Goal: Transaction & Acquisition: Purchase product/service

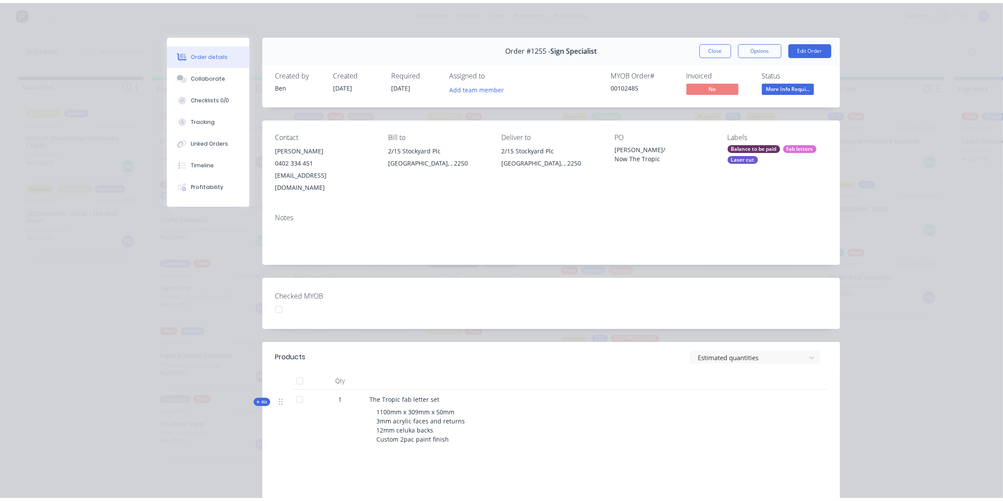
scroll to position [13, 0]
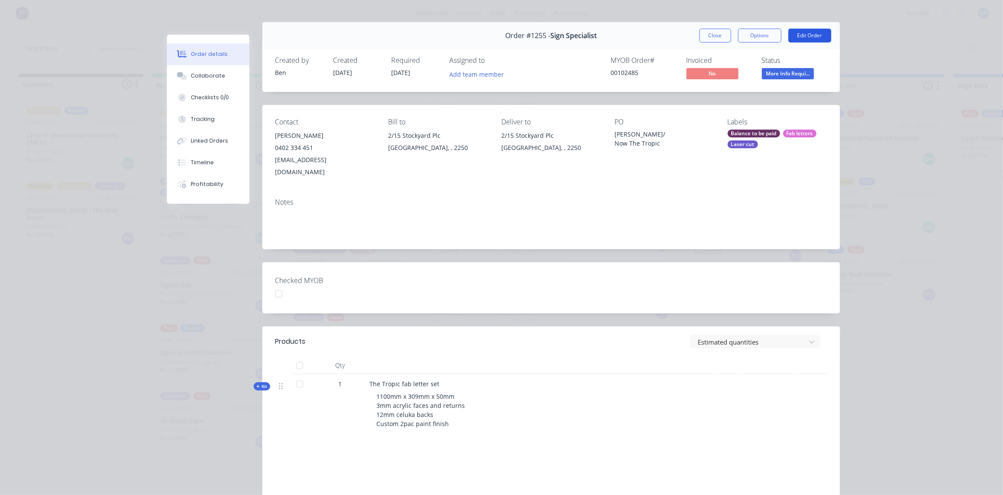
click at [799, 39] on button "Edit Order" at bounding box center [809, 36] width 43 height 14
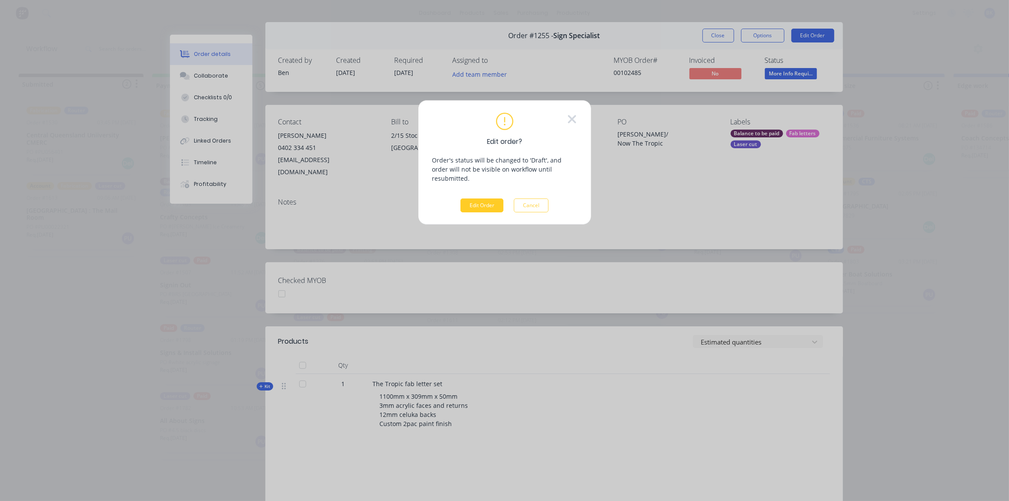
click at [476, 199] on button "Edit Order" at bounding box center [482, 206] width 43 height 14
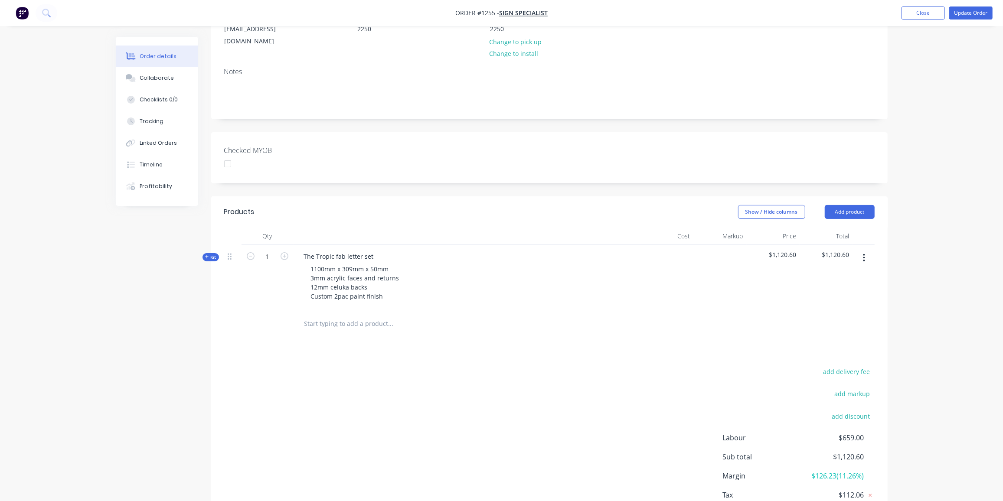
scroll to position [123, 0]
click at [862, 250] on button "button" at bounding box center [864, 258] width 20 height 16
click at [834, 309] on div "Duplicate" at bounding box center [833, 315] width 67 height 13
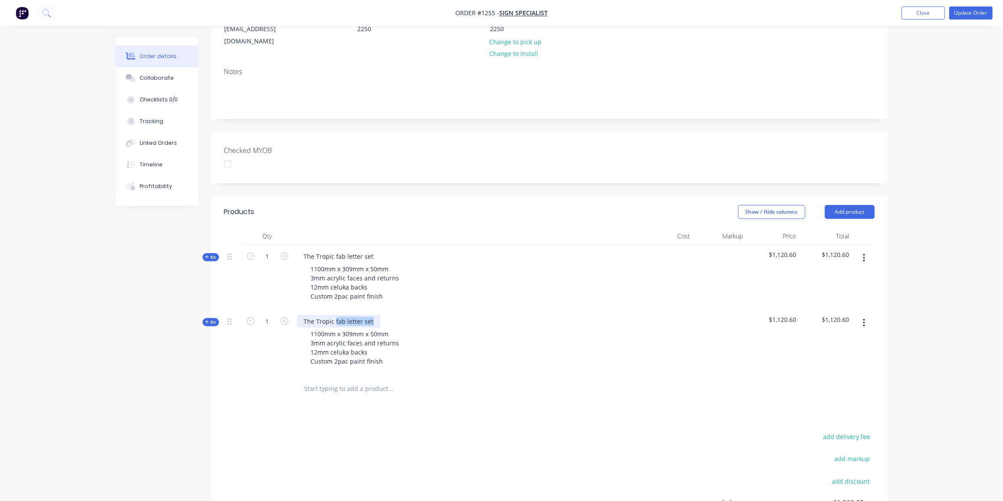
drag, startPoint x: 371, startPoint y: 307, endPoint x: 335, endPoint y: 311, distance: 36.2
click at [335, 315] on div "The Tropic fab letter set" at bounding box center [339, 321] width 84 height 13
drag, startPoint x: 401, startPoint y: 329, endPoint x: 310, endPoint y: 330, distance: 91.1
click at [310, 330] on div "1100mm x 309mm x 50mm 3mm acrylic faces and returns 12mm celuka backs Custom 2p…" at bounding box center [355, 348] width 102 height 40
drag, startPoint x: 371, startPoint y: 338, endPoint x: 307, endPoint y: 337, distance: 64.2
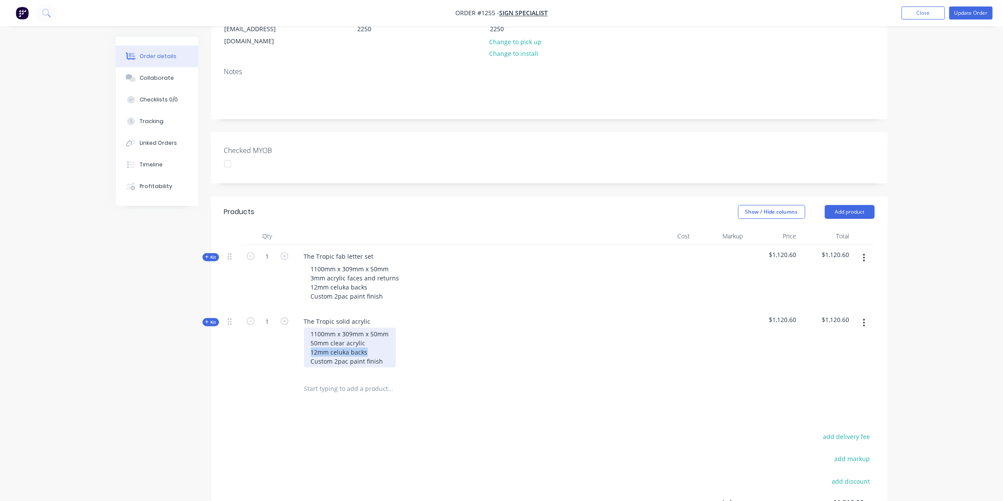
click at [307, 337] on div "1100mm x 309mm x 50mm 50mm clear acrylic 12mm celuka backs Custom 2pac paint fi…" at bounding box center [350, 348] width 92 height 40
click at [213, 319] on span "Kit" at bounding box center [210, 322] width 11 height 7
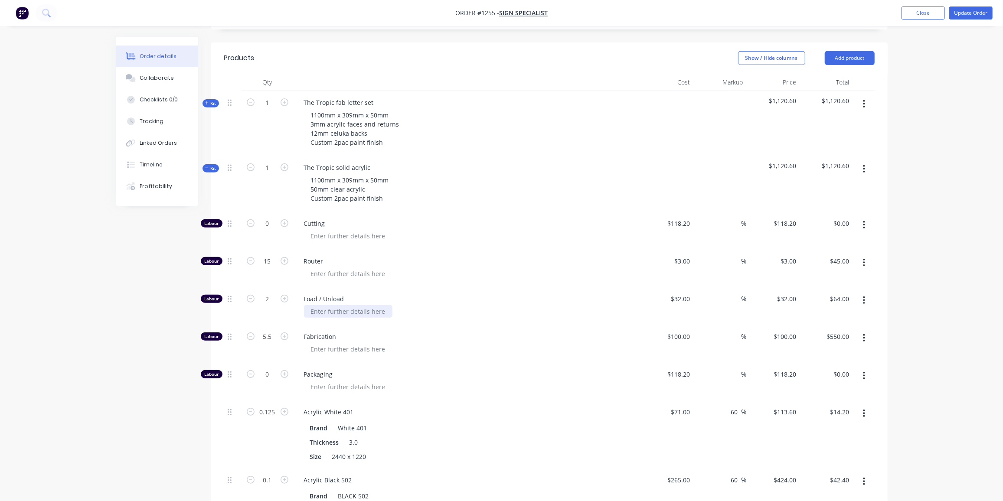
scroll to position [277, 0]
click at [266, 292] on input "2" at bounding box center [267, 298] width 23 height 13
type input "1"
type input "$32.00"
click at [270, 330] on input "5.5" at bounding box center [267, 336] width 23 height 13
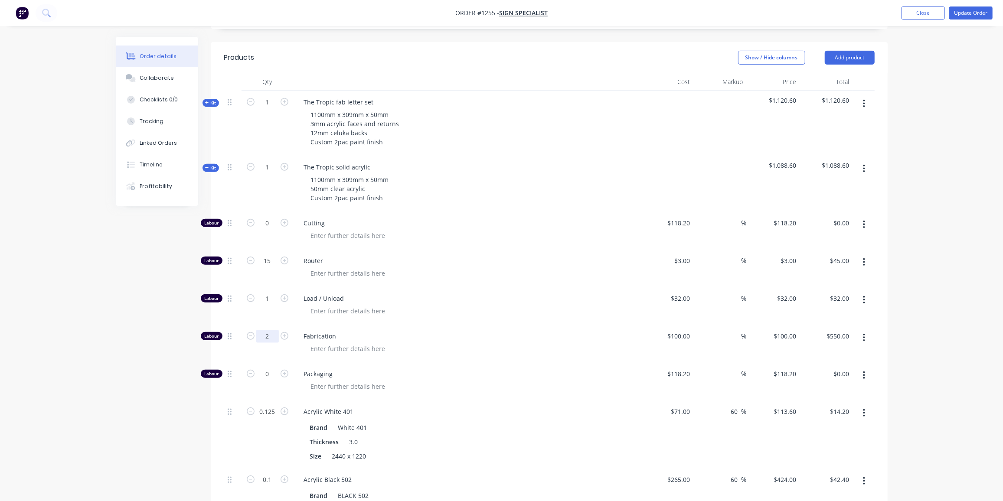
type input "2"
type input "$200.00"
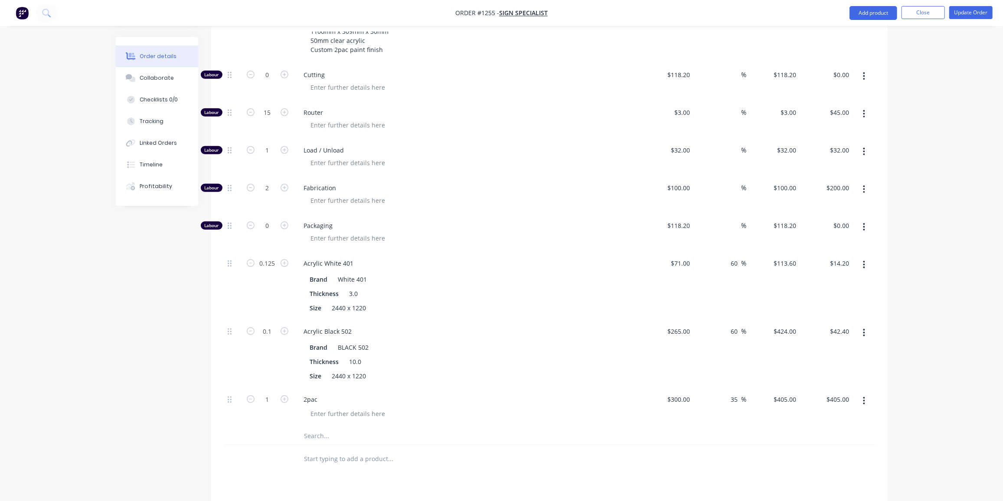
scroll to position [426, 0]
click at [866, 257] on button "button" at bounding box center [864, 265] width 20 height 16
click at [818, 316] on div "Delete" at bounding box center [833, 322] width 67 height 13
click at [687, 181] on input "100" at bounding box center [680, 187] width 27 height 13
type input "$118.20"
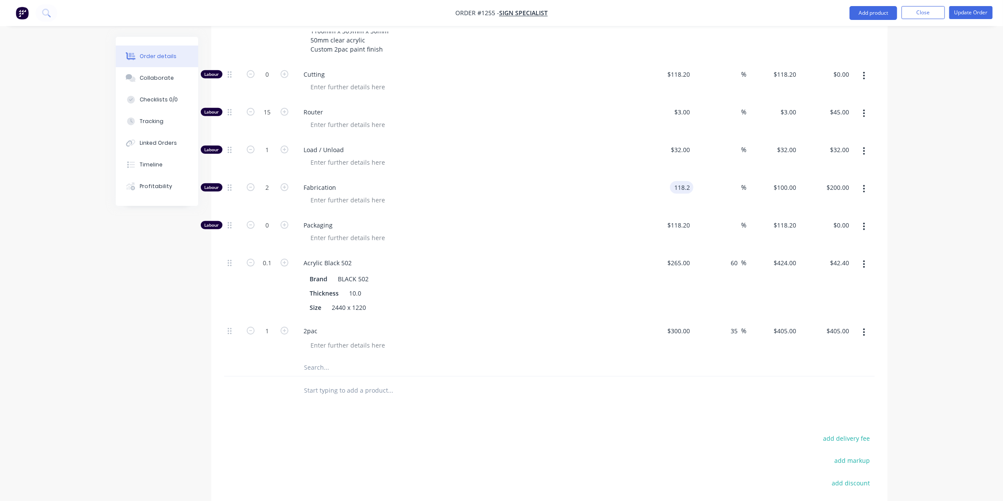
type input "$118.20"
type input "$236.40"
click at [865, 260] on icon "button" at bounding box center [864, 265] width 2 height 10
click at [819, 316] on div "Delete" at bounding box center [833, 322] width 67 height 13
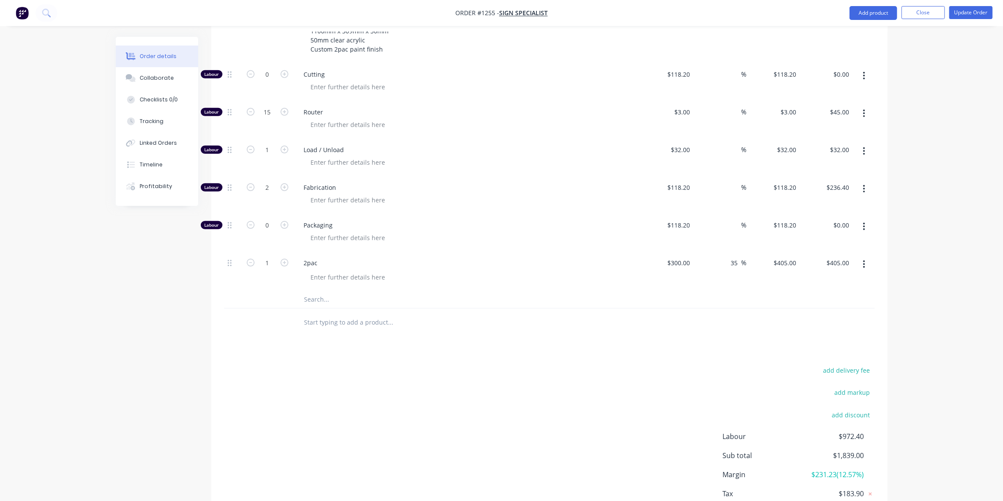
click at [313, 291] on input "text" at bounding box center [390, 299] width 173 height 17
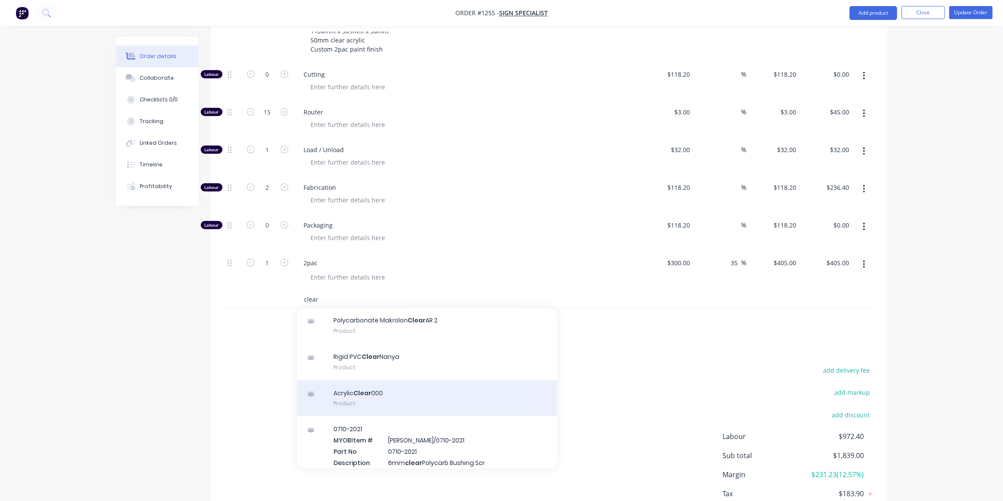
scroll to position [138, 0]
type input "clear"
click at [418, 390] on div "Acrylic Clear 000 Product" at bounding box center [427, 398] width 260 height 36
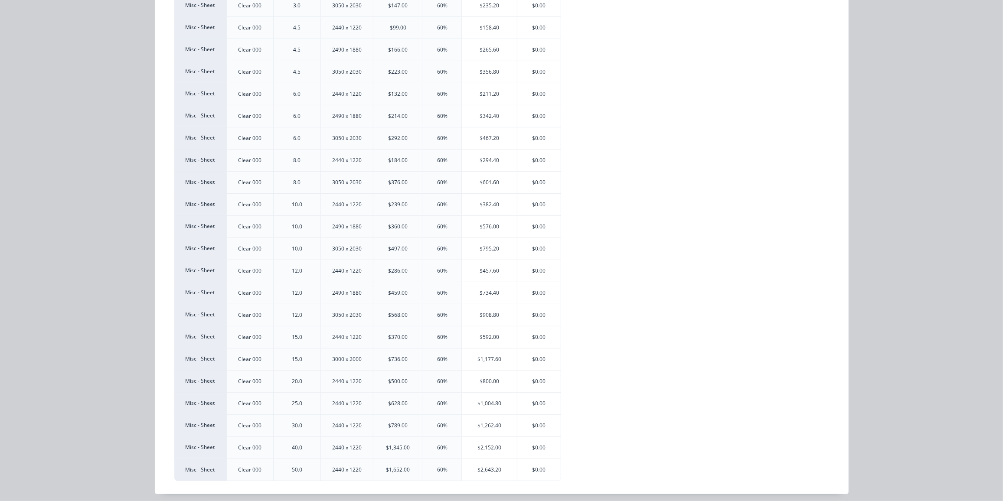
scroll to position [427, 0]
click at [480, 463] on div "$2,643.20" at bounding box center [489, 470] width 55 height 22
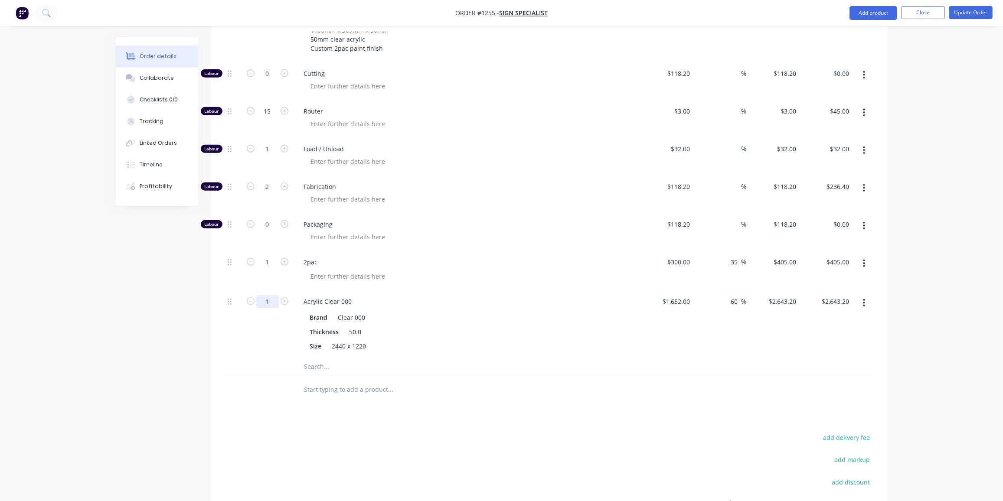
scroll to position [426, 0]
click at [269, 296] on input "1" at bounding box center [267, 302] width 23 height 13
type input "0.166"
type input "$438.77"
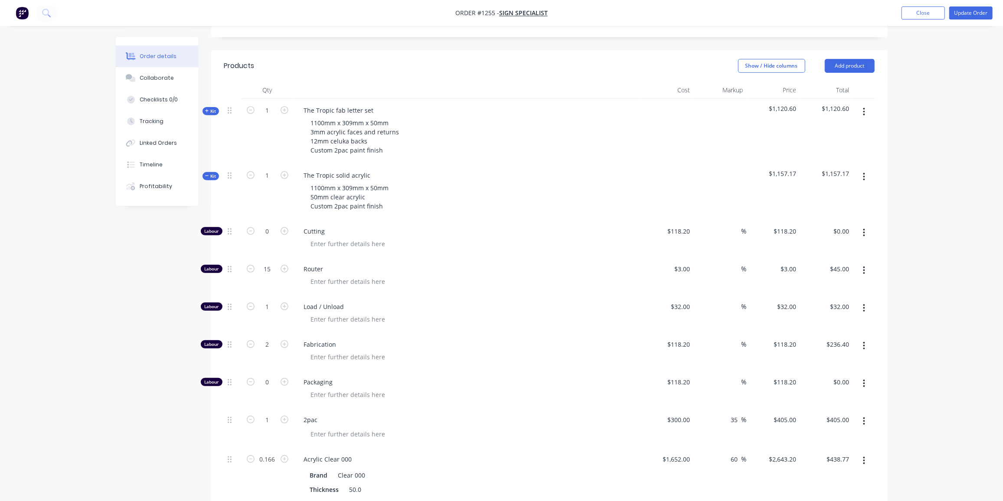
scroll to position [229, 0]
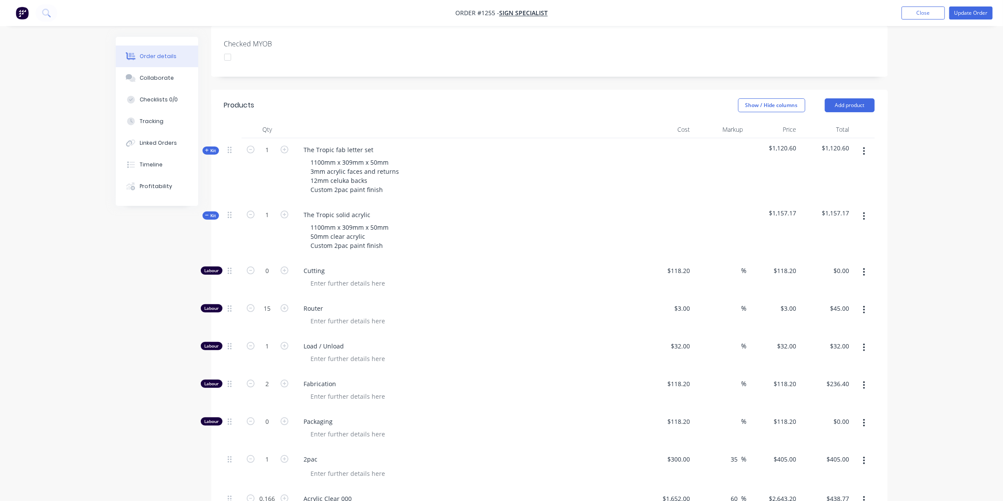
click at [213, 213] on span "Kit" at bounding box center [210, 216] width 11 height 7
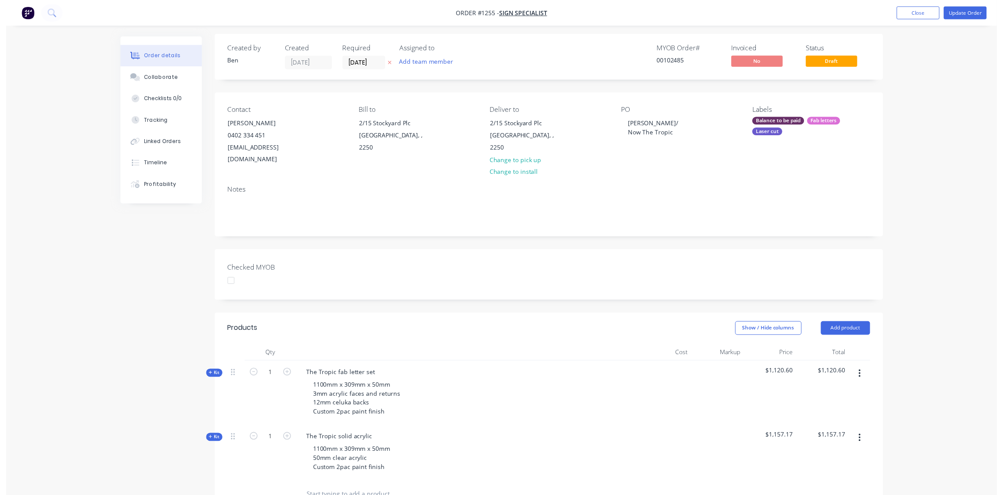
scroll to position [0, 0]
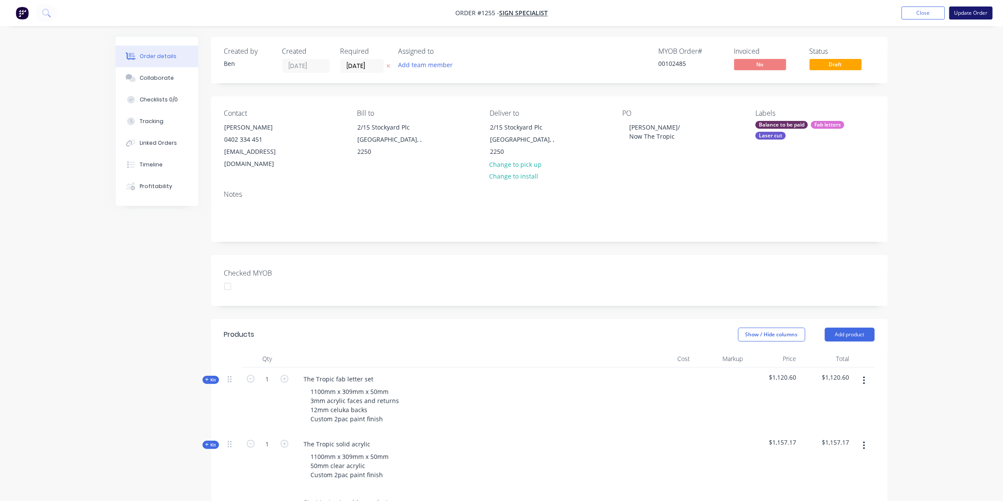
click at [962, 13] on button "Update Order" at bounding box center [970, 13] width 43 height 13
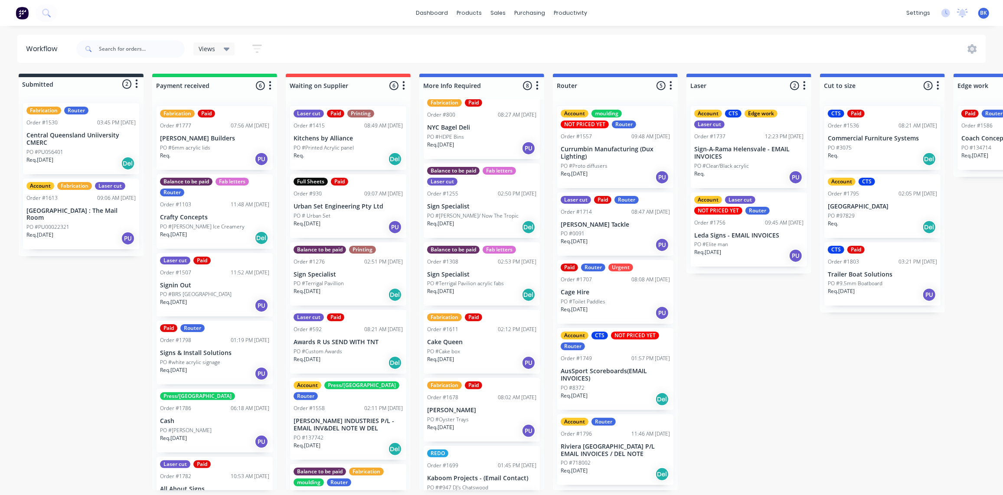
click at [484, 212] on p "PO #[PERSON_NAME]/ Now The Tropic" at bounding box center [473, 216] width 92 height 8
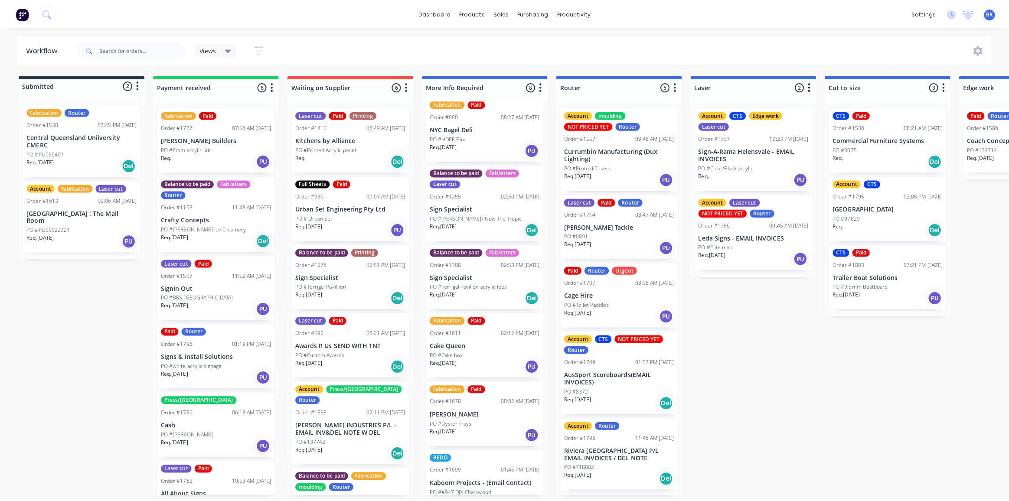
scroll to position [11, 0]
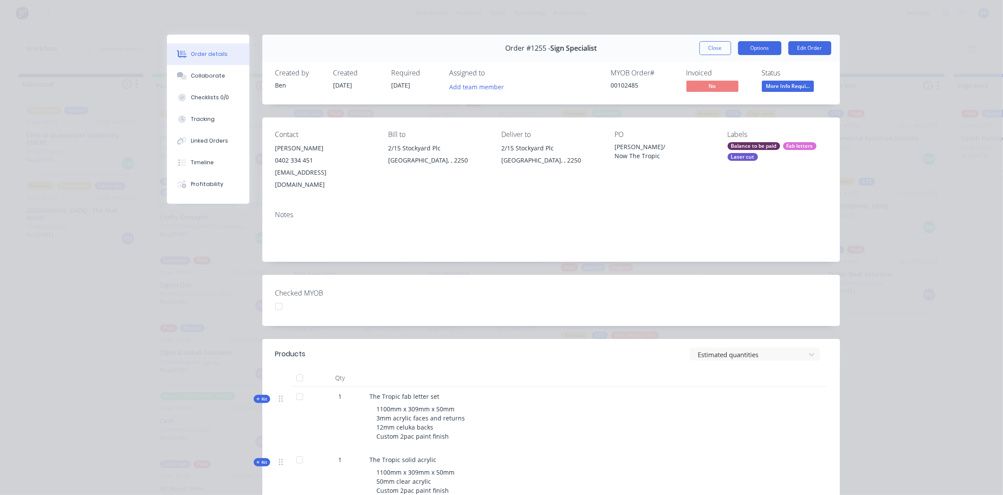
click at [752, 48] on button "Options" at bounding box center [759, 48] width 43 height 14
click at [704, 43] on button "Close" at bounding box center [716, 48] width 32 height 14
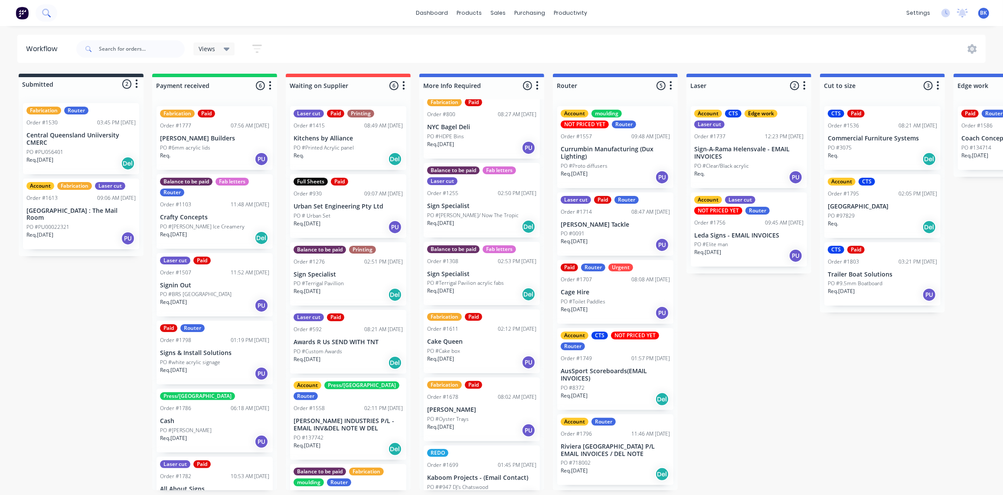
click at [52, 10] on button at bounding box center [47, 12] width 22 height 17
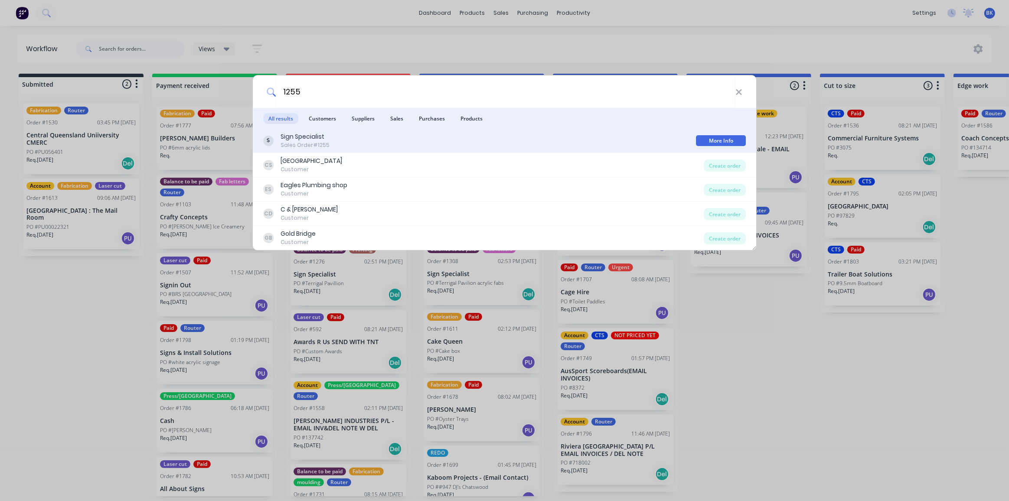
type input "1255"
click at [336, 140] on div "Sign Specialist Sales Order #1255" at bounding box center [479, 140] width 433 height 17
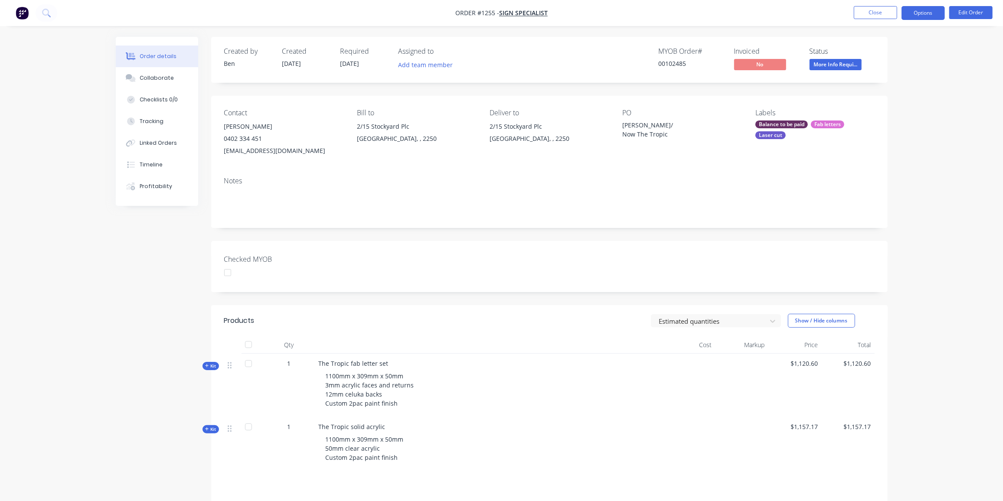
click at [926, 10] on button "Options" at bounding box center [923, 13] width 43 height 14
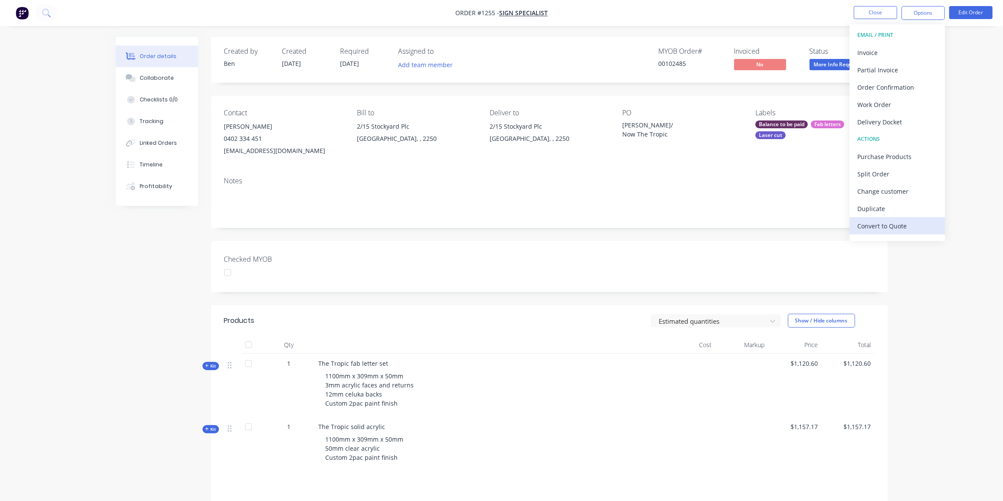
click at [889, 225] on div "Convert to Quote" at bounding box center [897, 226] width 80 height 13
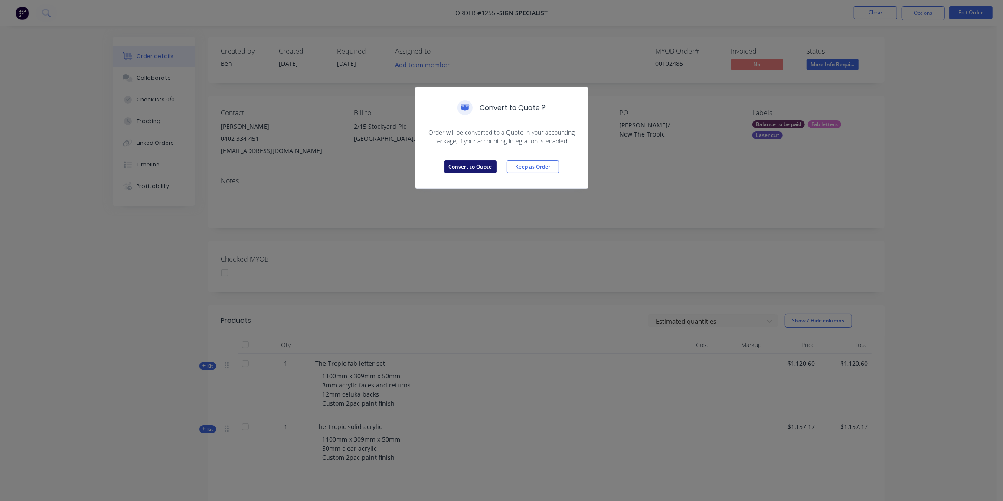
click at [468, 167] on button "Convert to Quote" at bounding box center [471, 166] width 52 height 13
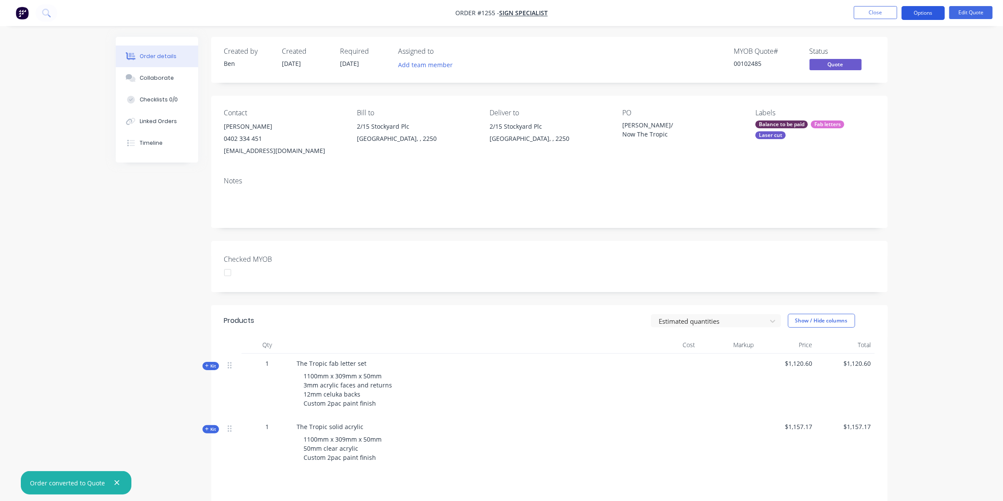
click at [925, 7] on button "Options" at bounding box center [923, 13] width 43 height 14
click at [874, 54] on div "Quote" at bounding box center [897, 52] width 80 height 13
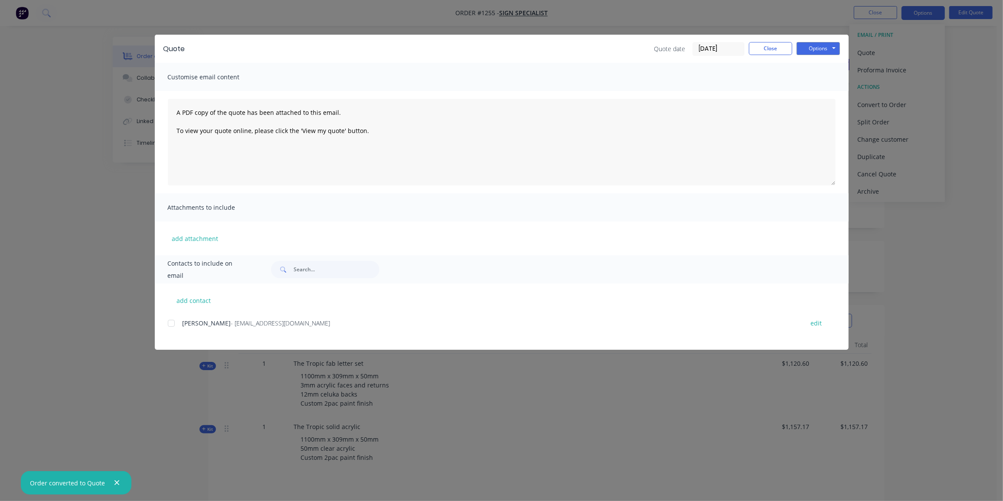
click at [173, 324] on div at bounding box center [171, 323] width 17 height 17
click at [818, 48] on button "Options" at bounding box center [818, 48] width 43 height 13
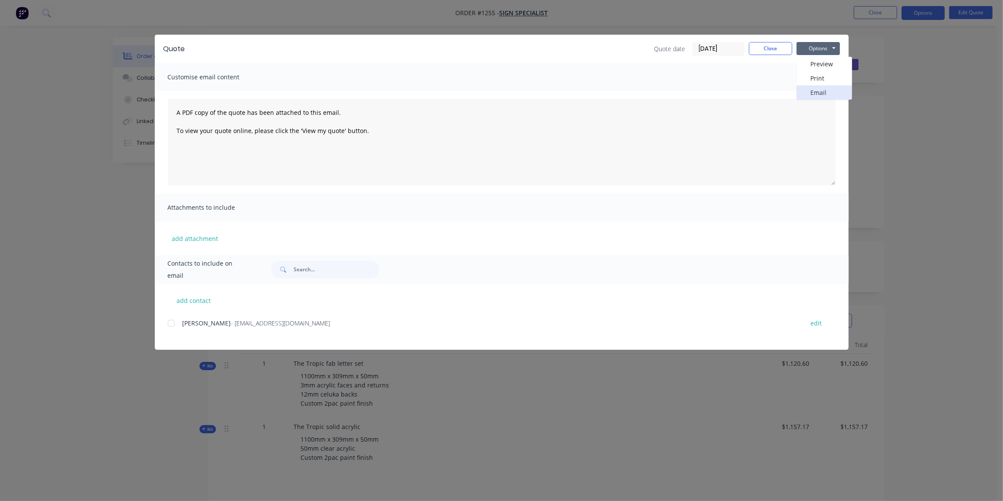
click at [824, 95] on button "Email" at bounding box center [825, 92] width 56 height 14
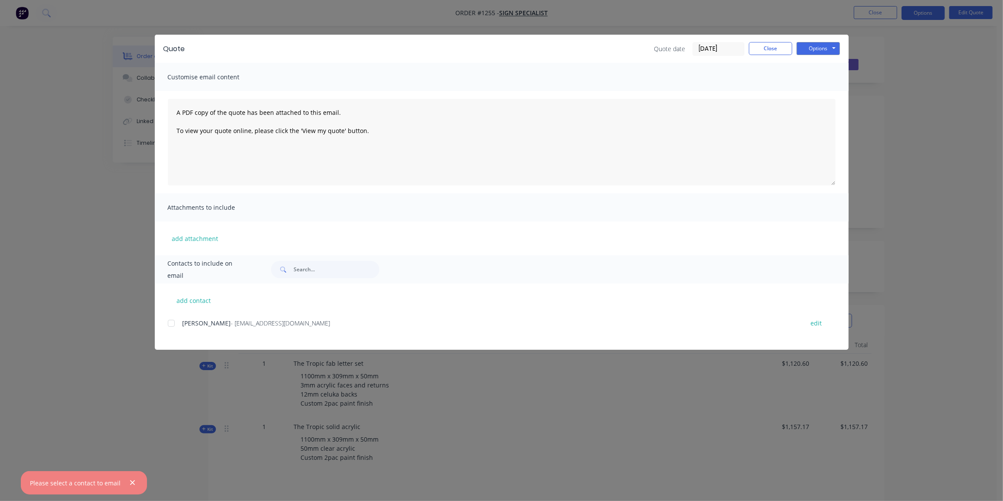
click at [167, 324] on div "add contact [PERSON_NAME] - [EMAIL_ADDRESS][DOMAIN_NAME] edit" at bounding box center [502, 317] width 694 height 66
click at [174, 324] on div at bounding box center [171, 323] width 17 height 17
click at [827, 46] on button "Options" at bounding box center [818, 48] width 43 height 13
click at [822, 88] on button "Email" at bounding box center [825, 92] width 56 height 14
click at [766, 45] on button "Close" at bounding box center [770, 48] width 43 height 13
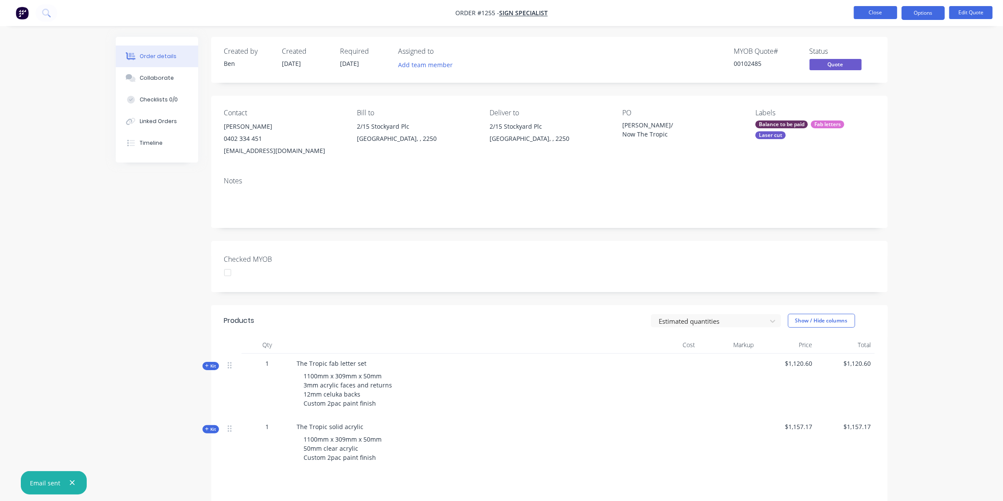
click at [885, 11] on button "Close" at bounding box center [875, 12] width 43 height 13
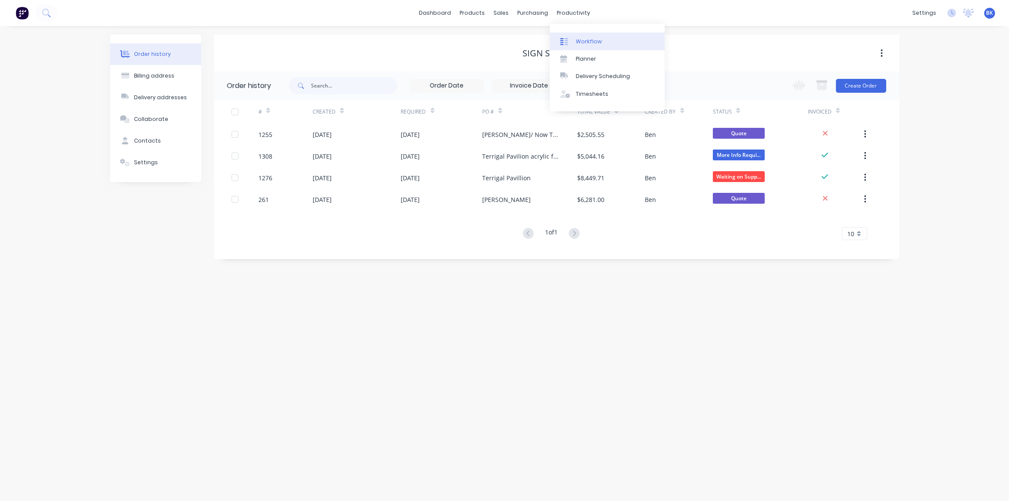
click at [602, 43] on link "Workflow" at bounding box center [607, 41] width 115 height 17
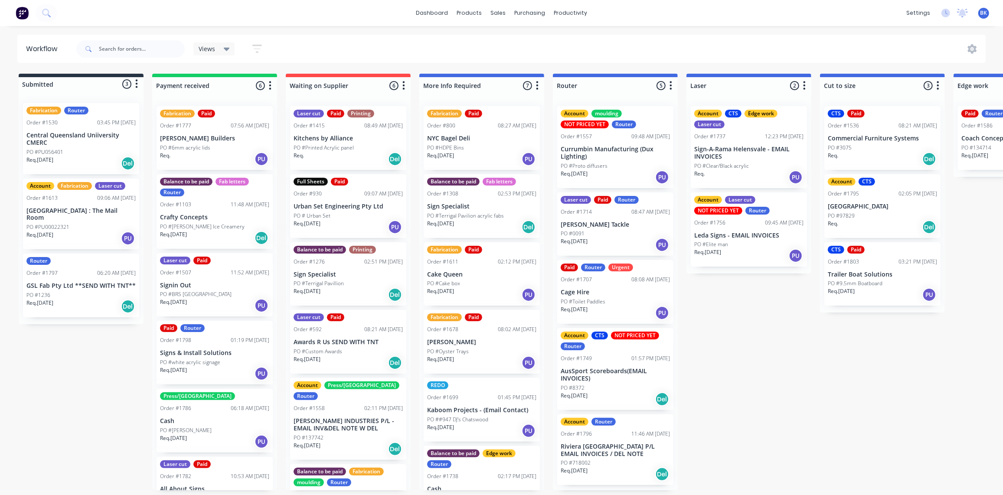
scroll to position [0, 0]
drag, startPoint x: 755, startPoint y: 170, endPoint x: 751, endPoint y: 174, distance: 5.6
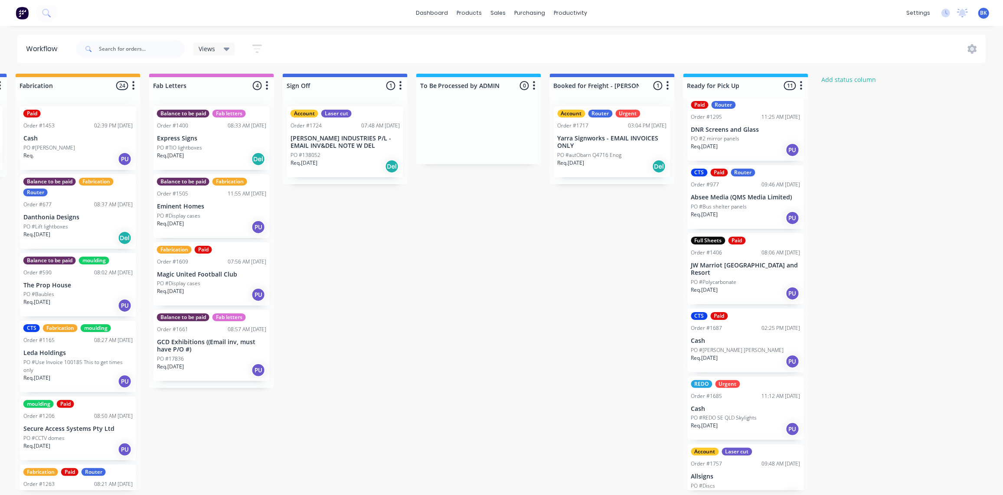
scroll to position [0, 1072]
click at [45, 11] on icon at bounding box center [46, 13] width 8 height 8
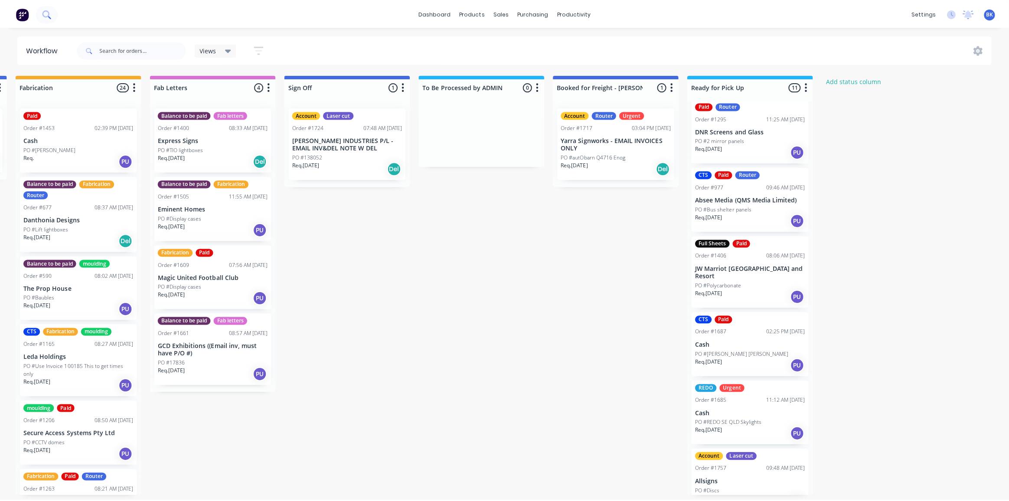
scroll to position [0, 1066]
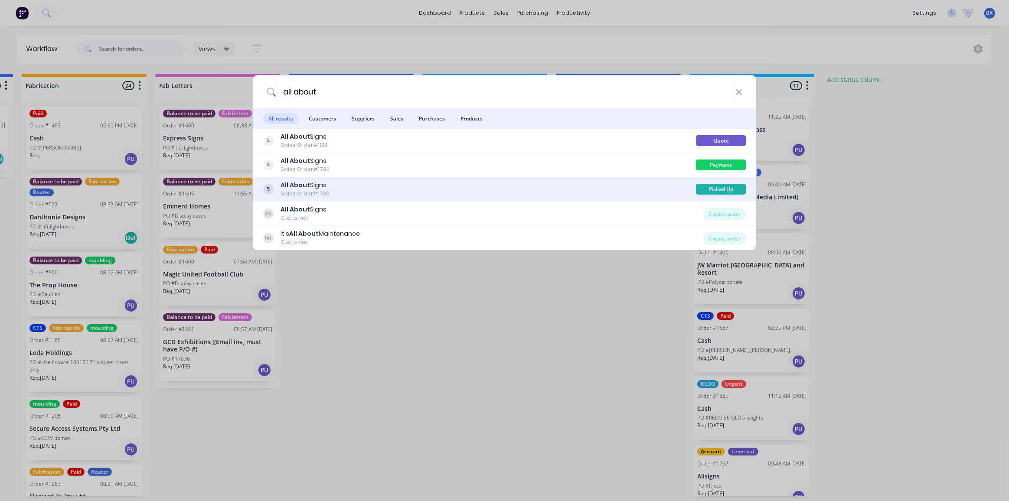
type input "all about"
click at [316, 193] on div "Sales Order #1739" at bounding box center [305, 194] width 49 height 8
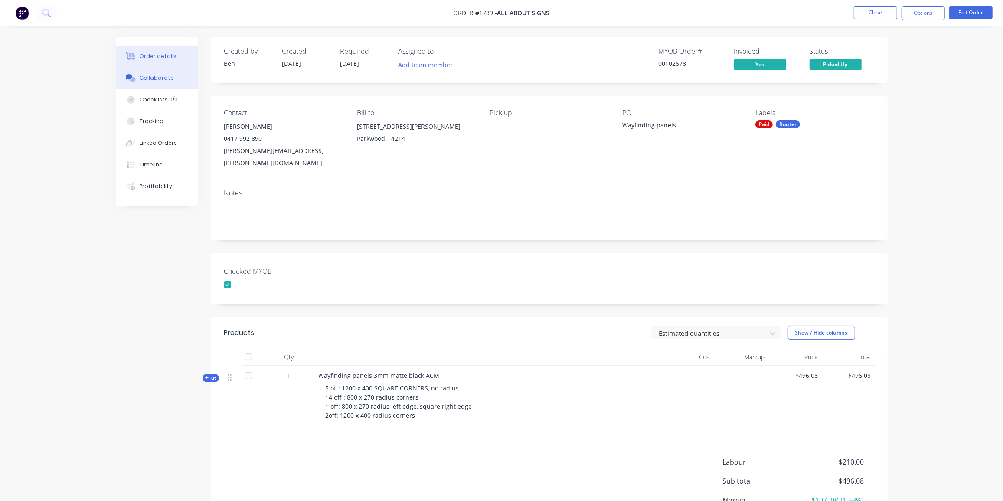
click at [159, 83] on button "Collaborate" at bounding box center [157, 78] width 82 height 22
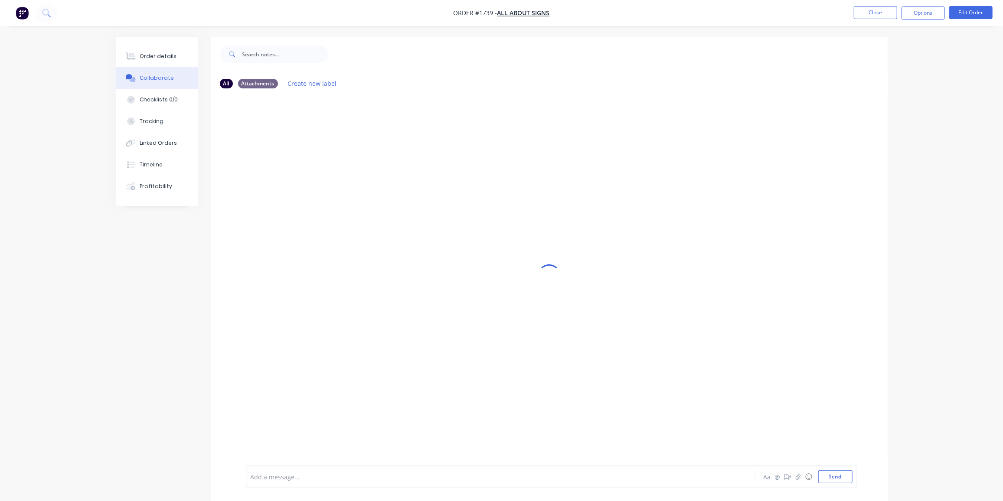
click at [287, 477] on div at bounding box center [476, 477] width 451 height 9
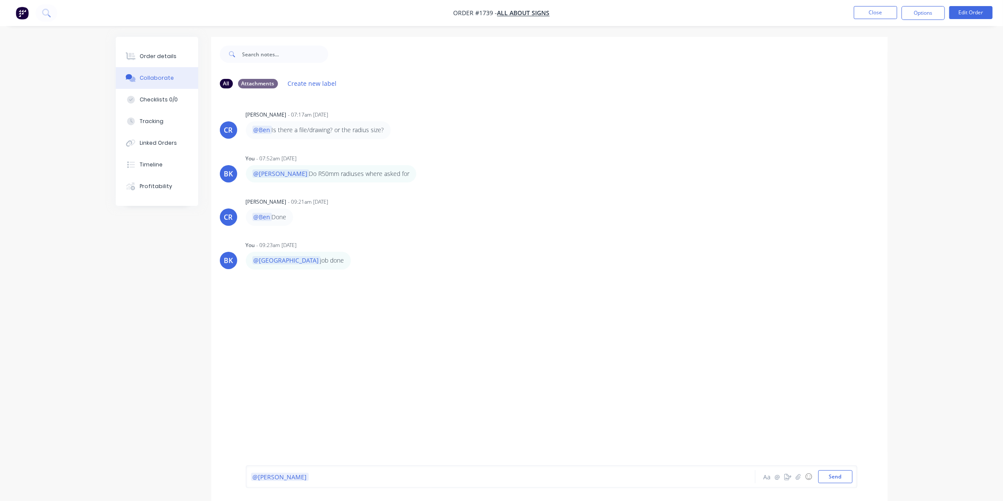
click at [308, 480] on div "@[PERSON_NAME]" at bounding box center [476, 477] width 451 height 9
click at [307, 477] on div "@[PERSON_NAME]" at bounding box center [476, 477] width 451 height 9
click at [376, 478] on div "@[PERSON_NAME] is saying heis missing 1" at bounding box center [476, 477] width 451 height 9
drag, startPoint x: 324, startPoint y: 478, endPoint x: 343, endPoint y: 480, distance: 19.2
click at [324, 478] on span "[PERSON_NAME] is saying heis missing 1 1200 x 400 square cut panel." at bounding box center [411, 477] width 204 height 8
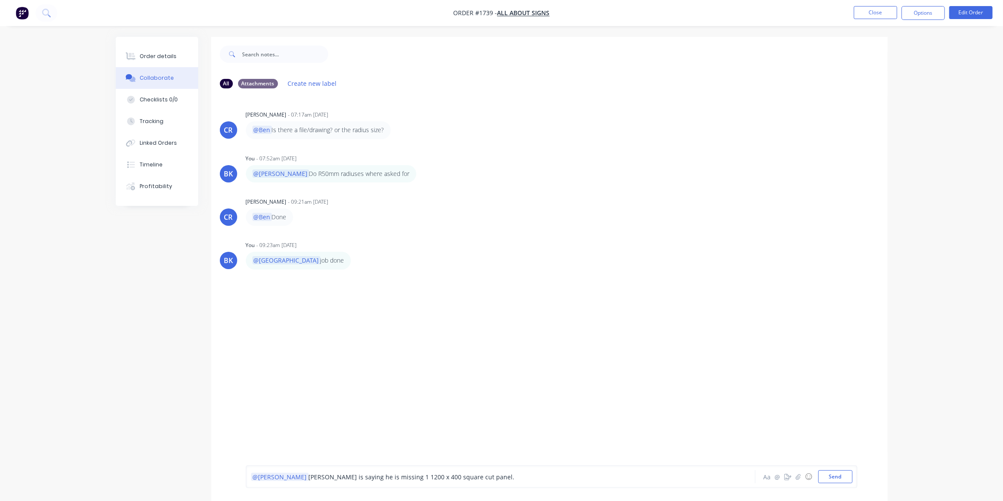
click at [358, 477] on span "[PERSON_NAME] is saying he is missing 1 1200 x 400 square cut panel." at bounding box center [412, 477] width 206 height 8
click at [496, 473] on div "@[PERSON_NAME] is saying he is missing 1 off 1200 x 400 square cut panel." at bounding box center [476, 477] width 451 height 9
click at [841, 476] on button "Send" at bounding box center [835, 477] width 34 height 13
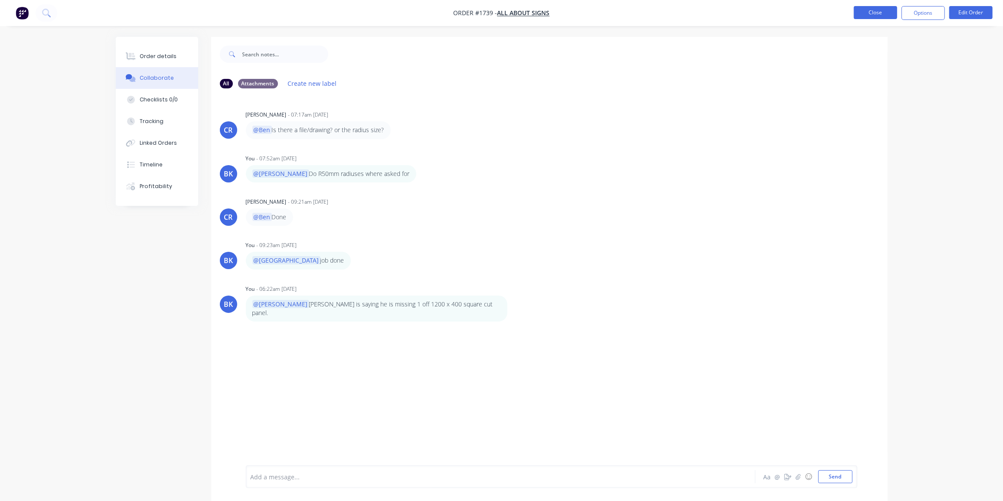
click at [880, 12] on button "Close" at bounding box center [875, 12] width 43 height 13
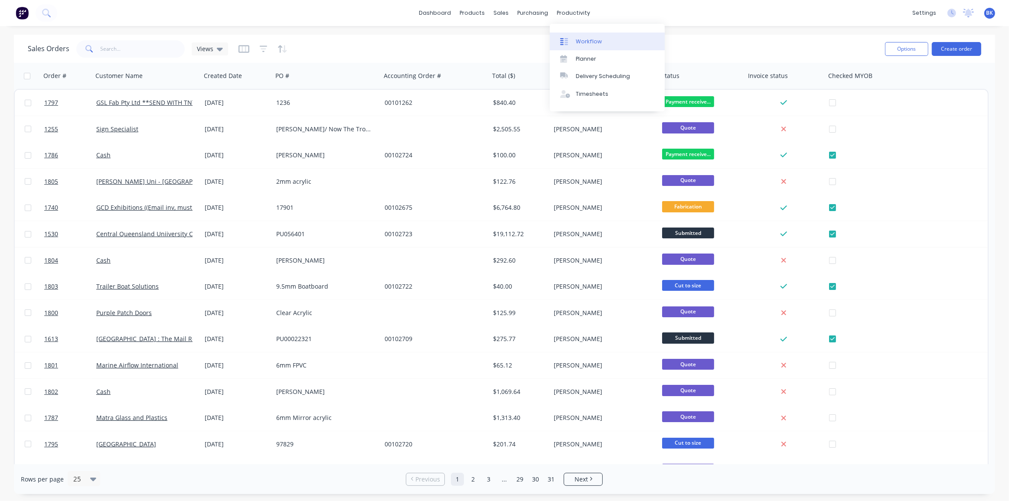
click at [578, 34] on link "Workflow" at bounding box center [607, 41] width 115 height 17
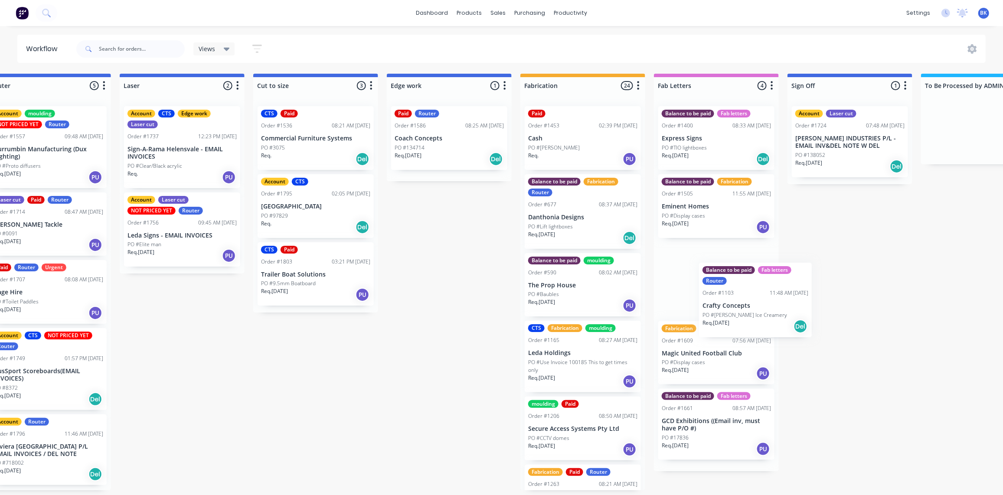
scroll to position [0, 574]
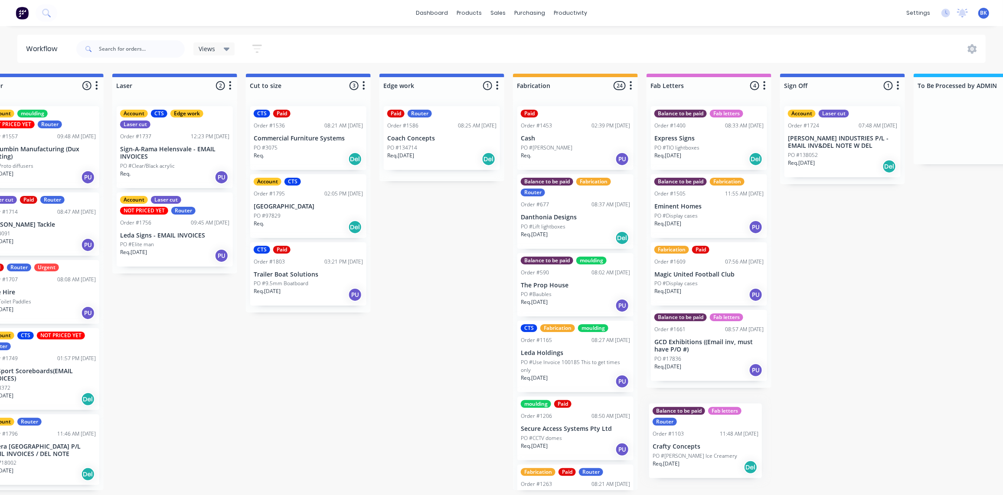
drag, startPoint x: 206, startPoint y: 225, endPoint x: 698, endPoint y: 452, distance: 541.6
click at [700, 456] on div "Submitted 2 Status colour #273444 hex #273444 Save Cancel Summaries Total order…" at bounding box center [456, 282] width 2075 height 417
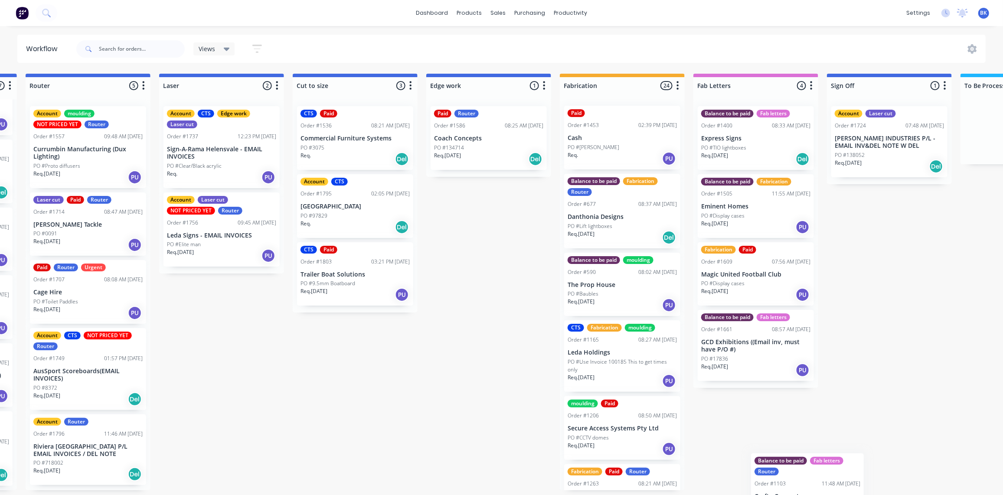
scroll to position [0, 543]
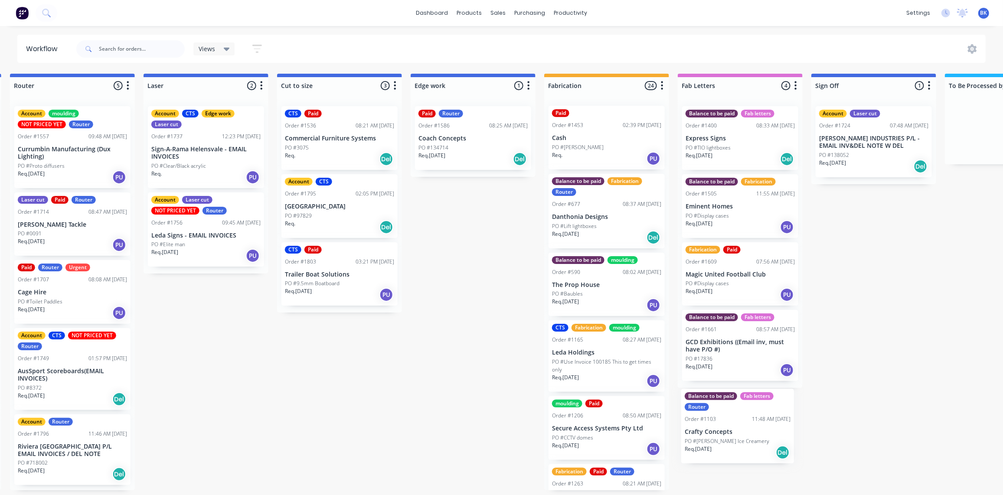
drag, startPoint x: 203, startPoint y: 223, endPoint x: 734, endPoint y: 440, distance: 573.0
click at [734, 441] on div "Submitted 2 Status colour #273444 hex #273444 Save Cancel Summaries Total order…" at bounding box center [488, 282] width 2075 height 417
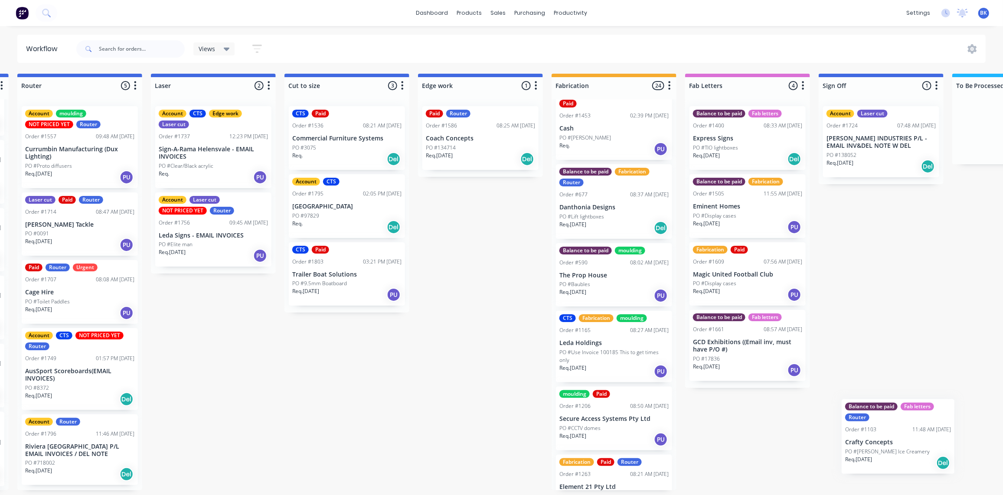
scroll to position [0, 537]
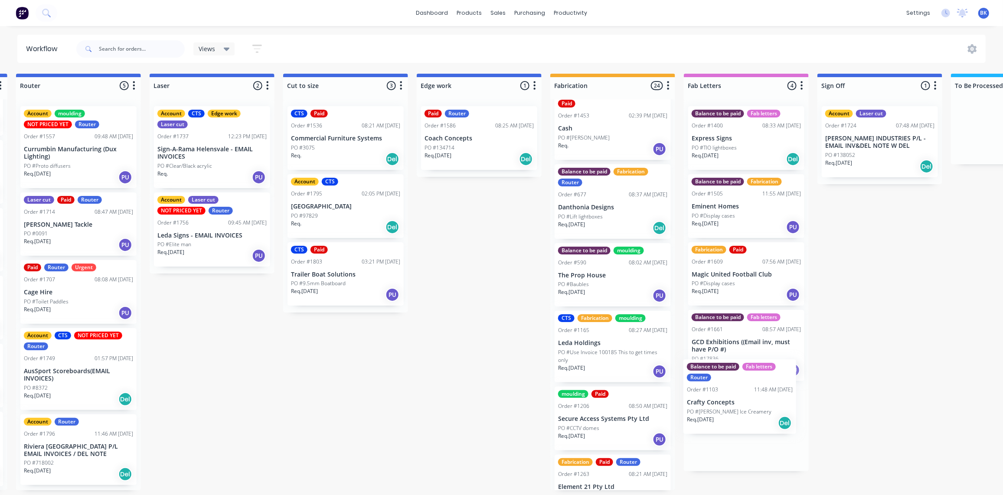
drag, startPoint x: 218, startPoint y: 210, endPoint x: 752, endPoint y: 404, distance: 568.2
click at [752, 404] on div "Submitted 2 Status colour #273444 hex #273444 Save Cancel Summaries Total order…" at bounding box center [494, 282] width 2075 height 417
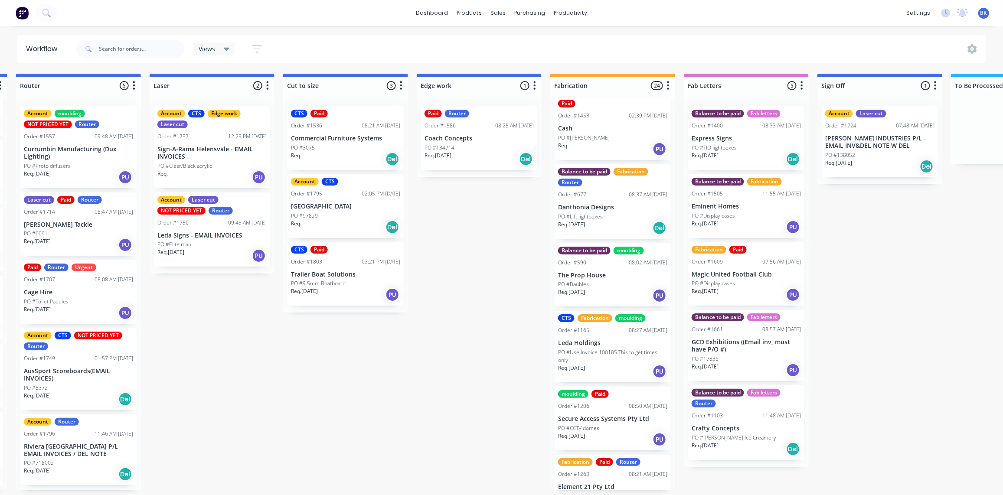
click at [761, 356] on div "PO #17836" at bounding box center [746, 359] width 109 height 8
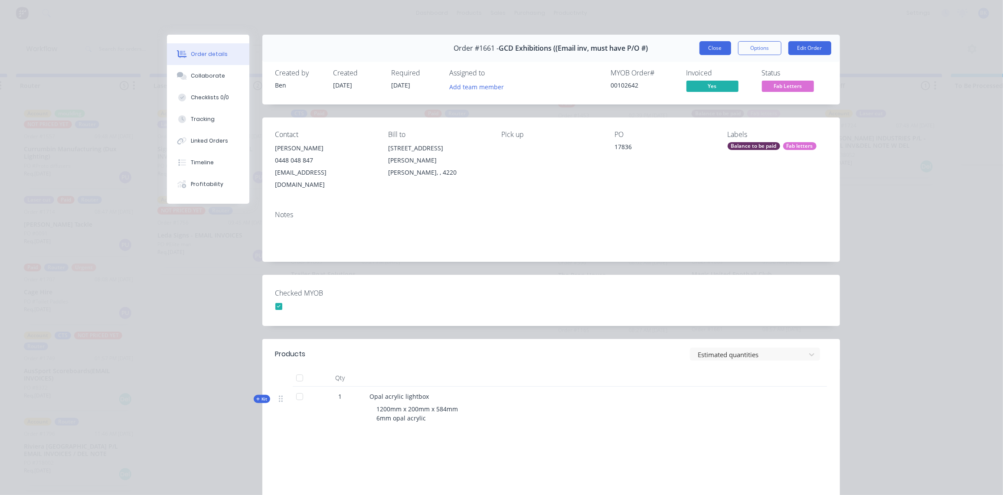
click at [709, 46] on button "Close" at bounding box center [716, 48] width 32 height 14
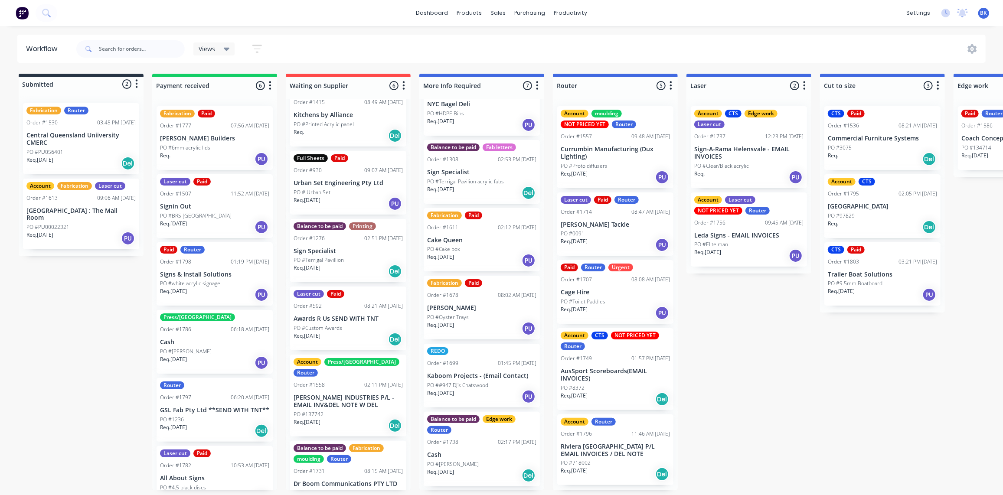
scroll to position [24, 0]
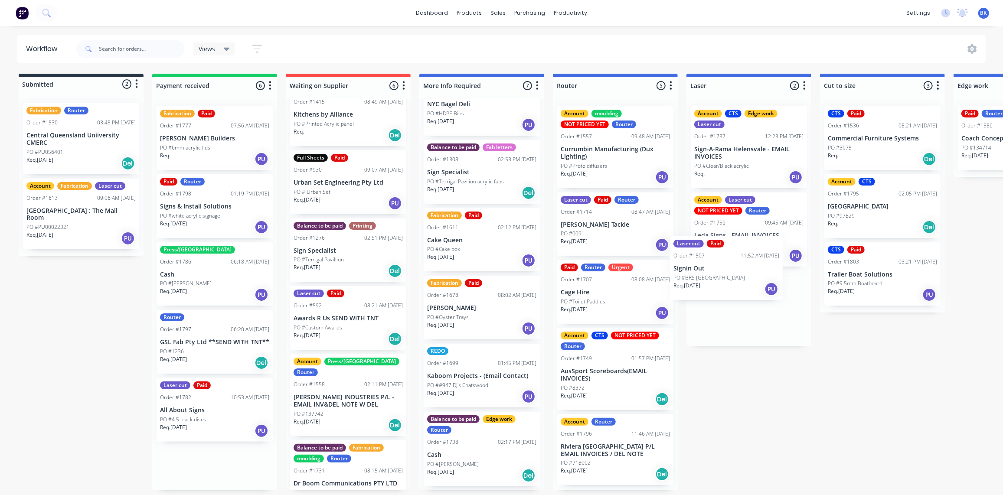
drag, startPoint x: 196, startPoint y: 202, endPoint x: 715, endPoint y: 268, distance: 523.3
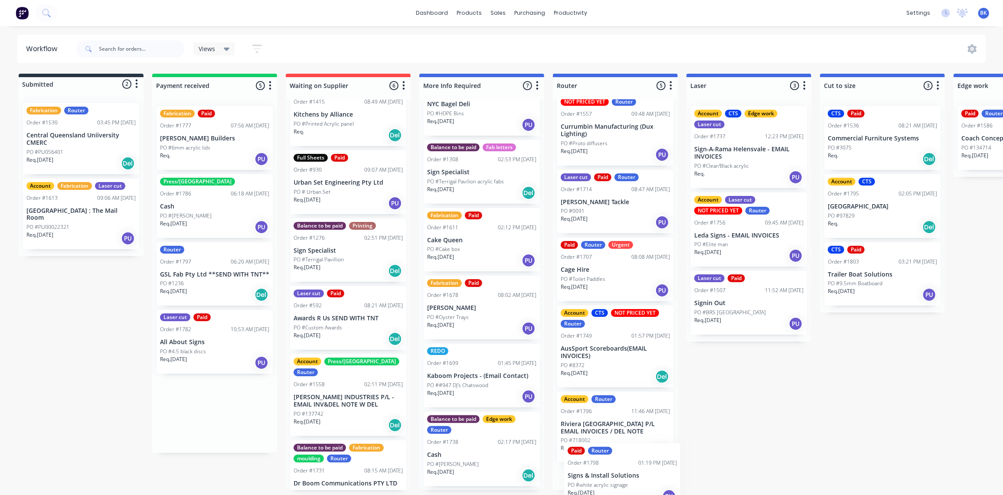
scroll to position [68, 3]
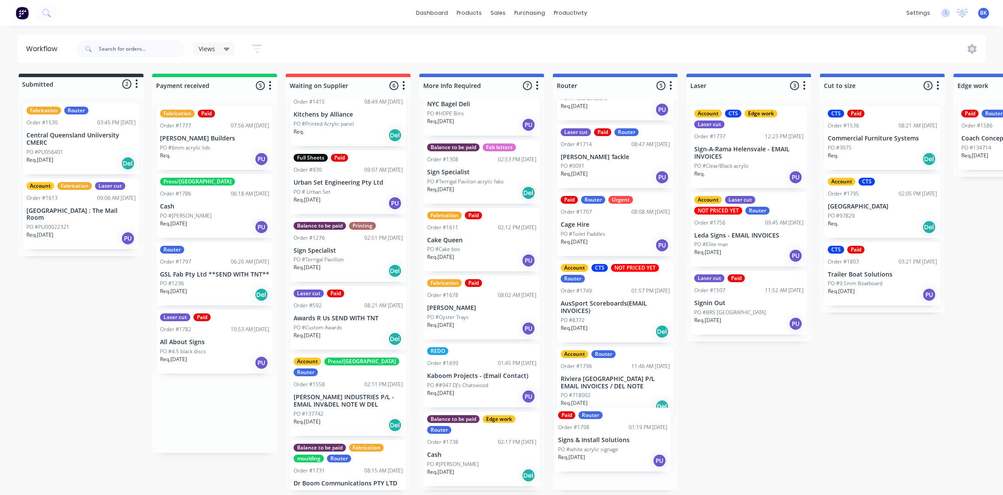
drag, startPoint x: 240, startPoint y: 238, endPoint x: 601, endPoint y: 454, distance: 420.3
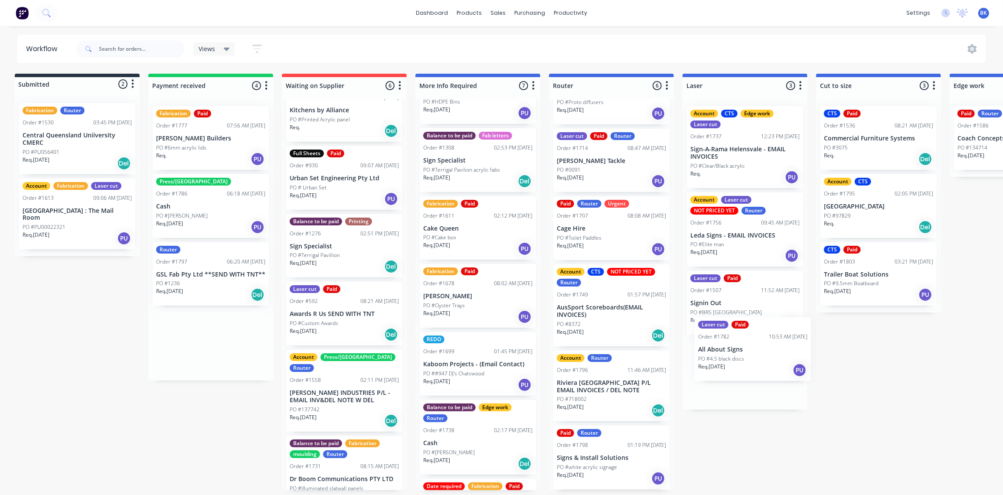
scroll to position [0, 7]
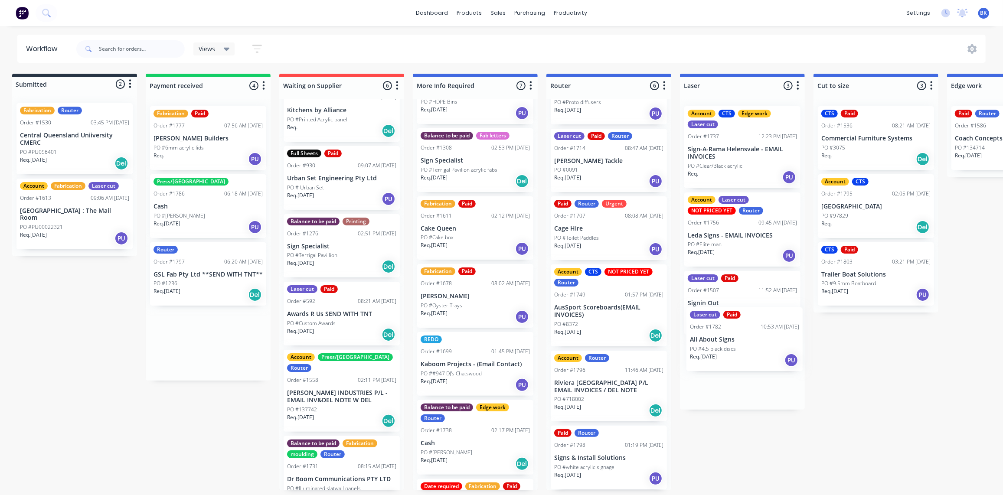
drag, startPoint x: 193, startPoint y: 347, endPoint x: 731, endPoint y: 354, distance: 537.8
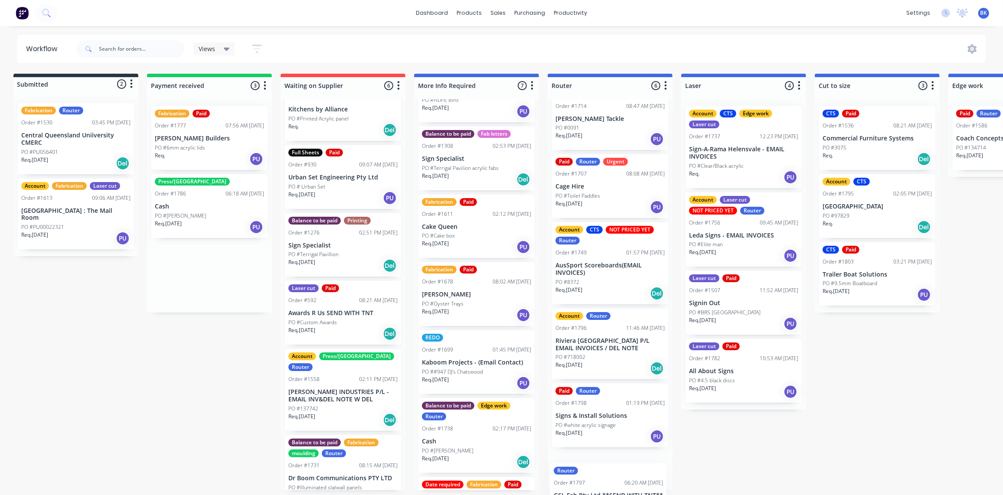
scroll to position [0, 0]
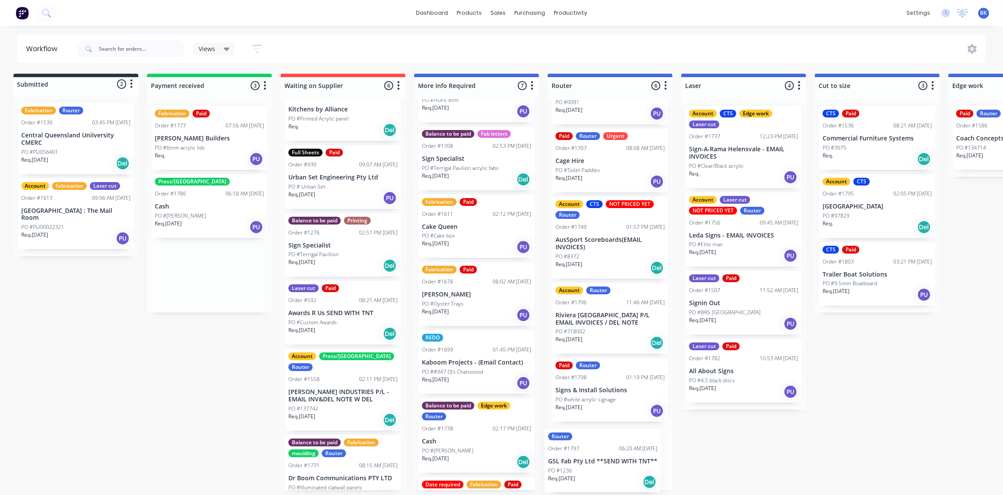
drag, startPoint x: 204, startPoint y: 281, endPoint x: 605, endPoint y: 467, distance: 442.4
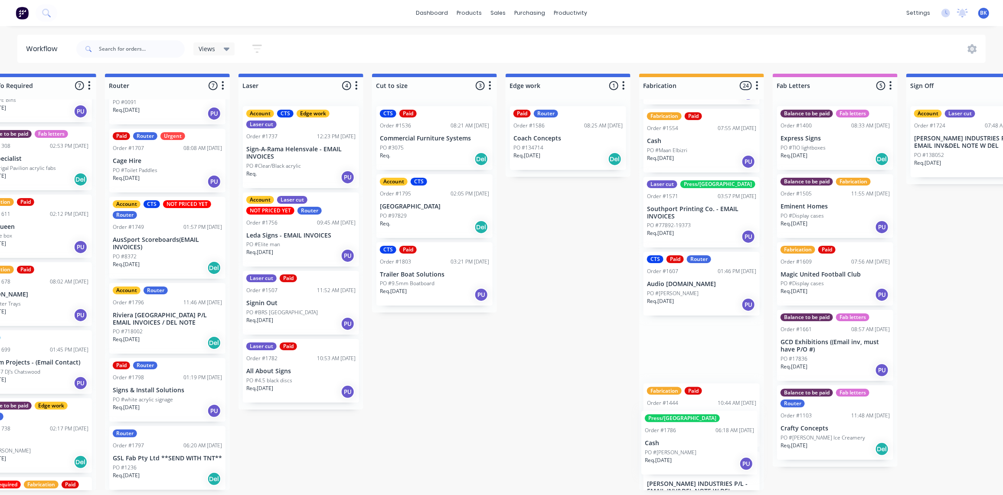
drag, startPoint x: 183, startPoint y: 202, endPoint x: 677, endPoint y: 443, distance: 548.9
click at [677, 443] on div "Submitted 2 Status colour #273444 hex #273444 Save Cancel Summaries Total order…" at bounding box center [583, 282] width 2075 height 417
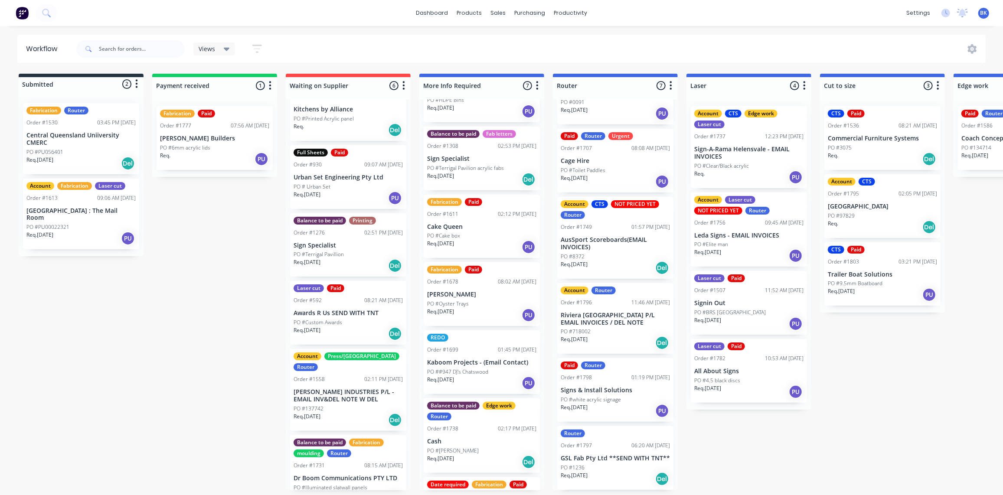
click at [204, 147] on p "PO #6mm acrylic lids" at bounding box center [185, 148] width 50 height 8
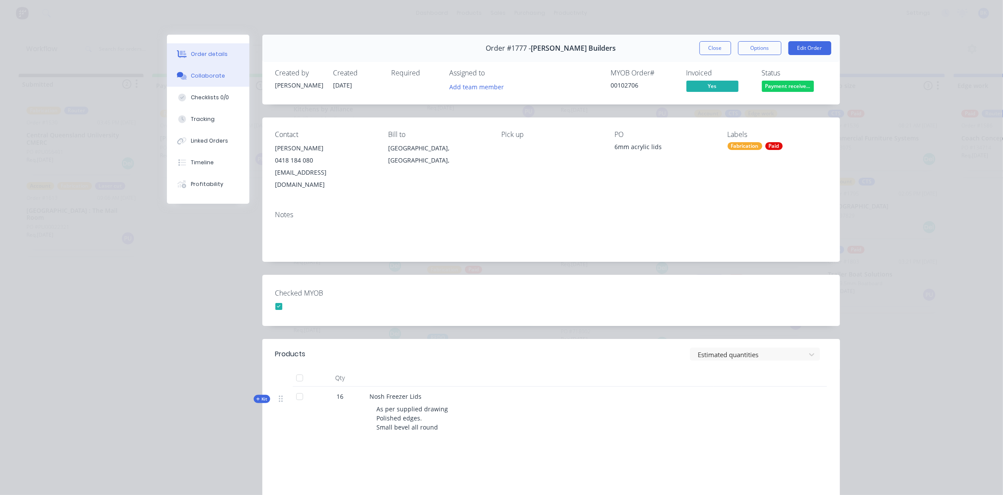
click at [209, 70] on button "Collaborate" at bounding box center [208, 76] width 82 height 22
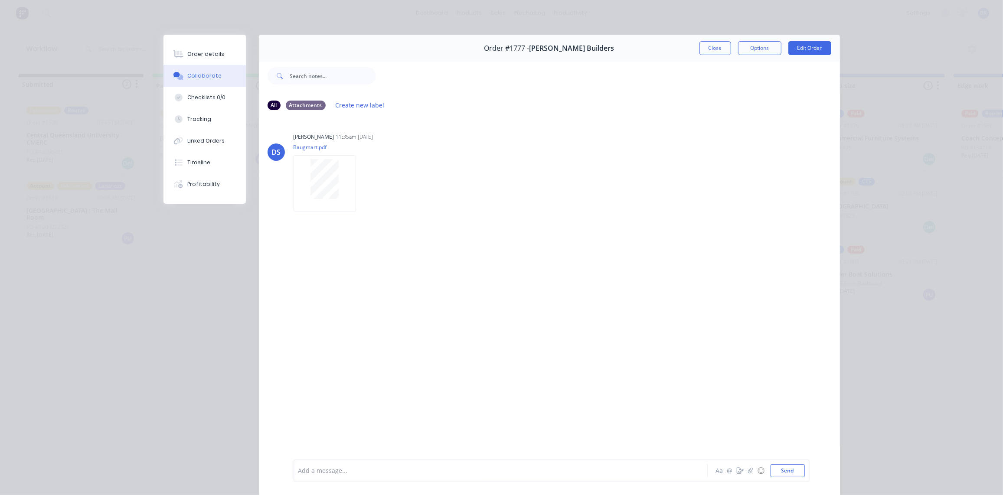
click at [330, 472] on div at bounding box center [488, 471] width 379 height 9
click at [339, 470] on div "@[PERSON_NAME]" at bounding box center [488, 471] width 379 height 9
click at [786, 468] on button "Send" at bounding box center [788, 470] width 34 height 13
click at [710, 45] on button "Close" at bounding box center [716, 48] width 32 height 14
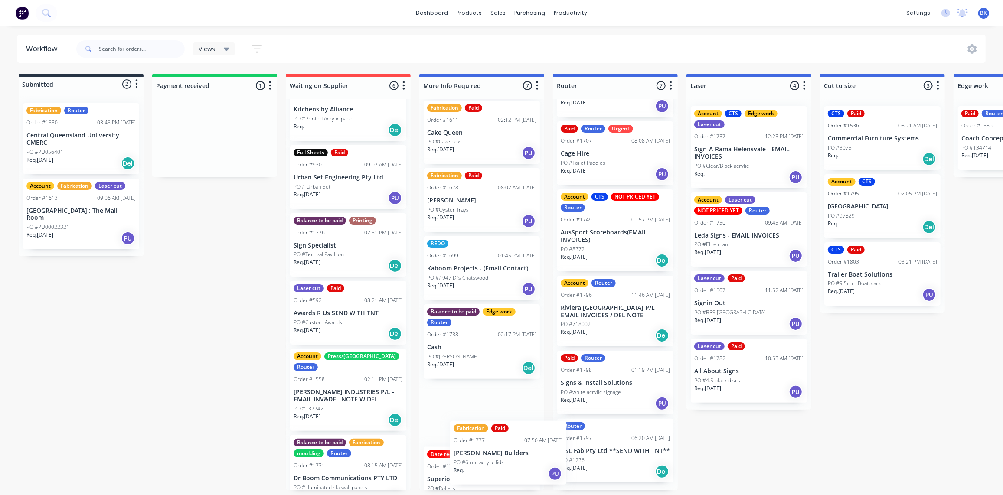
scroll to position [167, 0]
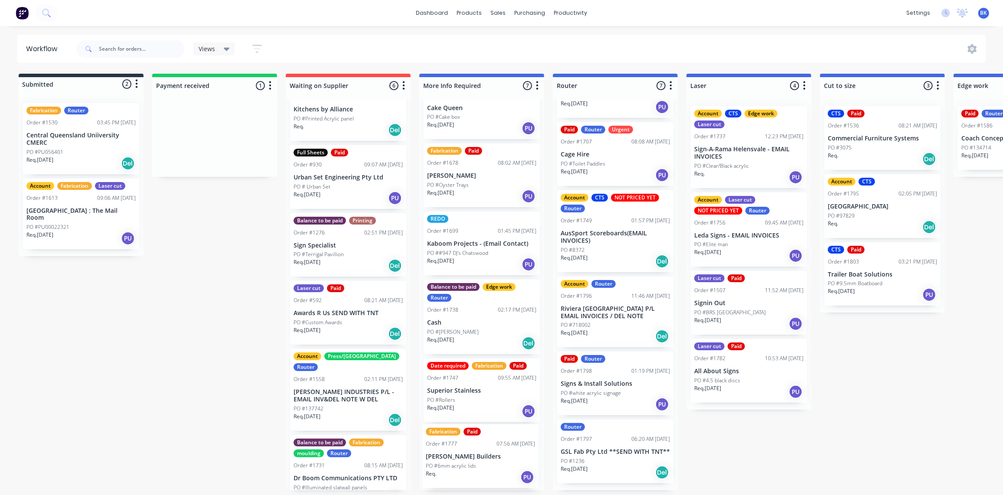
drag, startPoint x: 225, startPoint y: 138, endPoint x: 487, endPoint y: 418, distance: 382.9
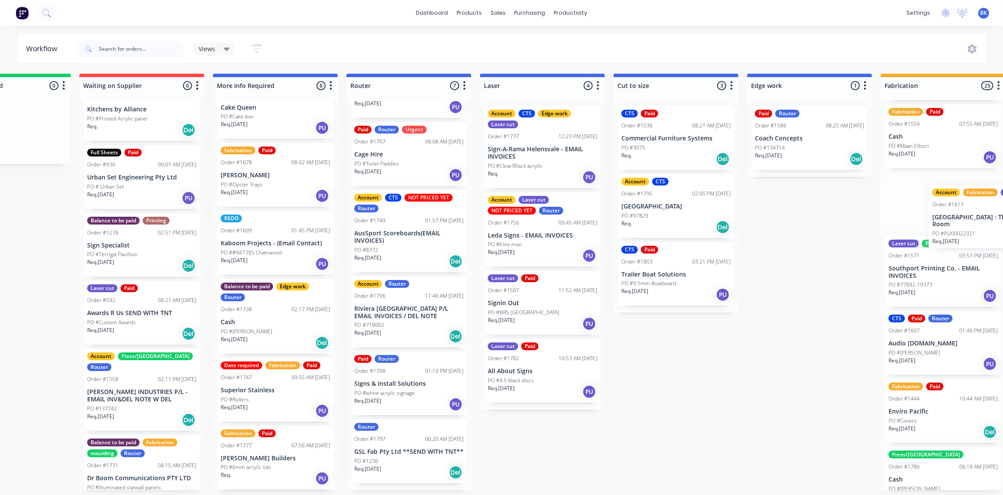
scroll to position [0, 229]
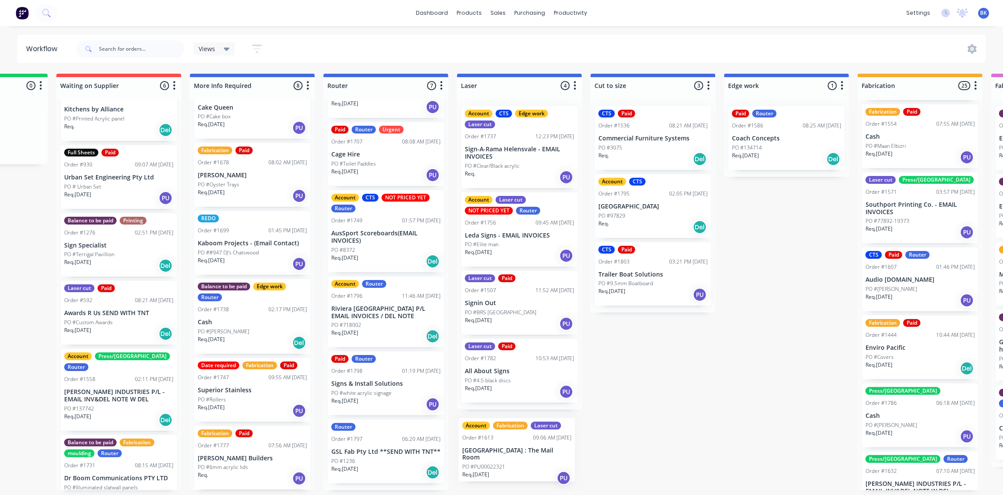
drag, startPoint x: 60, startPoint y: 204, endPoint x: 530, endPoint y: 421, distance: 517.9
click at [533, 449] on div "Submitted 2 Status colour #273444 hex #273444 Save Cancel Summaries Total order…" at bounding box center [801, 282] width 2075 height 417
drag, startPoint x: 296, startPoint y: 210, endPoint x: 88, endPoint y: 167, distance: 212.2
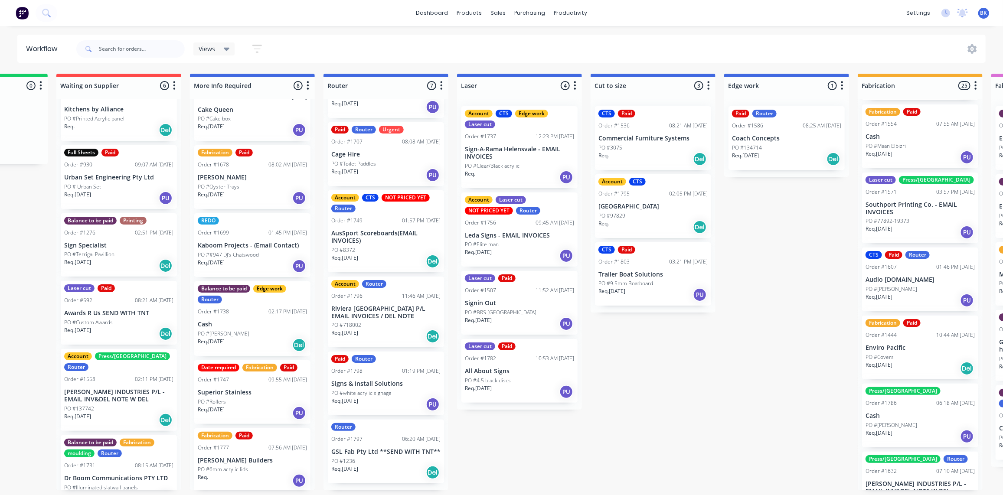
scroll to position [0, 0]
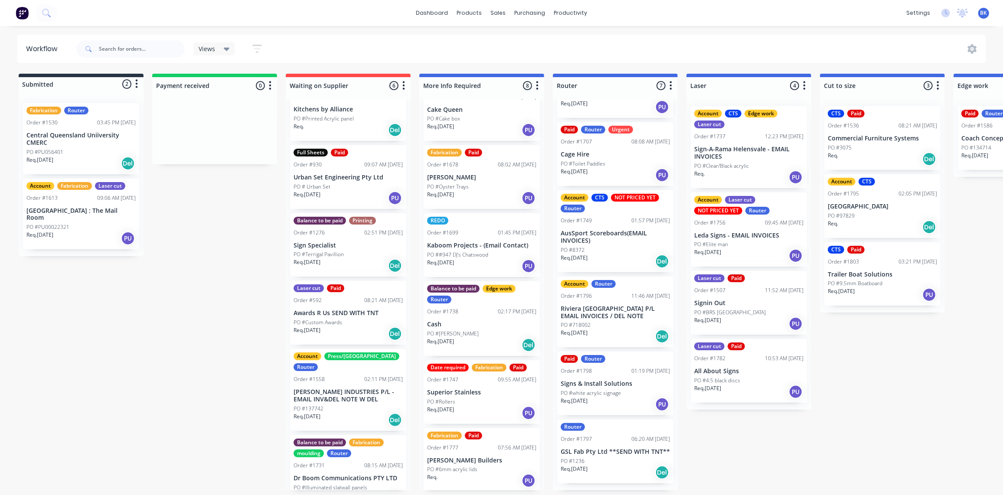
click at [130, 208] on p "[GEOGRAPHIC_DATA] : The Mail Room" at bounding box center [80, 214] width 109 height 15
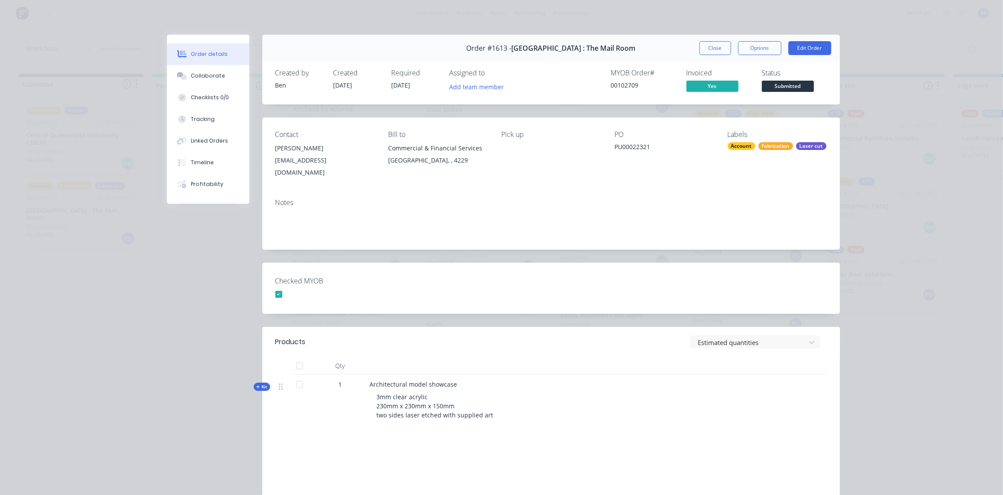
drag, startPoint x: 714, startPoint y: 45, endPoint x: 372, endPoint y: 52, distance: 342.7
click at [714, 46] on button "Close" at bounding box center [716, 48] width 32 height 14
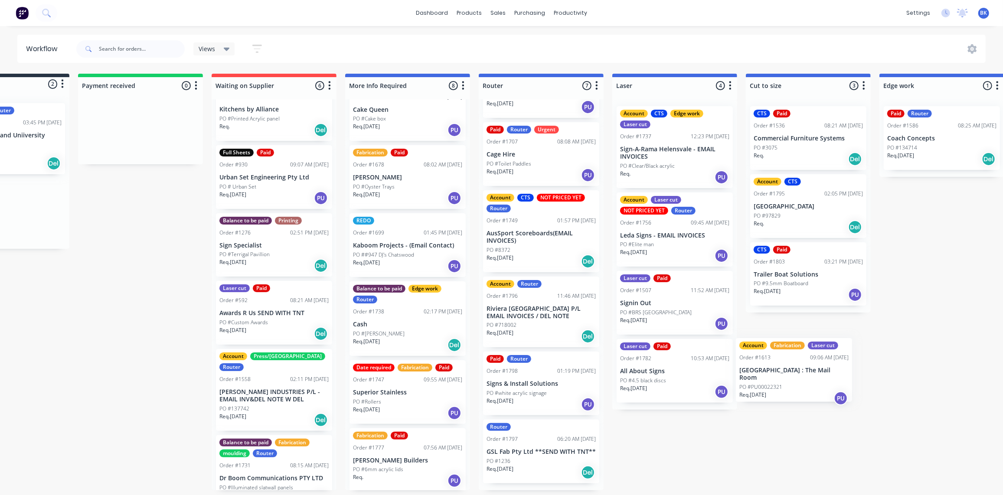
scroll to position [0, 75]
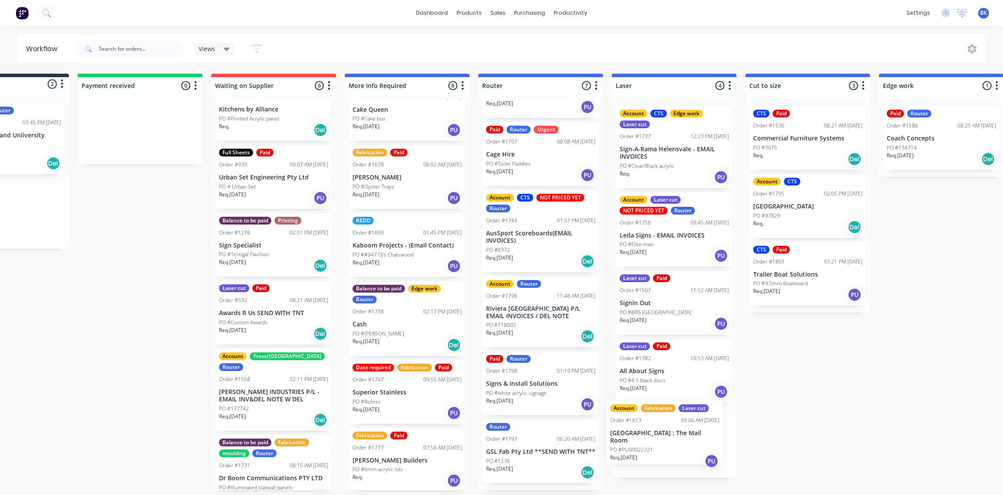
drag, startPoint x: 88, startPoint y: 221, endPoint x: 675, endPoint y: 445, distance: 627.4
click at [674, 447] on div "Submitted 2 Status colour #273444 hex #273444 Save Cancel Summaries Total order…" at bounding box center [956, 282] width 2075 height 417
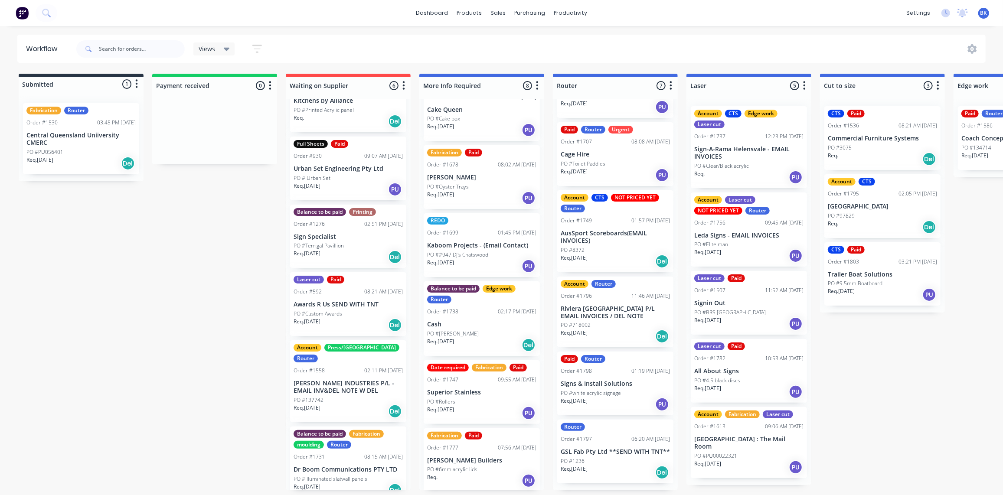
scroll to position [38, 0]
click at [66, 149] on div "PO #PU056401" at bounding box center [80, 152] width 109 height 8
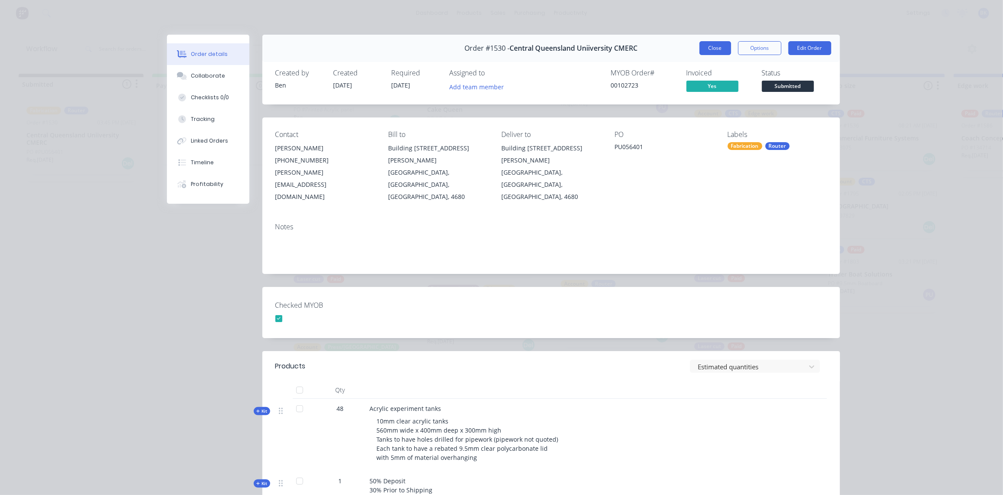
click at [708, 51] on button "Close" at bounding box center [716, 48] width 32 height 14
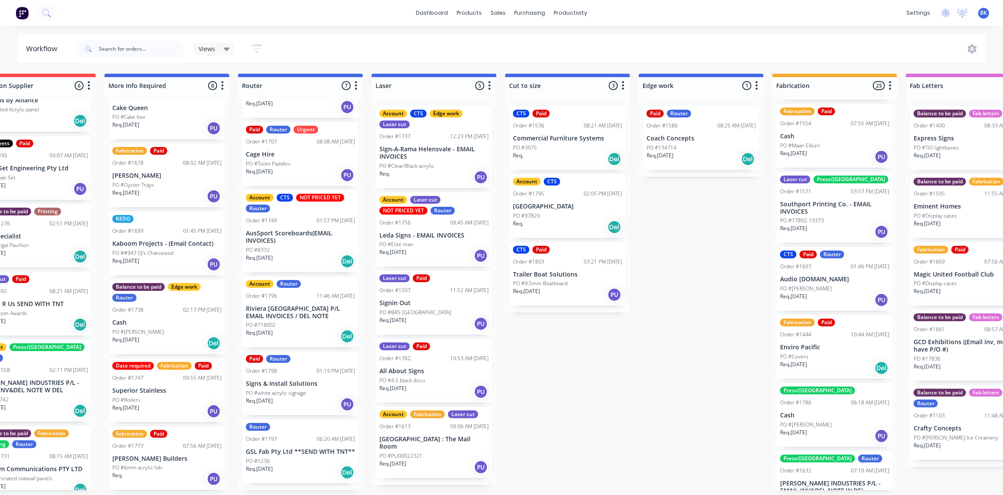
scroll to position [0, 487]
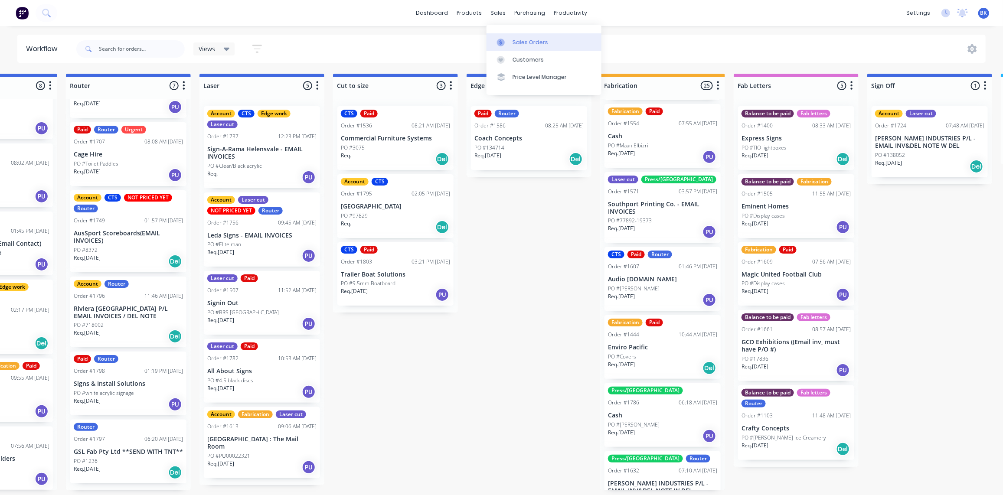
click at [514, 41] on div "Sales Orders" at bounding box center [531, 43] width 36 height 8
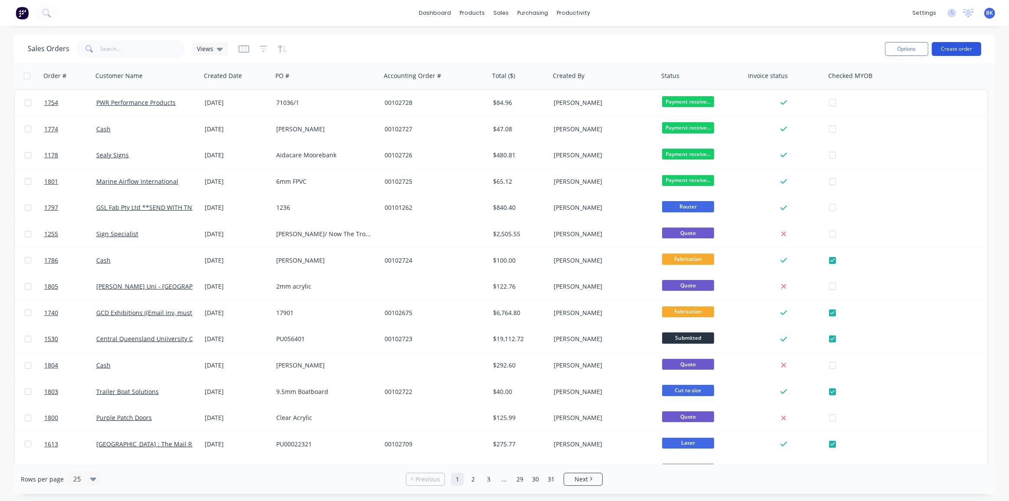
click at [955, 46] on button "Create order" at bounding box center [956, 49] width 49 height 14
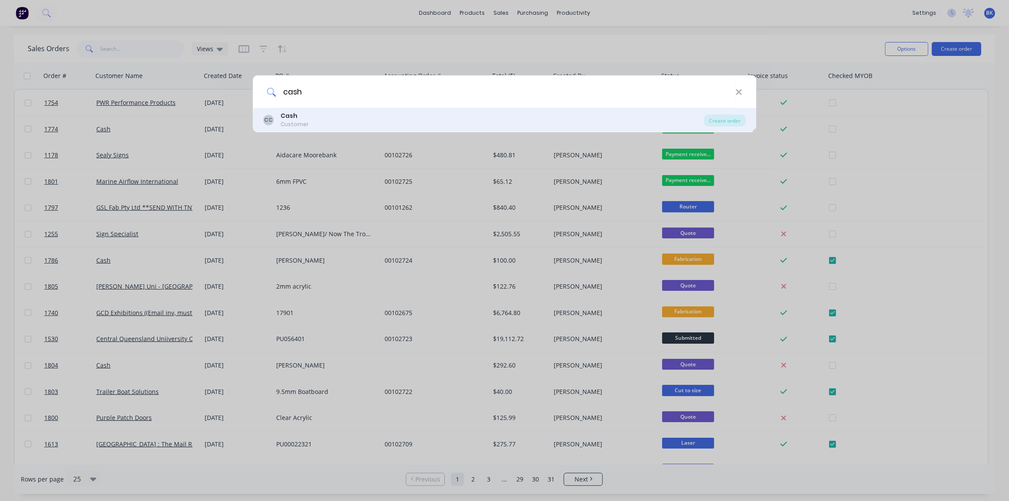
type input "cash"
click at [340, 118] on div "CC Cash Customer" at bounding box center [483, 119] width 441 height 17
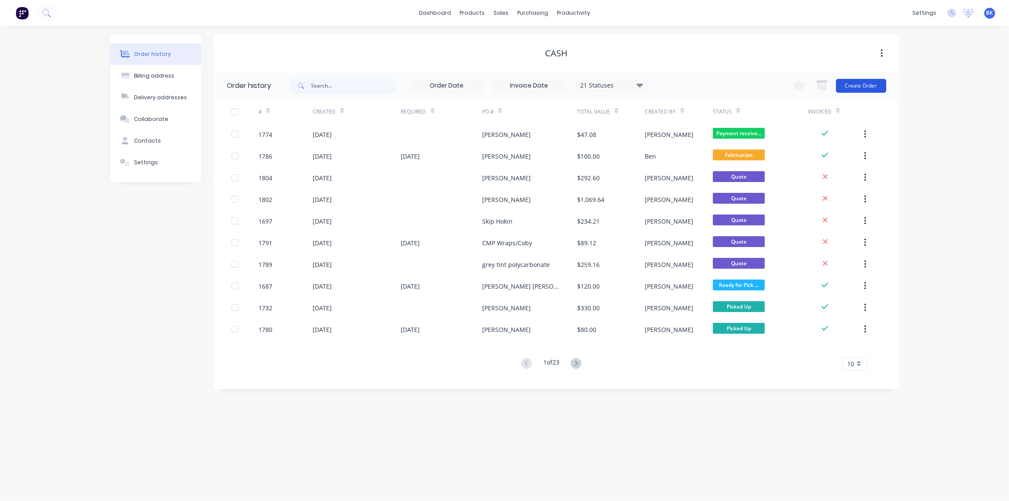
click at [879, 83] on button "Create Order" at bounding box center [861, 86] width 50 height 14
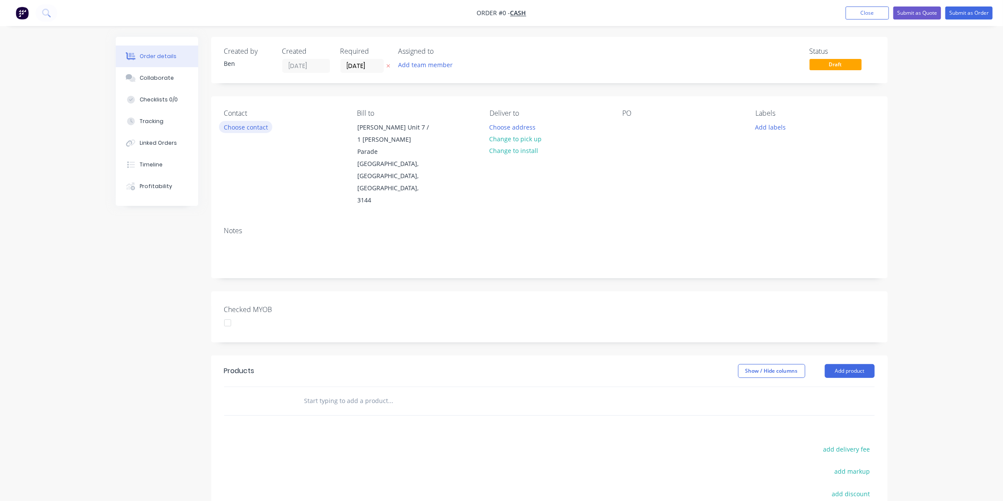
click at [262, 128] on button "Choose contact" at bounding box center [245, 127] width 53 height 12
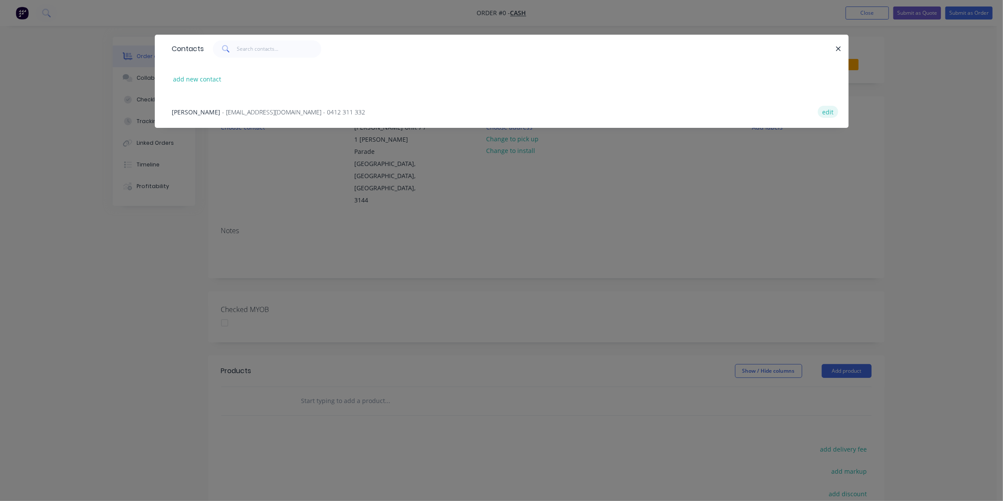
click at [830, 112] on button "edit" at bounding box center [828, 112] width 20 height 12
select select "AU"
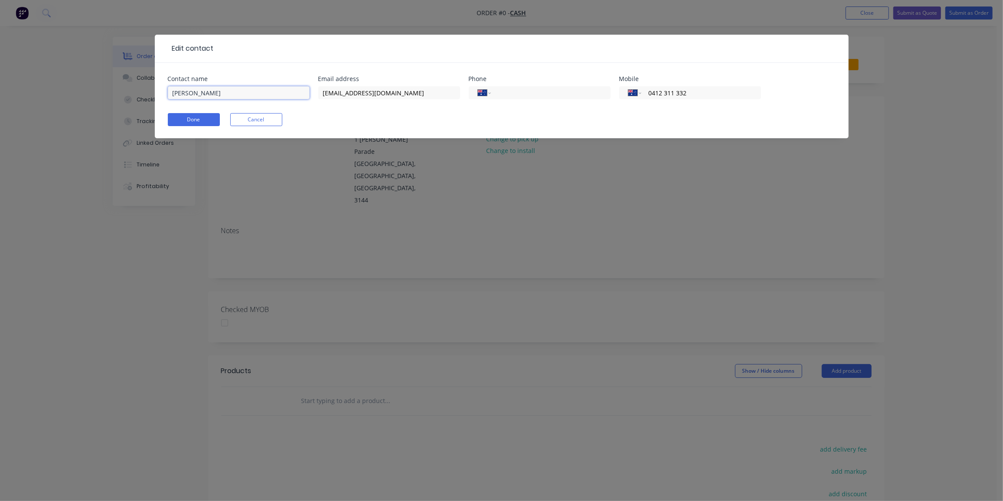
drag, startPoint x: 237, startPoint y: 91, endPoint x: 57, endPoint y: 94, distance: 179.6
click at [57, 94] on div "Edit contact Contact name [PERSON_NAME] Email address [EMAIL_ADDRESS][DOMAIN_NA…" at bounding box center [501, 250] width 1003 height 501
paste input "[PERSON_NAME] <[EMAIL_ADDRESS][DOMAIN_NAME]>"
drag, startPoint x: 207, startPoint y: 91, endPoint x: 340, endPoint y: 99, distance: 133.0
click at [340, 99] on div "Contact name [PERSON_NAME] <[EMAIL_ADDRESS][DOMAIN_NAME]> Email address [EMAIL_…" at bounding box center [502, 93] width 668 height 34
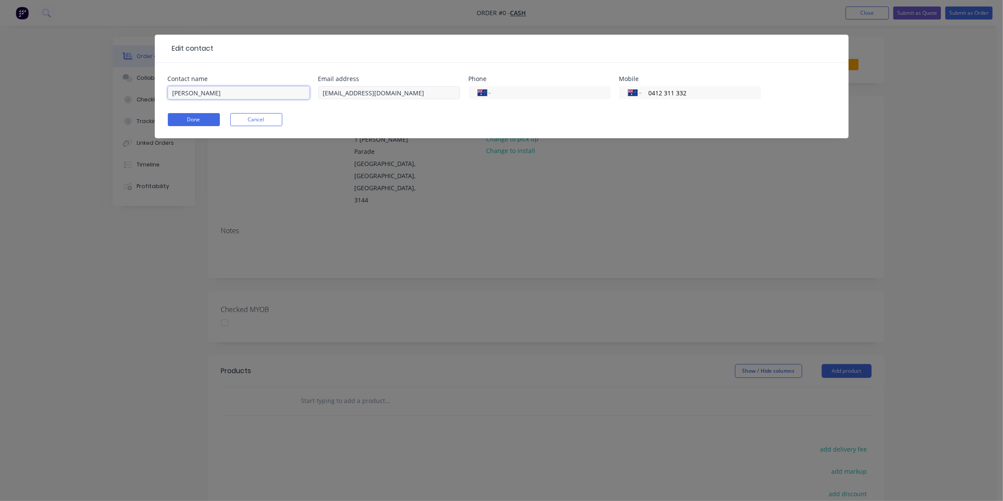
type input "[PERSON_NAME]"
drag, startPoint x: 367, startPoint y: 93, endPoint x: 383, endPoint y: 93, distance: 16.5
click at [367, 93] on input "[EMAIL_ADDRESS][DOMAIN_NAME]" at bounding box center [389, 92] width 142 height 13
drag, startPoint x: 399, startPoint y: 94, endPoint x: 265, endPoint y: 99, distance: 134.5
click at [265, 98] on div "Contact name [PERSON_NAME] Email address [EMAIL_ADDRESS][DOMAIN_NAME] Phone Int…" at bounding box center [502, 93] width 668 height 34
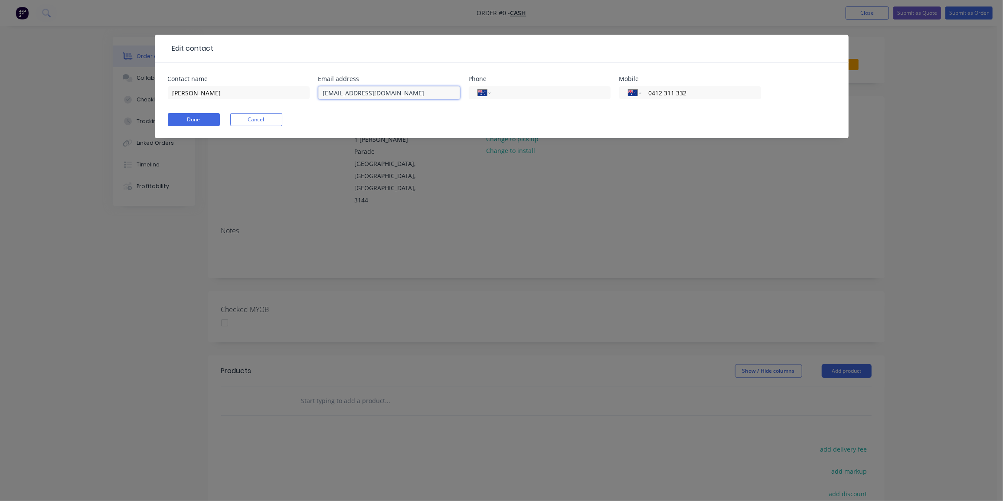
paste input "<[EMAIL_ADDRESS][DOMAIN_NAME]>"
type input "<[EMAIL_ADDRESS][DOMAIN_NAME]>"
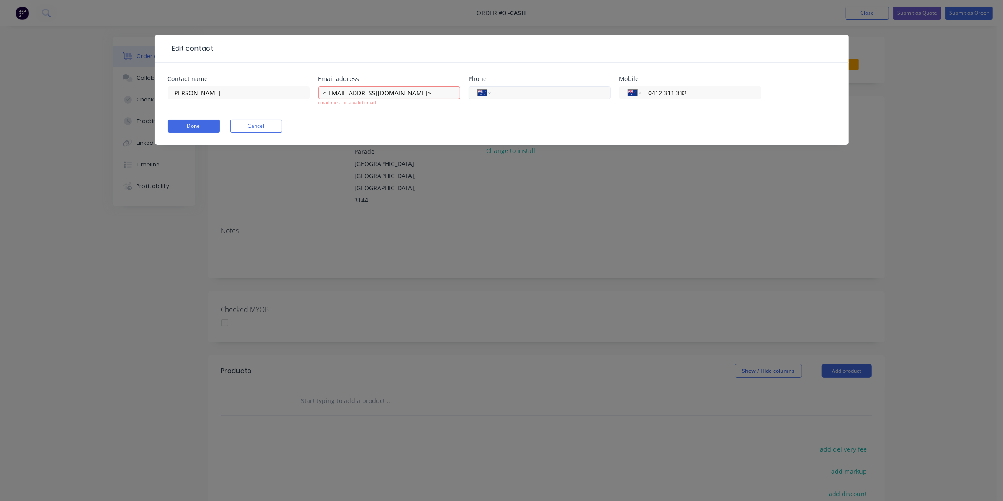
drag, startPoint x: 694, startPoint y: 91, endPoint x: 603, endPoint y: 93, distance: 91.1
click at [603, 93] on div "Contact name [PERSON_NAME] Email address <[EMAIL_ADDRESS][DOMAIN_NAME]> email m…" at bounding box center [502, 96] width 668 height 40
click at [176, 92] on input "[PERSON_NAME]" at bounding box center [239, 92] width 142 height 13
click at [196, 93] on input "[PERSON_NAME]" at bounding box center [239, 92] width 142 height 13
type input "[PERSON_NAME]"
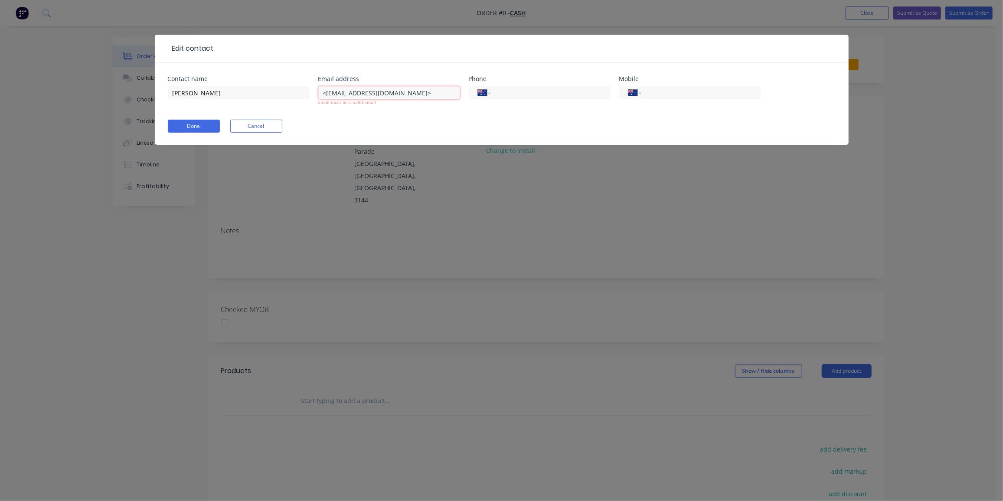
click at [324, 92] on input "<[EMAIL_ADDRESS][DOMAIN_NAME]>" at bounding box center [389, 92] width 142 height 13
click at [406, 95] on input "[EMAIL_ADDRESS][DOMAIN_NAME]>" at bounding box center [389, 92] width 142 height 13
type input "[EMAIL_ADDRESS][DOMAIN_NAME]"
click at [177, 128] on form "Contact name [PERSON_NAME] Email address [EMAIL_ADDRESS][DOMAIN_NAME] email mus…" at bounding box center [502, 110] width 668 height 69
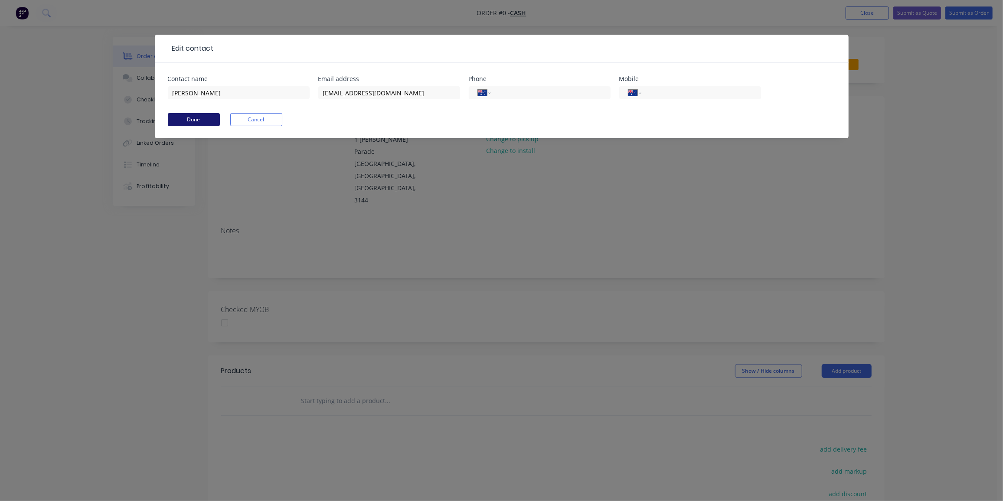
click at [197, 118] on button "Done" at bounding box center [194, 119] width 52 height 13
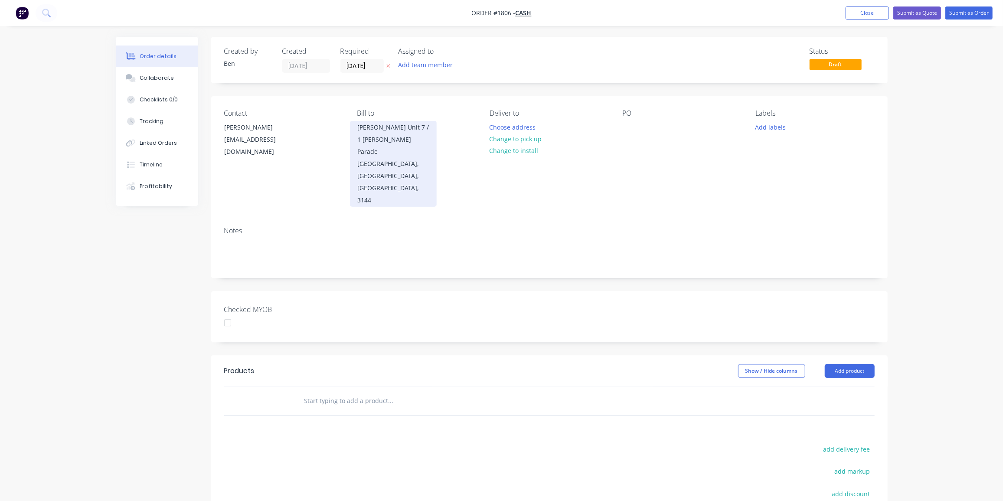
click at [382, 143] on div "[PERSON_NAME] Unit 7 / 1 [PERSON_NAME] Parade" at bounding box center [393, 139] width 72 height 36
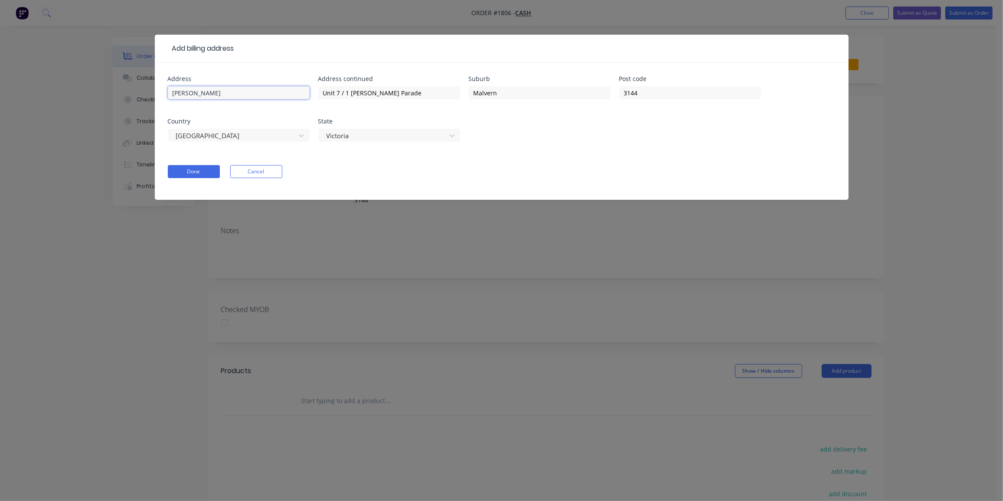
drag, startPoint x: 260, startPoint y: 95, endPoint x: 42, endPoint y: 109, distance: 219.0
click at [0, 104] on div "Add billing address Address [PERSON_NAME] Address [STREET_ADDRESS][PERSON_NAME]…" at bounding box center [501, 250] width 1003 height 501
drag, startPoint x: 431, startPoint y: 84, endPoint x: 317, endPoint y: 95, distance: 113.7
click at [317, 95] on div "Address Address [STREET_ADDRESS][PERSON_NAME]" at bounding box center [502, 114] width 668 height 76
drag, startPoint x: 537, startPoint y: 89, endPoint x: 451, endPoint y: 98, distance: 85.8
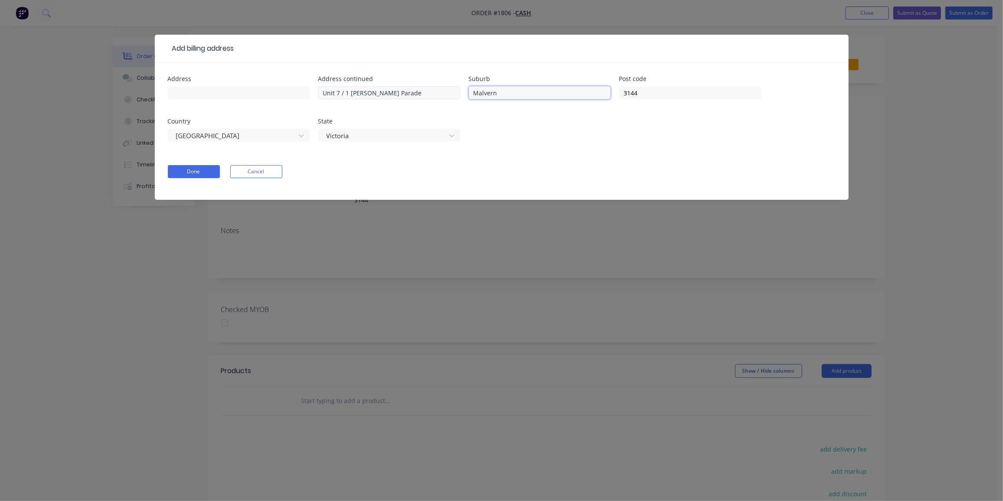
click at [451, 98] on div "Address Address [STREET_ADDRESS][PERSON_NAME]" at bounding box center [502, 114] width 668 height 76
drag, startPoint x: 382, startPoint y: 92, endPoint x: 291, endPoint y: 105, distance: 92.1
click at [249, 101] on div "Address Address [STREET_ADDRESS][PERSON_NAME]" at bounding box center [502, 114] width 668 height 76
drag, startPoint x: 648, startPoint y: 91, endPoint x: 533, endPoint y: 98, distance: 116.0
click at [533, 98] on div "Address Address continued Suburb Post code [GEOGRAPHIC_DATA] State [GEOGRAPHIC_…" at bounding box center [502, 114] width 668 height 76
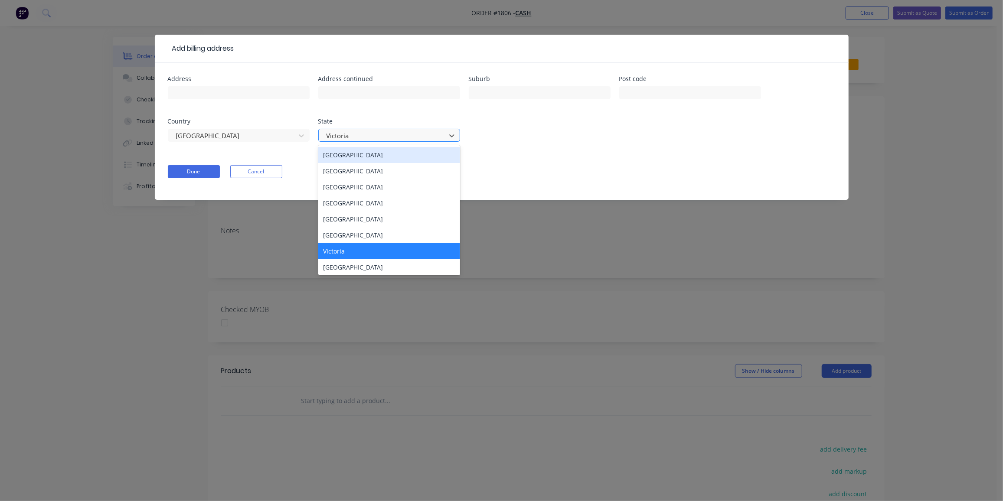
click at [326, 134] on input "text" at bounding box center [327, 135] width 2 height 9
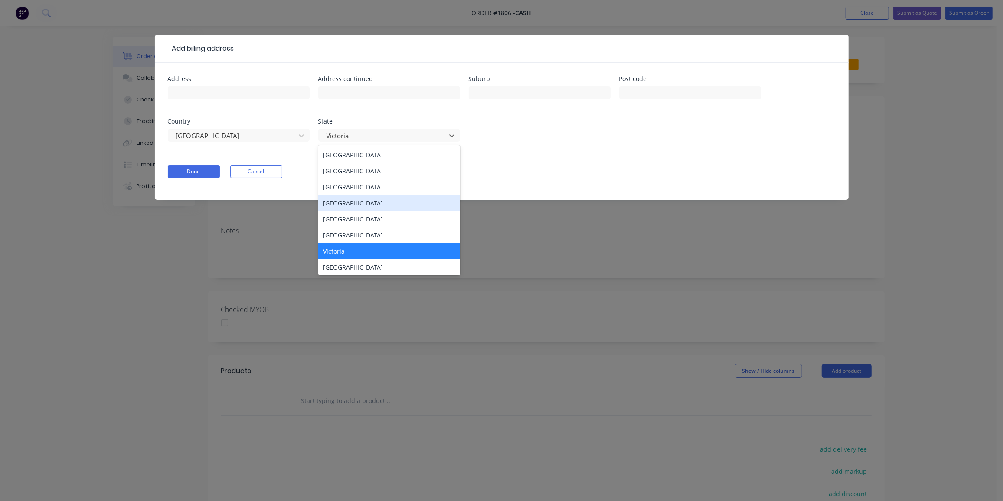
click at [355, 200] on div "[GEOGRAPHIC_DATA]" at bounding box center [389, 203] width 142 height 16
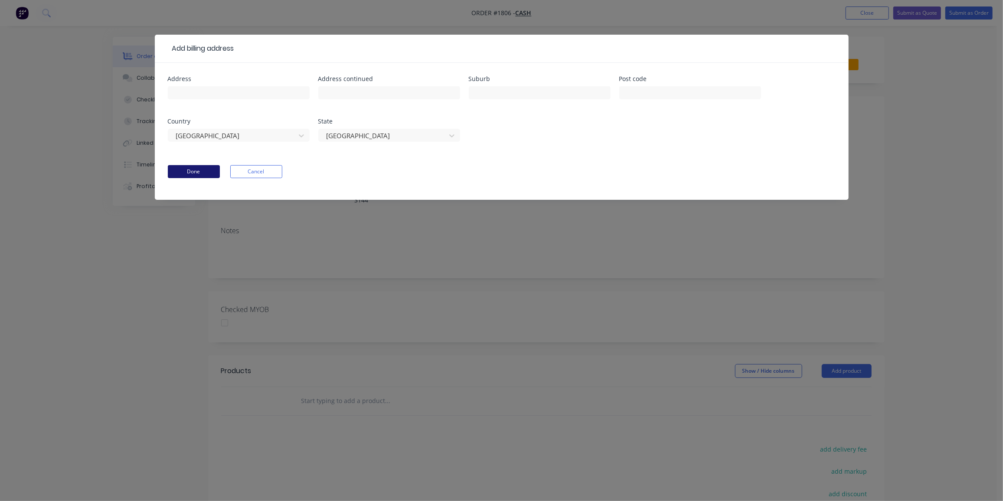
click at [186, 165] on button "Done" at bounding box center [194, 171] width 52 height 13
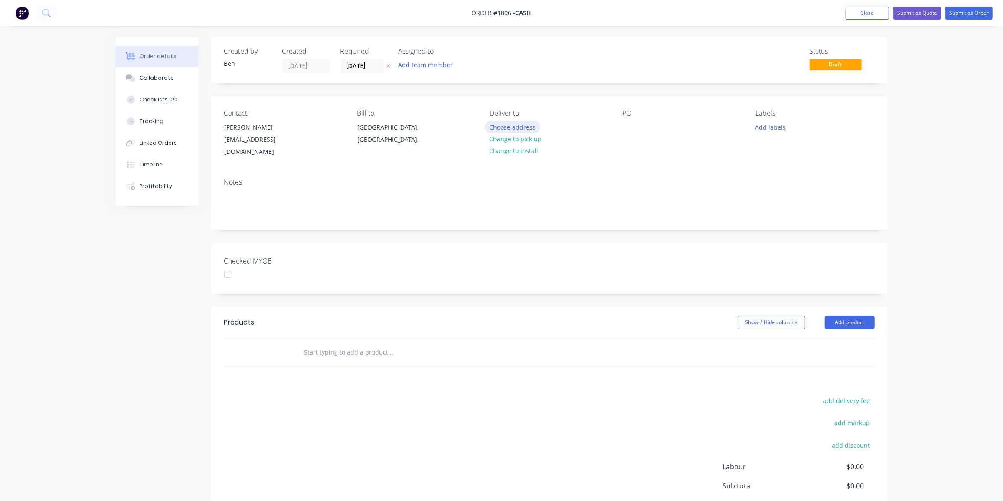
click at [521, 126] on button "Choose address" at bounding box center [513, 127] width 56 height 12
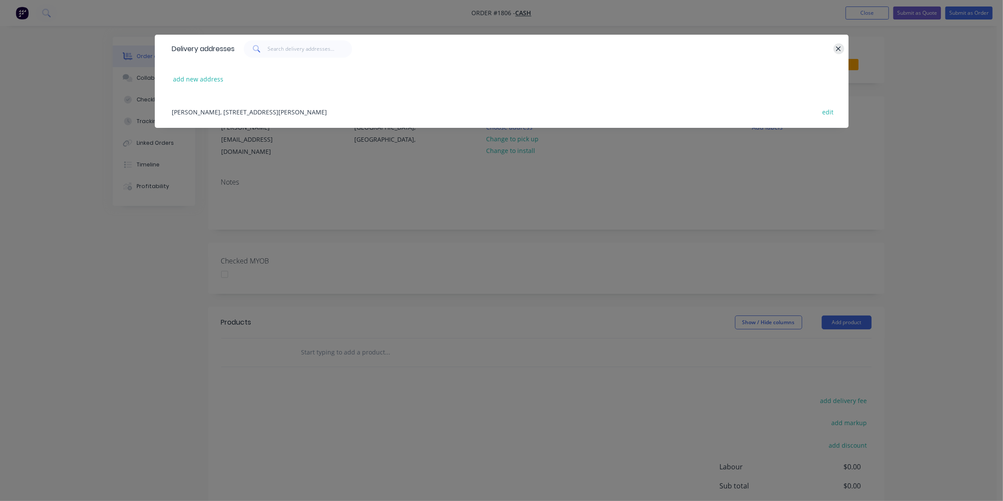
click at [836, 47] on icon "button" at bounding box center [839, 49] width 6 height 8
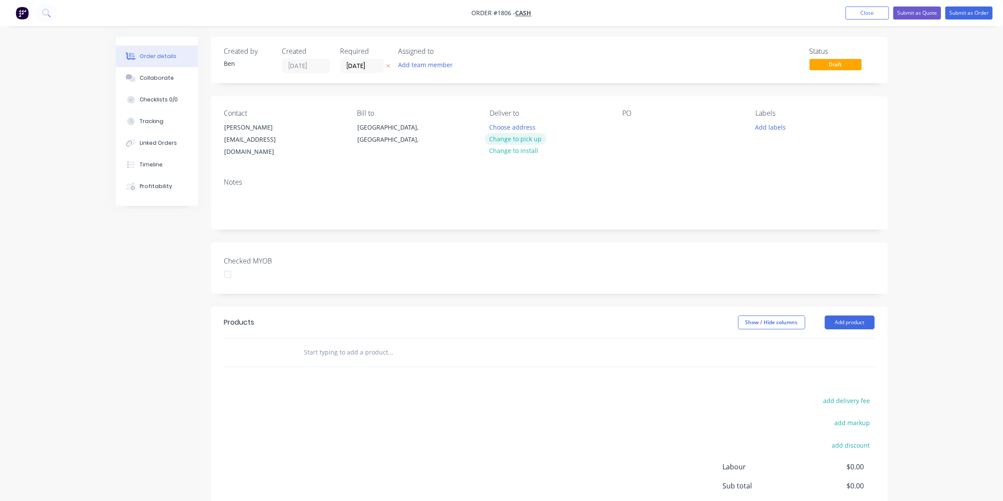
click at [525, 137] on button "Change to pick up" at bounding box center [516, 139] width 62 height 12
click at [514, 127] on div "Pick up Change to delivery Change to install" at bounding box center [549, 133] width 119 height 49
drag, startPoint x: 261, startPoint y: 126, endPoint x: 225, endPoint y: 128, distance: 36.0
click at [225, 128] on div "[PERSON_NAME]" at bounding box center [261, 127] width 72 height 12
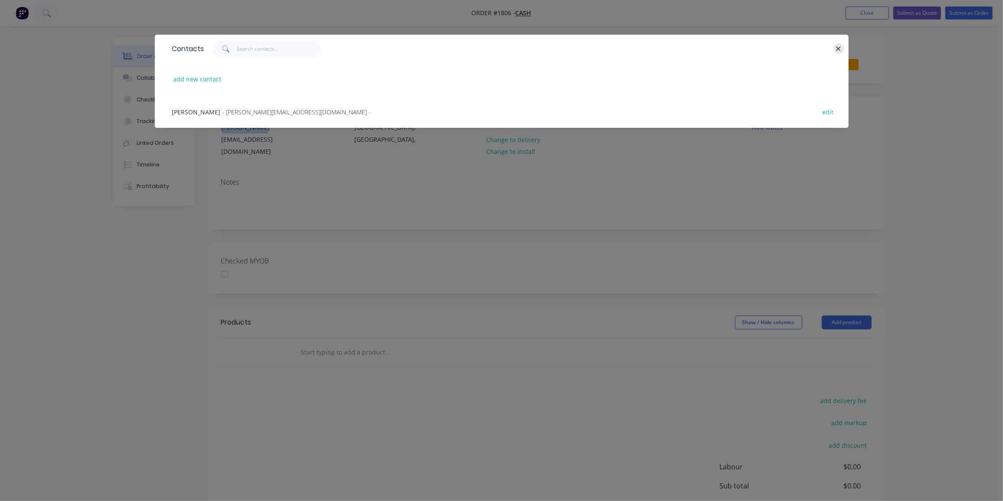
click at [839, 46] on icon "button" at bounding box center [839, 49] width 6 height 8
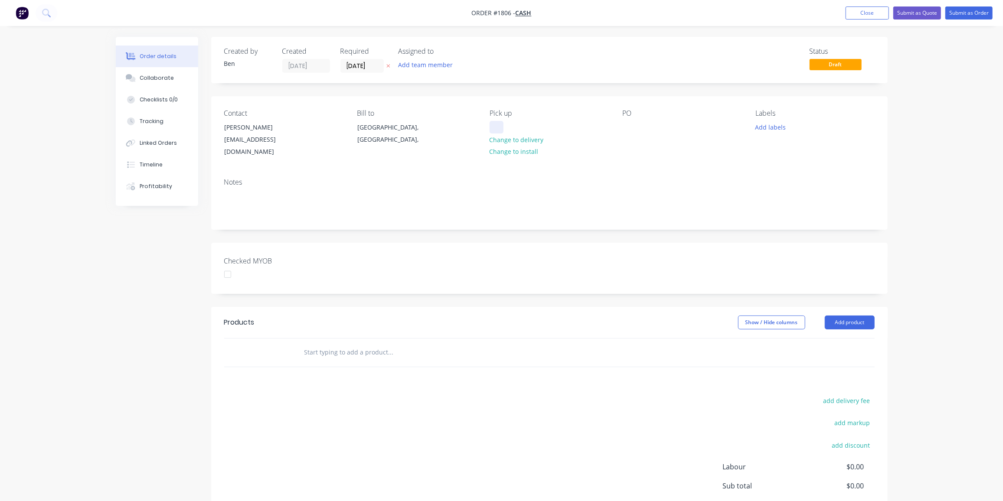
click at [499, 131] on div at bounding box center [497, 127] width 14 height 13
drag, startPoint x: 628, startPoint y: 126, endPoint x: 647, endPoint y: 131, distance: 20.2
click at [628, 126] on div at bounding box center [630, 127] width 14 height 13
click at [757, 125] on button "Add labels" at bounding box center [771, 127] width 40 height 12
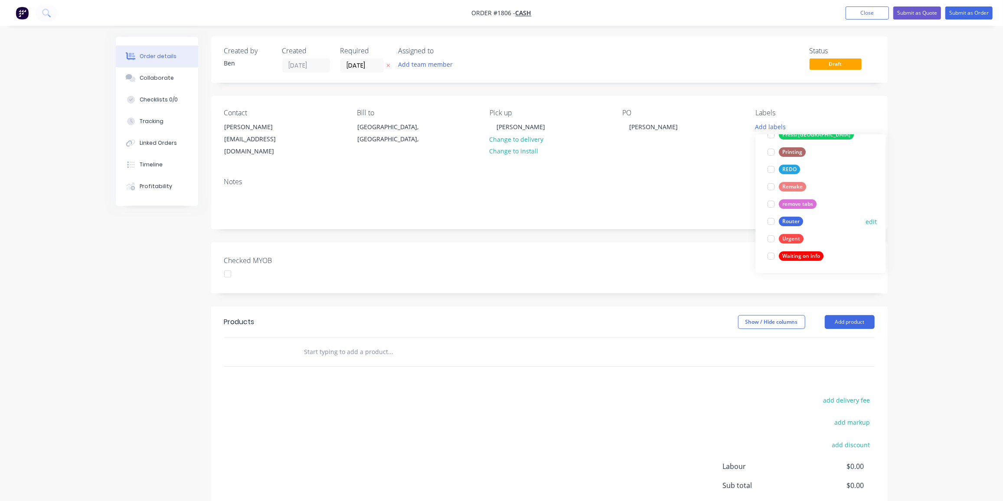
scroll to position [0, 0]
click at [794, 219] on div "Router" at bounding box center [791, 222] width 24 height 10
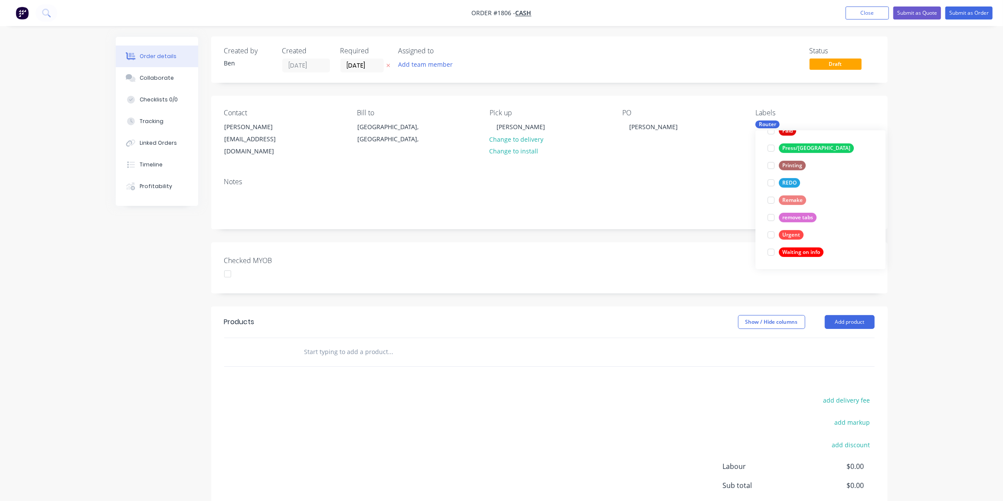
scroll to position [0, 0]
click at [479, 366] on div at bounding box center [549, 366] width 651 height 0
click at [323, 346] on input "text" at bounding box center [390, 351] width 173 height 17
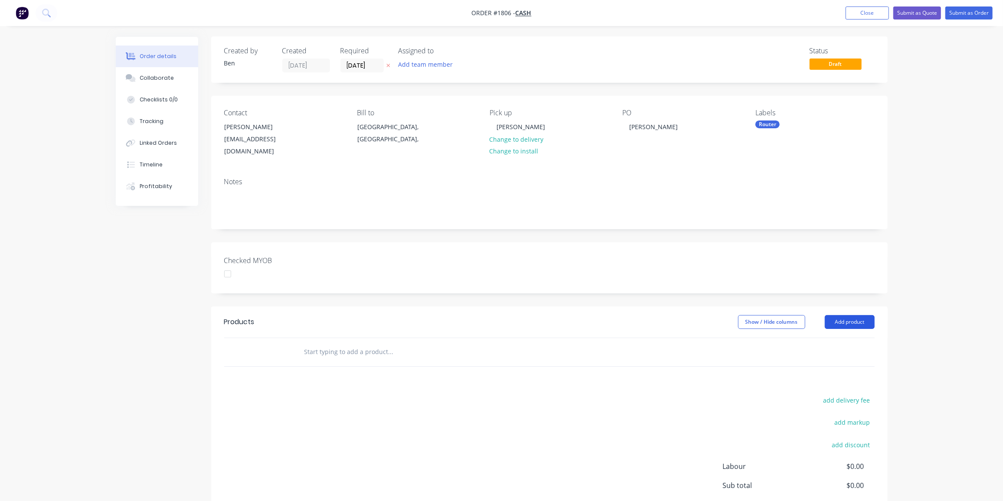
click at [860, 315] on button "Add product" at bounding box center [850, 322] width 50 height 14
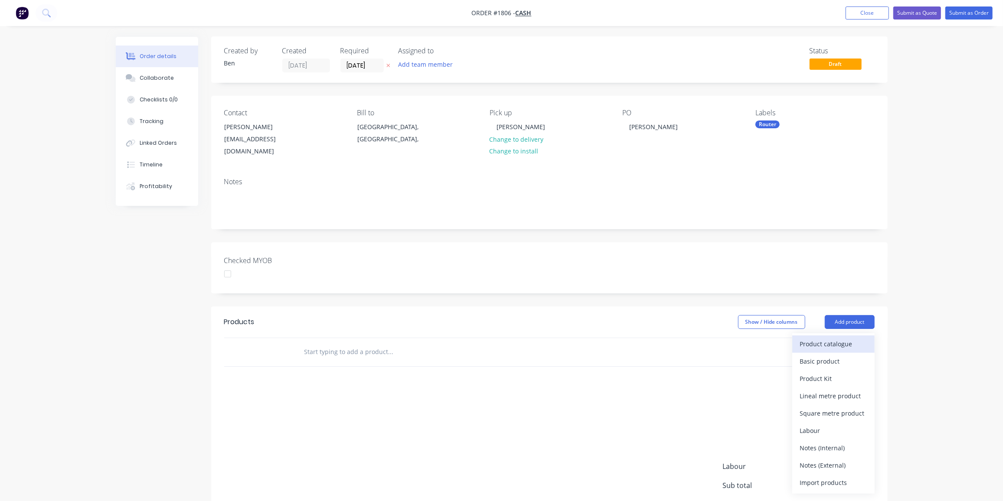
click at [847, 338] on div "Product catalogue" at bounding box center [833, 344] width 67 height 13
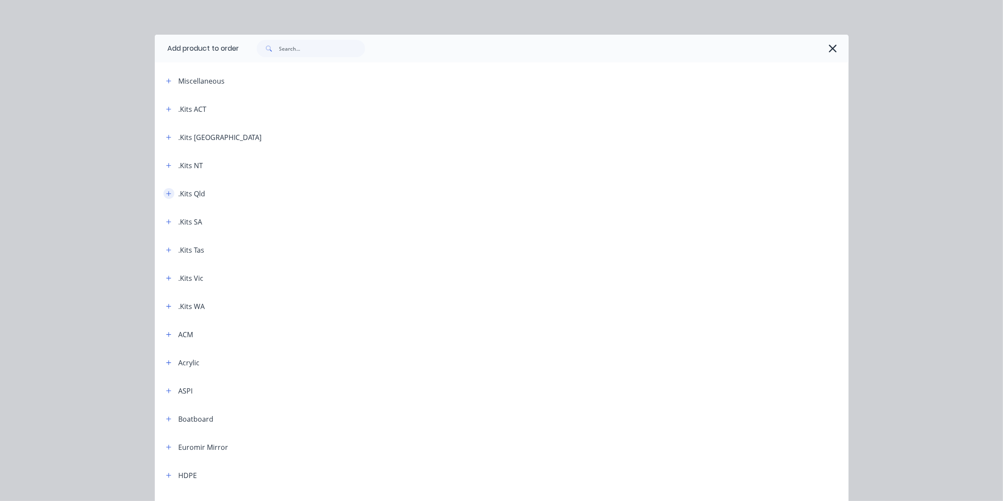
click at [166, 192] on icon "button" at bounding box center [168, 194] width 5 height 6
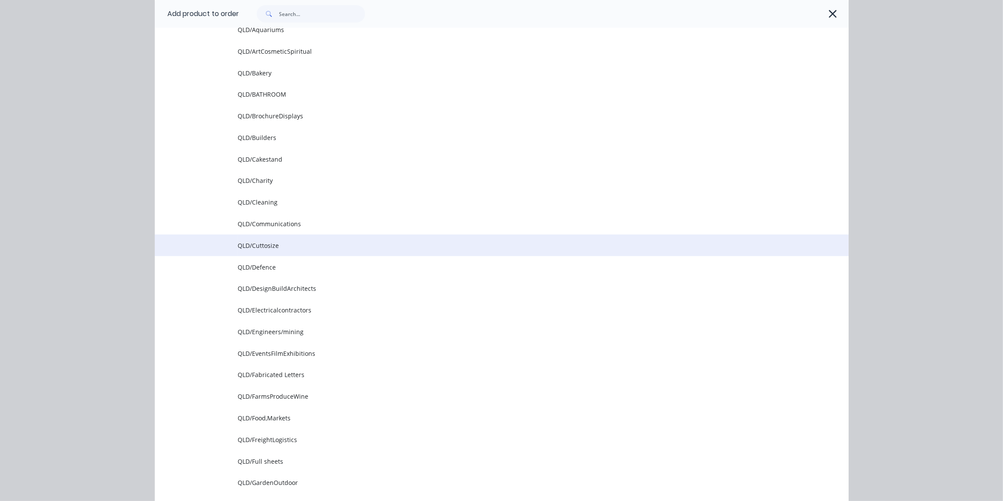
scroll to position [232, 0]
click at [277, 249] on span "QLD/Cuttosize" at bounding box center [482, 245] width 488 height 9
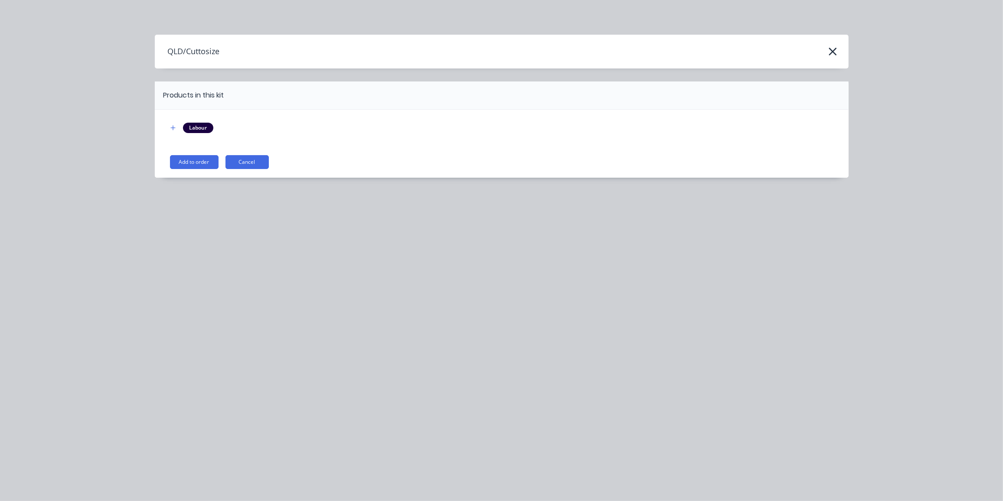
scroll to position [0, 0]
click at [193, 158] on button "Add to order" at bounding box center [194, 162] width 49 height 14
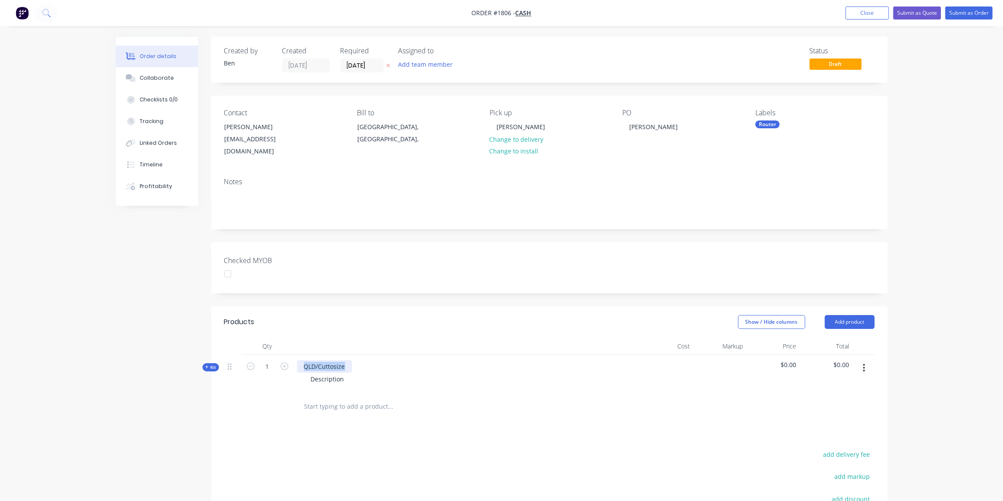
drag, startPoint x: 347, startPoint y: 354, endPoint x: 296, endPoint y: 361, distance: 51.2
click at [296, 361] on div "QLD/Cuttosize Description" at bounding box center [467, 374] width 347 height 38
drag, startPoint x: 344, startPoint y: 369, endPoint x: 294, endPoint y: 373, distance: 50.0
click at [294, 373] on div "3mm clear polycarbonate dividers Description" at bounding box center [467, 374] width 347 height 38
click at [214, 364] on span "Kit" at bounding box center [210, 367] width 11 height 7
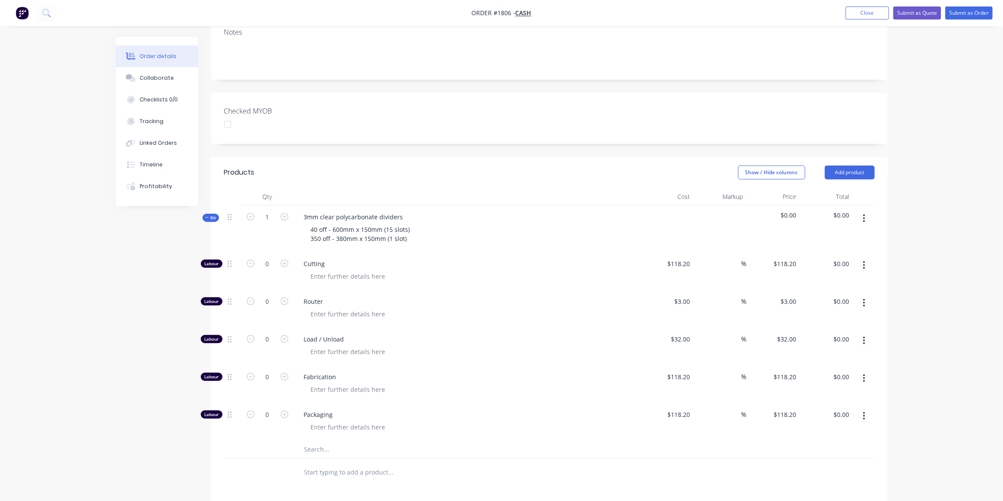
scroll to position [150, 0]
click at [324, 441] on input "text" at bounding box center [390, 449] width 173 height 17
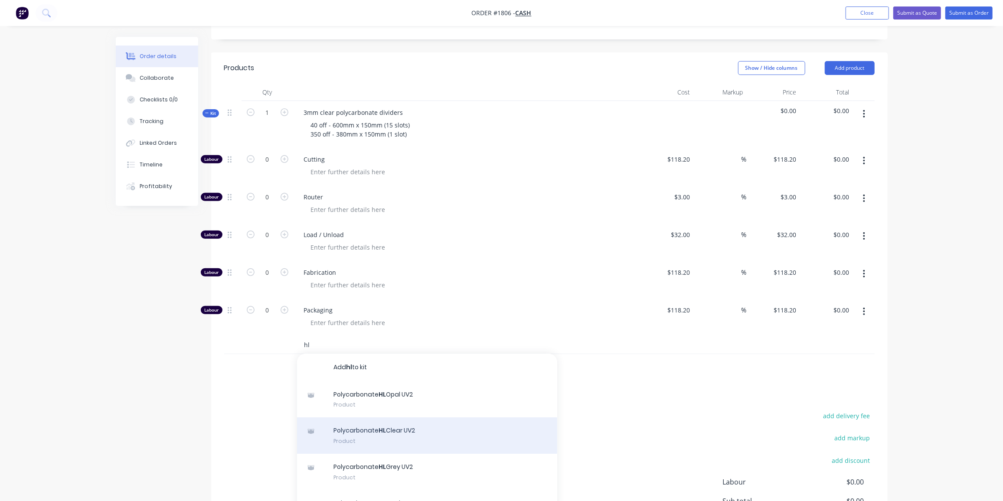
scroll to position [261, 0]
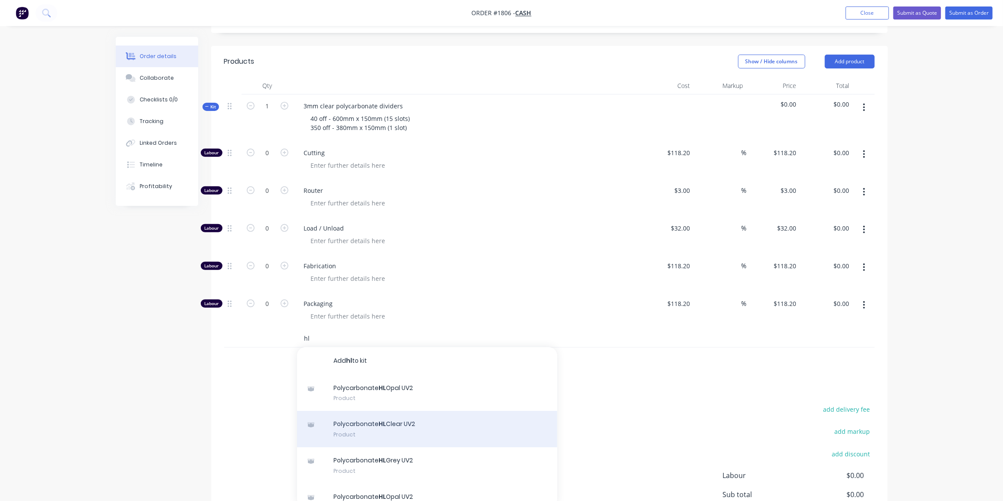
type input "hl"
click at [415, 416] on div "Polycarbonate HL Clear UV2 Product" at bounding box center [427, 429] width 260 height 36
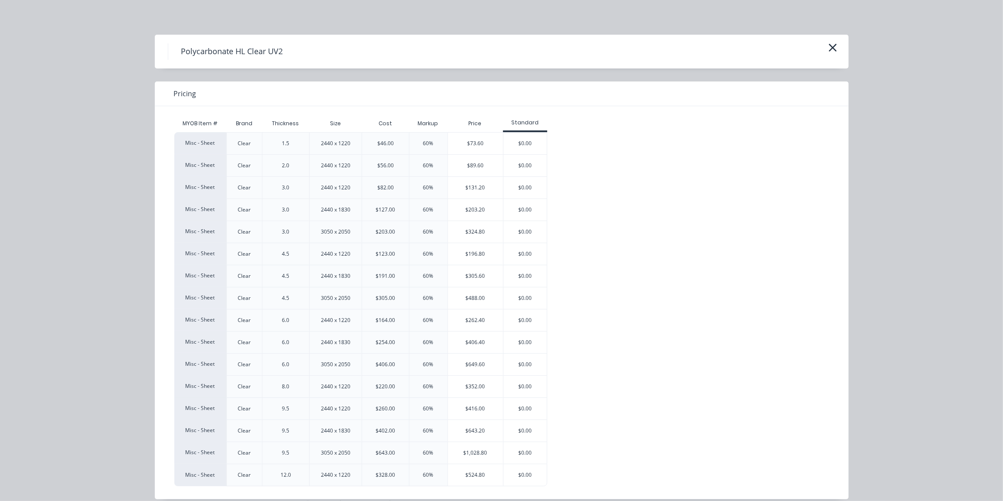
scroll to position [260, 0]
click at [455, 186] on div "$131.20" at bounding box center [475, 188] width 55 height 22
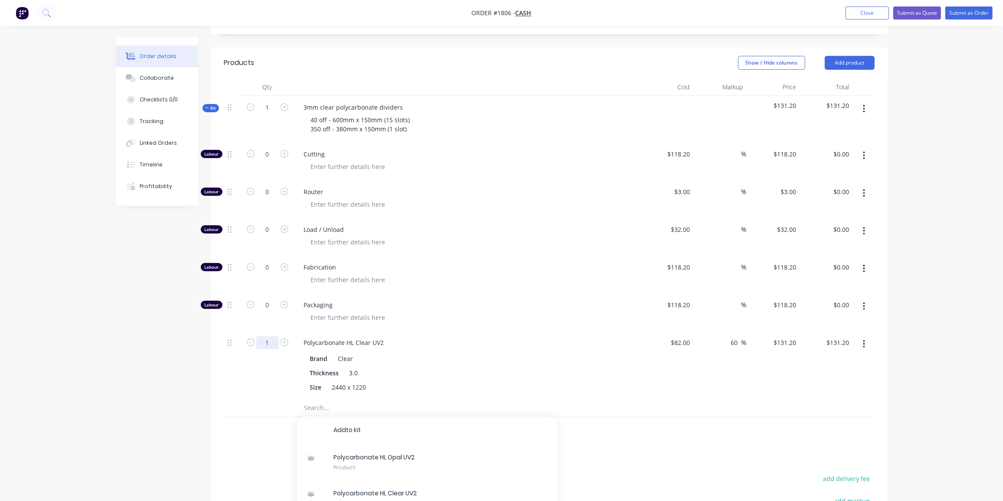
click at [271, 337] on input "1" at bounding box center [267, 343] width 23 height 13
type input "10.5"
type input "$1,377.60"
click at [275, 186] on input "0" at bounding box center [267, 192] width 23 height 13
type input "255"
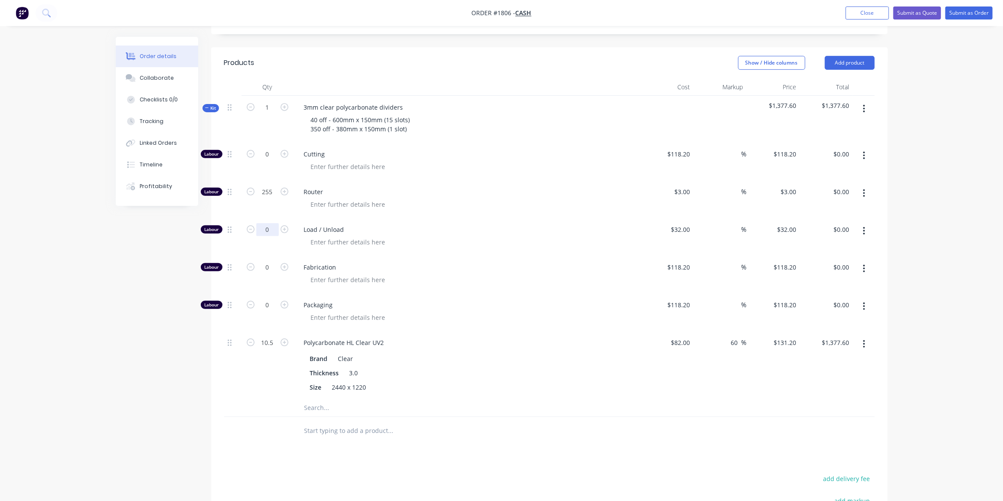
type input "$765.00"
click at [271, 223] on input "0" at bounding box center [267, 229] width 23 height 13
type input "9"
type input "11"
type input "$352.00"
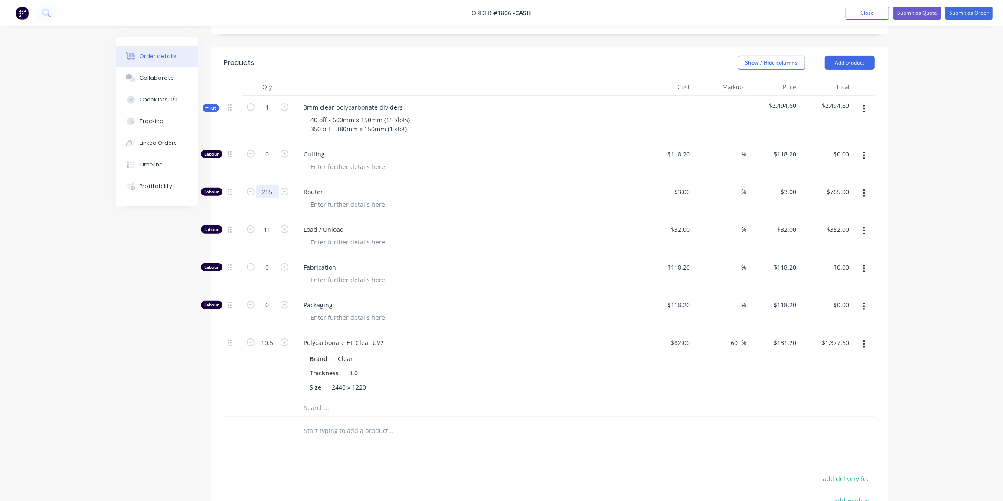
click at [273, 186] on input "255" at bounding box center [267, 192] width 23 height 13
type input "357"
type input "$1,071.00"
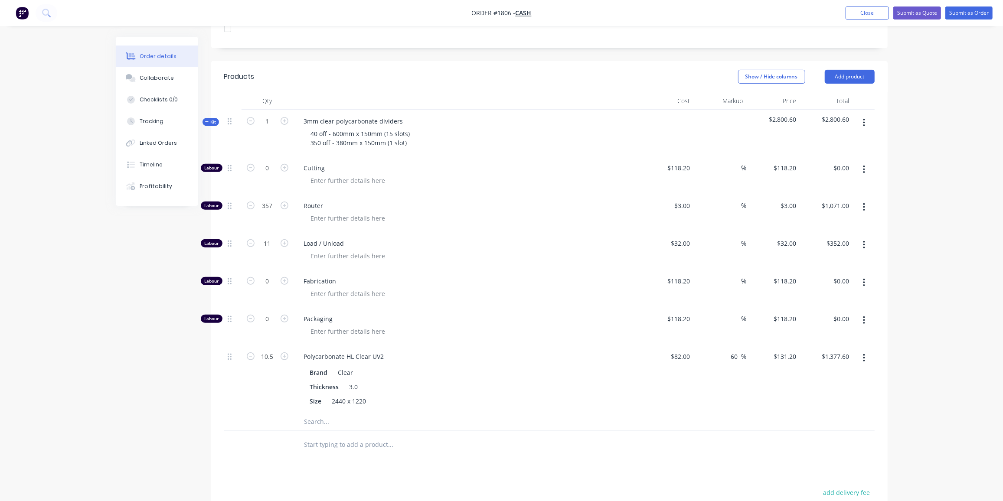
scroll to position [246, 0]
click at [270, 312] on input "0" at bounding box center [267, 318] width 23 height 13
type input "1"
type input "$118.20"
click at [213, 118] on span "Kit" at bounding box center [210, 121] width 11 height 7
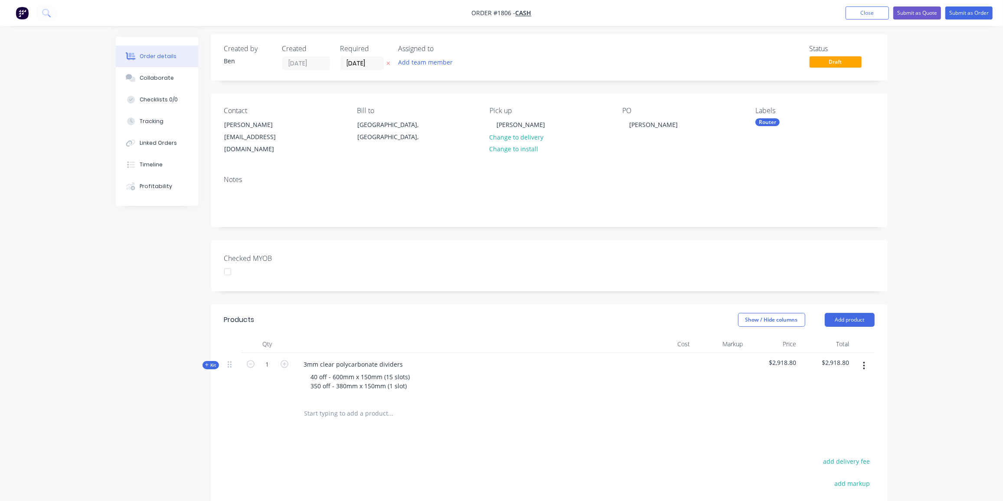
scroll to position [0, 0]
click at [863, 361] on button "button" at bounding box center [864, 369] width 20 height 16
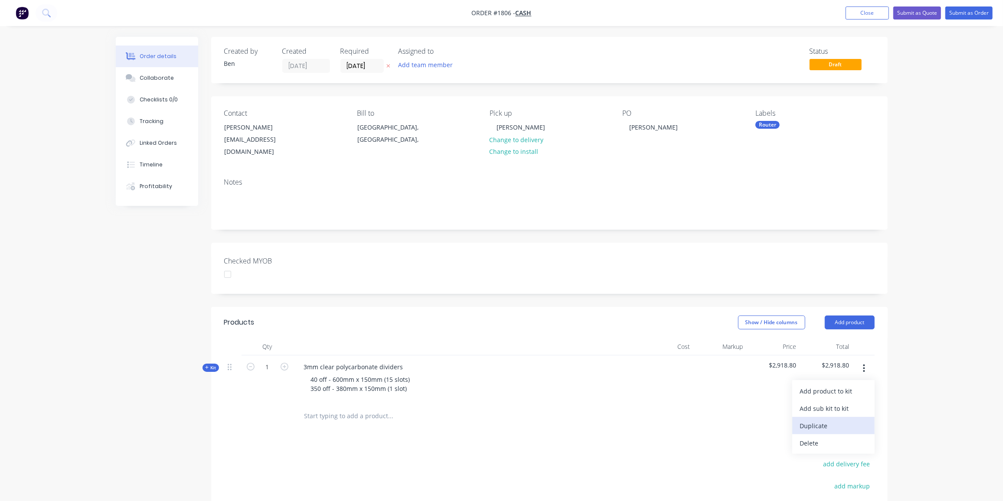
click at [837, 420] on div "Duplicate" at bounding box center [833, 426] width 67 height 13
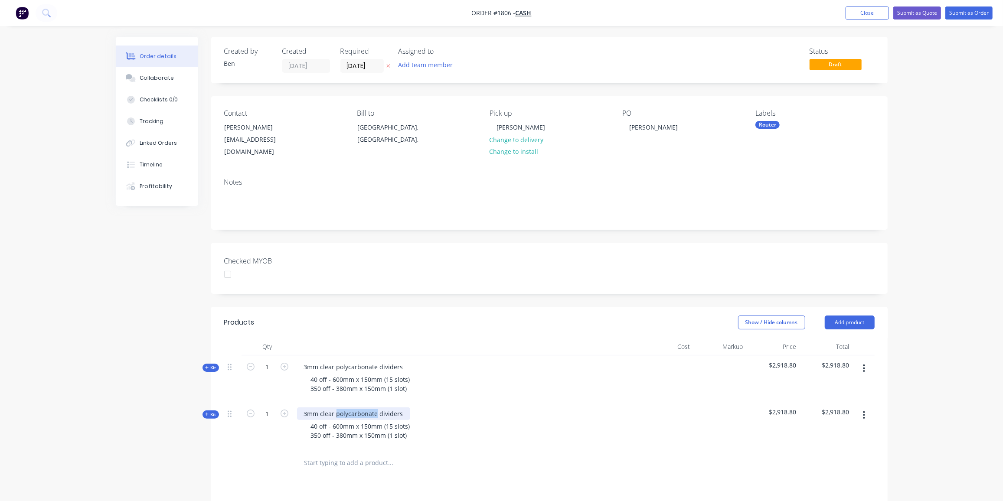
drag, startPoint x: 375, startPoint y: 404, endPoint x: 336, endPoint y: 407, distance: 38.7
click at [336, 408] on div "3mm clear polycarbonate dividers" at bounding box center [353, 414] width 113 height 13
click at [212, 412] on span "Kit" at bounding box center [210, 415] width 11 height 7
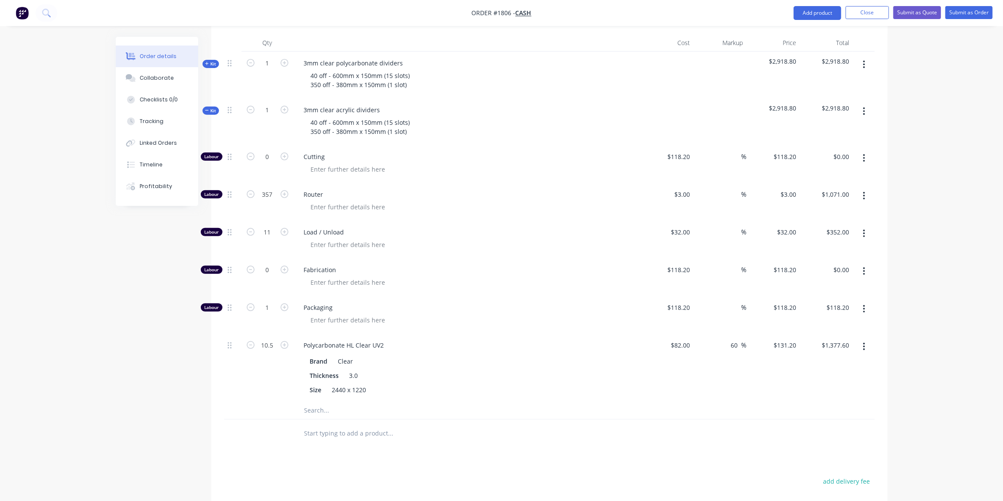
scroll to position [304, 0]
click at [866, 339] on button "button" at bounding box center [864, 347] width 20 height 16
click at [828, 398] on div "Delete" at bounding box center [833, 404] width 67 height 13
click at [331, 333] on input "text" at bounding box center [390, 341] width 173 height 17
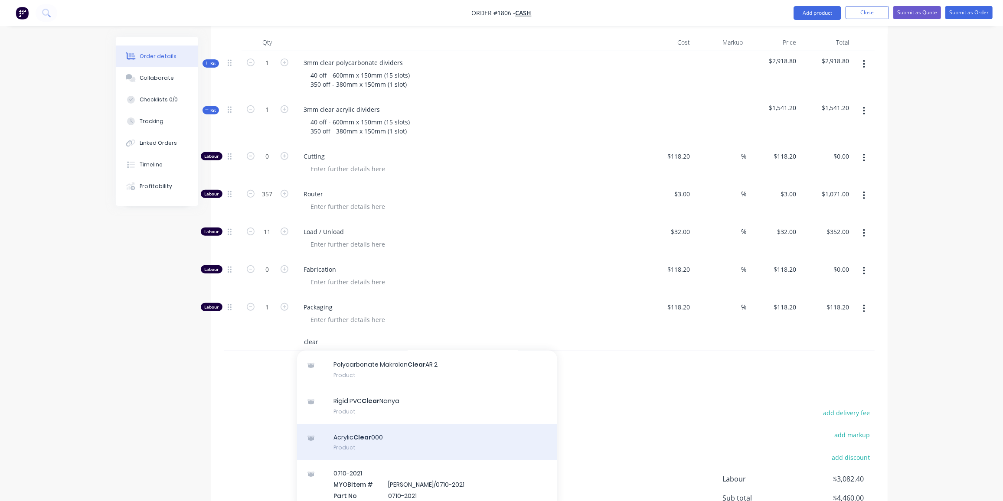
scroll to position [136, 0]
type input "clear"
click at [377, 425] on div "Acrylic Clear 000 Product" at bounding box center [427, 443] width 260 height 36
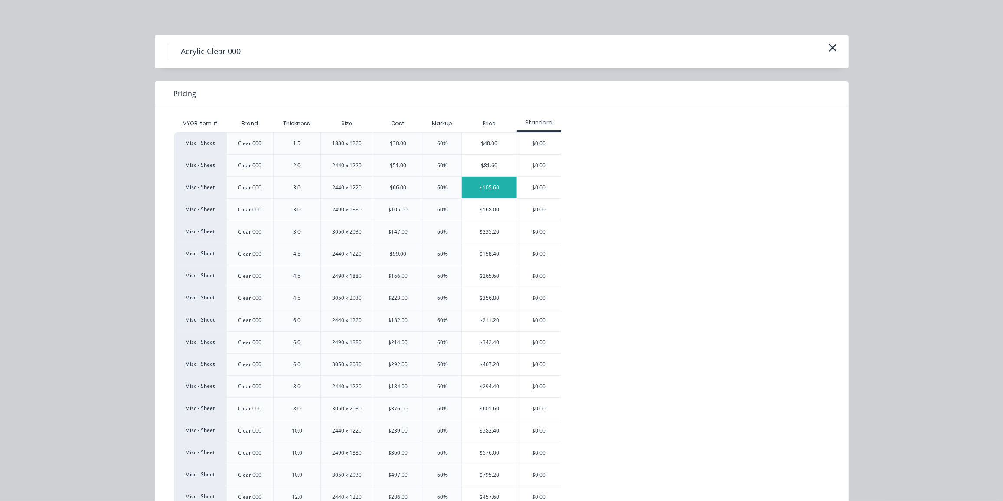
click at [491, 179] on div "$105.60" at bounding box center [489, 188] width 55 height 22
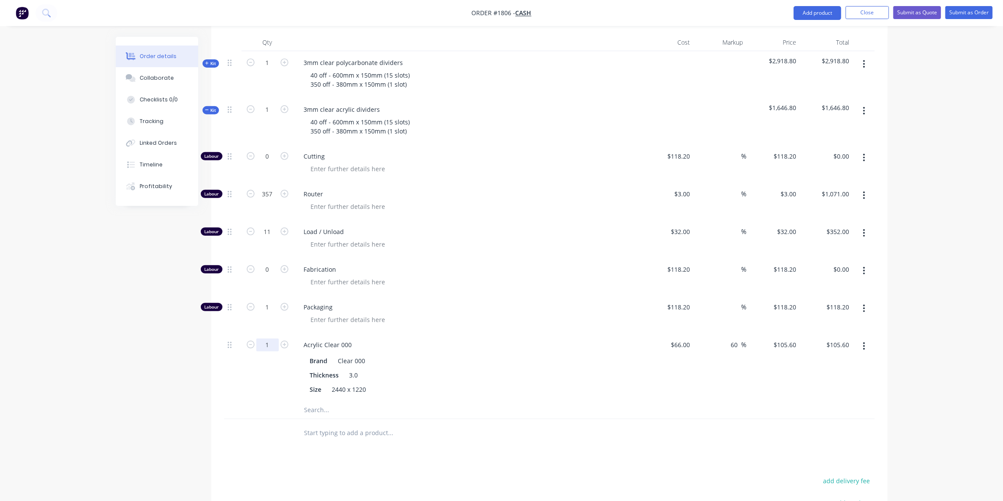
click at [273, 339] on input "1" at bounding box center [267, 345] width 23 height 13
type input "10.5"
type input "$1,108.80"
click at [137, 413] on div "Created by [PERSON_NAME] Created [DATE] Required [DATE] Assigned to Add team me…" at bounding box center [502, 200] width 772 height 936
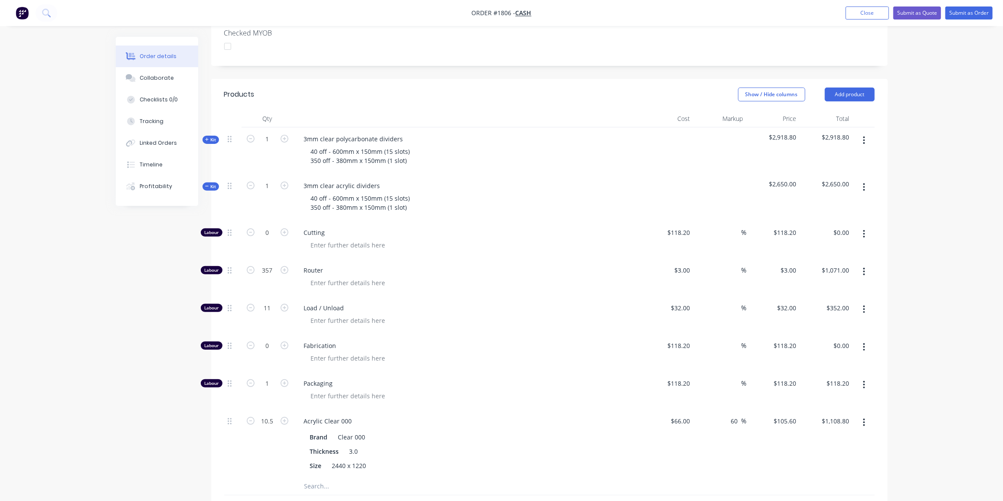
click at [213, 183] on span "Kit" at bounding box center [210, 186] width 11 height 7
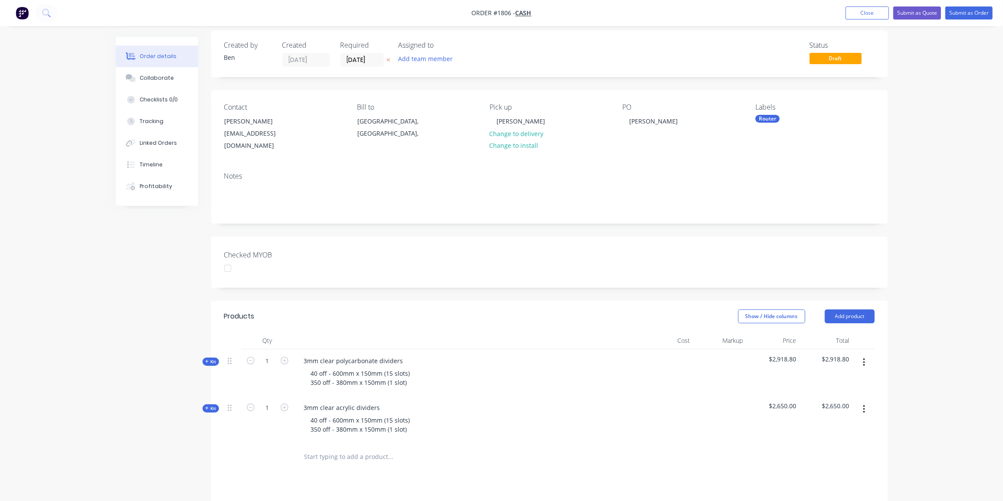
scroll to position [0, 0]
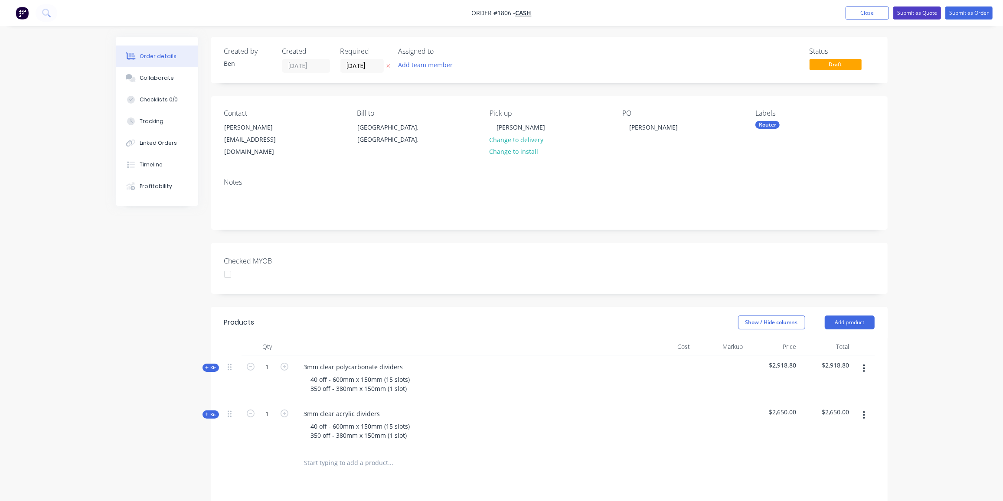
click at [915, 9] on button "Submit as Quote" at bounding box center [917, 13] width 48 height 13
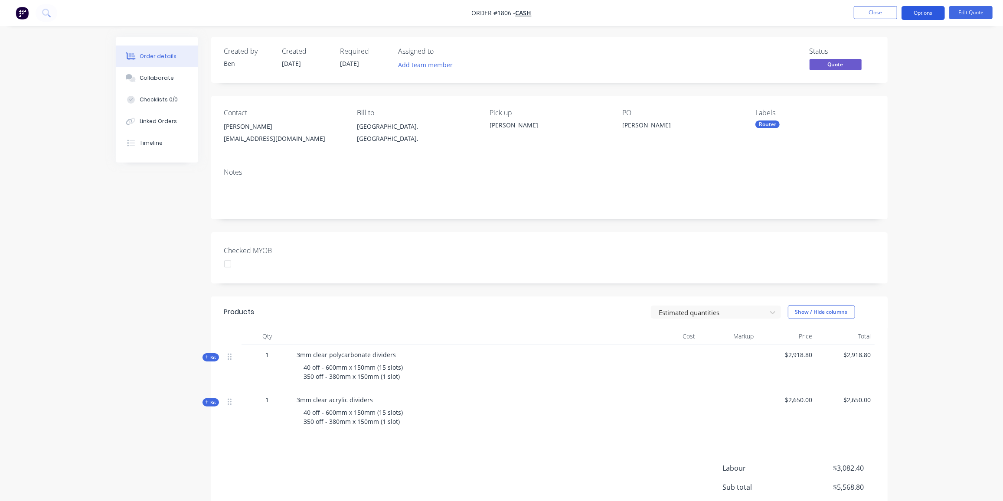
click at [928, 11] on button "Options" at bounding box center [923, 13] width 43 height 14
click at [889, 52] on div "Quote" at bounding box center [897, 52] width 80 height 13
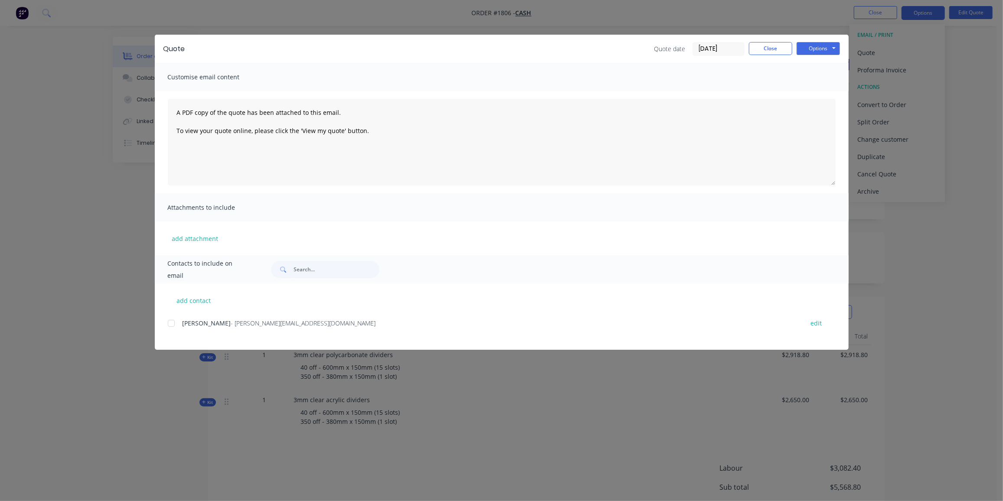
click at [172, 324] on div at bounding box center [171, 323] width 17 height 17
click at [813, 47] on button "Options" at bounding box center [818, 48] width 43 height 13
click at [818, 65] on button "Preview" at bounding box center [825, 64] width 56 height 14
click at [174, 324] on div at bounding box center [171, 323] width 17 height 17
click at [827, 45] on button "Options" at bounding box center [818, 48] width 43 height 13
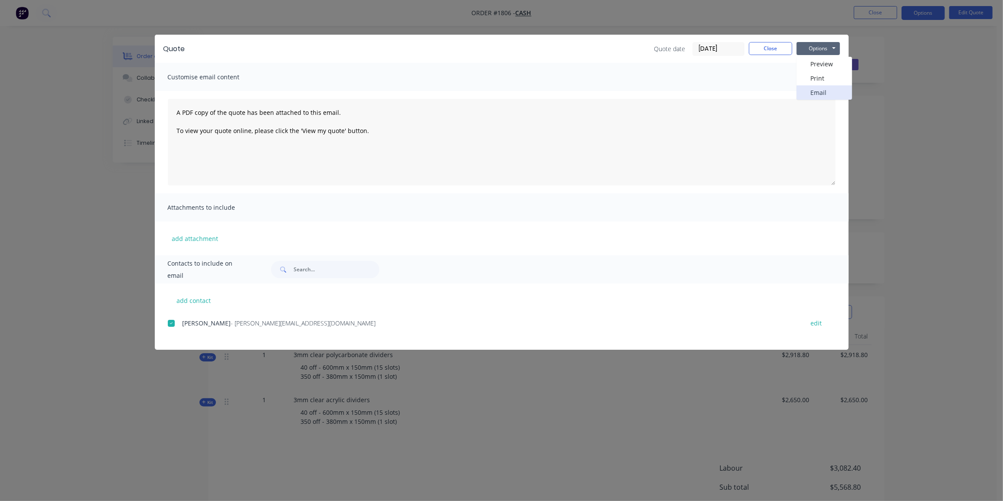
click at [820, 93] on button "Email" at bounding box center [825, 92] width 56 height 14
drag, startPoint x: 780, startPoint y: 47, endPoint x: 831, endPoint y: 44, distance: 50.8
click at [780, 47] on button "Close" at bounding box center [770, 48] width 43 height 13
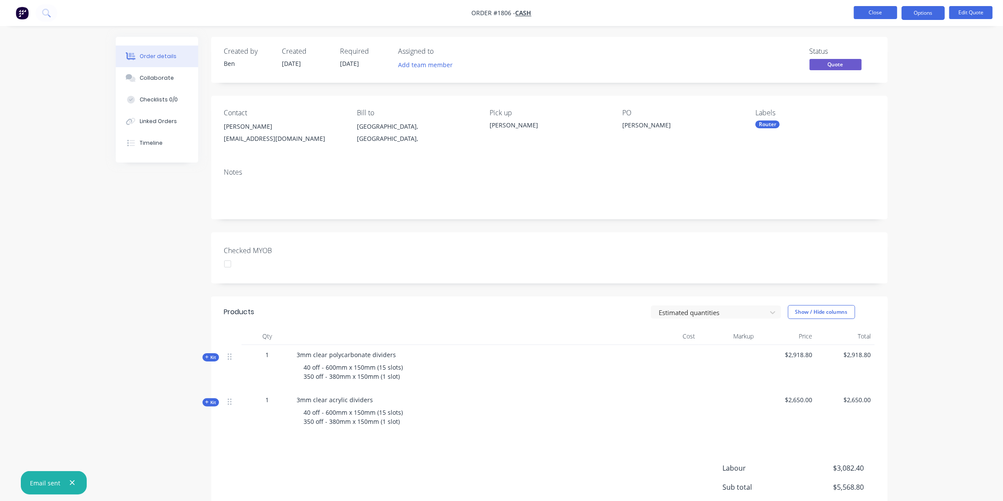
click at [886, 14] on button "Close" at bounding box center [875, 12] width 43 height 13
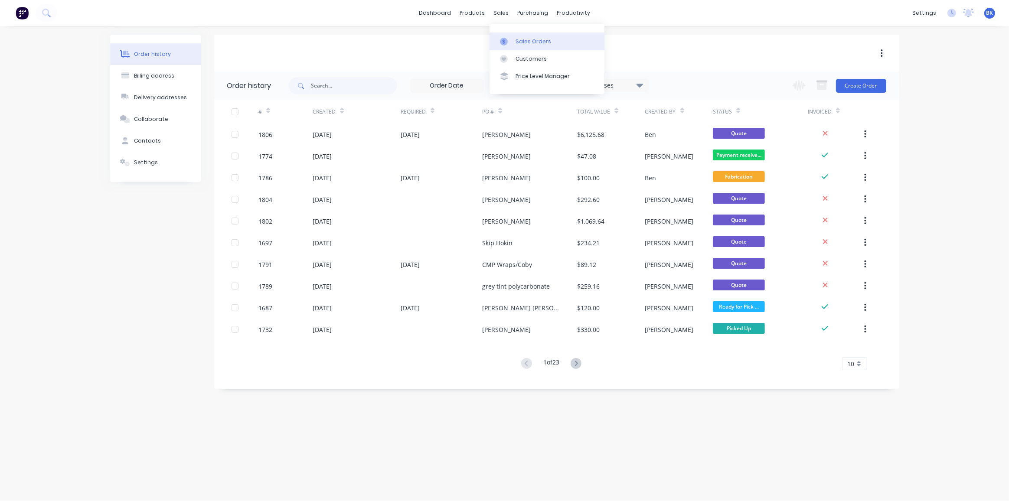
click at [511, 35] on link "Sales Orders" at bounding box center [547, 41] width 115 height 17
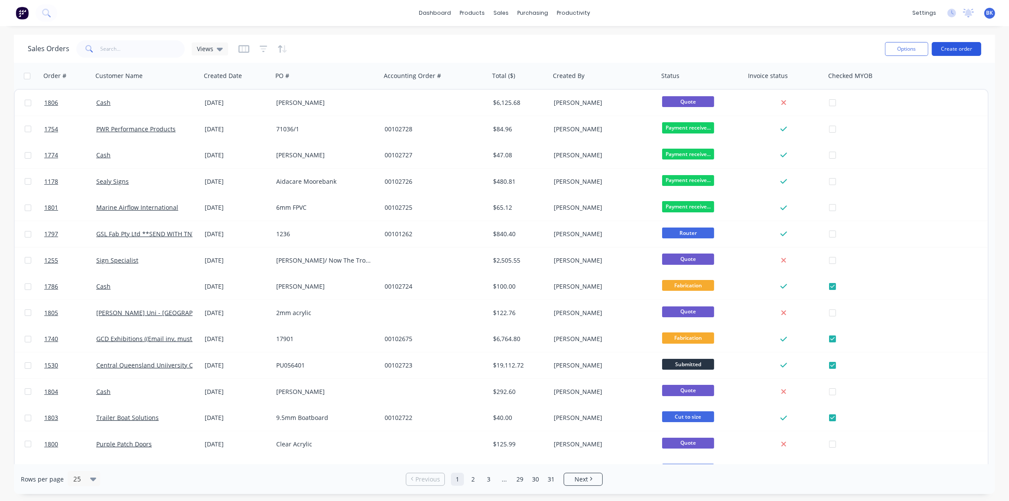
click at [953, 49] on button "Create order" at bounding box center [956, 49] width 49 height 14
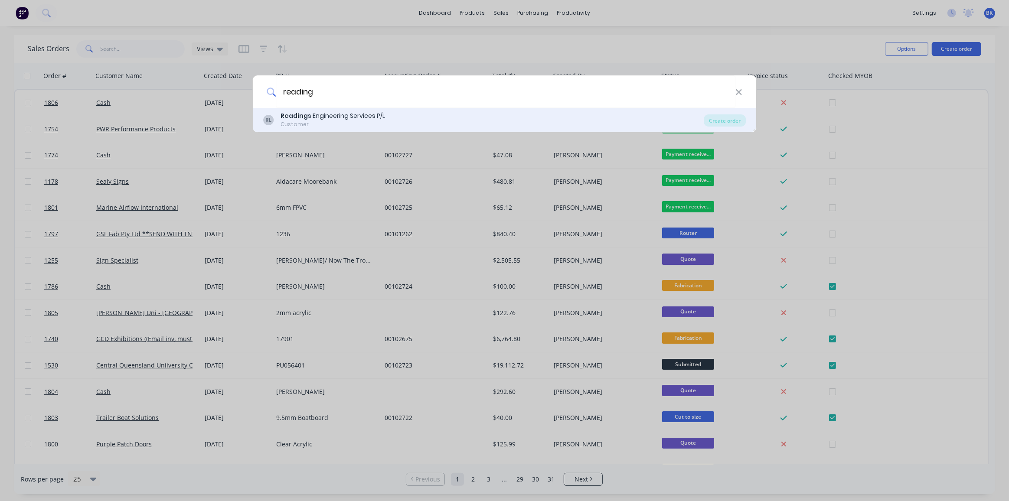
type input "reading"
click at [325, 121] on div "Customer" at bounding box center [333, 125] width 105 height 8
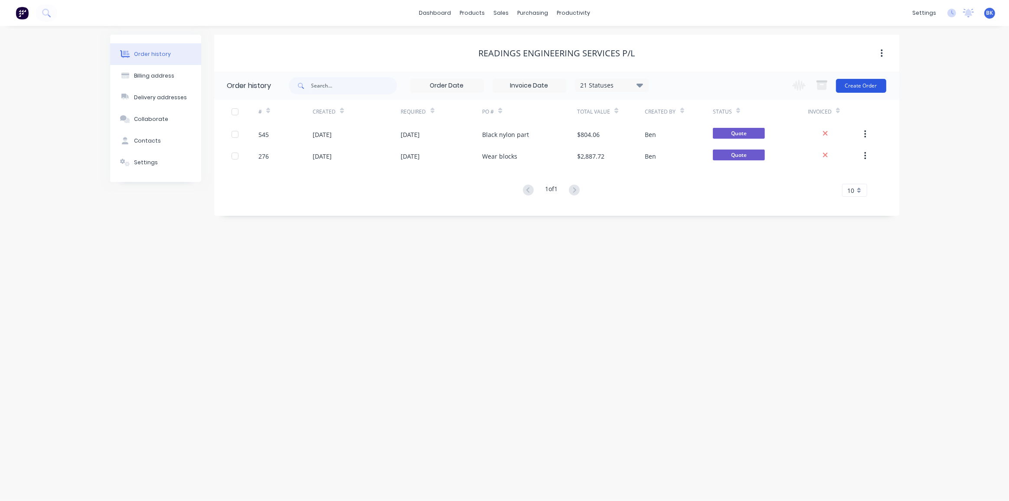
click at [870, 84] on button "Create Order" at bounding box center [861, 86] width 50 height 14
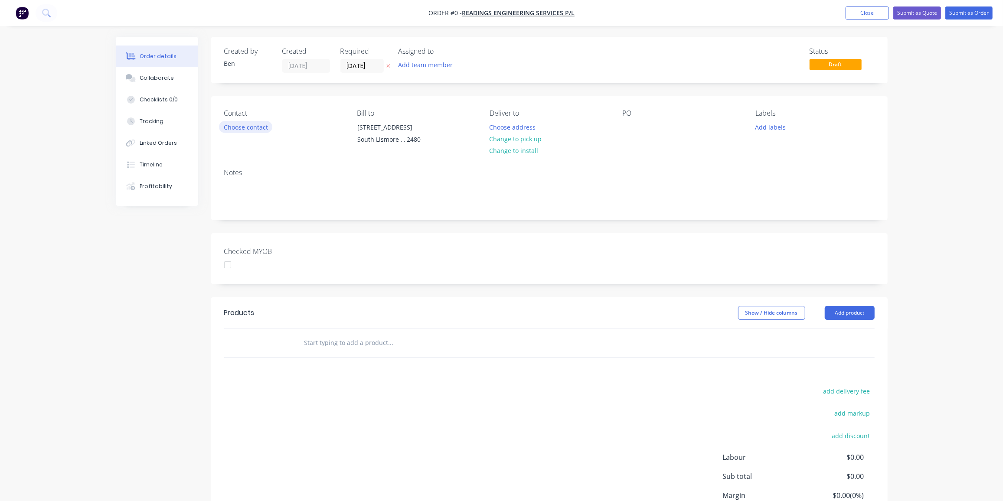
click at [257, 131] on button "Choose contact" at bounding box center [245, 127] width 53 height 12
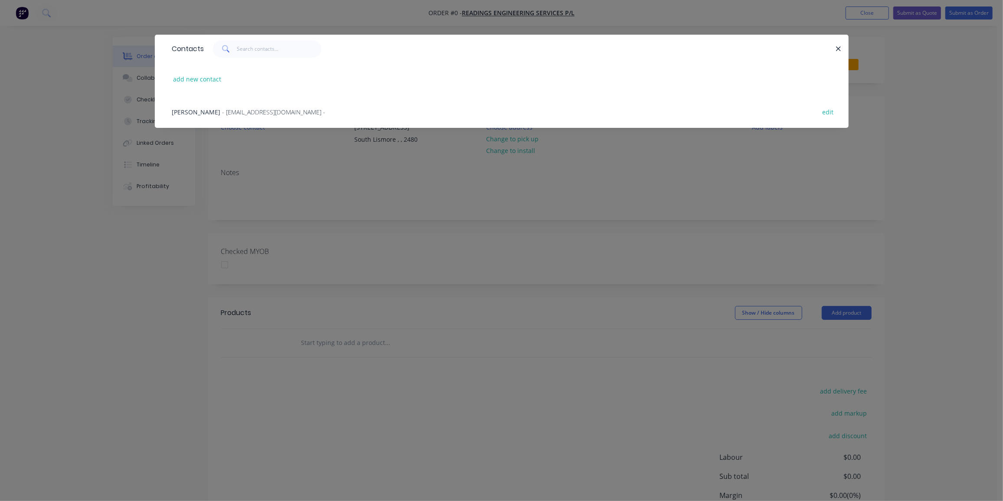
click at [296, 115] on span "- [EMAIL_ADDRESS][DOMAIN_NAME] -" at bounding box center [273, 112] width 103 height 8
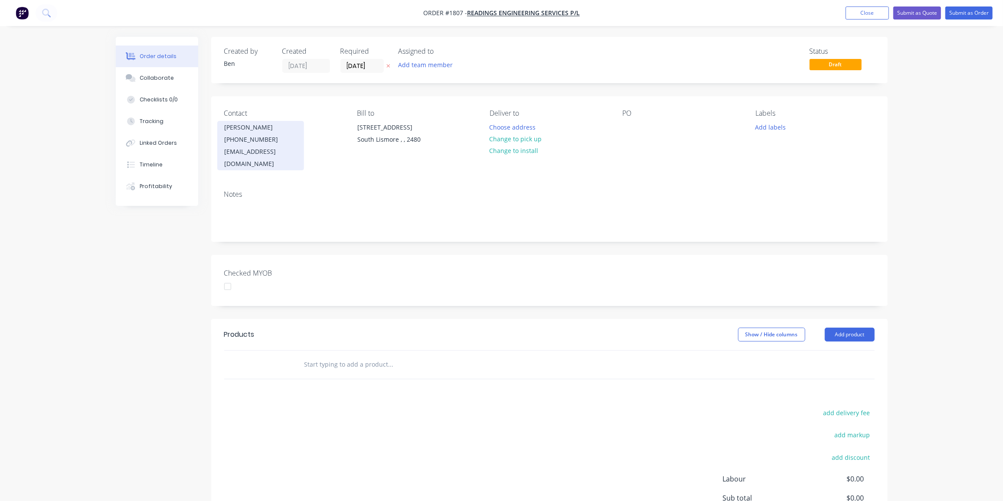
click at [260, 136] on div "[PHONE_NUMBER]" at bounding box center [261, 140] width 72 height 12
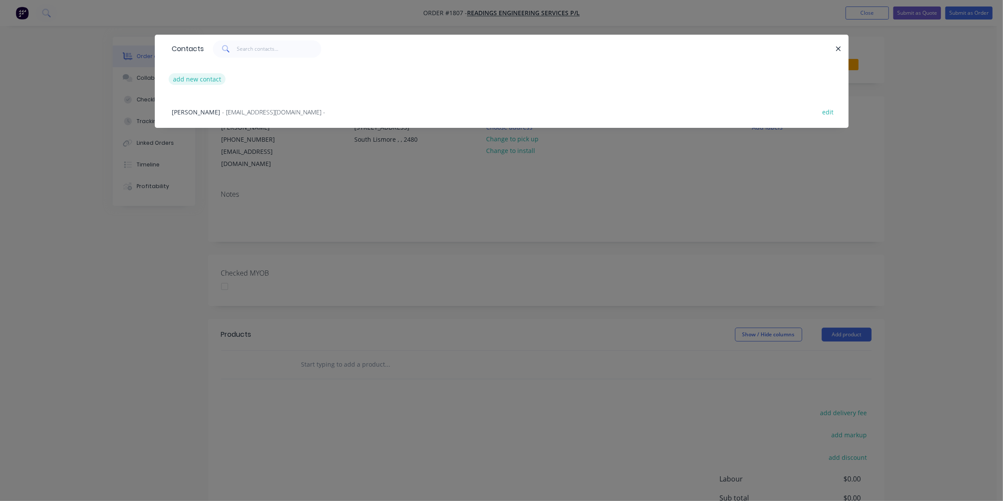
click at [193, 74] on button "add new contact" at bounding box center [197, 79] width 57 height 12
select select "AU"
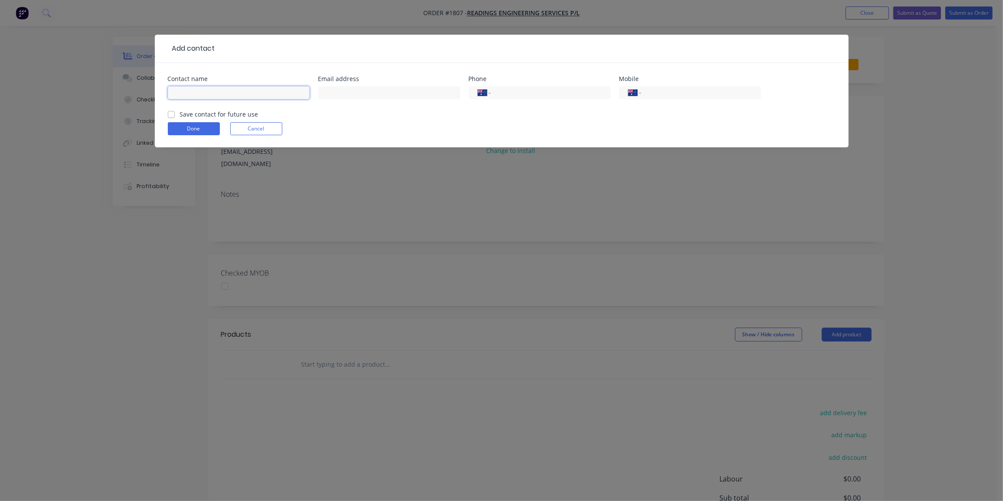
click at [215, 96] on input "text" at bounding box center [239, 92] width 142 height 13
type input "[PERSON_NAME]"
click at [331, 95] on input "text" at bounding box center [389, 92] width 142 height 13
paste input "Projects - Readings Engineering <[EMAIL_ADDRESS][DOMAIN_NAME]>"
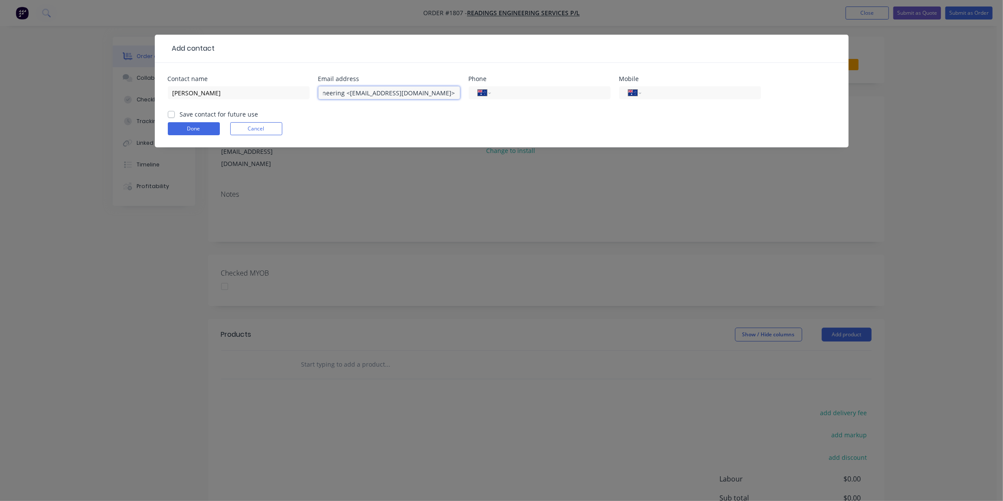
click at [346, 94] on input "Projects - Readings Engineering <[EMAIL_ADDRESS][DOMAIN_NAME]>" at bounding box center [389, 92] width 142 height 13
drag, startPoint x: 343, startPoint y: 92, endPoint x: 198, endPoint y: 97, distance: 145.3
click at [198, 97] on div "Contact name [PERSON_NAME] address Projects - Readings Engineering <[EMAIL_ADDR…" at bounding box center [502, 93] width 668 height 34
click at [448, 96] on input "[EMAIL_ADDRESS][DOMAIN_NAME]>" at bounding box center [389, 92] width 142 height 13
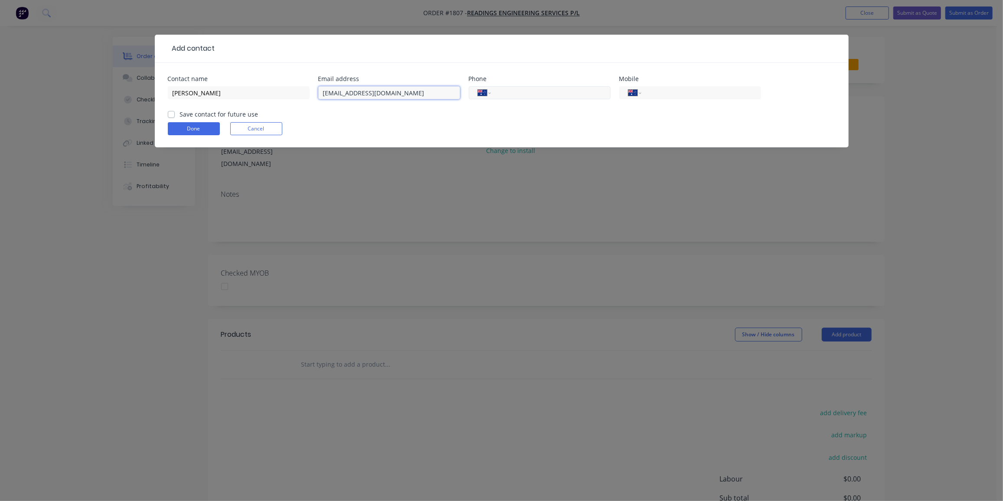
type input "[EMAIL_ADDRESS][DOMAIN_NAME]"
click at [582, 96] on input "tel" at bounding box center [549, 93] width 104 height 10
type input "[PHONE_NUMBER]"
click at [180, 115] on label "Save contact for future use" at bounding box center [219, 114] width 78 height 9
click at [168, 115] on input "Save contact for future use" at bounding box center [171, 114] width 7 height 8
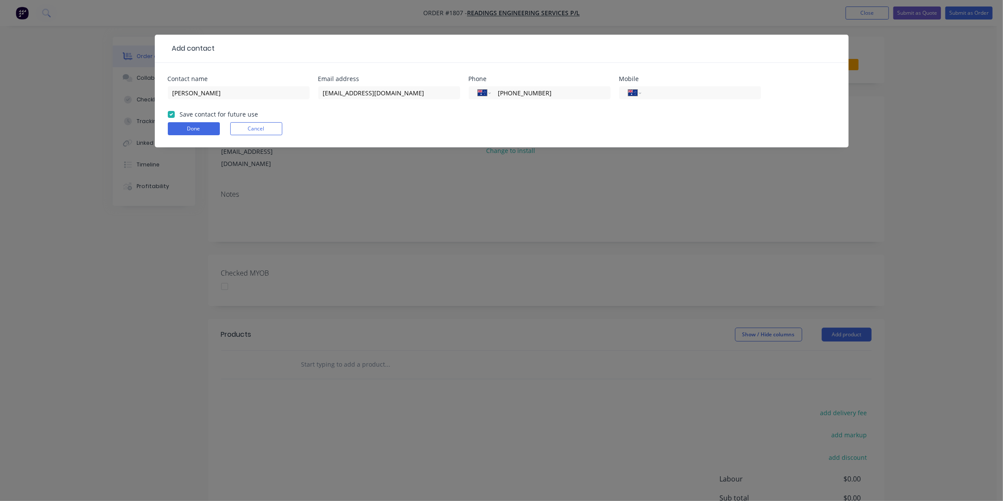
checkbox input "true"
click at [186, 125] on button "Done" at bounding box center [194, 128] width 52 height 13
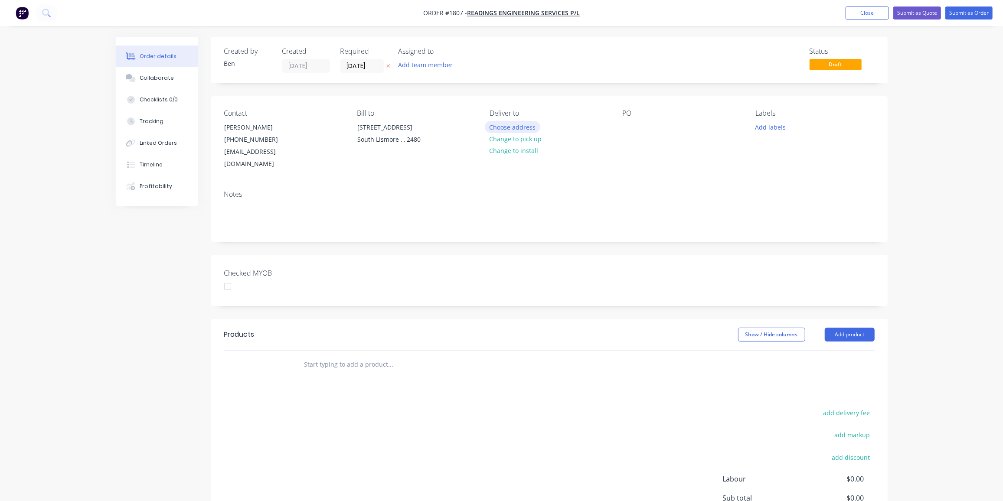
click at [519, 128] on button "Choose address" at bounding box center [513, 127] width 56 height 12
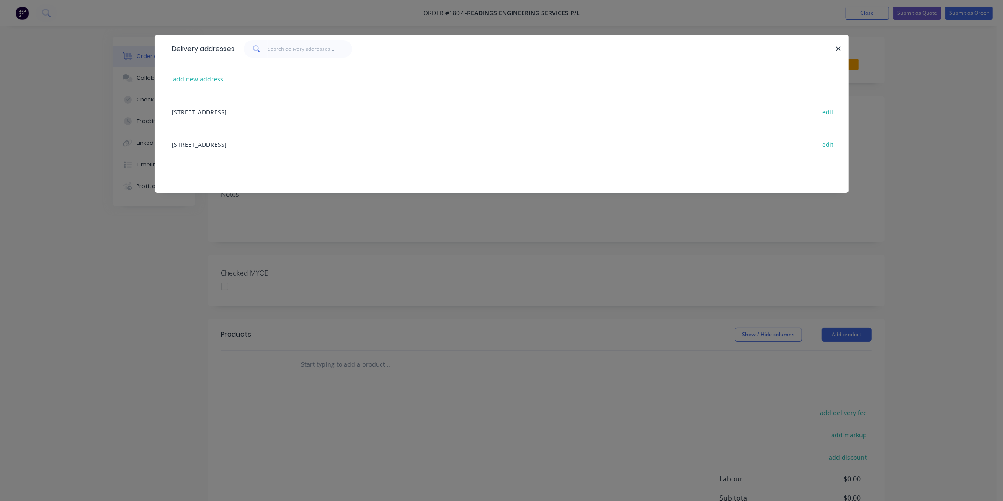
click at [258, 114] on div "[STREET_ADDRESS] edit" at bounding box center [502, 111] width 668 height 33
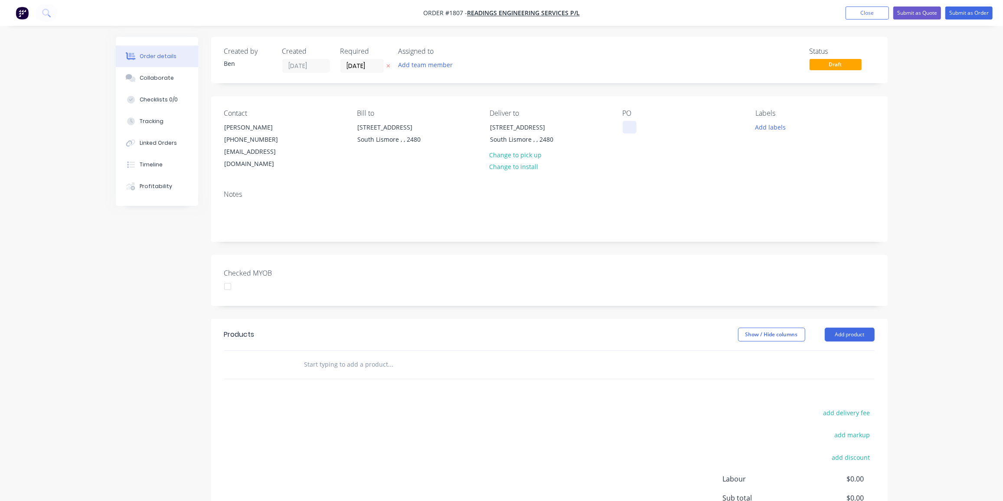
click at [631, 127] on div at bounding box center [630, 127] width 14 height 13
click at [780, 128] on button "Add labels" at bounding box center [771, 127] width 40 height 12
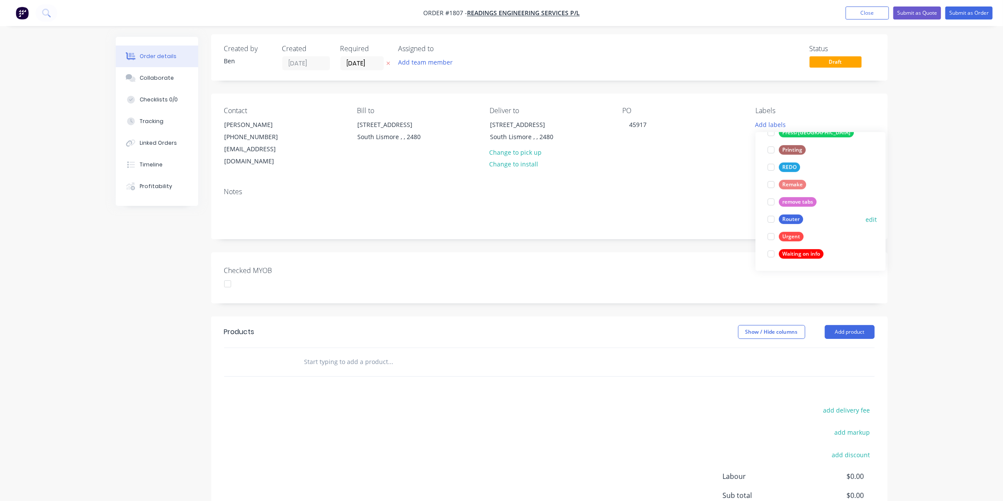
scroll to position [4, 0]
click at [795, 217] on div "Router" at bounding box center [791, 218] width 24 height 10
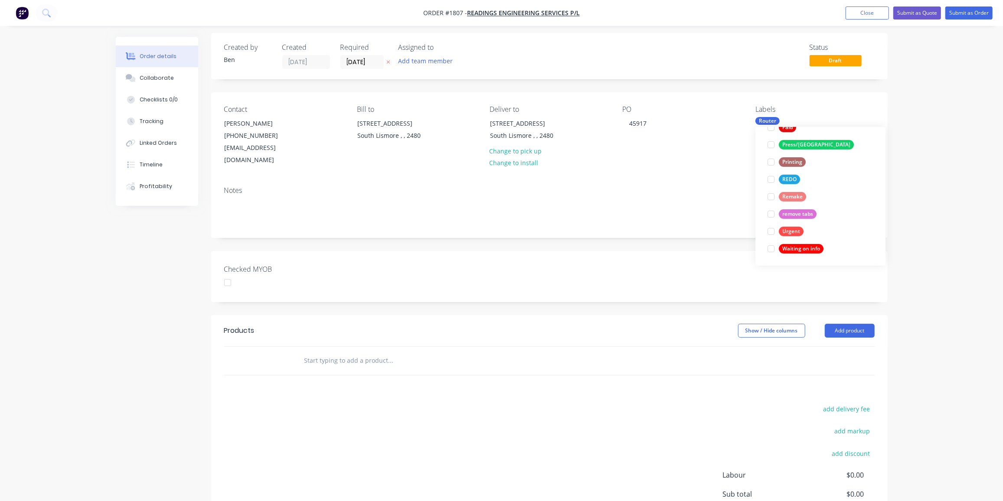
scroll to position [0, 0]
click at [351, 352] on input "text" at bounding box center [390, 360] width 173 height 17
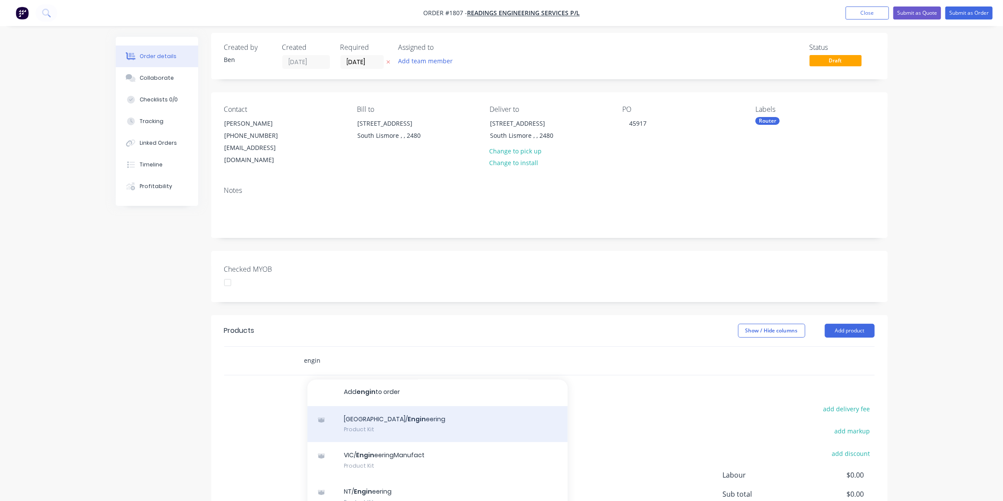
type input "engin"
click at [418, 415] on div "[GEOGRAPHIC_DATA]/ Engin eering Product Kit" at bounding box center [437, 424] width 260 height 36
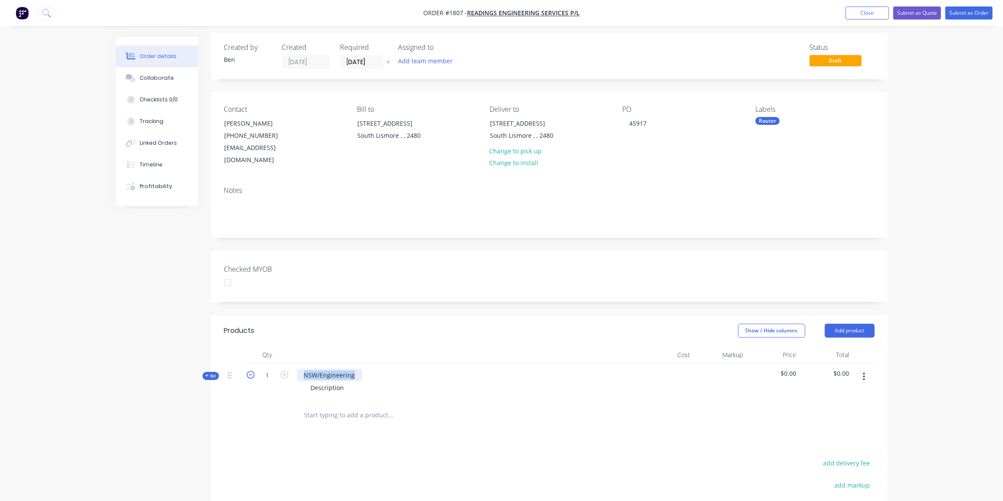
drag, startPoint x: 354, startPoint y: 364, endPoint x: 248, endPoint y: 359, distance: 105.9
click at [248, 364] on div "Kit 1 NSW/Engineering Description $0.00 $0.00" at bounding box center [549, 383] width 651 height 38
click at [321, 369] on div "Part" at bounding box center [310, 375] width 26 height 13
drag, startPoint x: 348, startPoint y: 378, endPoint x: 275, endPoint y: 379, distance: 73.3
click at [275, 379] on div "Kit 1 Part TFS-MG3-0032 Description $0.00 $0.00" at bounding box center [549, 383] width 651 height 38
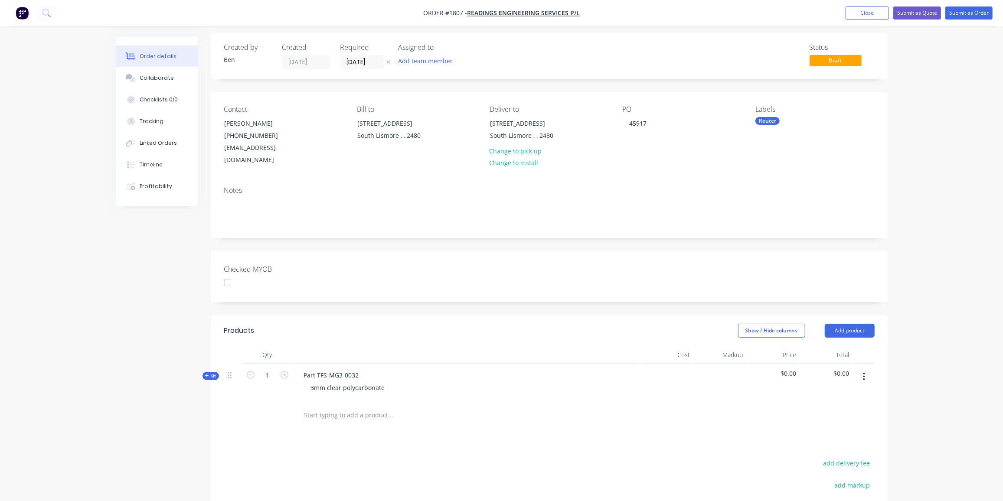
click at [178, 407] on div "Created by Ben Created [DATE] Required [DATE] Assigned to Add team member Statu…" at bounding box center [502, 342] width 772 height 618
click at [925, 13] on button "Submit as Quote" at bounding box center [917, 13] width 48 height 13
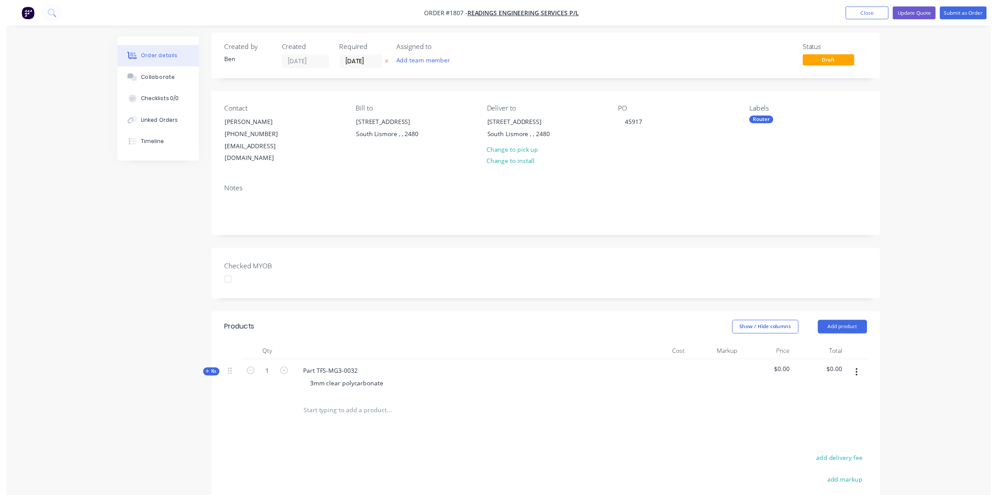
scroll to position [0, 0]
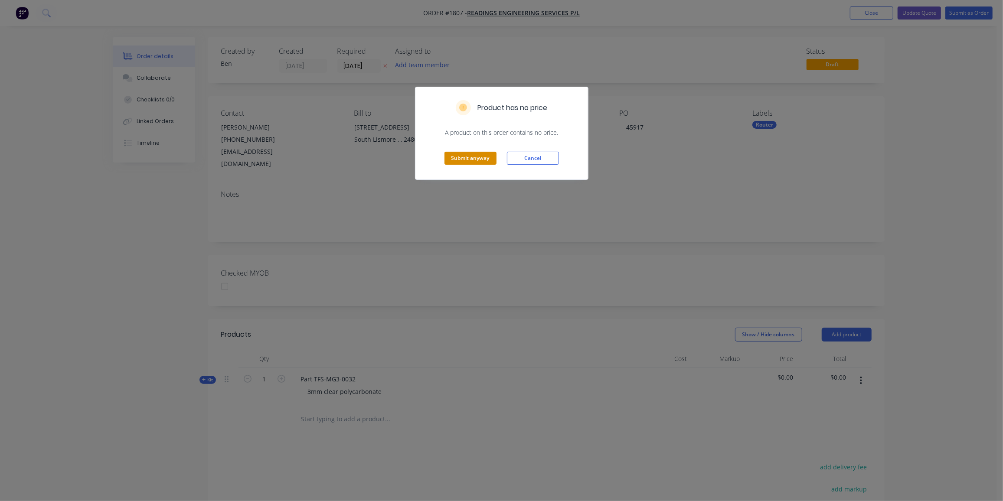
click at [481, 158] on button "Submit anyway" at bounding box center [471, 158] width 52 height 13
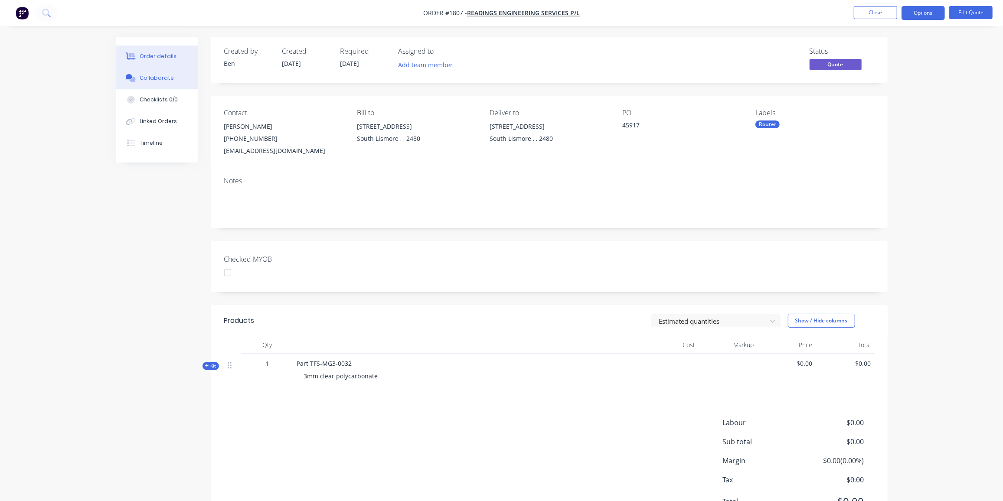
drag, startPoint x: 166, startPoint y: 72, endPoint x: 166, endPoint y: 78, distance: 5.6
click at [166, 72] on button "Collaborate" at bounding box center [157, 78] width 82 height 22
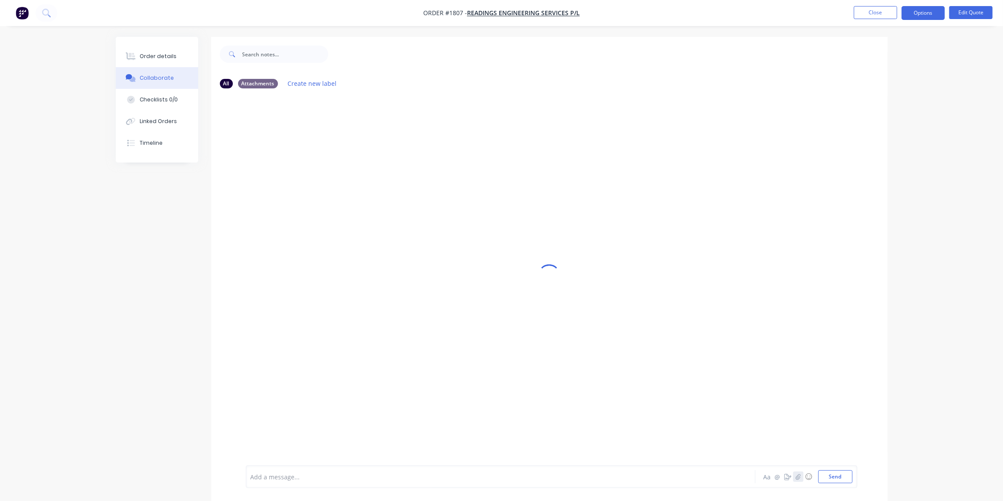
click at [798, 479] on icon "button" at bounding box center [797, 477] width 5 height 6
click at [867, 12] on button "Close" at bounding box center [875, 12] width 43 height 13
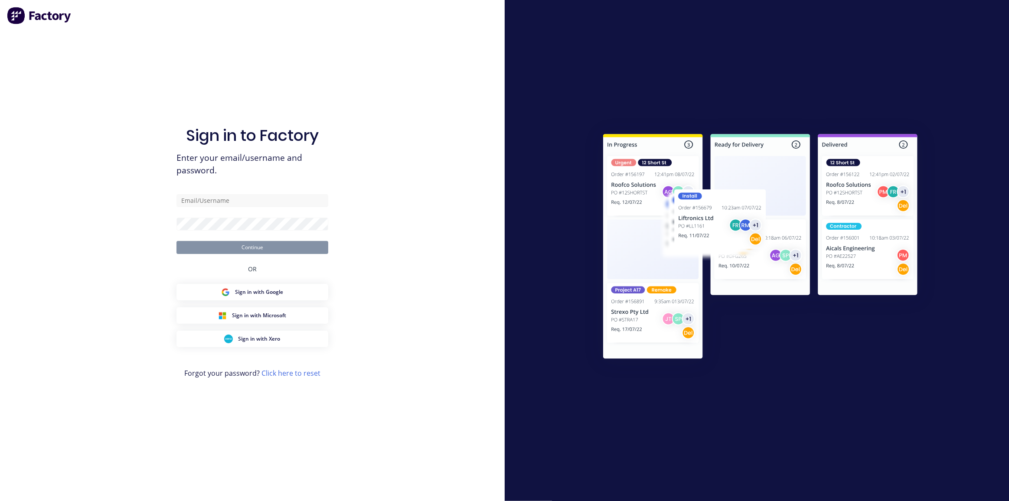
type input "[EMAIL_ADDRESS][DOMAIN_NAME]"
click at [246, 250] on button "Continue" at bounding box center [253, 247] width 152 height 13
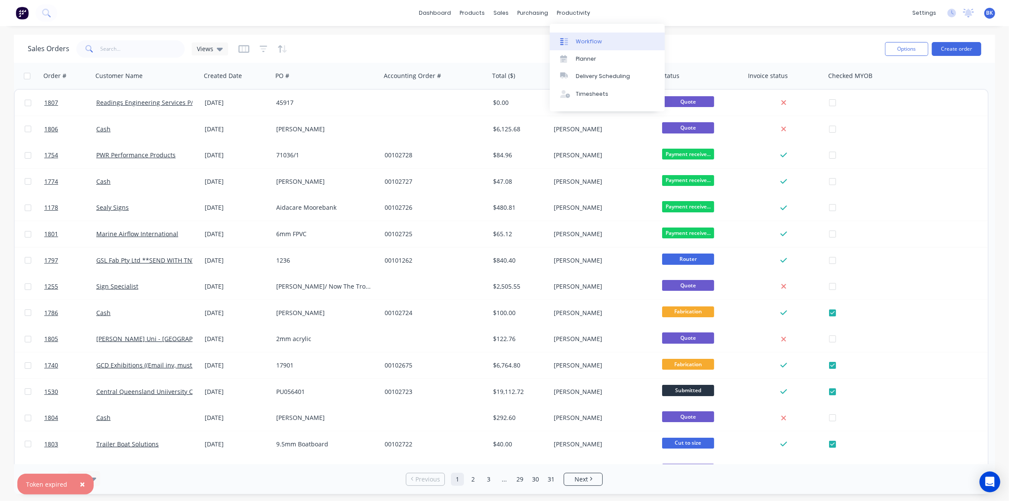
click at [591, 43] on div "Workflow" at bounding box center [589, 42] width 26 height 8
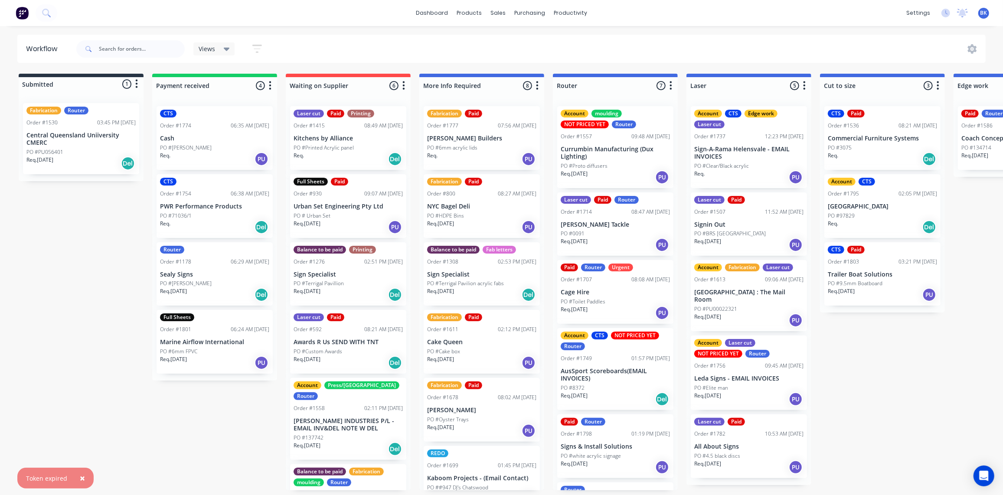
click at [81, 478] on span "×" at bounding box center [82, 478] width 5 height 12
click at [202, 139] on p "Cash" at bounding box center [214, 138] width 109 height 7
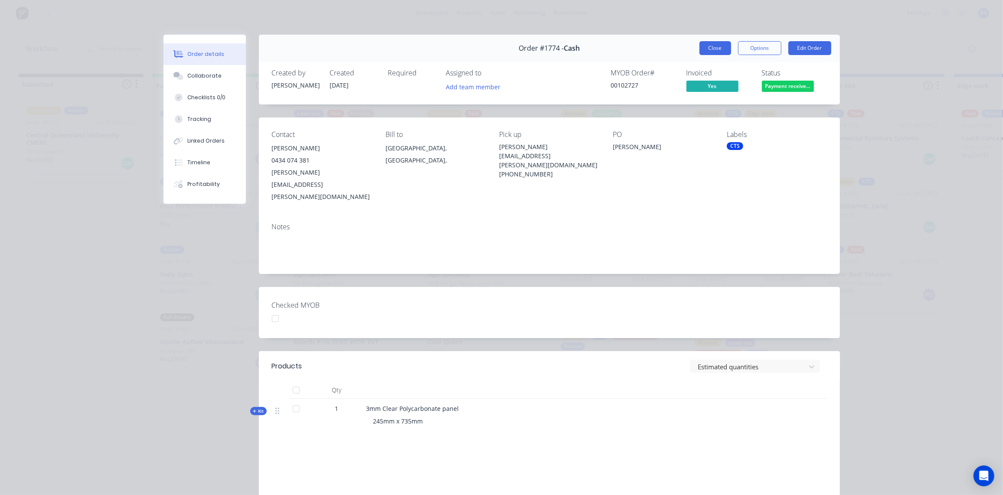
click at [704, 45] on button "Close" at bounding box center [716, 48] width 32 height 14
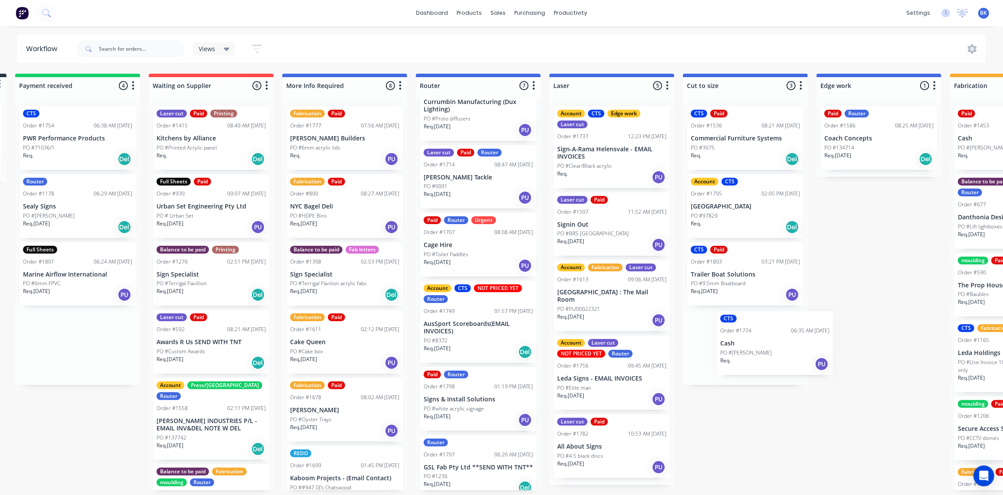
scroll to position [0, 141]
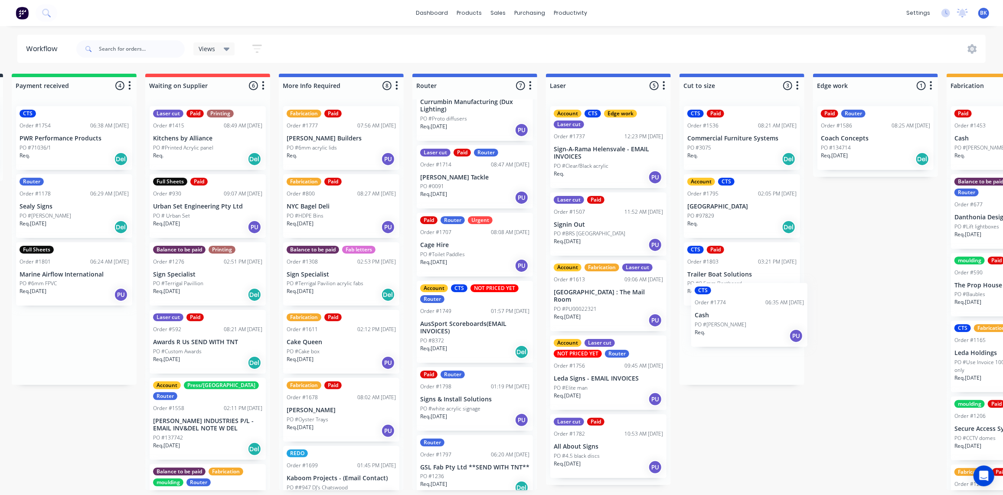
drag, startPoint x: 202, startPoint y: 147, endPoint x: 739, endPoint y: 325, distance: 565.4
click at [739, 325] on div "Submitted 1 Status colour #273444 hex #273444 Save Cancel Summaries Total order…" at bounding box center [890, 282] width 2075 height 417
click at [60, 146] on div "PO #71036/1" at bounding box center [74, 148] width 109 height 8
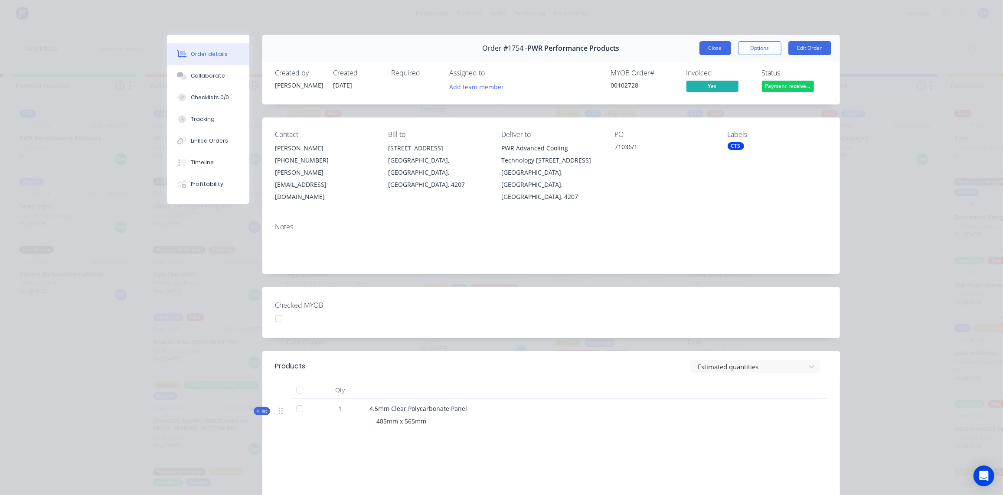
click at [716, 43] on button "Close" at bounding box center [716, 48] width 32 height 14
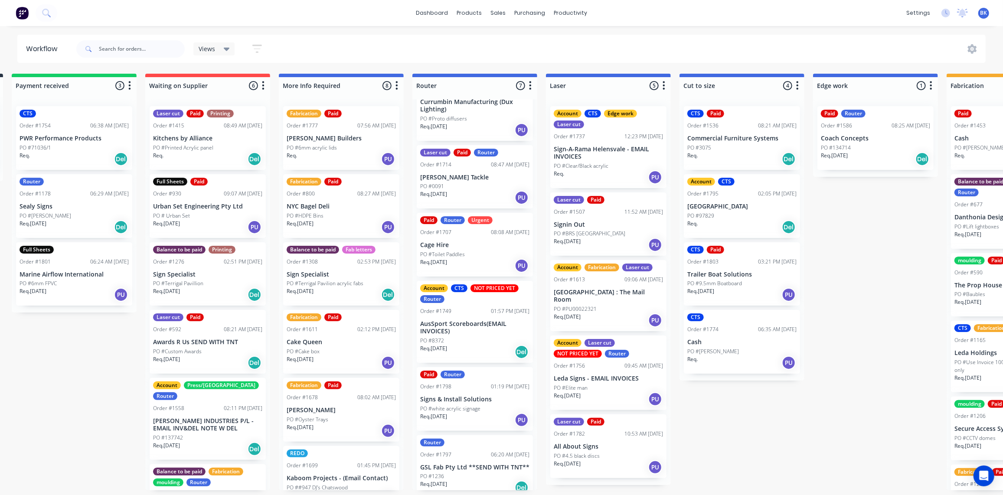
scroll to position [0, 137]
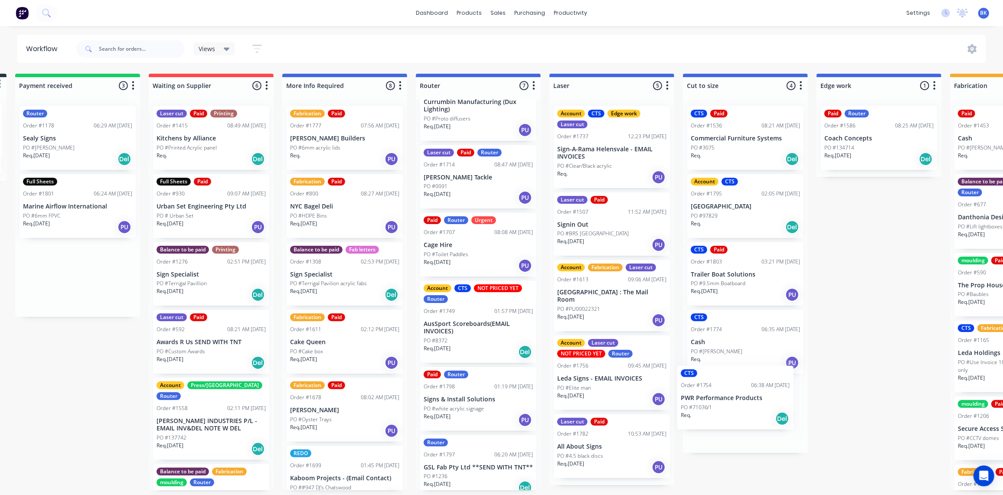
drag, startPoint x: 36, startPoint y: 141, endPoint x: 702, endPoint y: 402, distance: 714.8
click at [702, 402] on div "Submitted 1 Status colour #273444 hex #273444 Save Cancel Summaries Total order…" at bounding box center [893, 282] width 2075 height 417
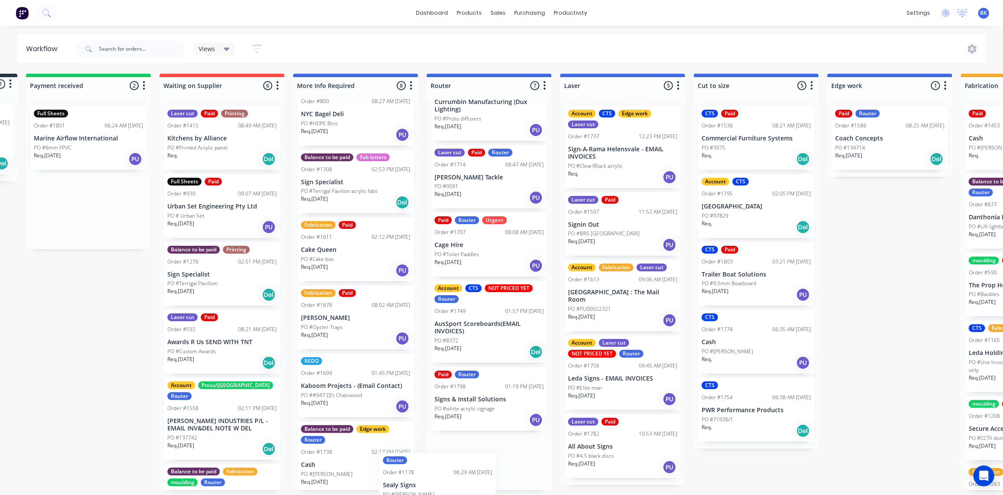
scroll to position [211, 0]
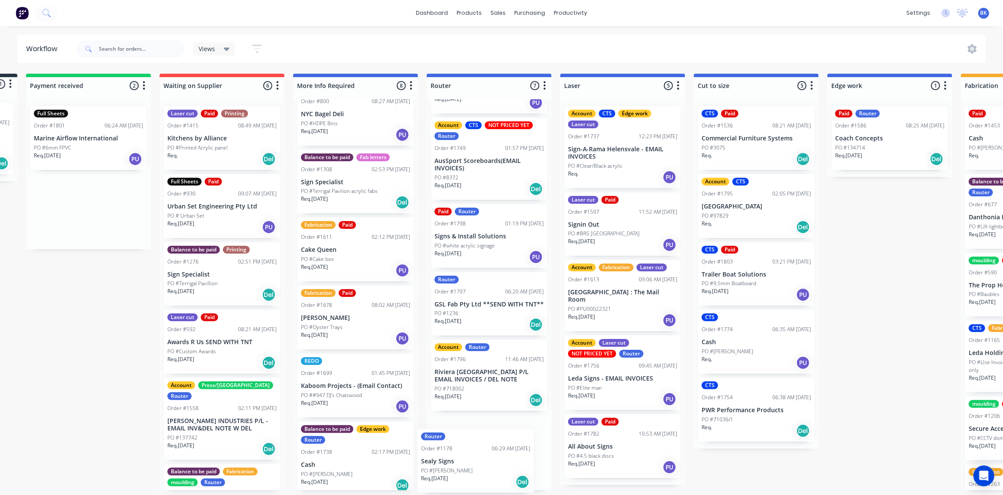
drag, startPoint x: 54, startPoint y: 135, endPoint x: 459, endPoint y: 446, distance: 511.2
click at [454, 458] on div "Submitted 1 Status colour #273444 hex #273444 Save Cancel Summaries Total order…" at bounding box center [904, 282] width 2075 height 417
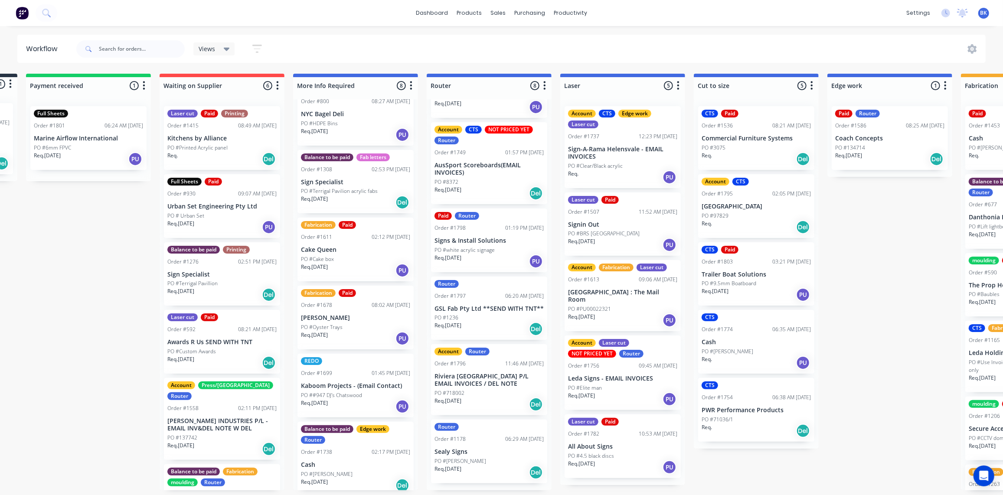
scroll to position [206, 0]
click at [462, 443] on div "Order #1178" at bounding box center [450, 439] width 31 height 8
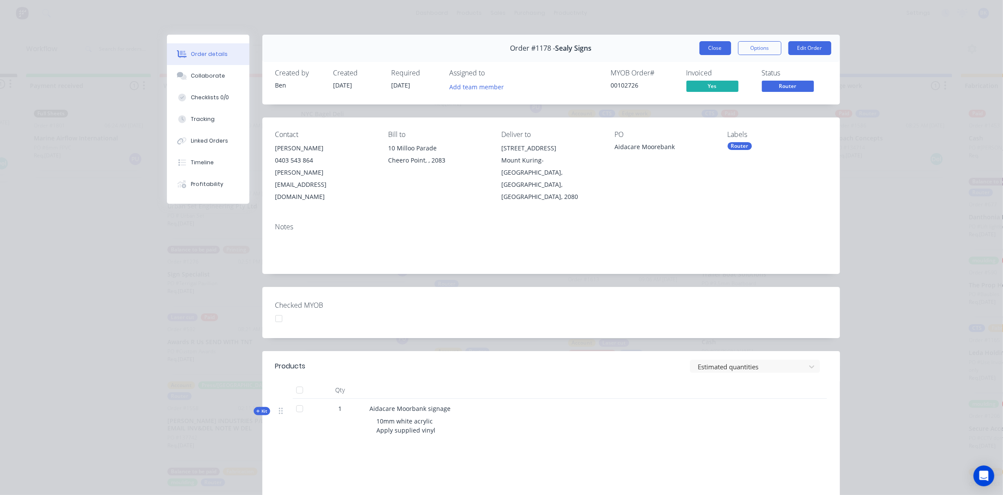
click at [708, 49] on button "Close" at bounding box center [716, 48] width 32 height 14
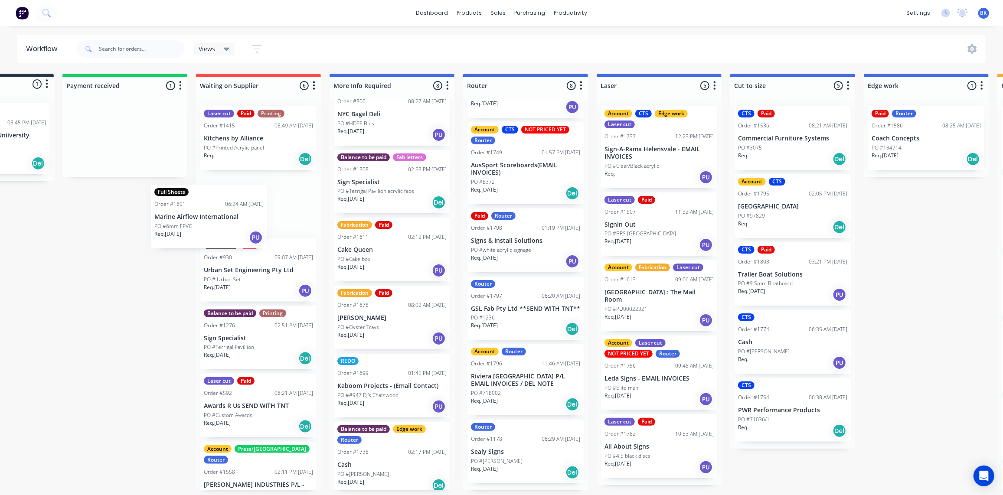
drag, startPoint x: 81, startPoint y: 147, endPoint x: 256, endPoint y: 232, distance: 194.2
click at [231, 234] on div "Submitted 1 Status colour #273444 hex #273444 Save Cancel Summaries Total order…" at bounding box center [941, 282] width 2075 height 417
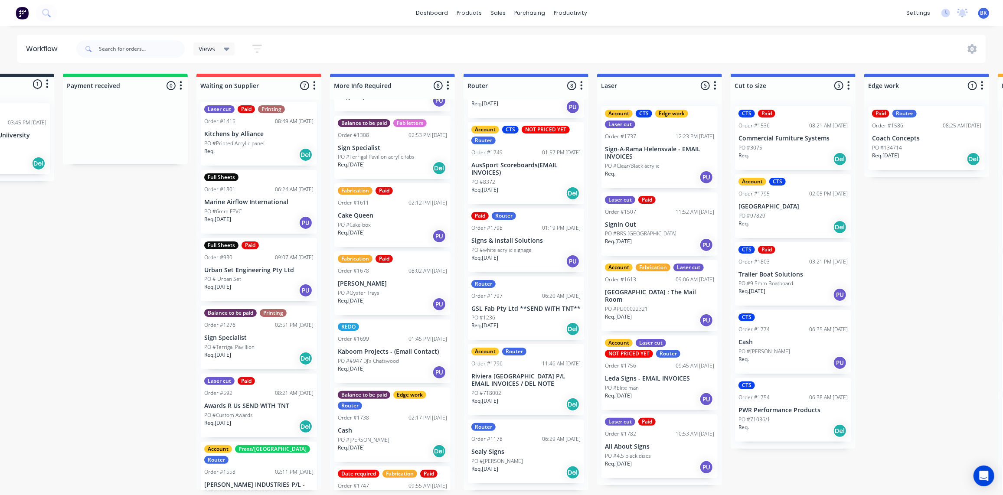
scroll to position [167, 0]
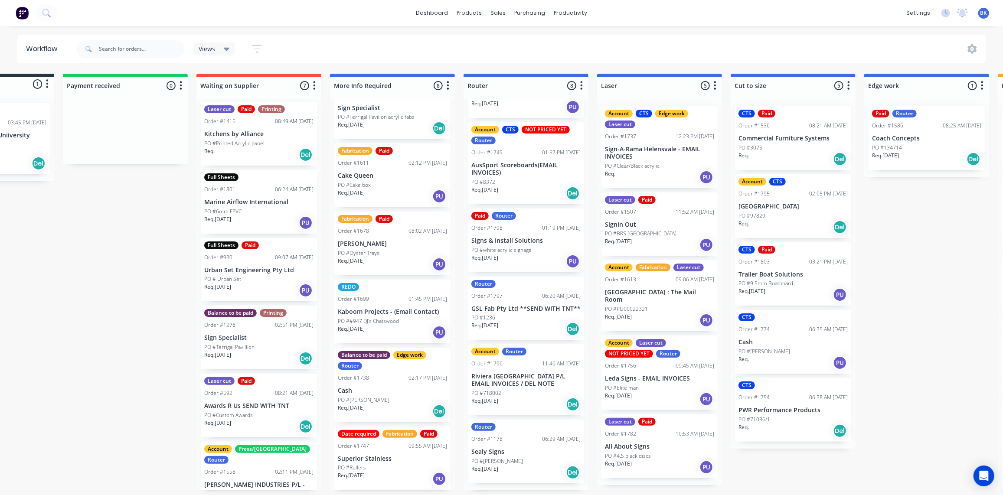
click at [389, 392] on div "Balance to be paid Edge work Router Order #1738 02:17 PM [DATE] Cash PO #[PERSO…" at bounding box center [392, 385] width 116 height 75
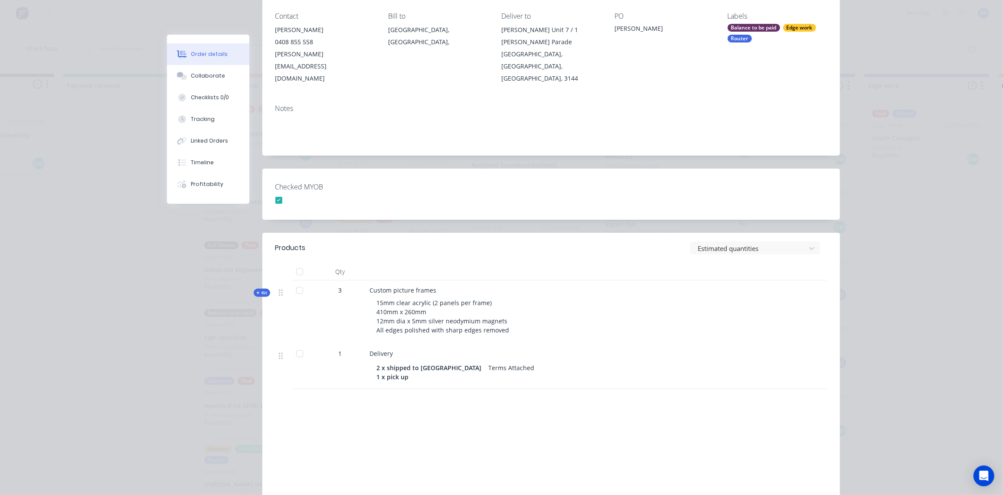
click at [258, 290] on span "Kit" at bounding box center [261, 293] width 11 height 7
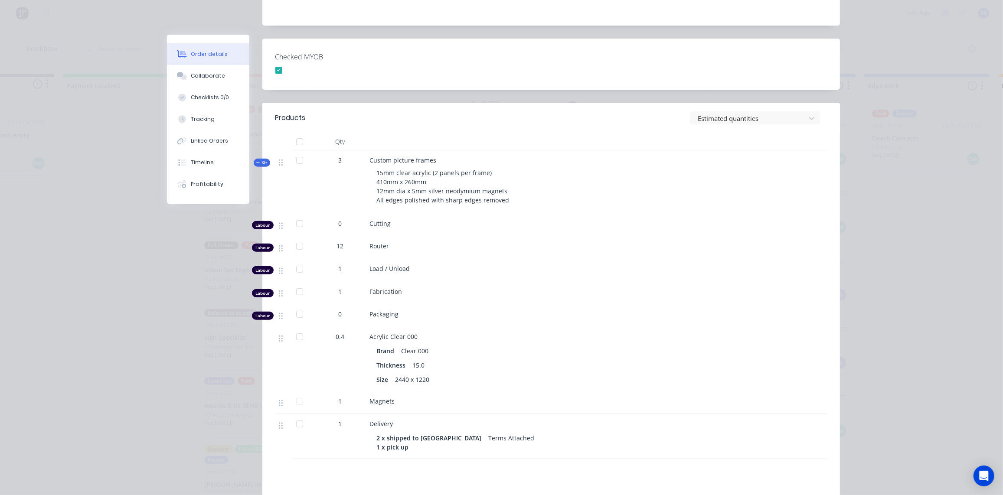
scroll to position [249, 0]
click at [262, 159] on span "Kit" at bounding box center [261, 162] width 11 height 7
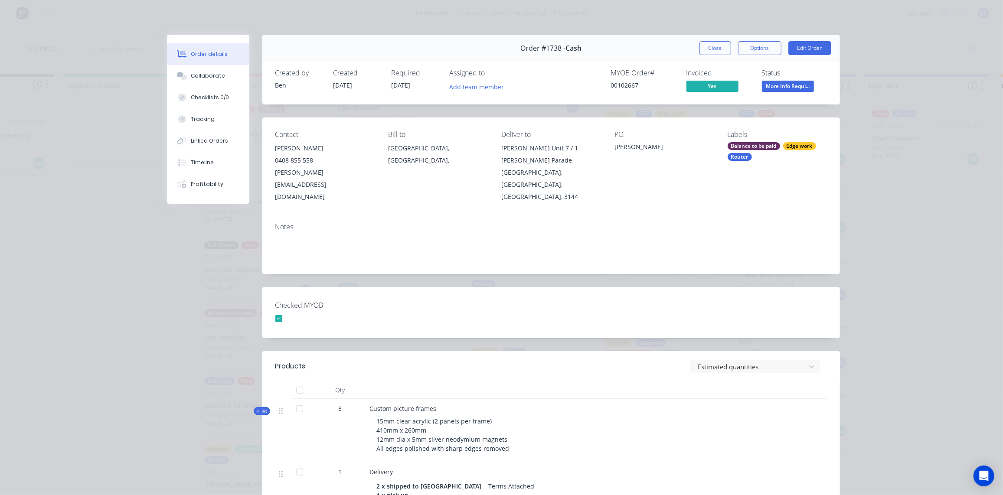
scroll to position [0, 89]
click at [720, 46] on button "Close" at bounding box center [716, 48] width 32 height 14
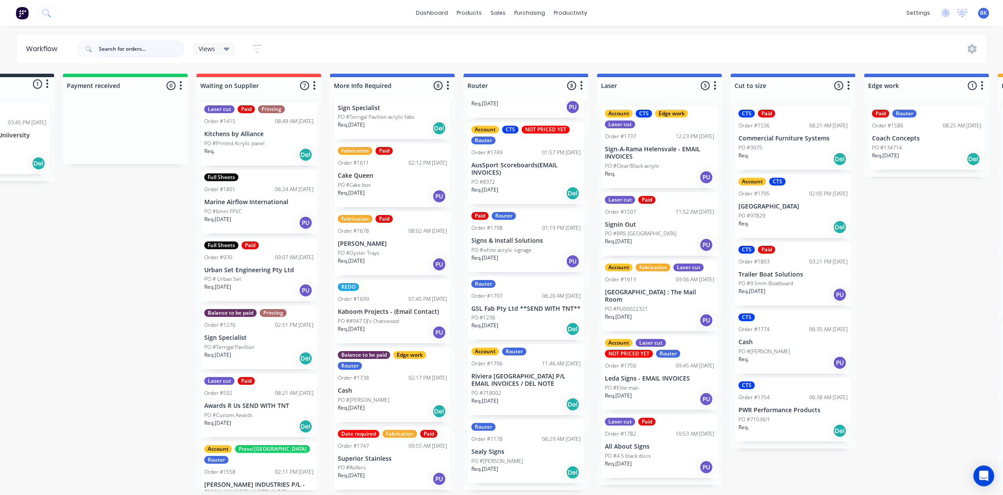
click at [134, 43] on input "text" at bounding box center [142, 48] width 86 height 17
type input "1738"
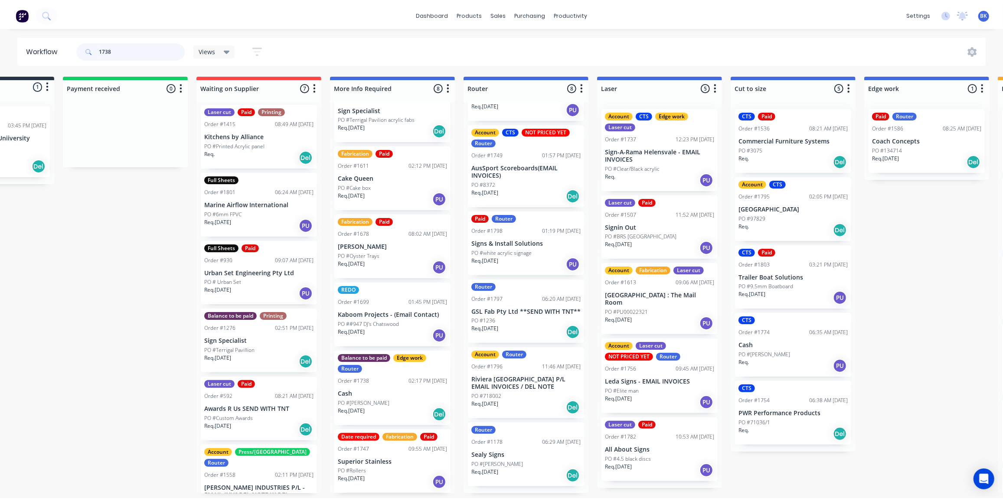
scroll to position [0, 0]
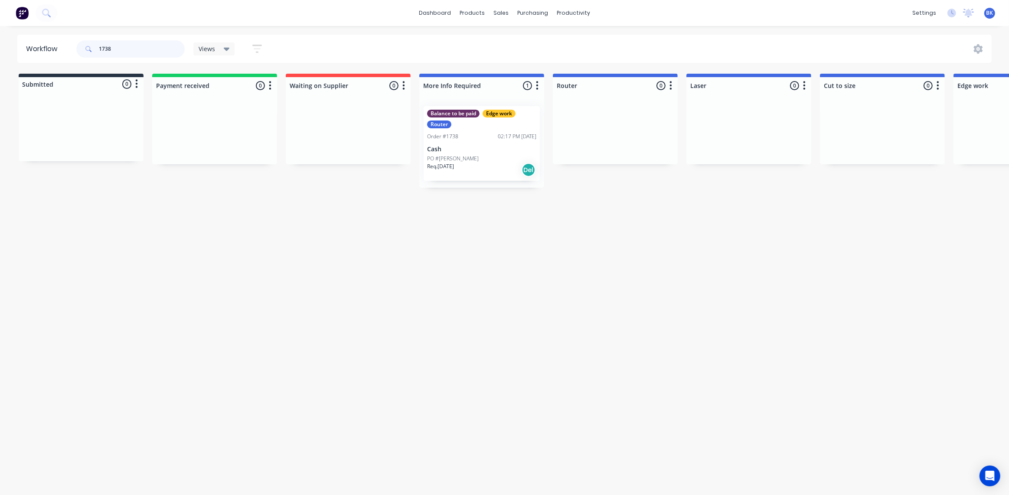
drag, startPoint x: 87, startPoint y: 48, endPoint x: 64, endPoint y: 49, distance: 23.0
click at [64, 49] on header "Workflow 1738 Views Save new view None (Default) edit Ready for Pick Up edit Sh…" at bounding box center [504, 49] width 975 height 28
click at [42, 10] on icon at bounding box center [46, 13] width 8 height 8
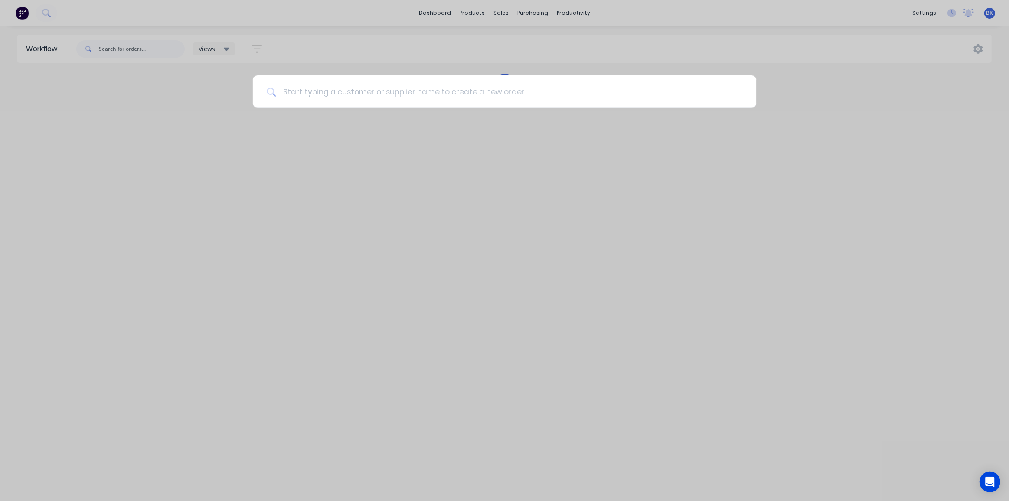
click at [279, 95] on input at bounding box center [509, 91] width 467 height 33
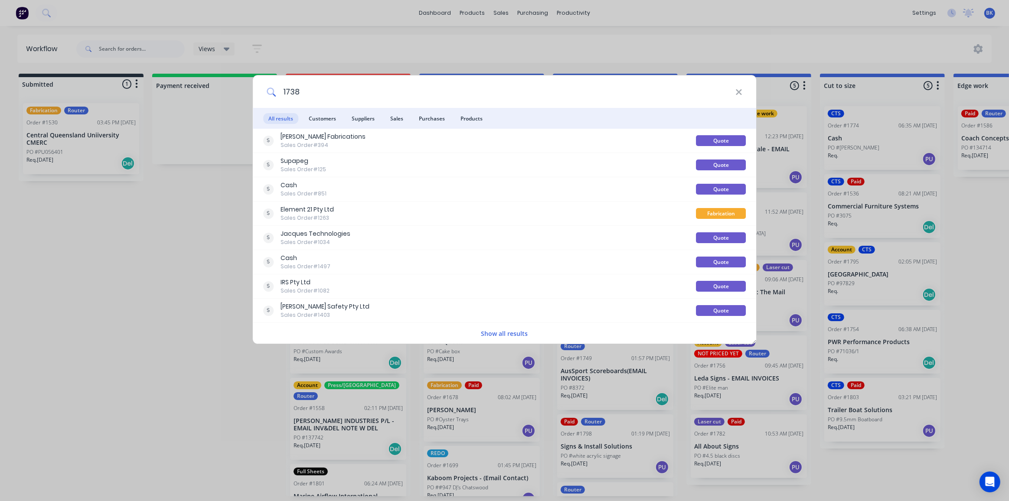
click at [309, 99] on input "1738" at bounding box center [506, 91] width 460 height 33
drag, startPoint x: 315, startPoint y: 94, endPoint x: 261, endPoint y: 89, distance: 54.8
click at [261, 89] on div "1738" at bounding box center [505, 91] width 504 height 33
drag, startPoint x: 303, startPoint y: 97, endPoint x: 272, endPoint y: 88, distance: 31.7
click at [272, 88] on div "lin" at bounding box center [505, 91] width 504 height 33
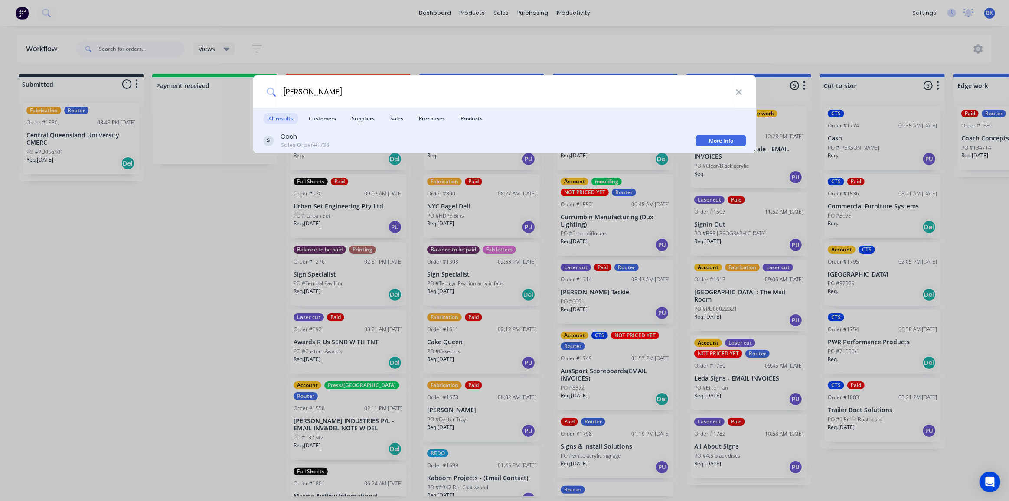
type input "[PERSON_NAME]"
click at [304, 142] on div "Sales Order #1738" at bounding box center [305, 145] width 49 height 8
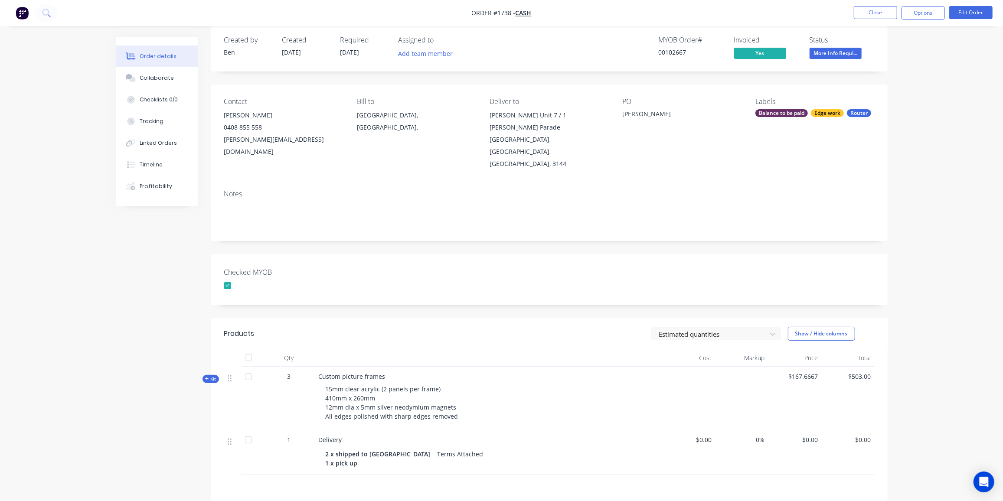
click at [209, 376] on span "Kit" at bounding box center [210, 379] width 11 height 7
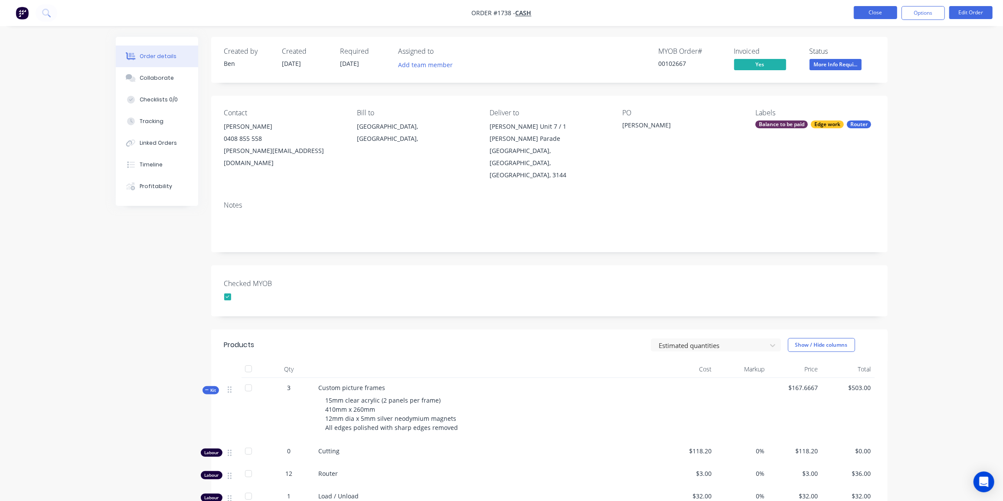
click at [886, 11] on button "Close" at bounding box center [875, 12] width 43 height 13
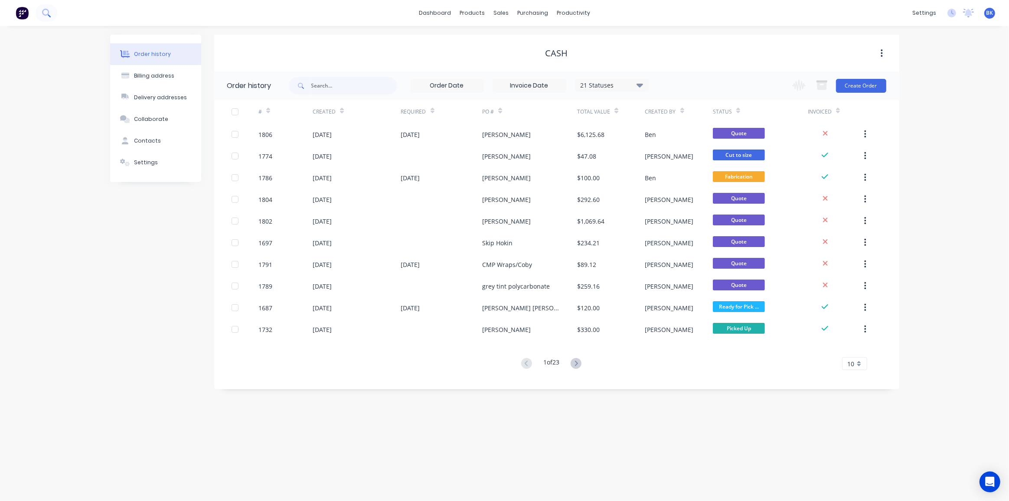
click at [51, 11] on button at bounding box center [47, 12] width 22 height 17
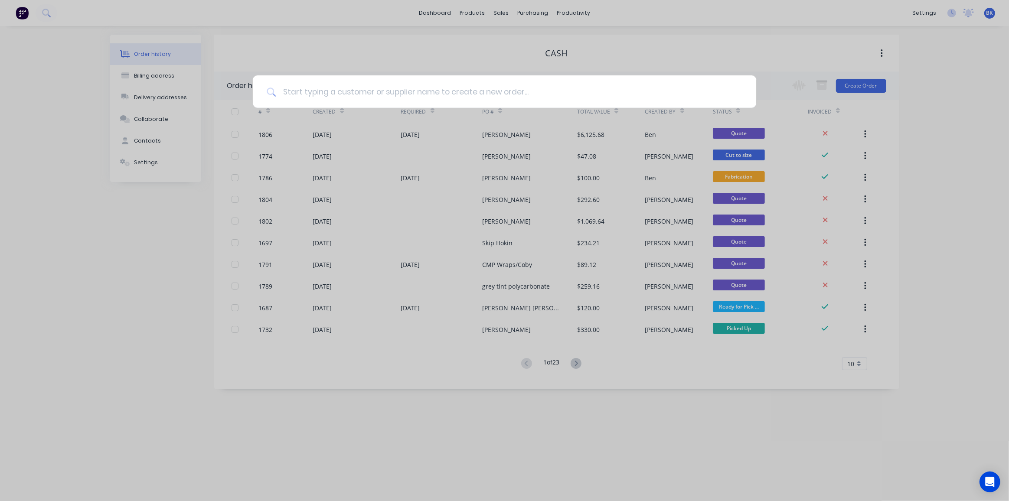
click at [376, 102] on input at bounding box center [509, 91] width 467 height 33
click at [374, 95] on input at bounding box center [509, 91] width 467 height 33
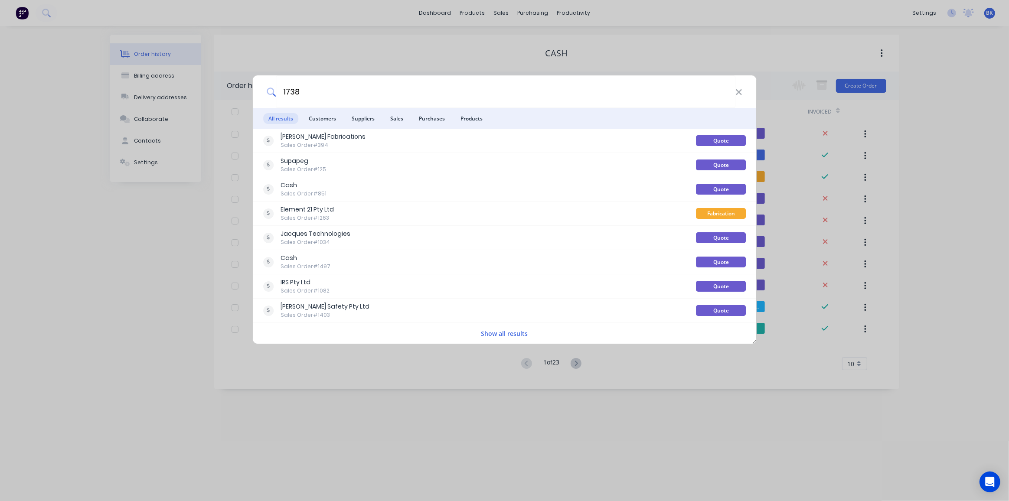
drag, startPoint x: 305, startPoint y: 93, endPoint x: 261, endPoint y: 92, distance: 44.2
click at [261, 92] on div "1738" at bounding box center [505, 91] width 504 height 33
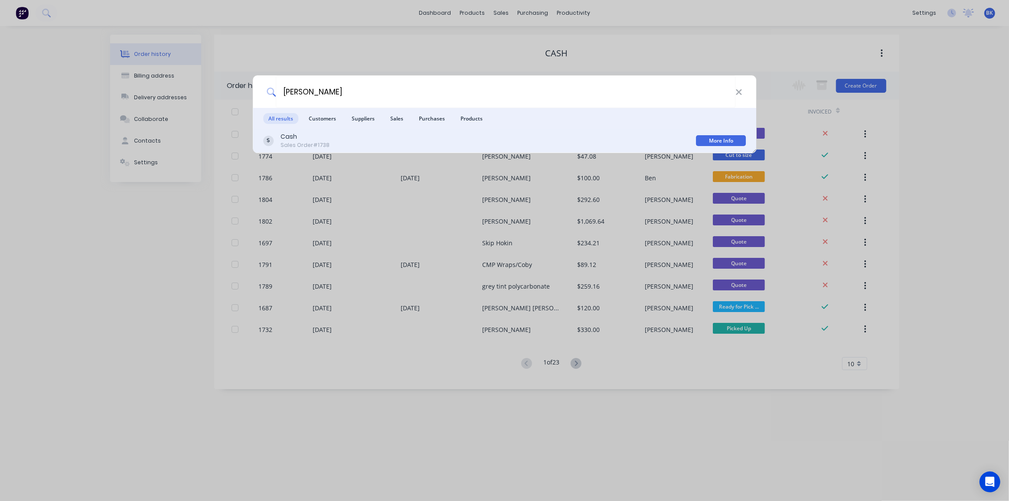
type input "[PERSON_NAME]"
click at [292, 140] on div "Cash" at bounding box center [305, 136] width 49 height 9
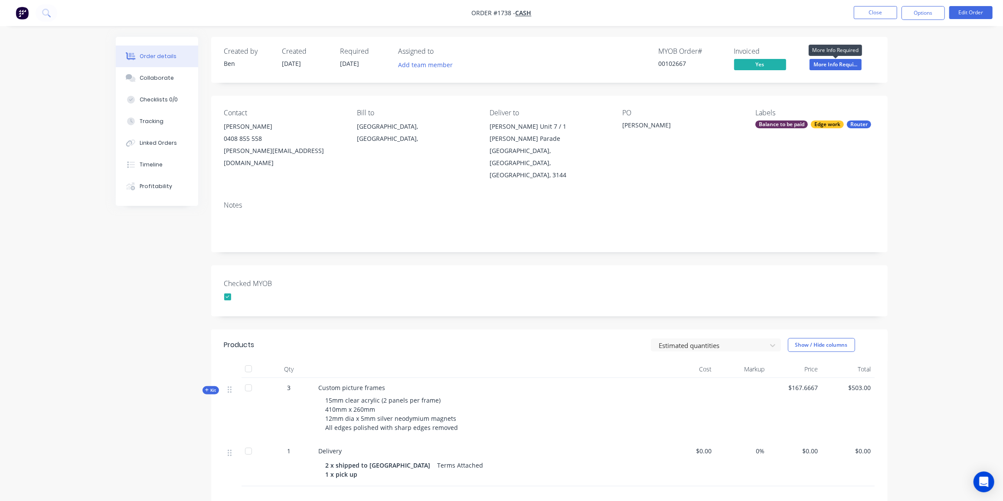
click at [842, 65] on span "More Info Requi..." at bounding box center [836, 64] width 52 height 11
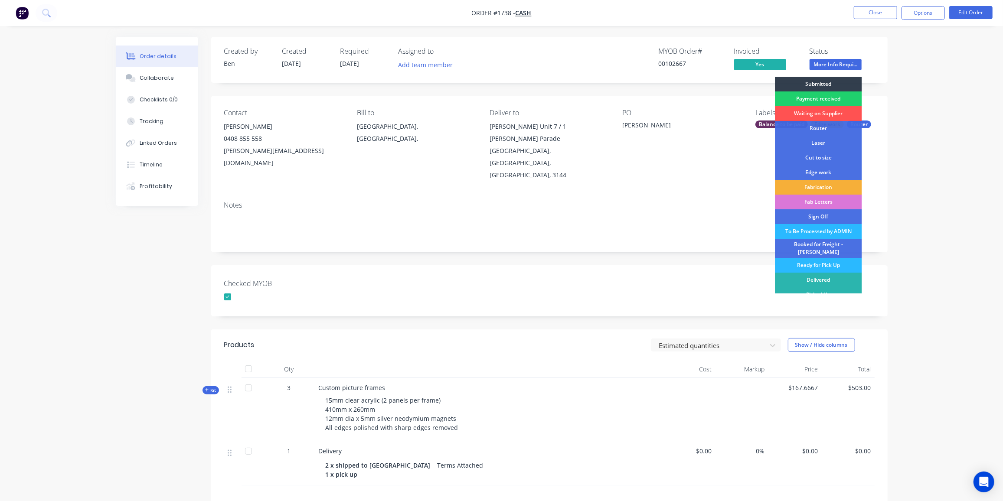
drag, startPoint x: 826, startPoint y: 114, endPoint x: 836, endPoint y: 111, distance: 10.4
click at [826, 113] on div "Waiting on Supplier" at bounding box center [818, 113] width 87 height 15
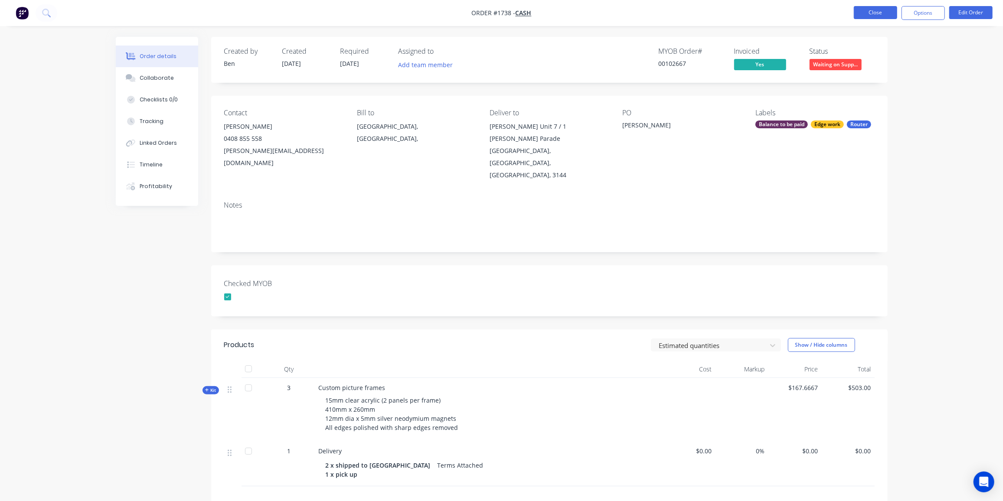
click at [885, 13] on button "Close" at bounding box center [875, 12] width 43 height 13
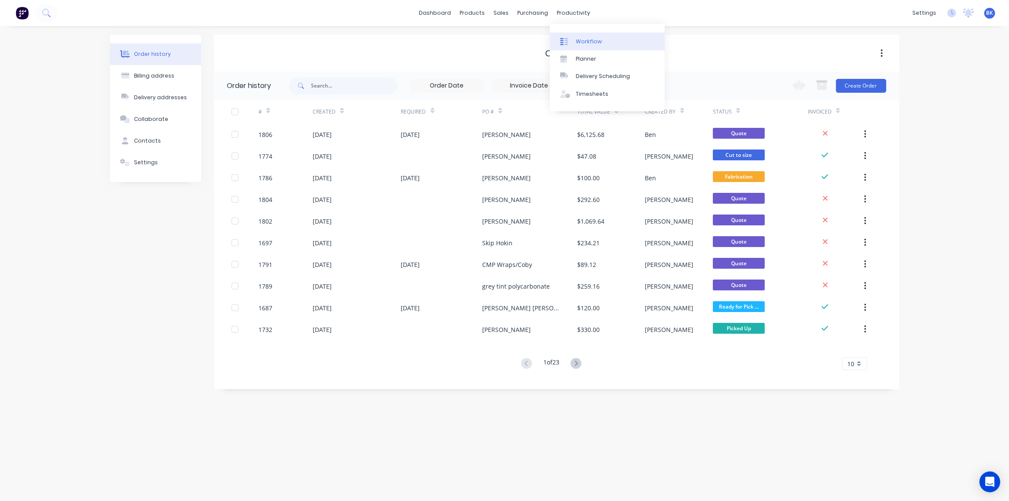
click at [579, 40] on div "Workflow" at bounding box center [589, 42] width 26 height 8
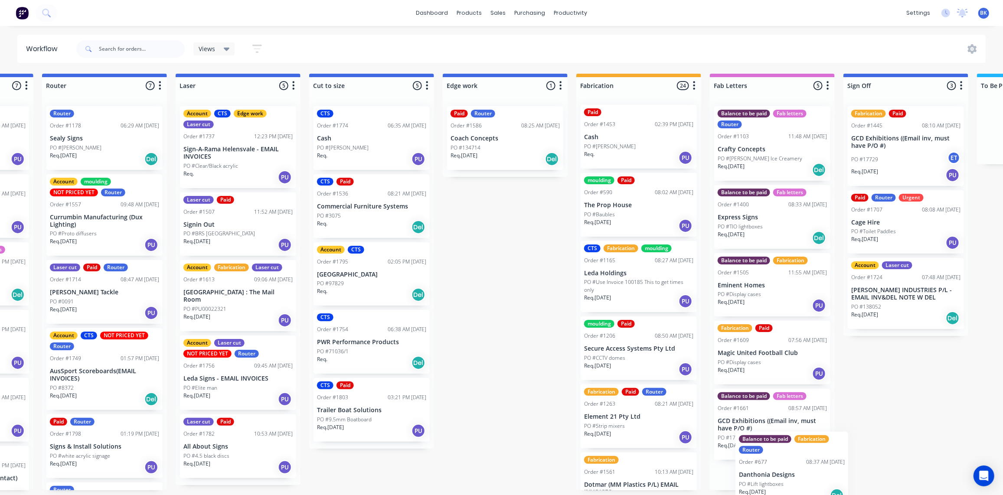
scroll to position [53, 0]
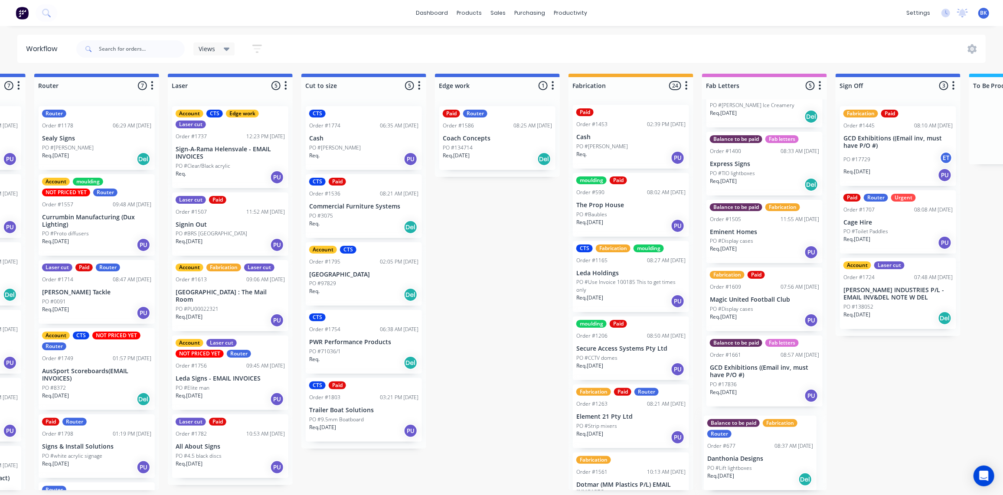
drag, startPoint x: 678, startPoint y: 224, endPoint x: 773, endPoint y: 460, distance: 254.7
click at [772, 468] on div "Submitted 1 Status colour #273444 hex #273444 Save Cancel Summaries Total order…" at bounding box center [512, 282] width 2075 height 417
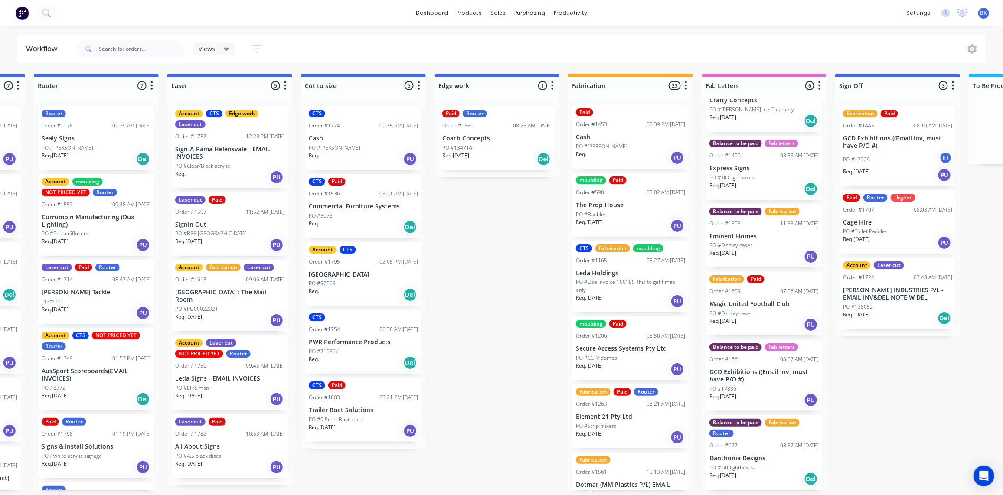
click at [754, 253] on div "Req. [DATE] PU" at bounding box center [763, 256] width 109 height 15
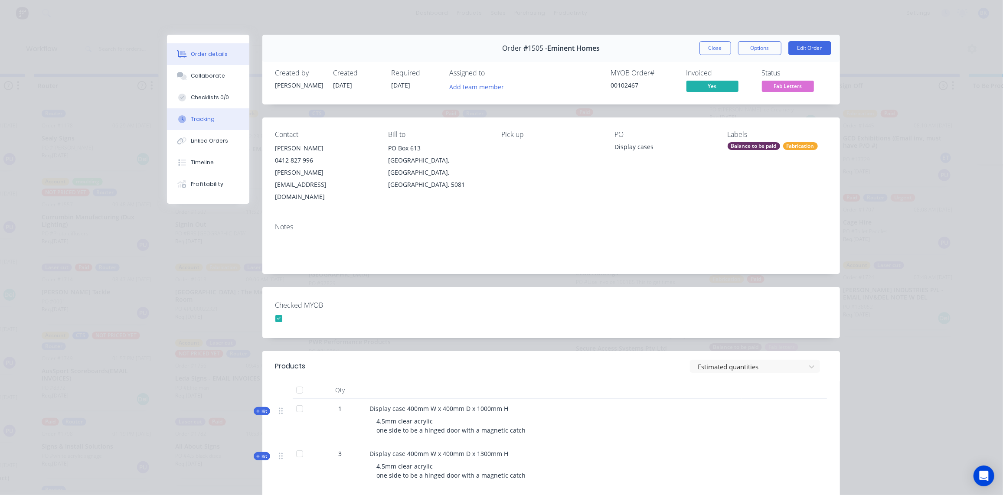
click at [195, 124] on button "Tracking" at bounding box center [208, 119] width 82 height 22
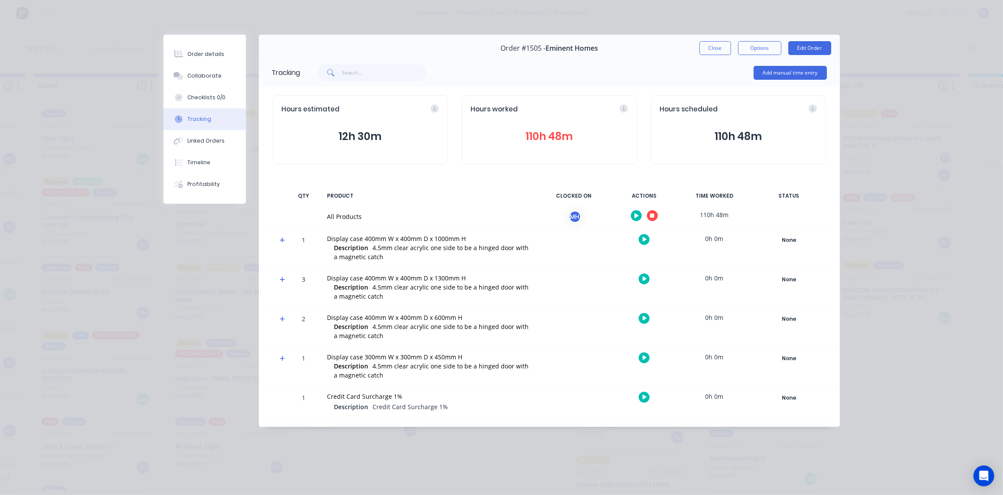
click at [549, 136] on button "110h 48m" at bounding box center [549, 136] width 157 height 16
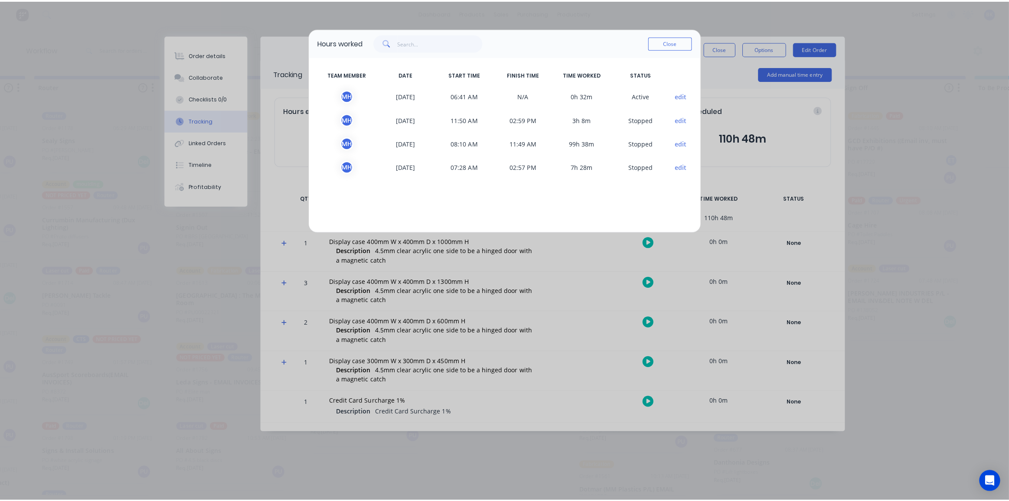
scroll to position [0, 519]
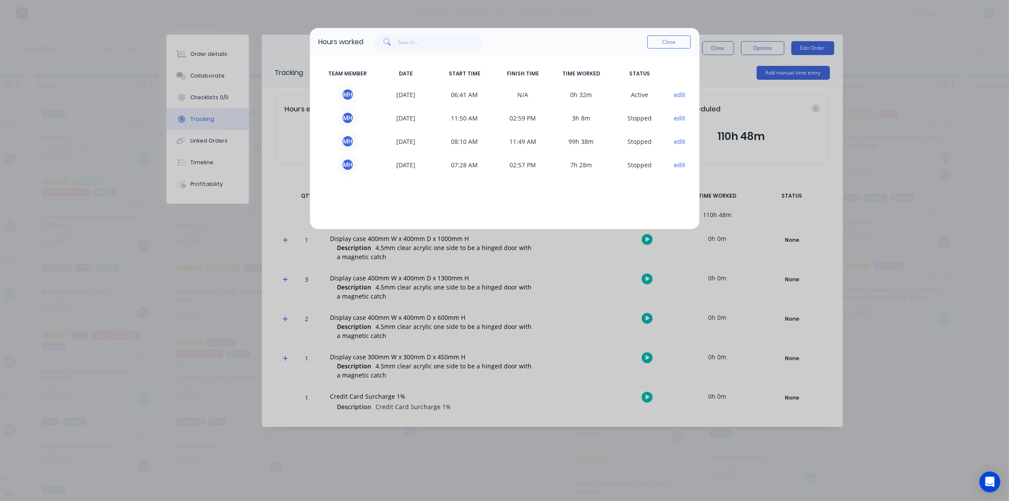
click at [683, 143] on button "edit" at bounding box center [680, 141] width 12 height 9
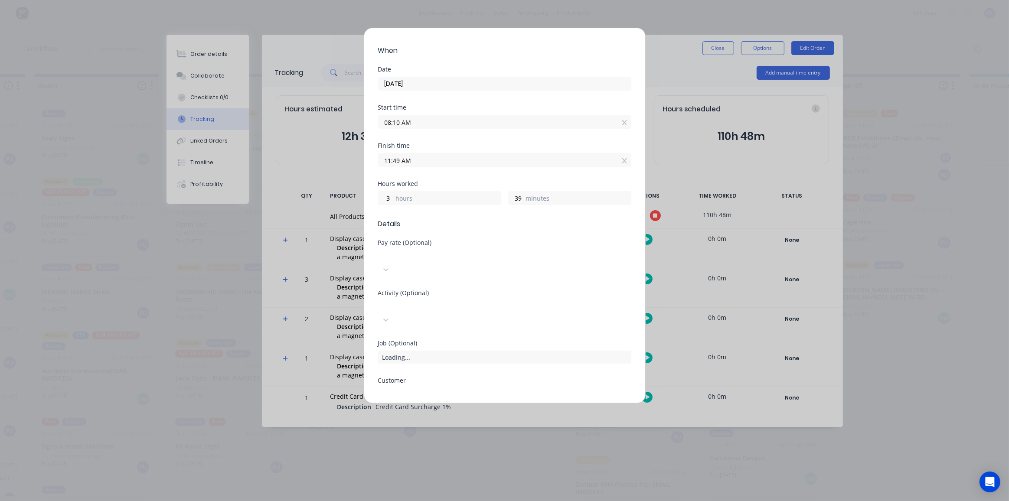
scroll to position [0, 0]
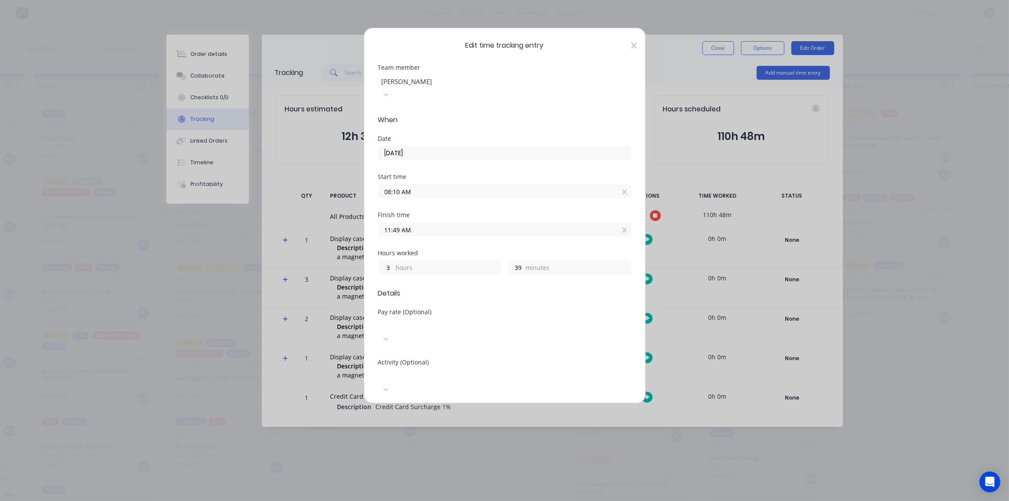
click at [631, 44] on icon at bounding box center [633, 46] width 5 height 6
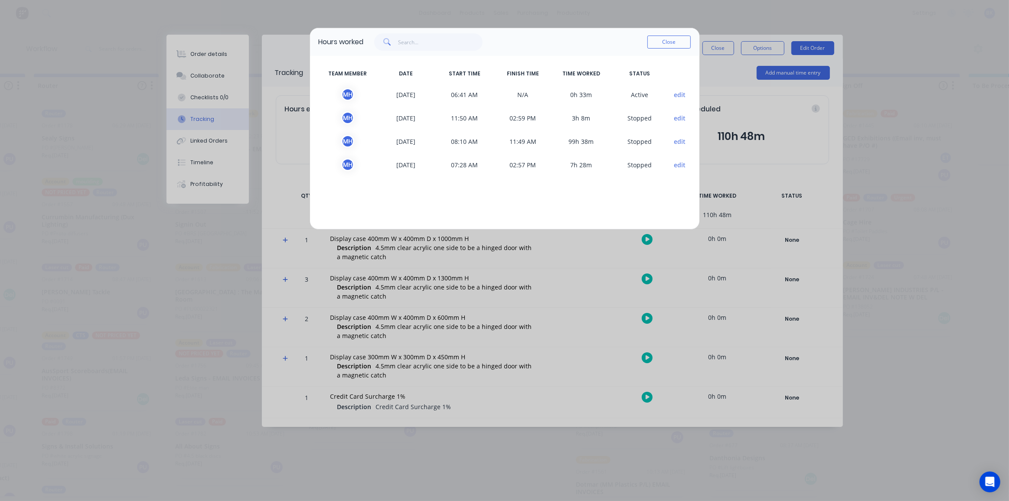
click at [527, 147] on span "11:49 AM" at bounding box center [523, 141] width 59 height 13
click at [527, 144] on span "11:49 AM" at bounding box center [523, 141] width 59 height 13
click at [678, 142] on button "edit" at bounding box center [680, 141] width 12 height 9
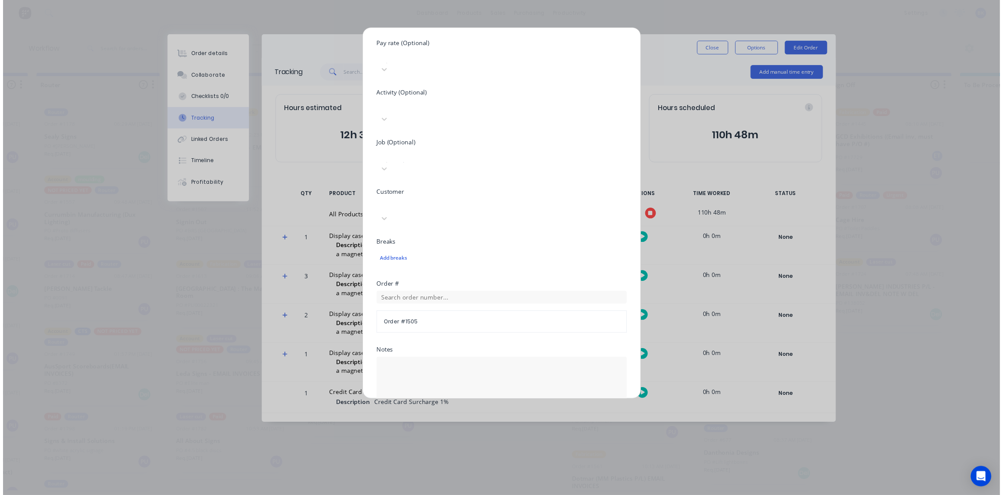
scroll to position [311, 0]
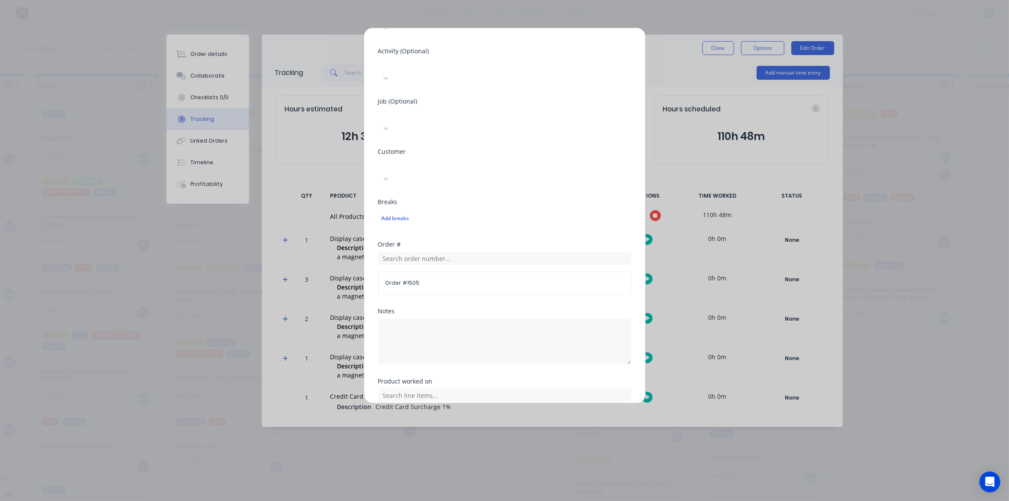
click at [477, 445] on button "Done" at bounding box center [478, 452] width 48 height 14
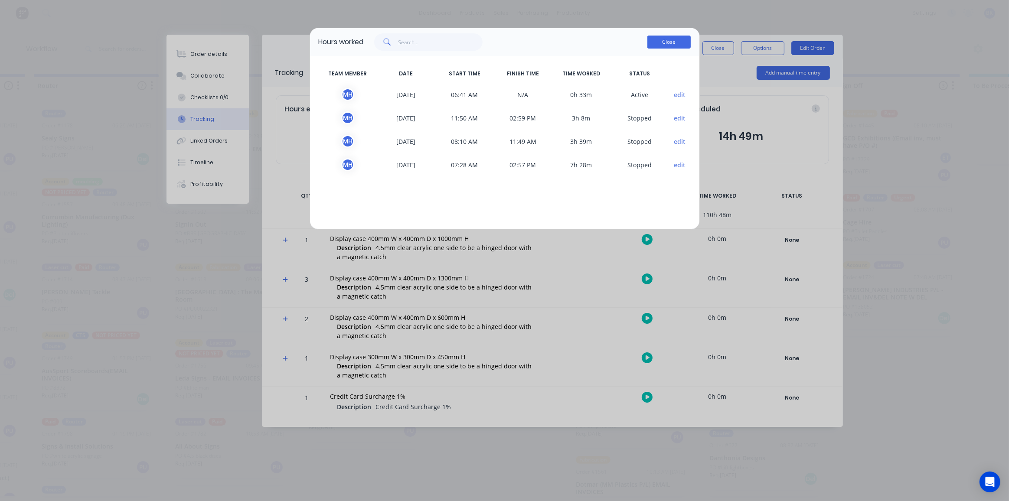
click at [665, 40] on button "Close" at bounding box center [668, 42] width 43 height 13
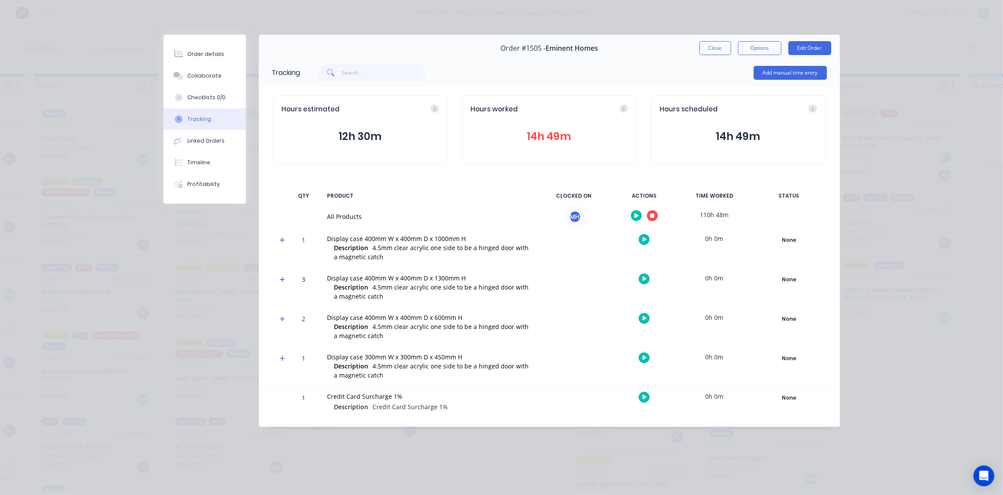
click at [284, 239] on icon at bounding box center [283, 240] width 6 height 6
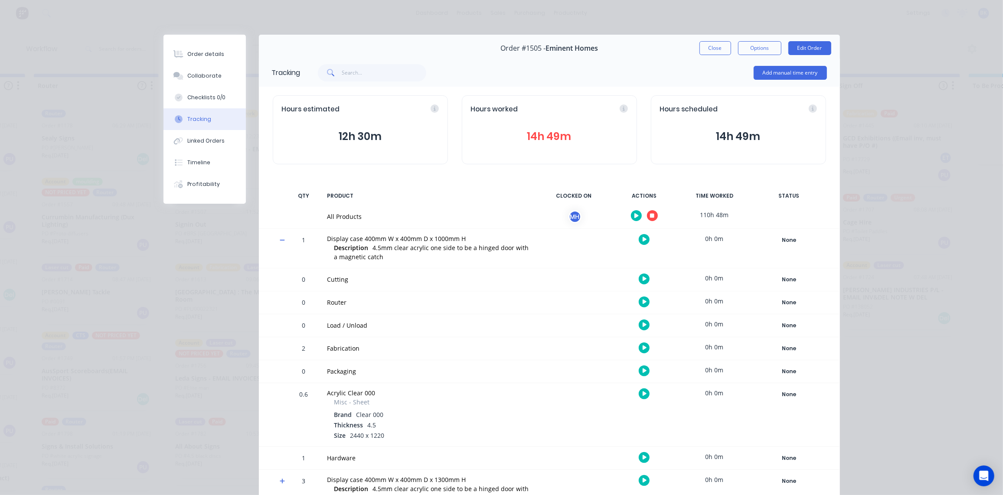
click at [284, 239] on span at bounding box center [284, 241] width 9 height 9
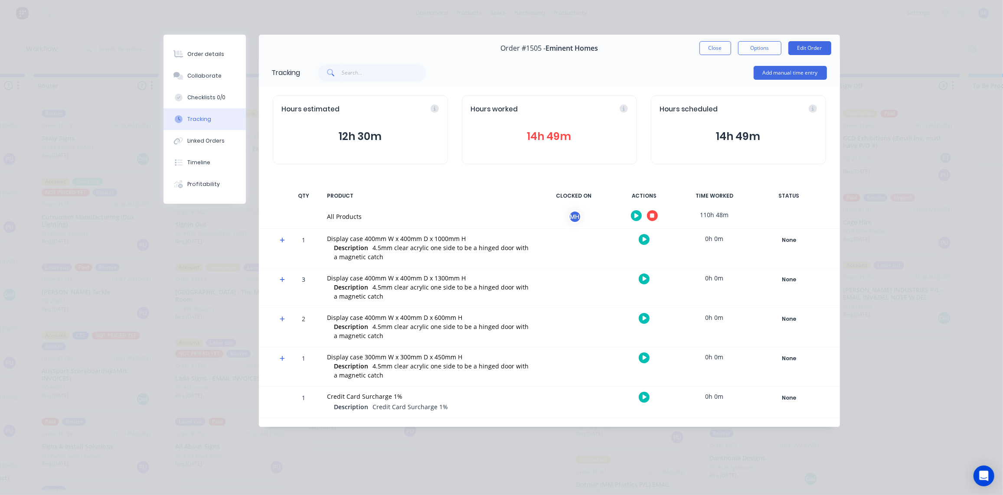
click at [281, 280] on icon at bounding box center [283, 280] width 6 height 6
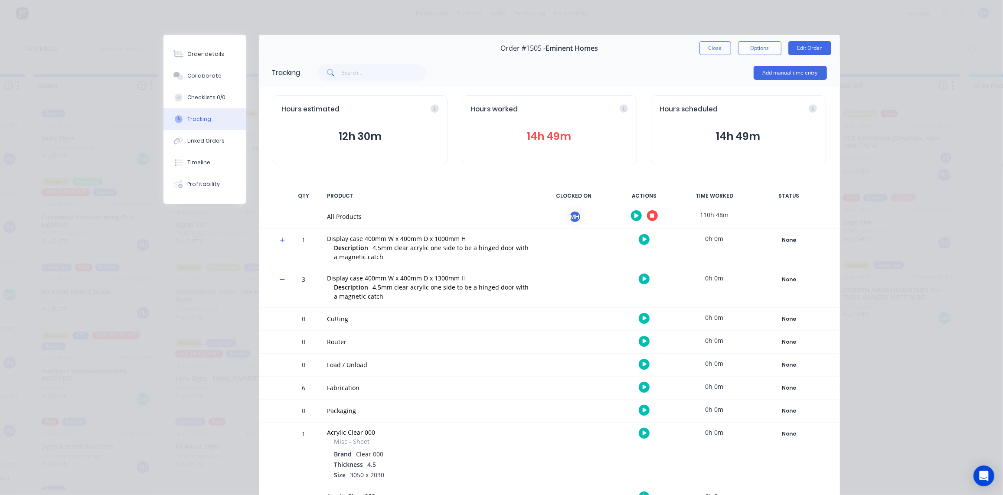
click at [281, 280] on icon at bounding box center [283, 280] width 6 height 6
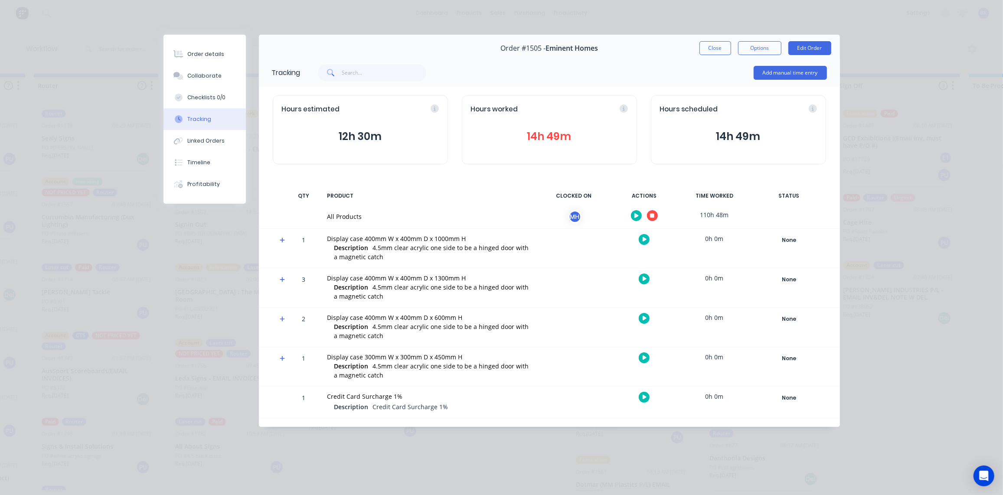
click at [281, 280] on icon at bounding box center [283, 280] width 6 height 6
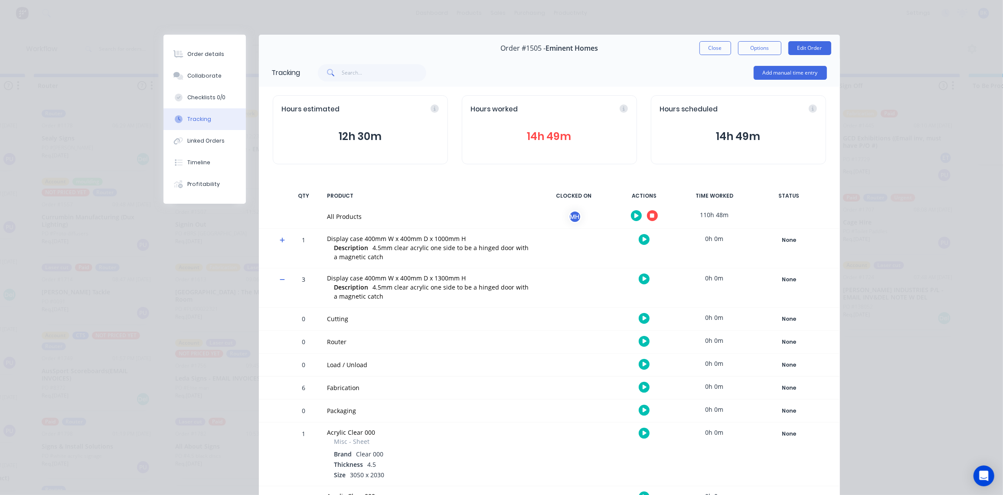
click at [281, 280] on icon at bounding box center [283, 280] width 6 height 6
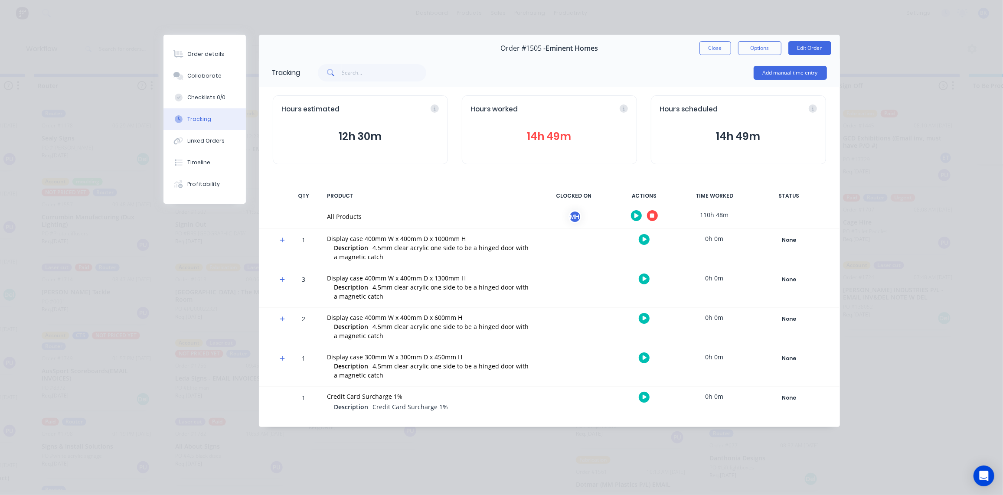
click at [284, 242] on icon at bounding box center [283, 240] width 6 height 6
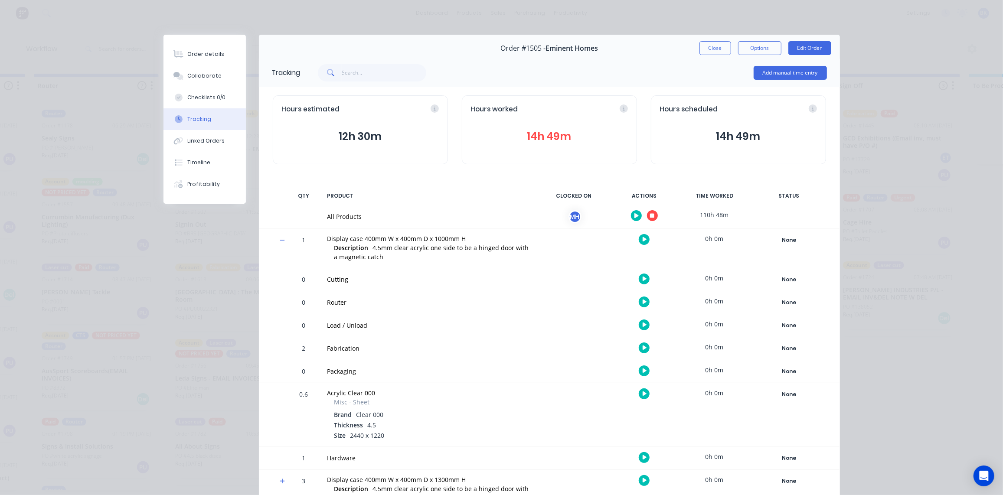
click at [284, 242] on span at bounding box center [284, 241] width 9 height 9
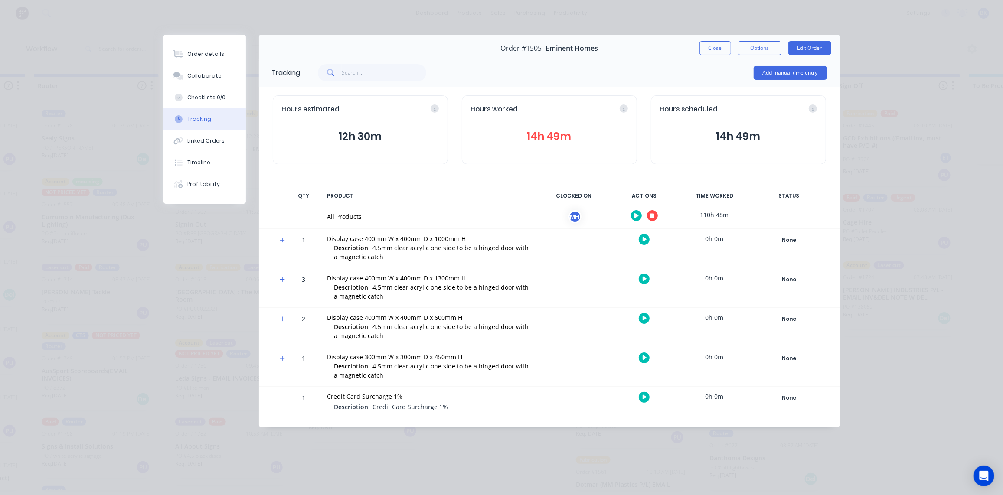
click at [283, 318] on icon at bounding box center [282, 319] width 5 height 5
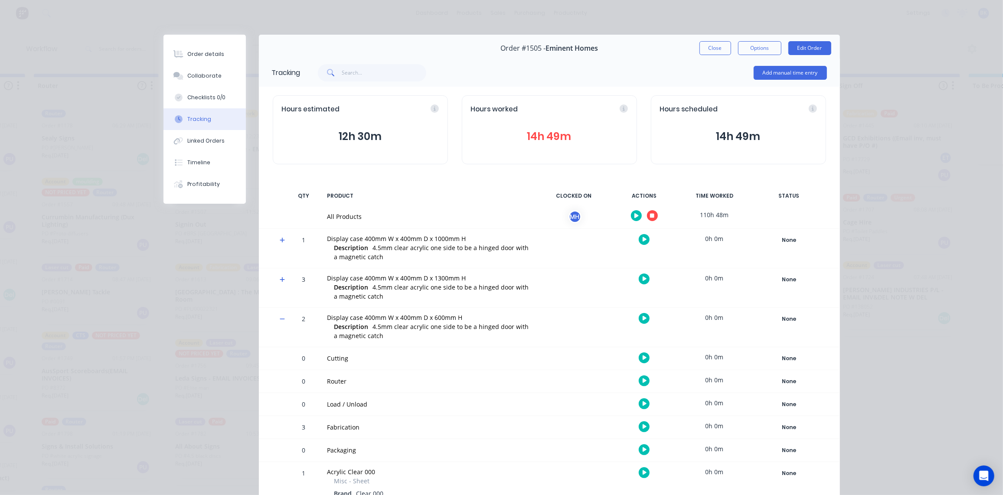
click at [283, 318] on span at bounding box center [284, 320] width 9 height 9
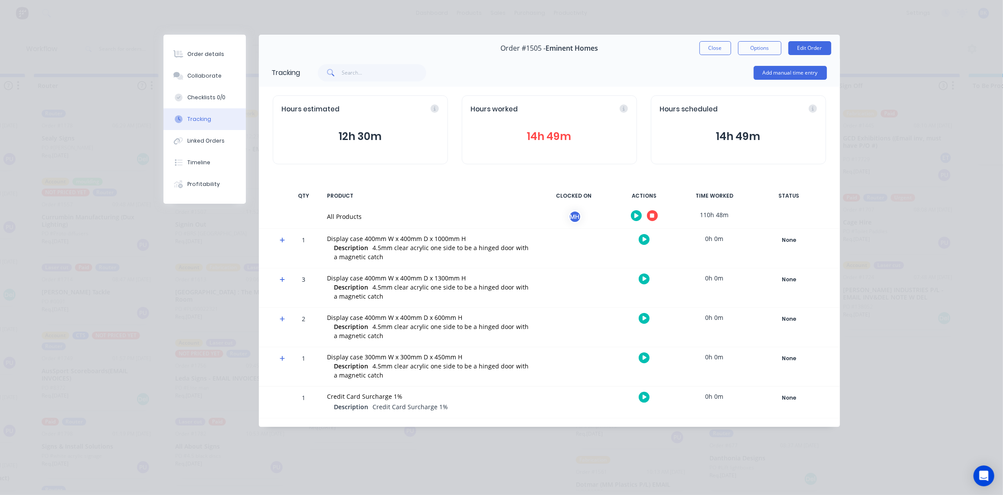
scroll to position [0, 519]
click at [284, 358] on icon at bounding box center [282, 358] width 5 height 5
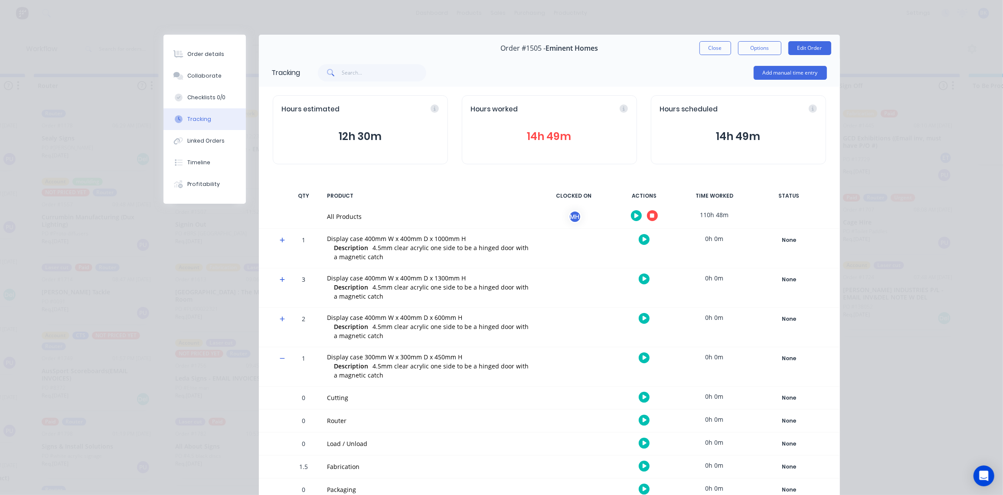
click at [284, 358] on span at bounding box center [284, 360] width 9 height 9
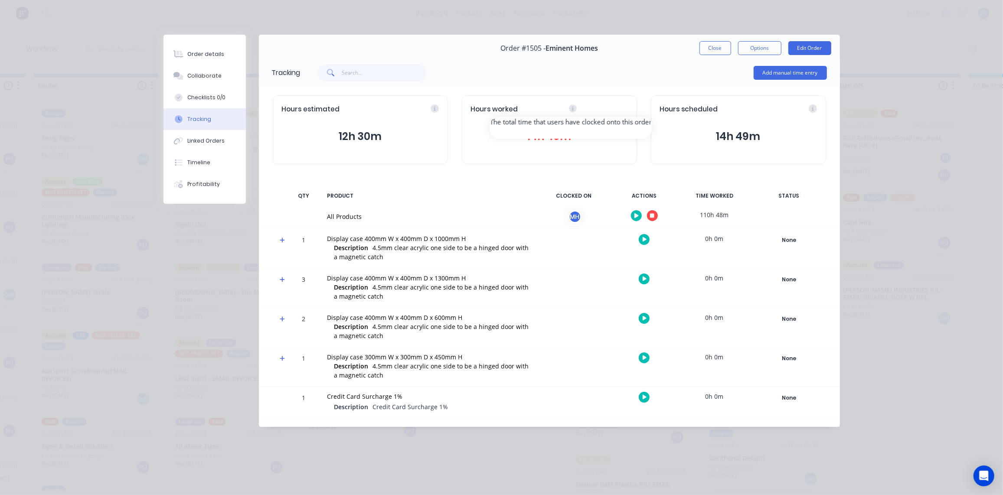
click at [625, 109] on div "Hours worked" at bounding box center [549, 110] width 157 height 10
click at [579, 135] on button "14h 49m" at bounding box center [549, 136] width 157 height 16
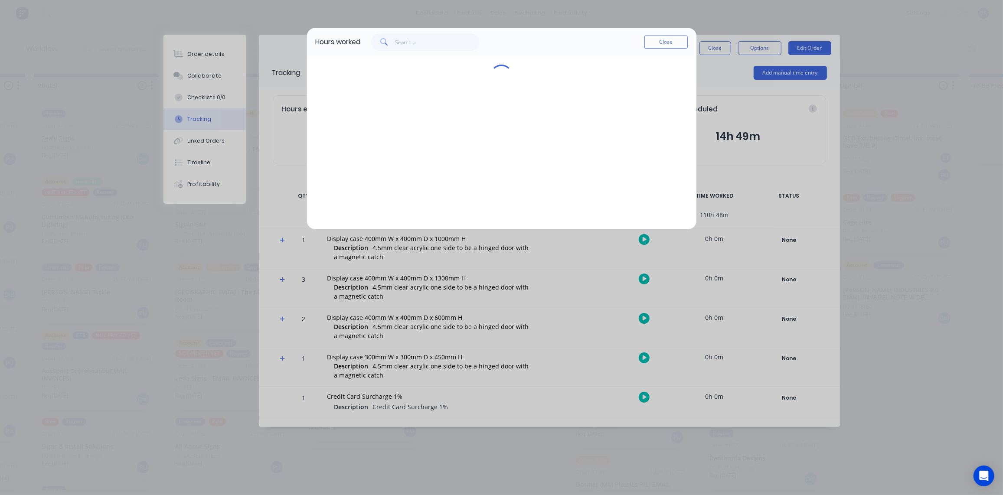
scroll to position [0, 519]
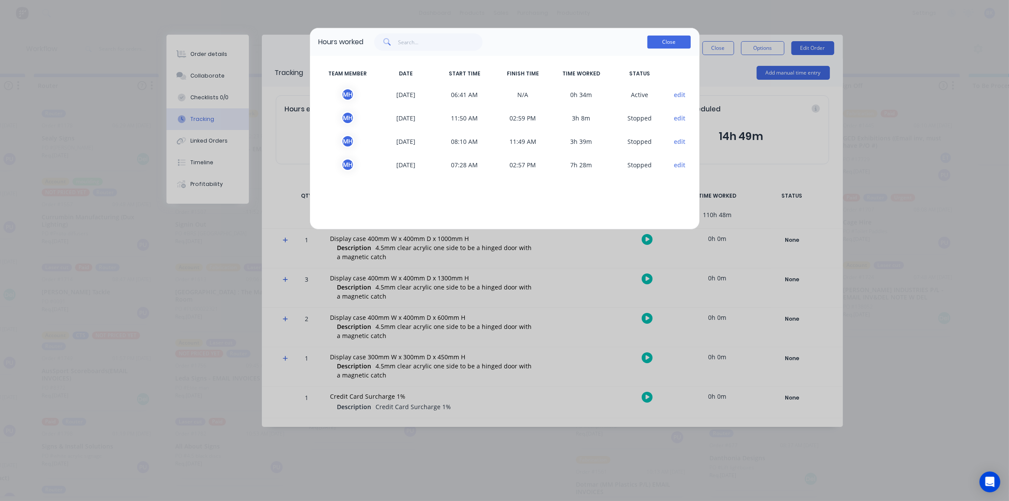
click at [673, 40] on button "Close" at bounding box center [668, 42] width 43 height 13
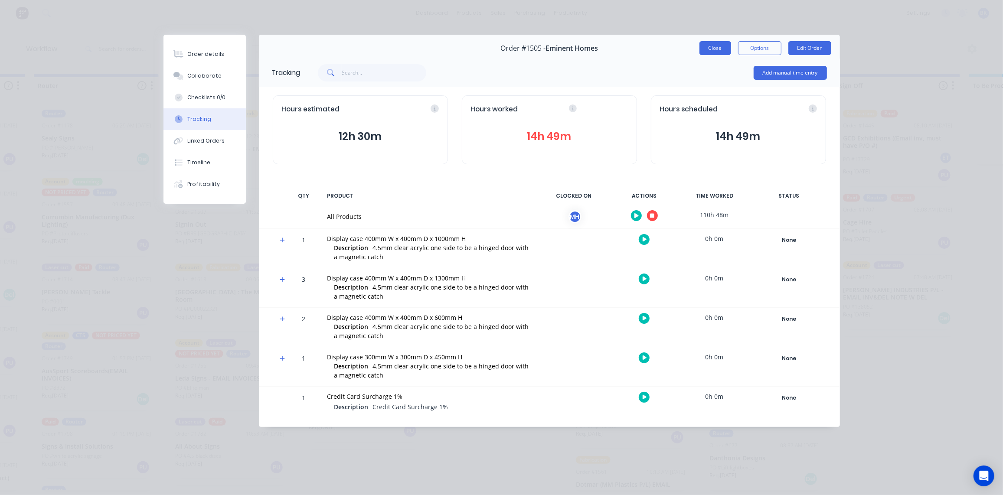
click at [704, 45] on button "Close" at bounding box center [716, 48] width 32 height 14
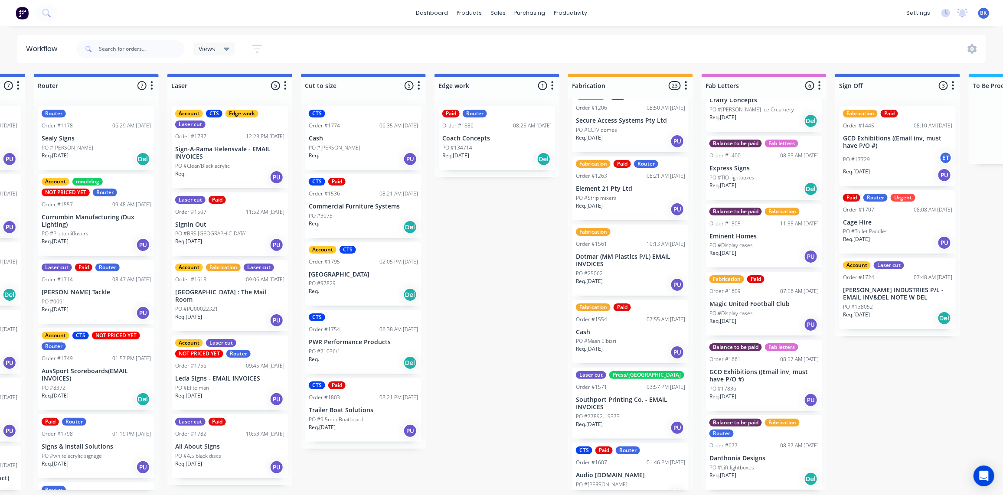
scroll to position [230, 0]
click at [610, 207] on div "Req. [DATE] PU" at bounding box center [630, 209] width 109 height 15
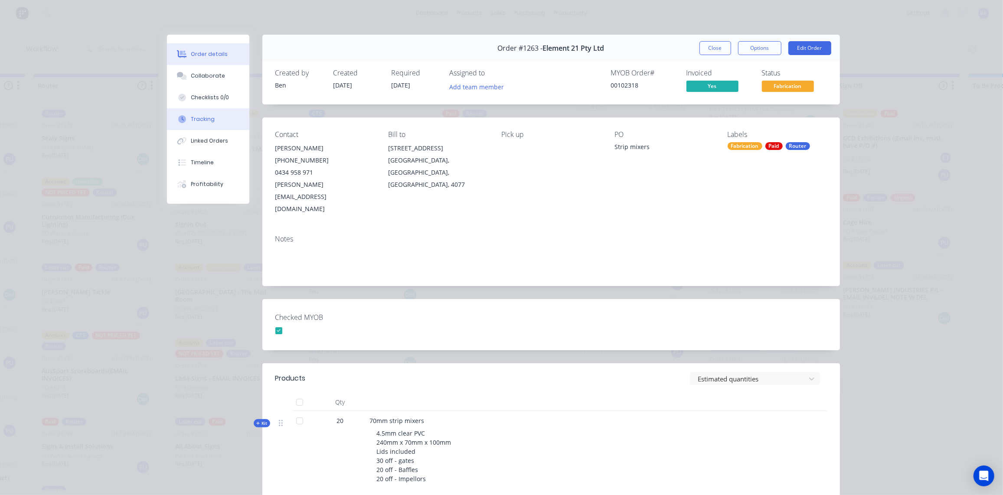
click at [204, 117] on div "Tracking" at bounding box center [203, 119] width 24 height 8
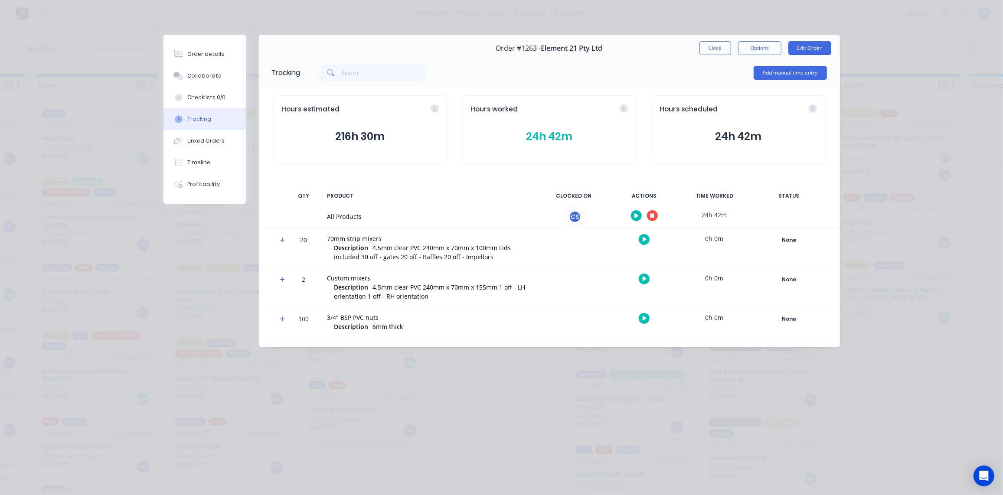
click at [282, 240] on icon at bounding box center [282, 240] width 5 height 5
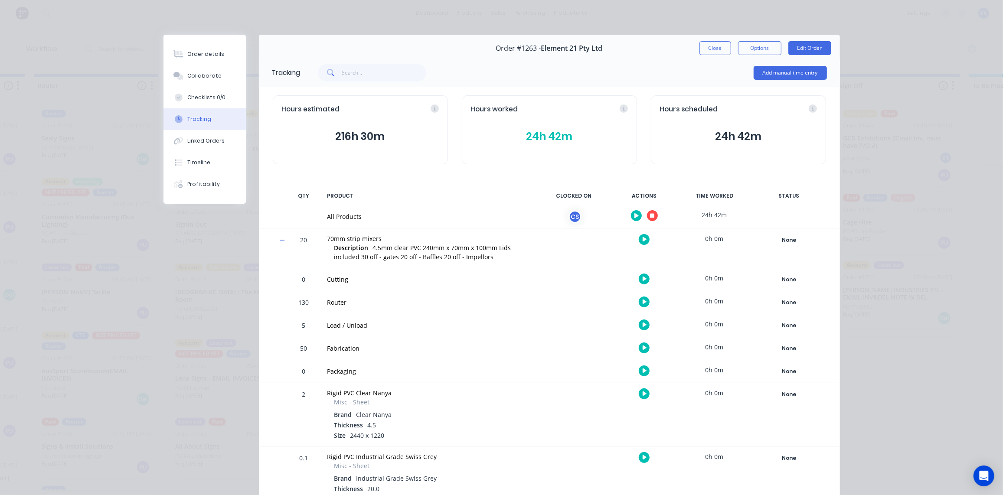
click at [281, 239] on icon at bounding box center [283, 240] width 6 height 6
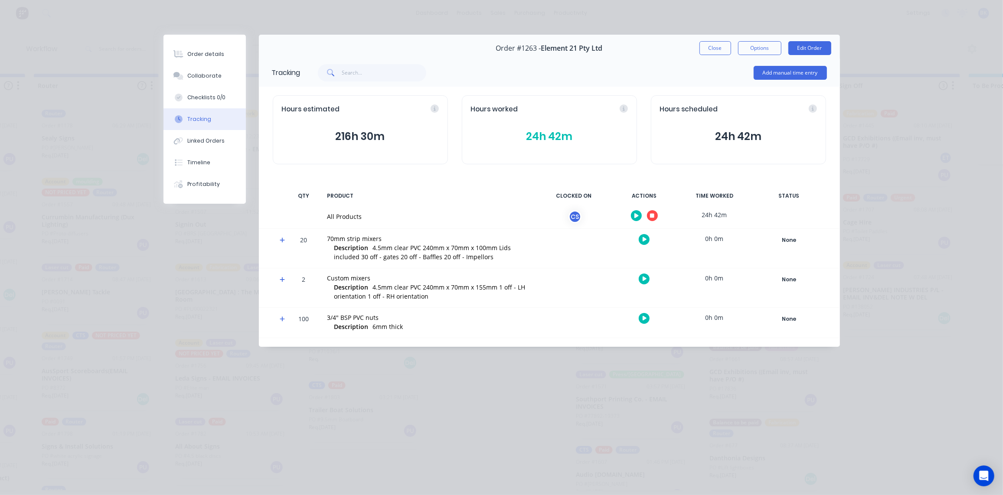
click at [284, 278] on icon at bounding box center [283, 280] width 6 height 6
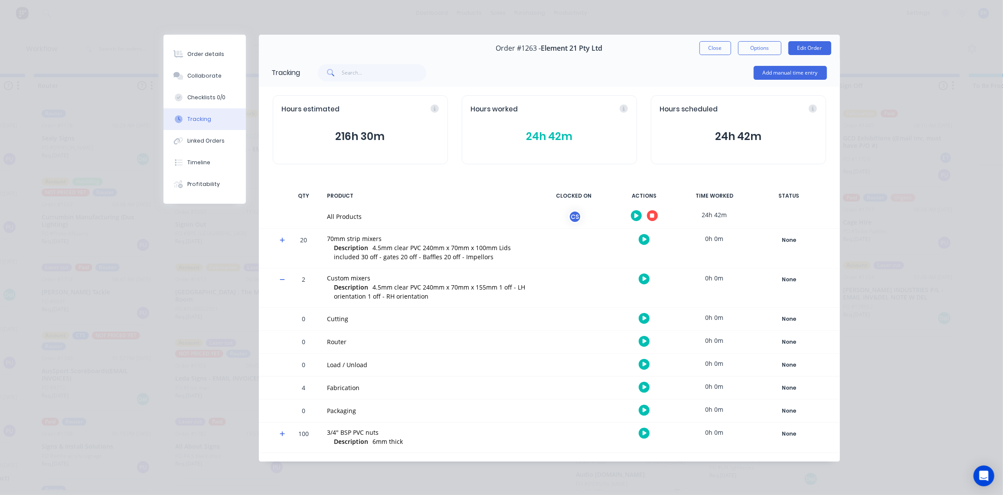
click at [284, 278] on icon at bounding box center [283, 280] width 6 height 6
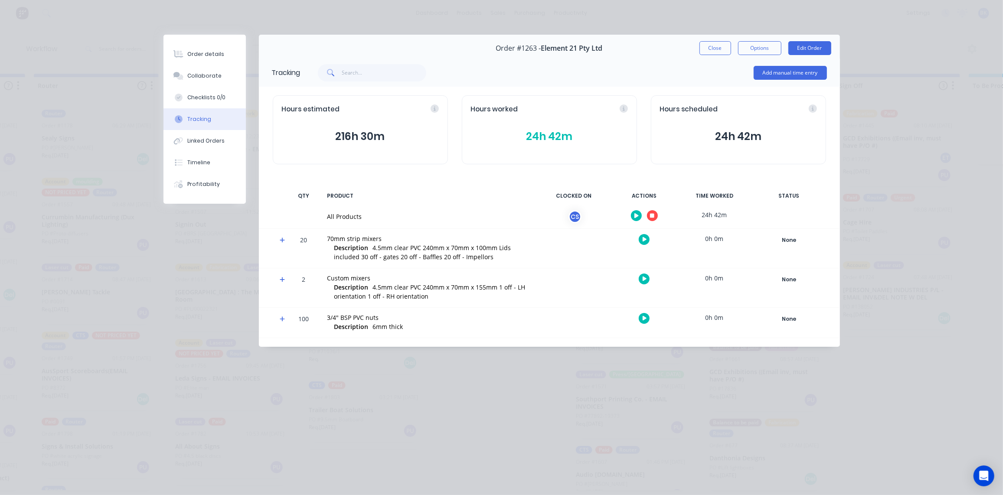
click at [280, 240] on icon at bounding box center [282, 240] width 5 height 5
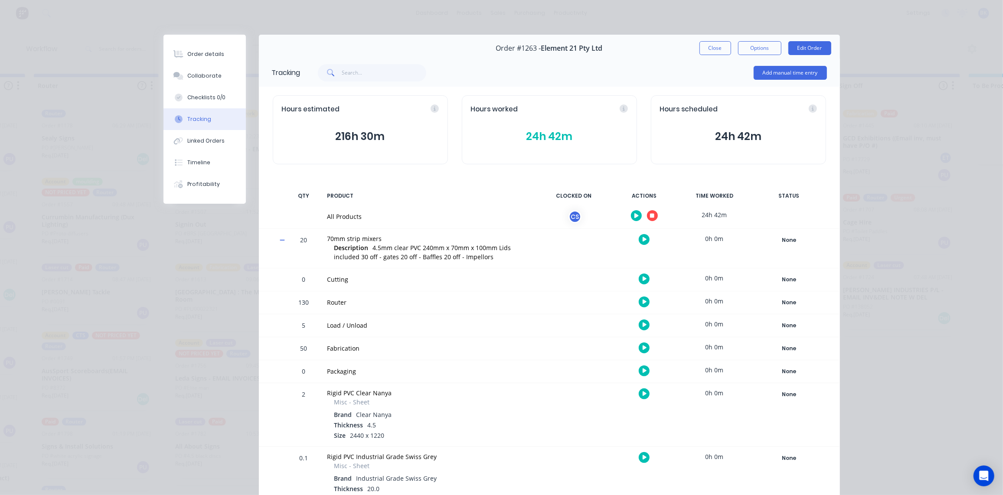
click at [280, 240] on icon at bounding box center [282, 240] width 5 height 1
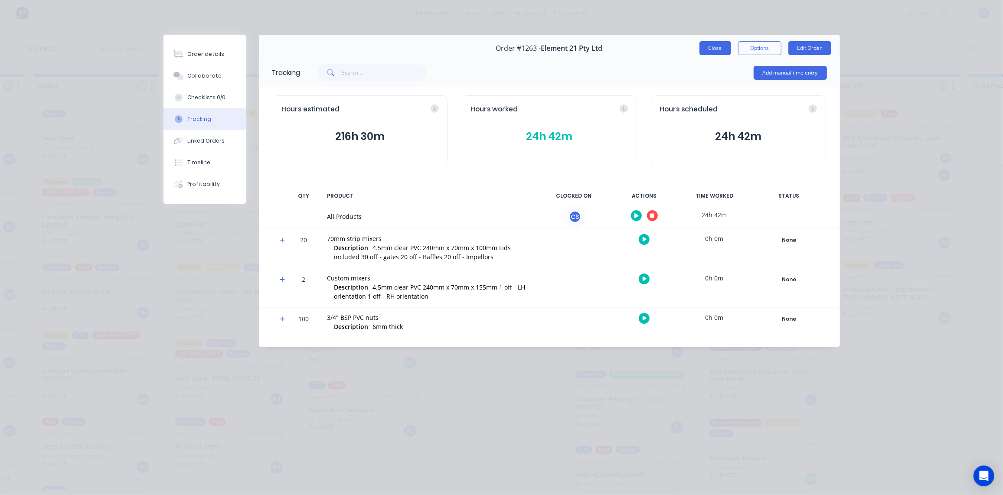
click at [713, 49] on button "Close" at bounding box center [716, 48] width 32 height 14
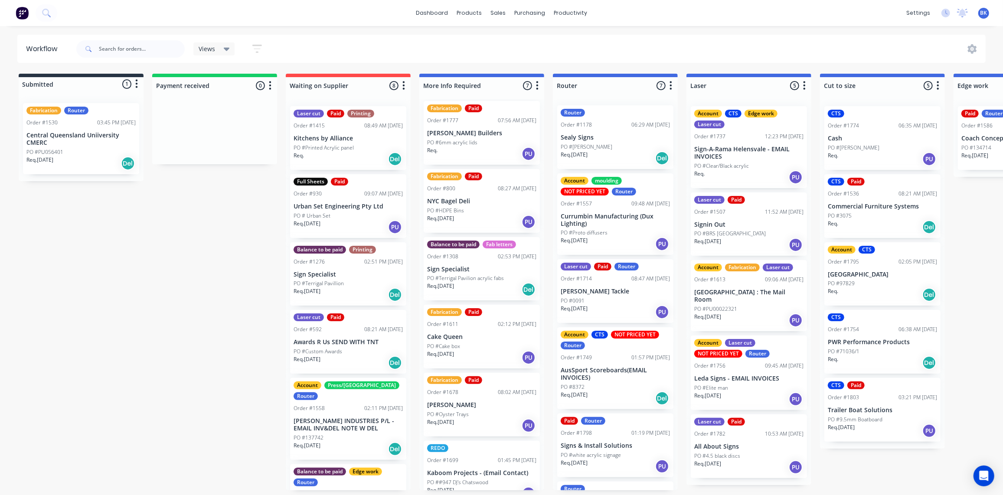
scroll to position [1, 0]
click at [471, 337] on p "Cake Queen" at bounding box center [481, 336] width 109 height 7
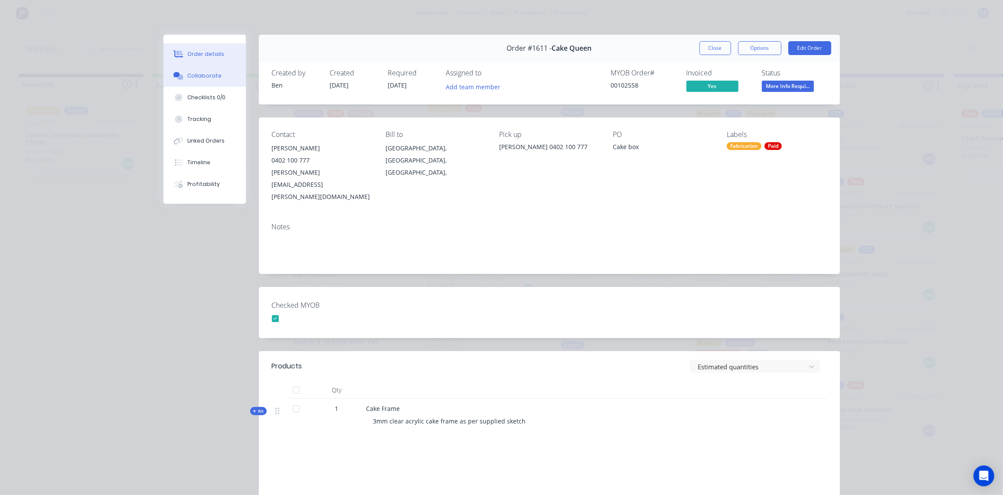
click at [197, 79] on div "Collaborate" at bounding box center [204, 76] width 34 height 8
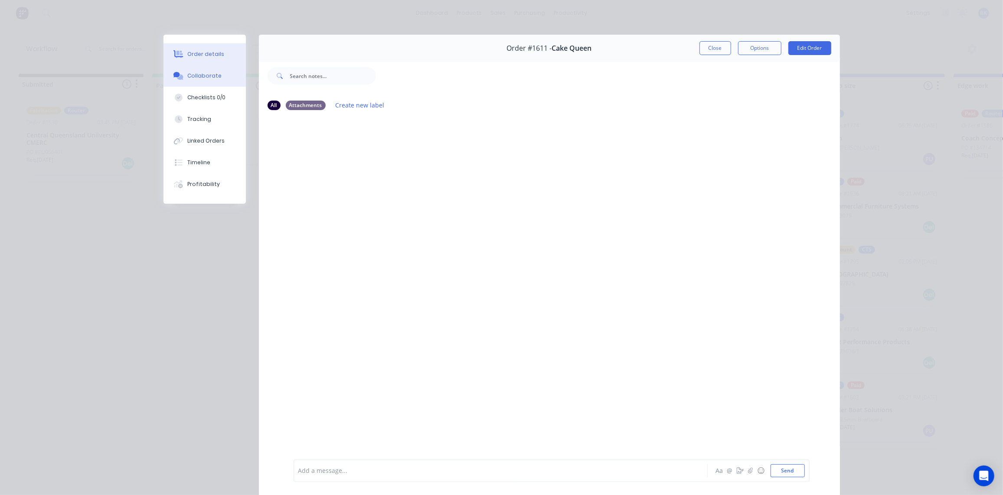
click at [213, 55] on div "Order details" at bounding box center [205, 54] width 37 height 8
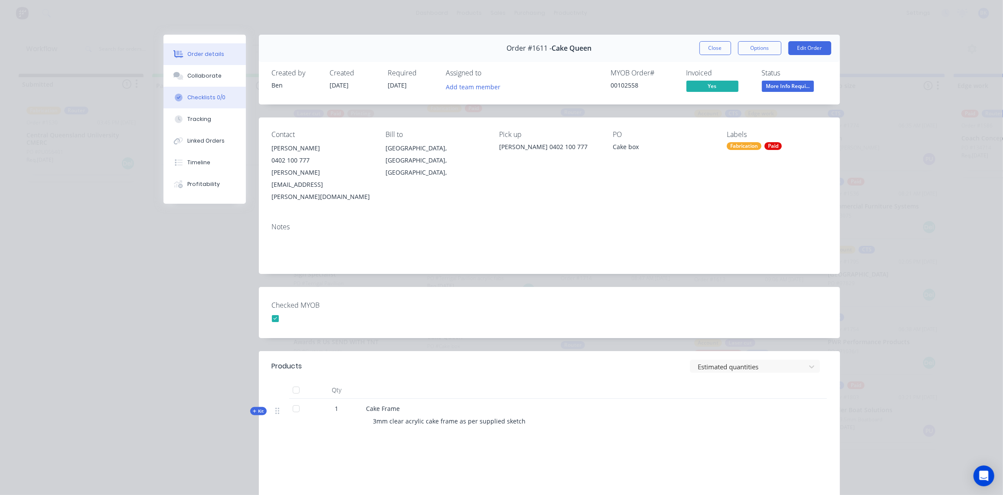
drag, startPoint x: 186, startPoint y: 70, endPoint x: 242, endPoint y: 92, distance: 60.2
click at [186, 71] on button "Collaborate" at bounding box center [204, 76] width 82 height 22
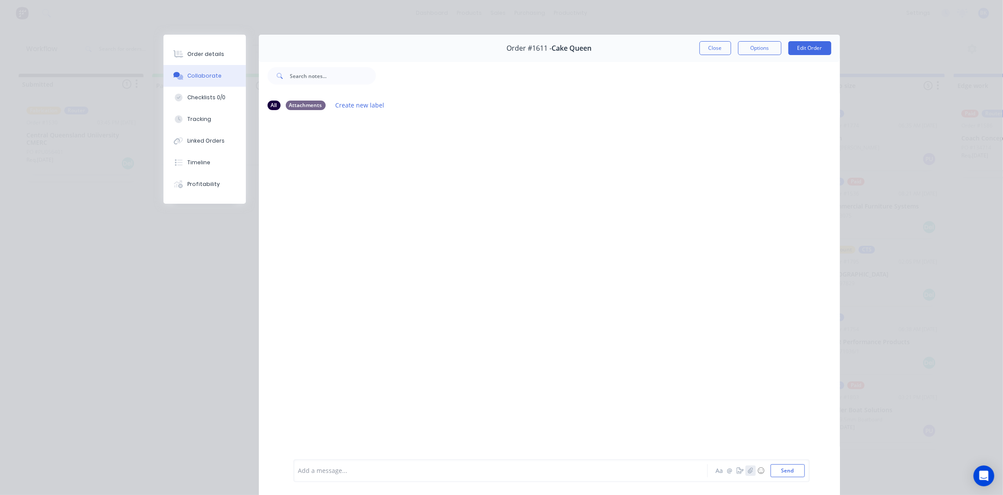
click at [751, 474] on button "button" at bounding box center [750, 471] width 10 height 10
click at [785, 474] on button "Send" at bounding box center [788, 470] width 34 height 13
click at [721, 49] on button "Close" at bounding box center [716, 48] width 32 height 14
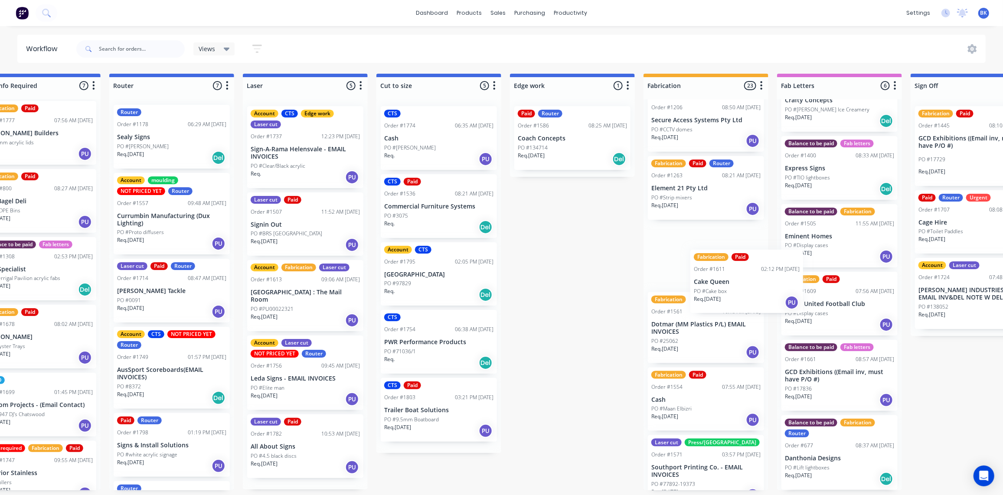
scroll to position [0, 447]
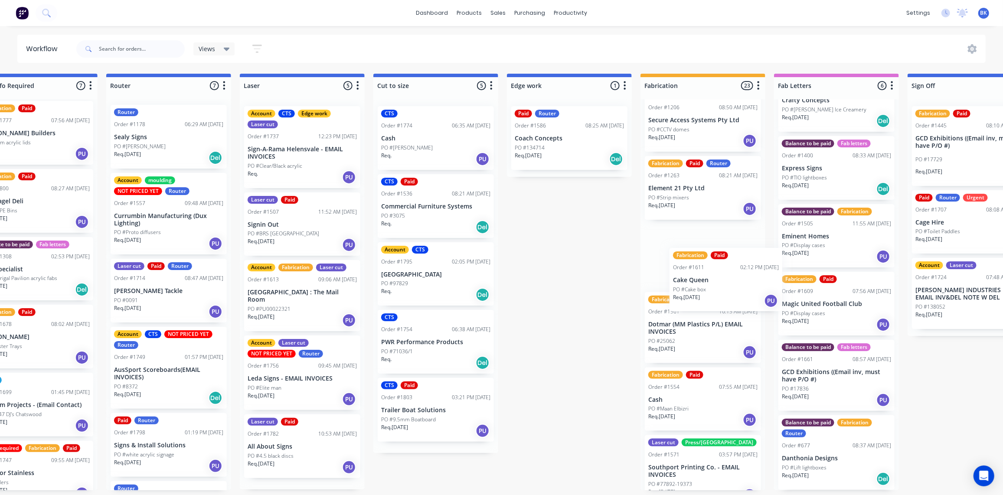
drag, startPoint x: 461, startPoint y: 342, endPoint x: 711, endPoint y: 290, distance: 254.6
click at [711, 290] on div "Submitted 1 Status colour #273444 hex #273444 Save Cancel Summaries Total order…" at bounding box center [584, 282] width 2075 height 417
click at [700, 256] on p "Cake Queen" at bounding box center [702, 256] width 109 height 7
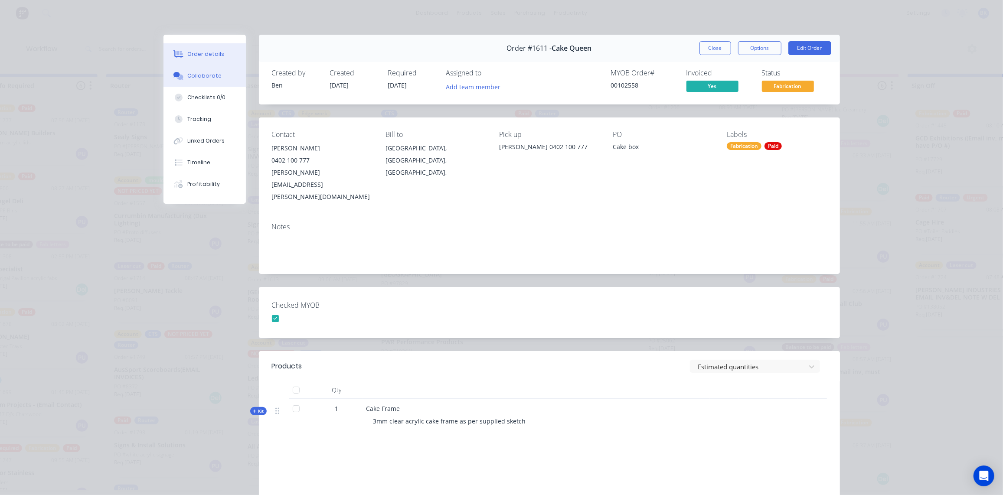
click at [212, 75] on div "Collaborate" at bounding box center [204, 76] width 34 height 8
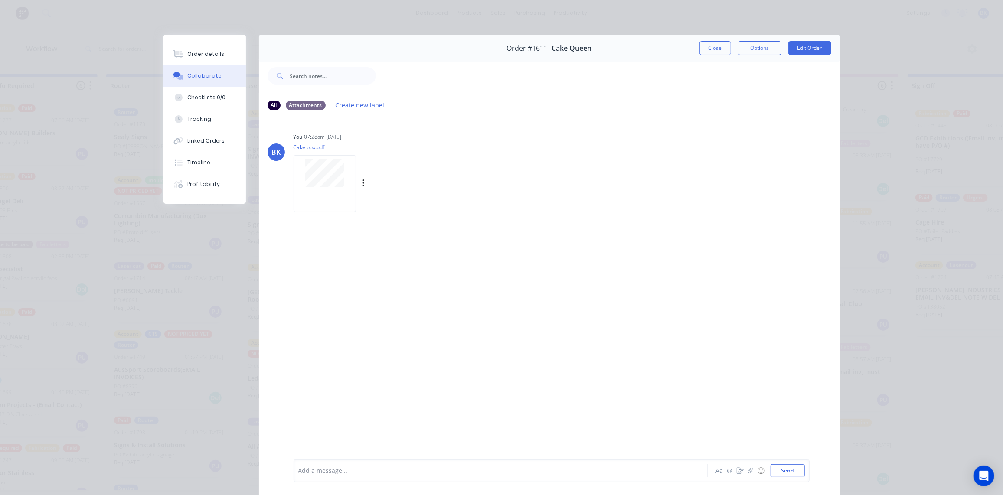
scroll to position [0, 0]
drag, startPoint x: 713, startPoint y: 49, endPoint x: 633, endPoint y: 105, distance: 98.4
click at [713, 49] on button "Close" at bounding box center [716, 48] width 32 height 14
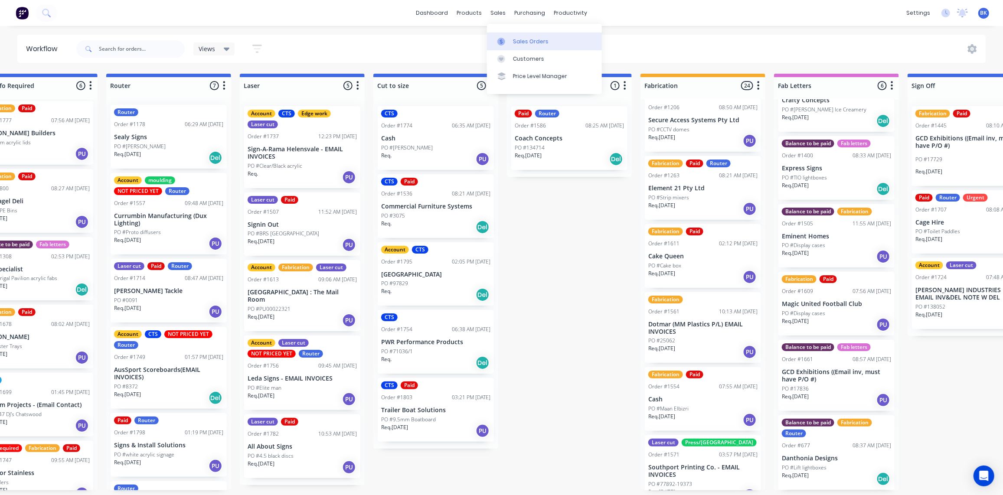
click at [501, 38] on icon at bounding box center [501, 42] width 8 height 8
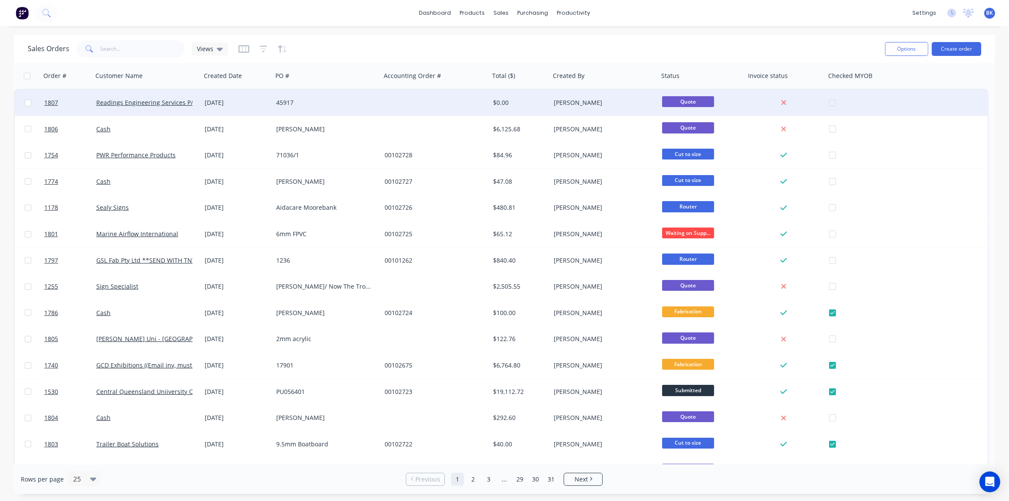
click at [173, 107] on div "Readings Engineering Services P/L" at bounding box center [144, 102] width 96 height 9
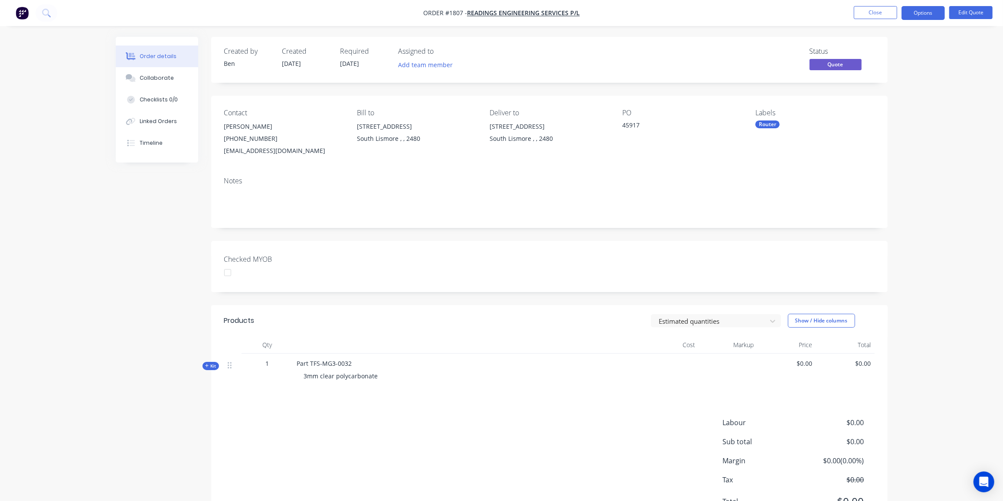
click at [270, 365] on div "1" at bounding box center [267, 363] width 45 height 9
click at [955, 16] on button "Edit Quote" at bounding box center [970, 12] width 43 height 13
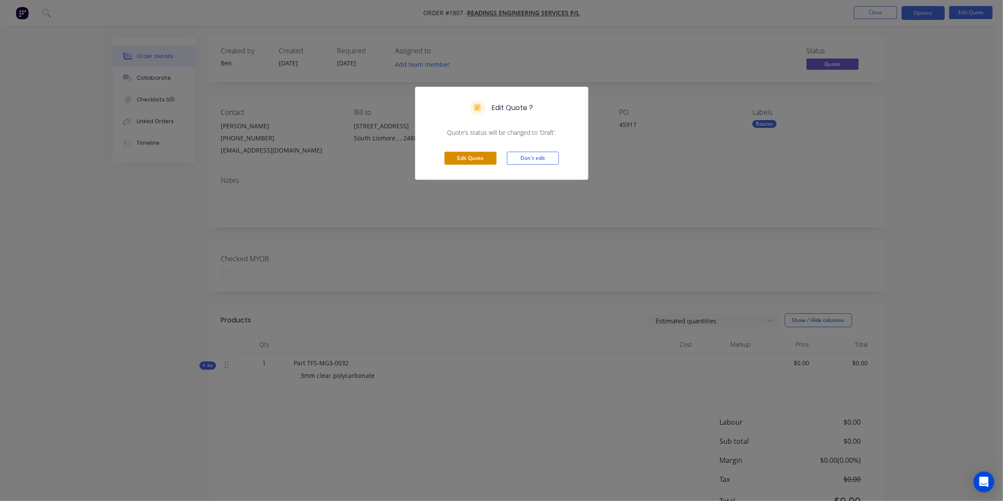
scroll to position [1, 0]
click at [480, 157] on button "Edit Quote" at bounding box center [471, 158] width 52 height 13
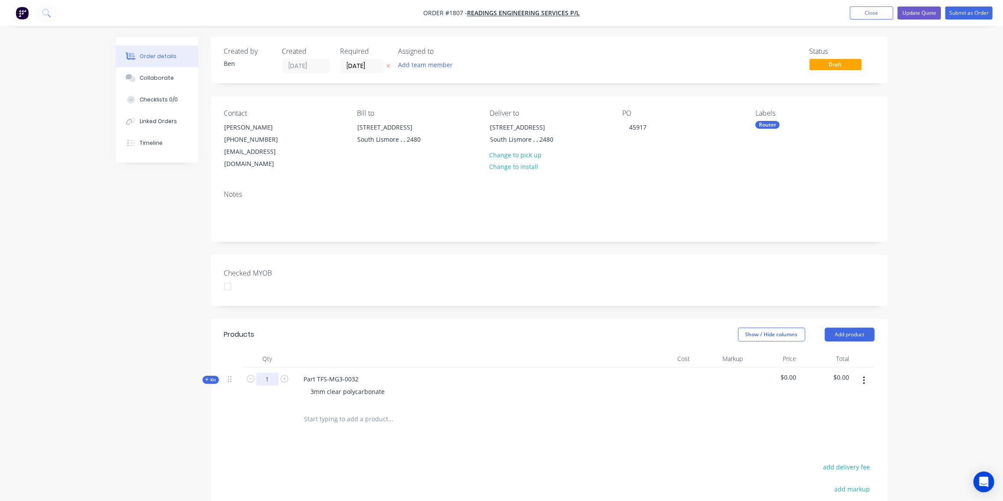
click at [268, 373] on input "1" at bounding box center [267, 379] width 23 height 13
type input "4"
click at [213, 377] on span "Kit" at bounding box center [210, 380] width 11 height 7
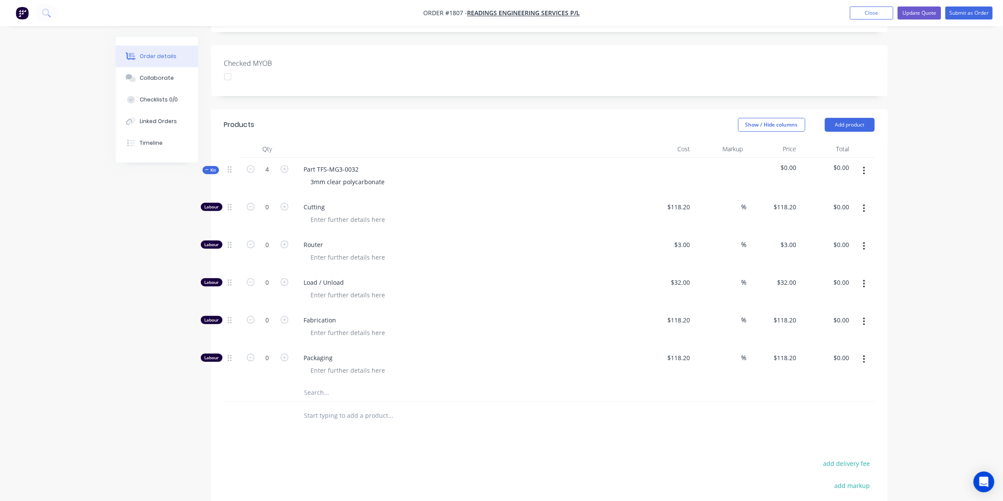
scroll to position [215, 0]
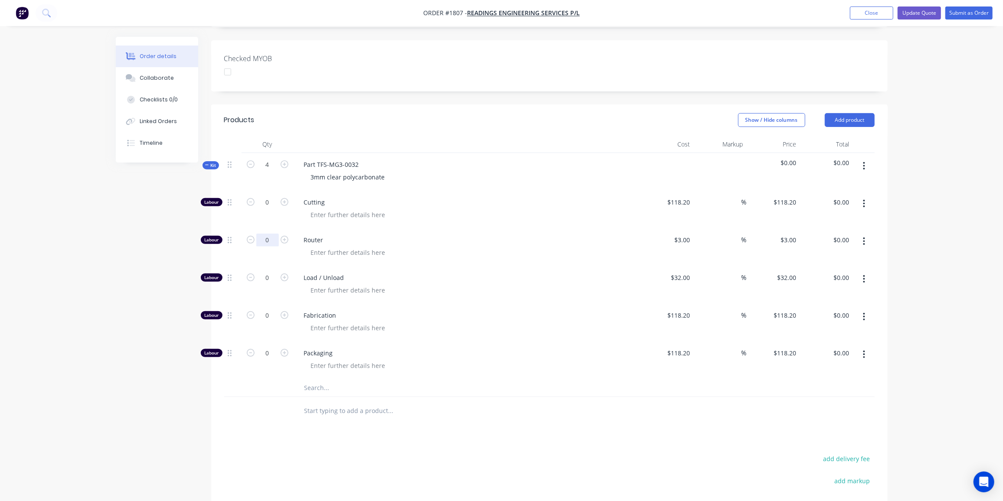
click at [265, 234] on input "0" at bounding box center [267, 240] width 23 height 13
type input "6"
type input "$18.00"
click at [269, 271] on input "0" at bounding box center [267, 277] width 23 height 13
type input "1"
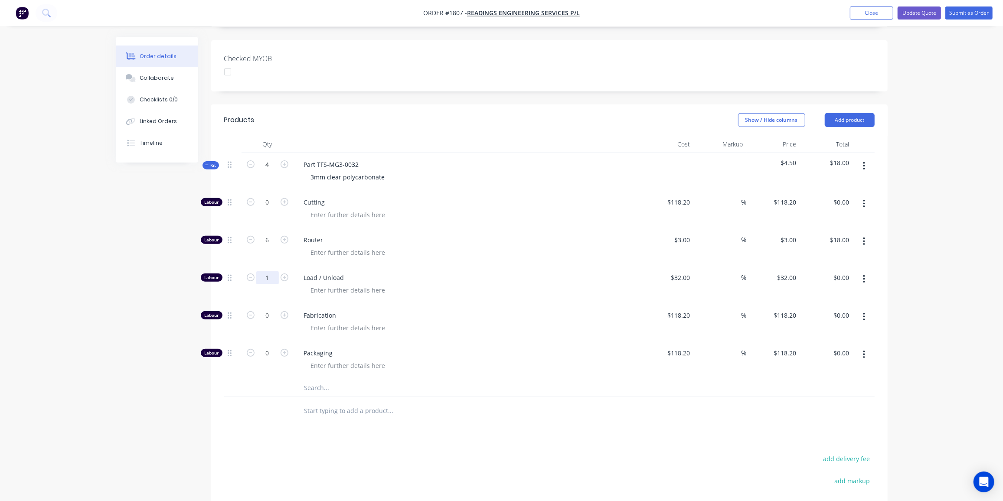
type input "$32.00"
click at [330, 379] on input "text" at bounding box center [390, 387] width 173 height 17
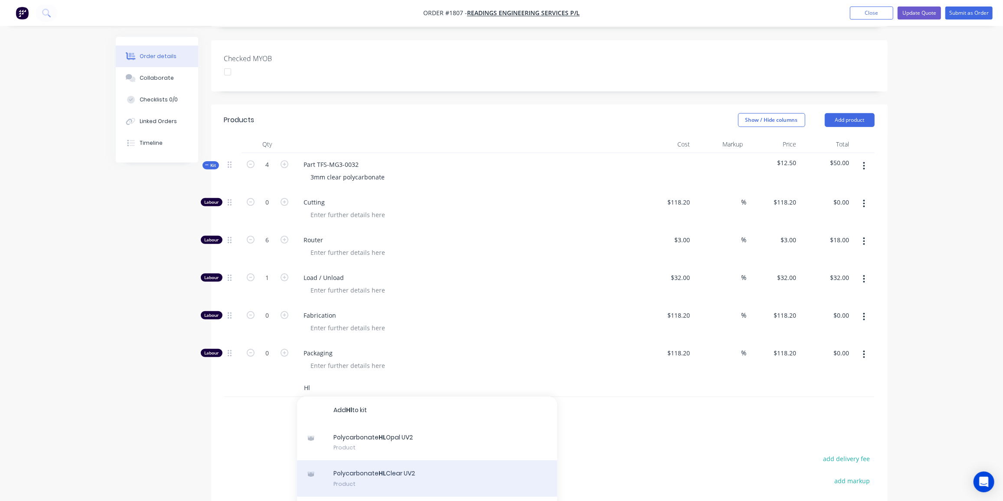
type input "Hl"
click at [419, 461] on div "Polycarbonate HL Clear UV2 Product" at bounding box center [427, 479] width 260 height 36
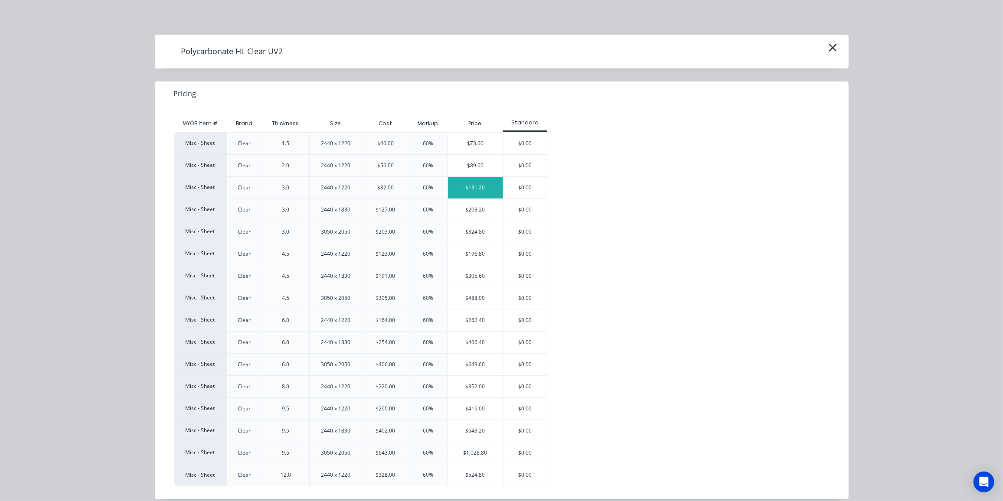
click at [472, 189] on div "$131.20" at bounding box center [475, 188] width 55 height 22
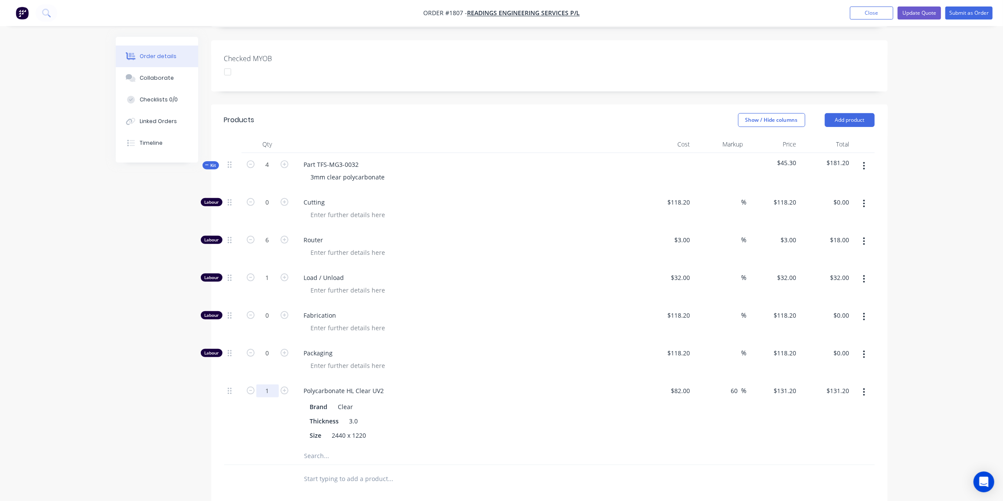
click at [265, 385] on input "1" at bounding box center [267, 391] width 23 height 13
type input "0.5"
type input "$65.60"
click at [216, 162] on span "Kit" at bounding box center [210, 165] width 11 height 7
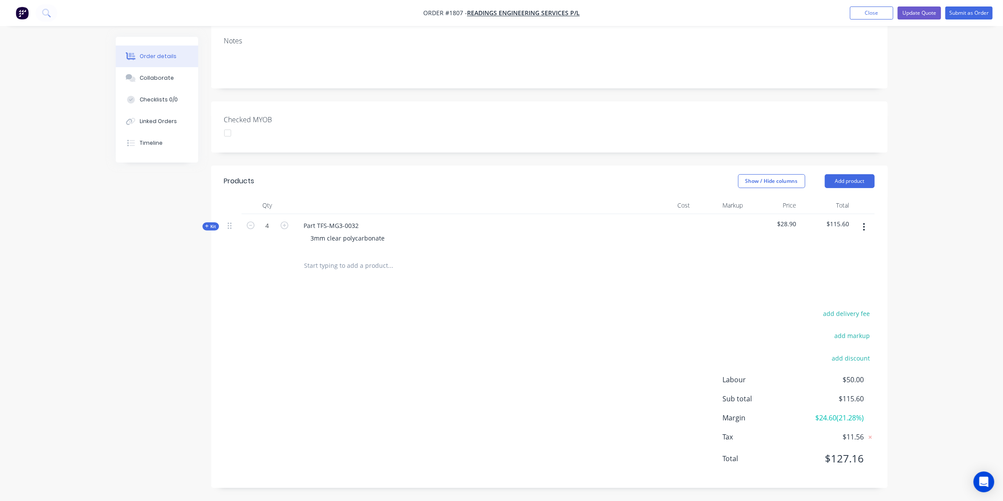
scroll to position [140, 0]
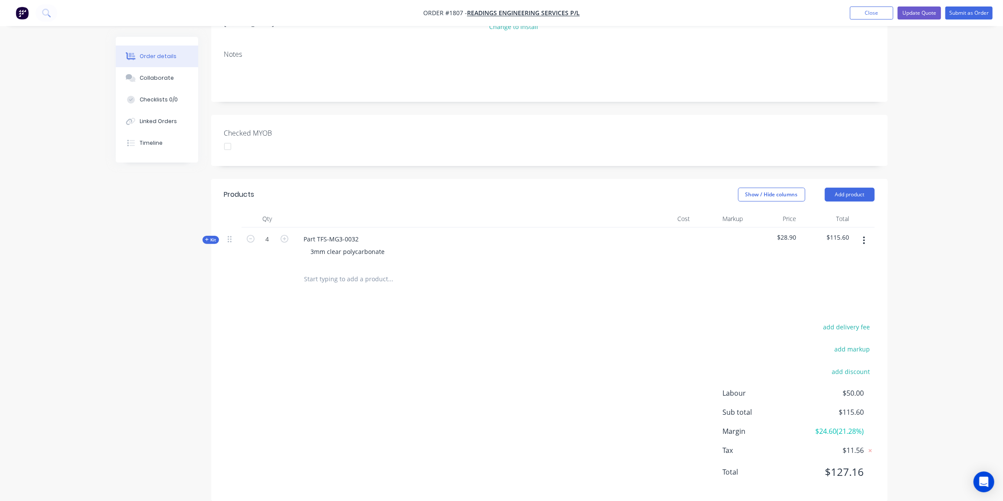
click at [474, 392] on div "add delivery fee add markup add discount Labour $50.00 Sub total $115.60 Margin…" at bounding box center [549, 404] width 651 height 167
click at [841, 321] on button "add delivery fee" at bounding box center [847, 327] width 56 height 12
type input "40"
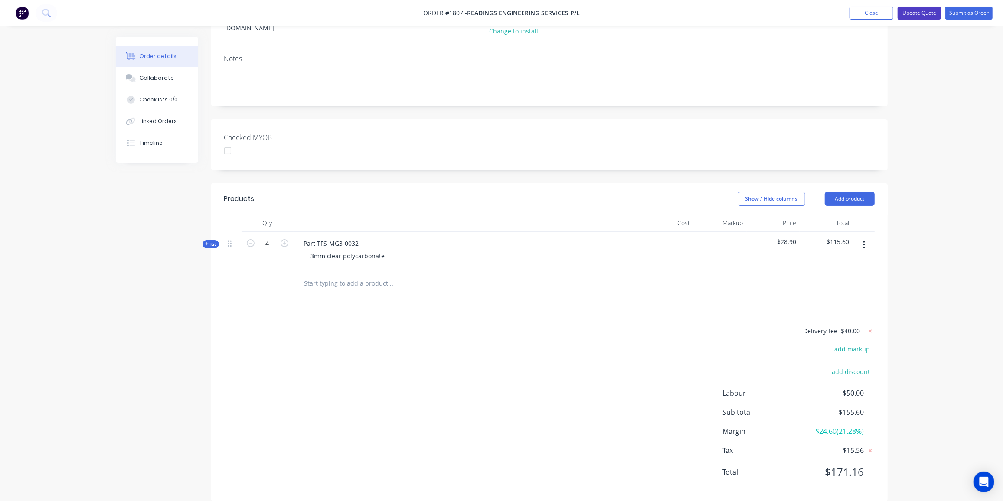
click at [925, 14] on button "Update Quote" at bounding box center [919, 13] width 43 height 13
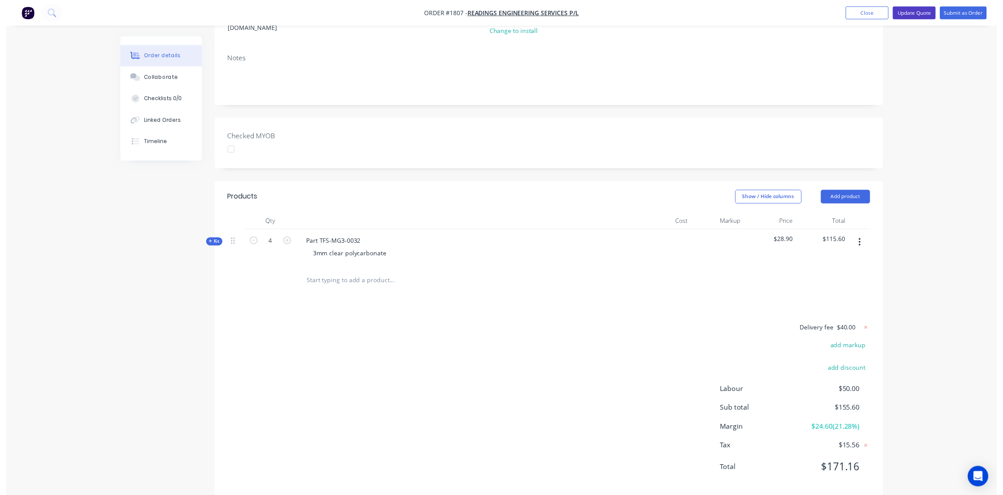
scroll to position [0, 0]
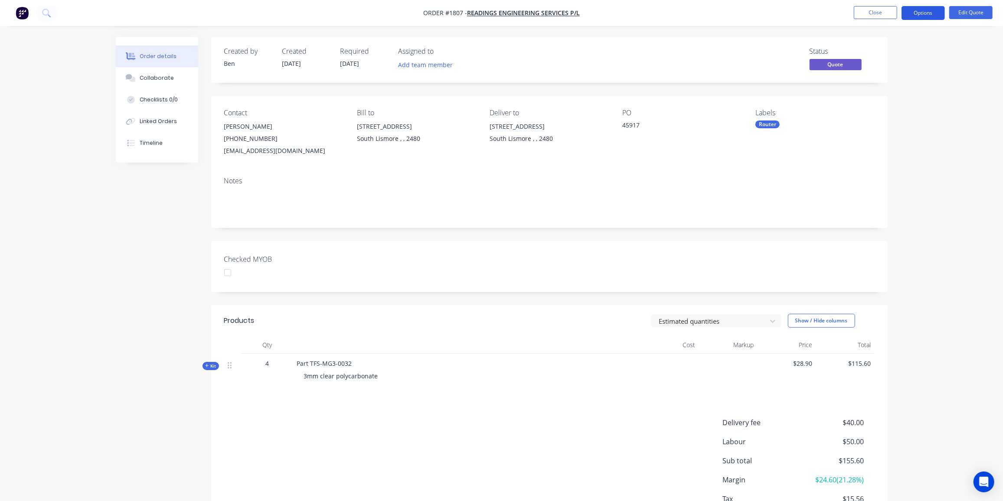
click at [932, 13] on button "Options" at bounding box center [923, 13] width 43 height 14
click at [885, 64] on div "Proforma Invoice" at bounding box center [897, 70] width 80 height 13
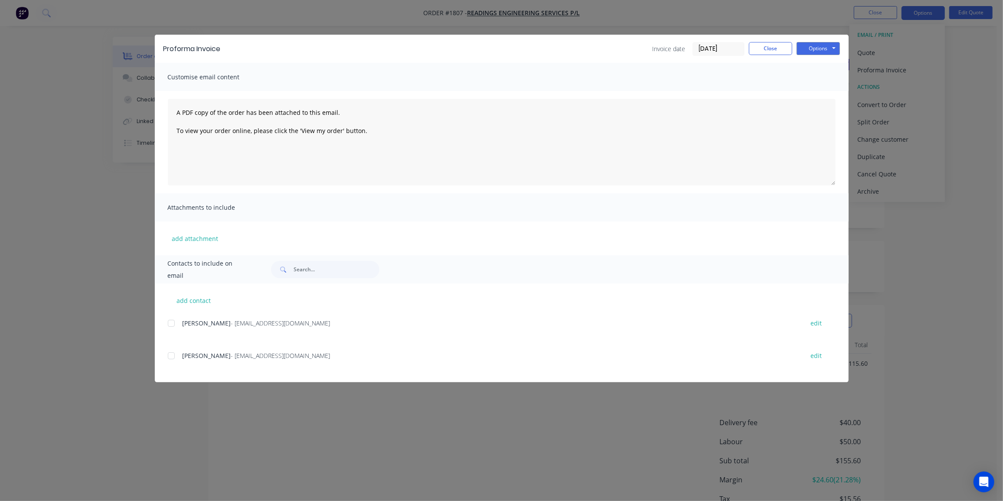
drag, startPoint x: 171, startPoint y: 356, endPoint x: 267, endPoint y: 315, distance: 103.9
click at [172, 356] on div at bounding box center [171, 355] width 17 height 17
click at [823, 52] on button "Options" at bounding box center [818, 48] width 43 height 13
click at [815, 91] on button "Email" at bounding box center [825, 92] width 56 height 14
drag, startPoint x: 769, startPoint y: 51, endPoint x: 776, endPoint y: 45, distance: 9.5
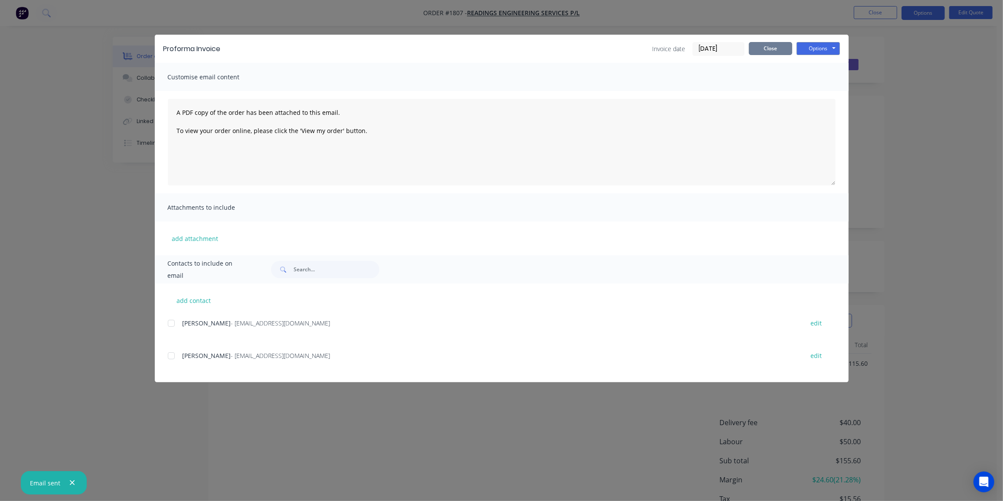
click at [771, 49] on button "Close" at bounding box center [770, 48] width 43 height 13
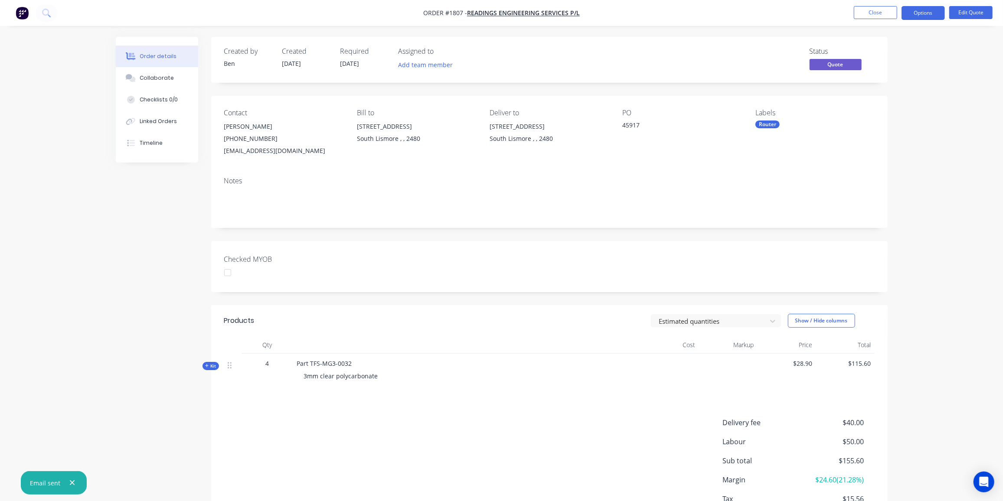
click at [876, 5] on nav "Order #1807 - Readings Engineering Services P/L Close Options Edit Quote" at bounding box center [501, 13] width 1003 height 26
click at [884, 10] on button "Close" at bounding box center [875, 12] width 43 height 13
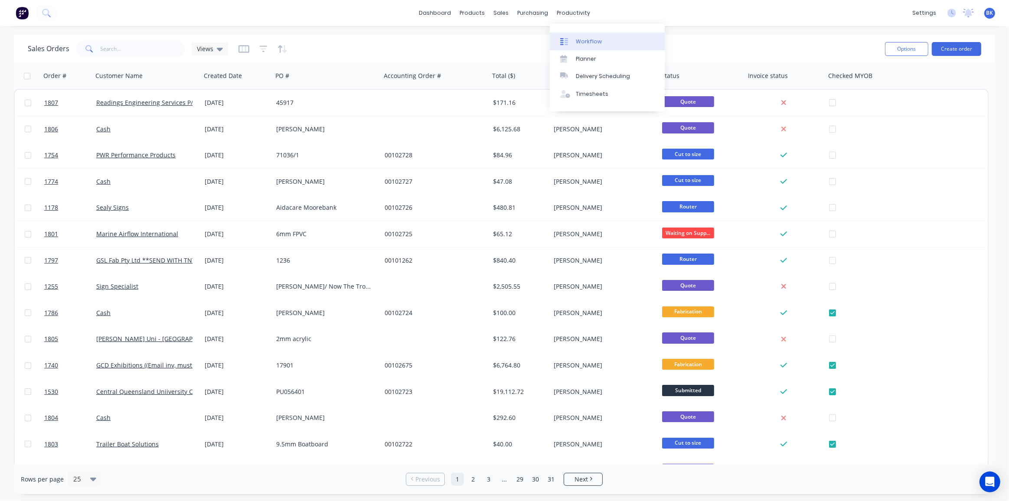
click at [578, 39] on div "Workflow" at bounding box center [589, 42] width 26 height 8
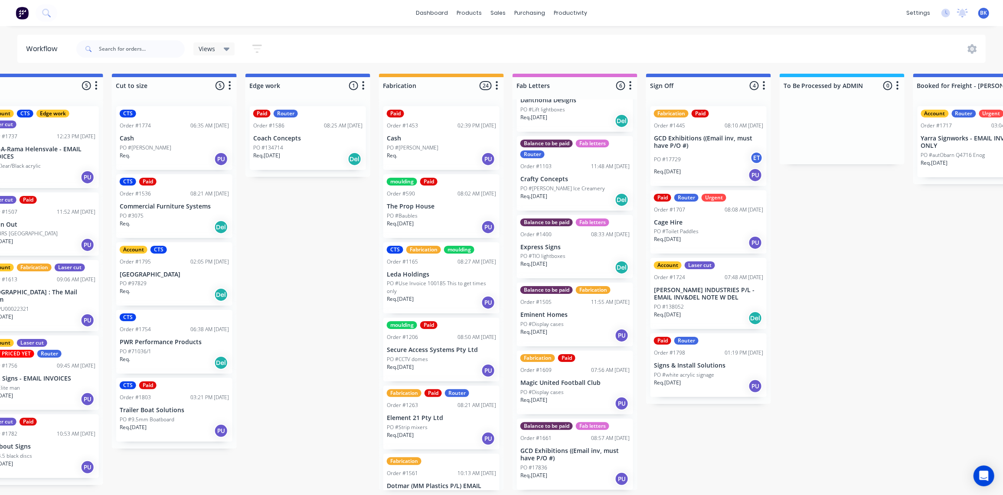
scroll to position [0, 708]
click at [576, 460] on p "GCD Exhibitions ((Email inv, must have P/O #)" at bounding box center [574, 455] width 109 height 15
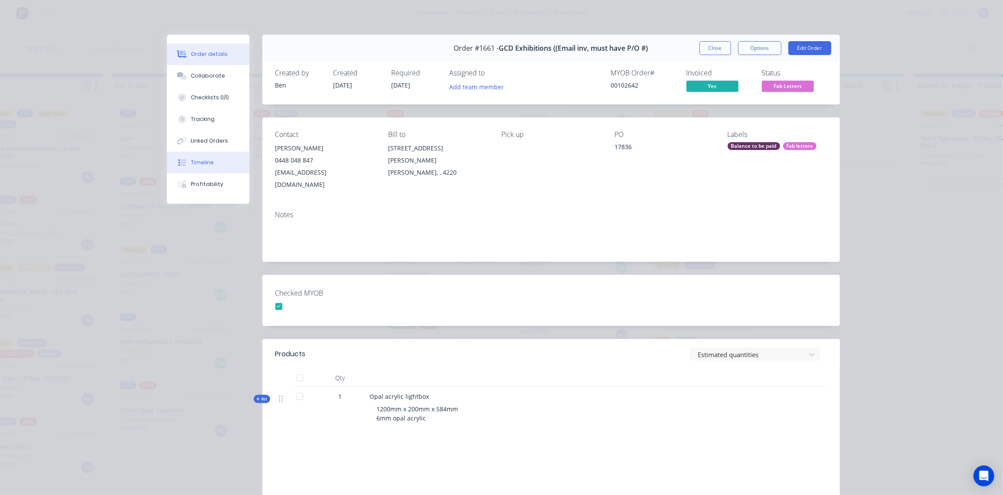
click at [200, 165] on div "Timeline" at bounding box center [202, 163] width 23 height 8
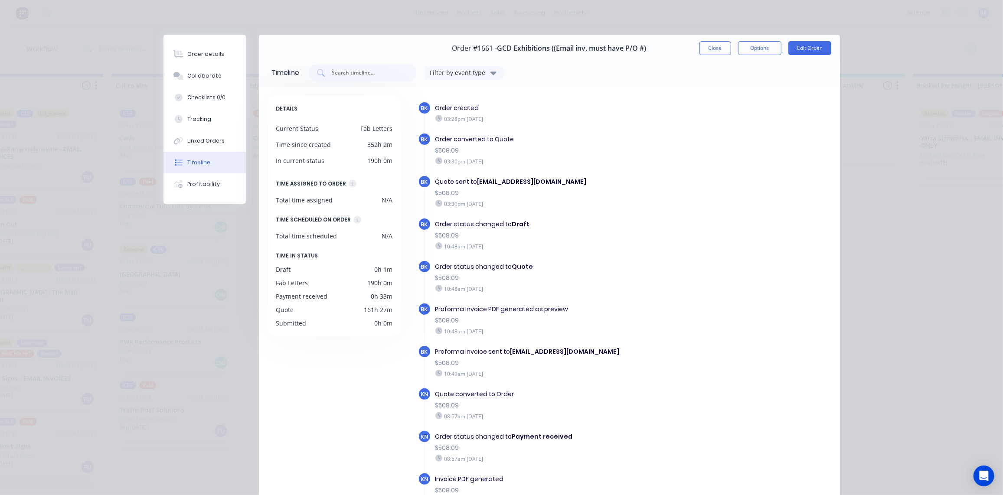
scroll to position [0, 708]
click at [713, 47] on button "Close" at bounding box center [716, 48] width 32 height 14
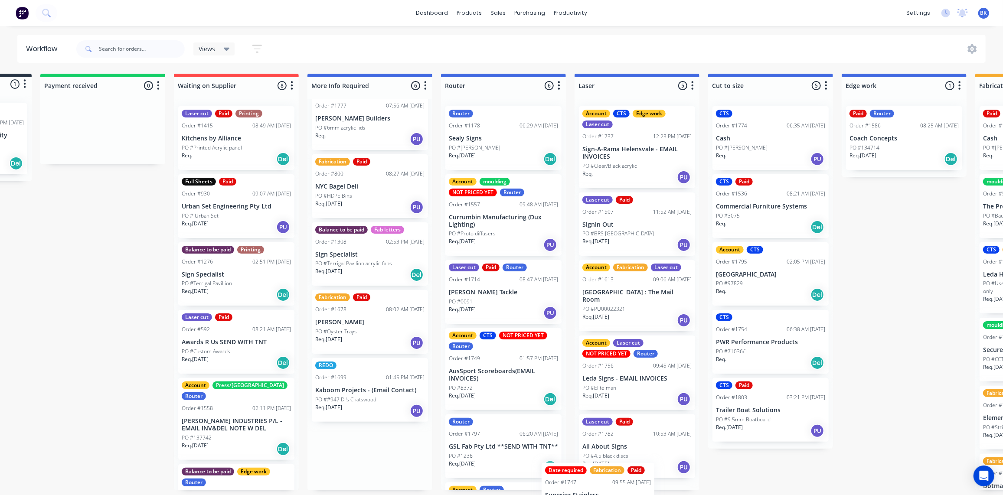
scroll to position [35, 0]
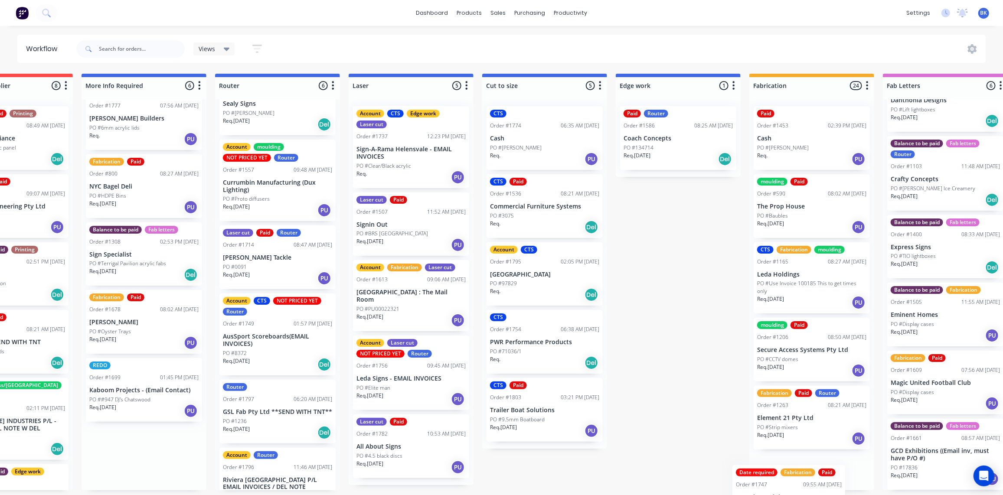
drag, startPoint x: 345, startPoint y: 462, endPoint x: 772, endPoint y: 505, distance: 429.4
click at [665, 443] on html "dashboard products sales purchasing productivity dashboard products Product Cat…" at bounding box center [163, 221] width 1003 height 443
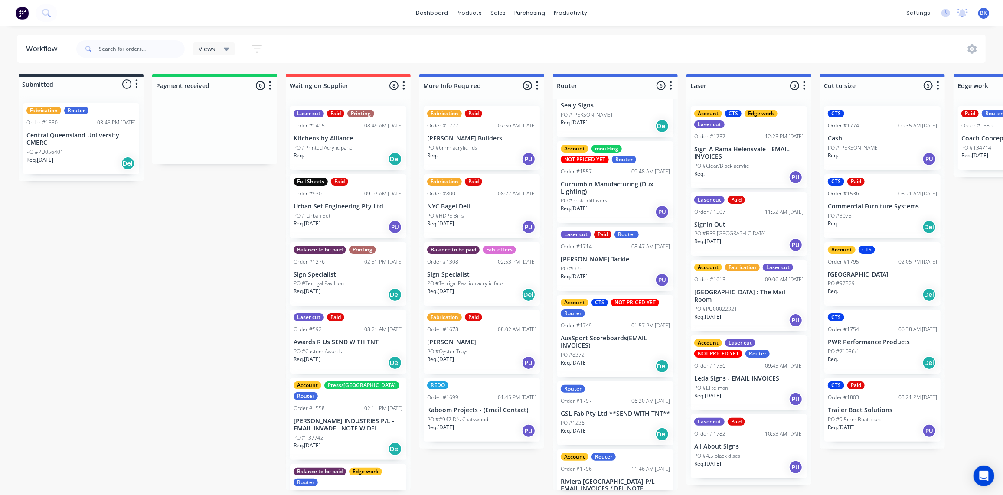
scroll to position [32, 0]
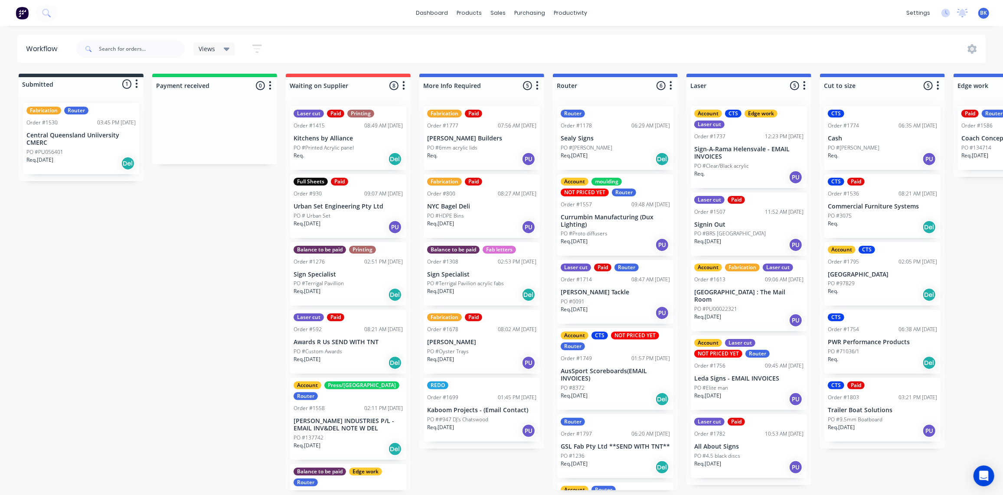
scroll to position [49, 0]
